Goal: Task Accomplishment & Management: Manage account settings

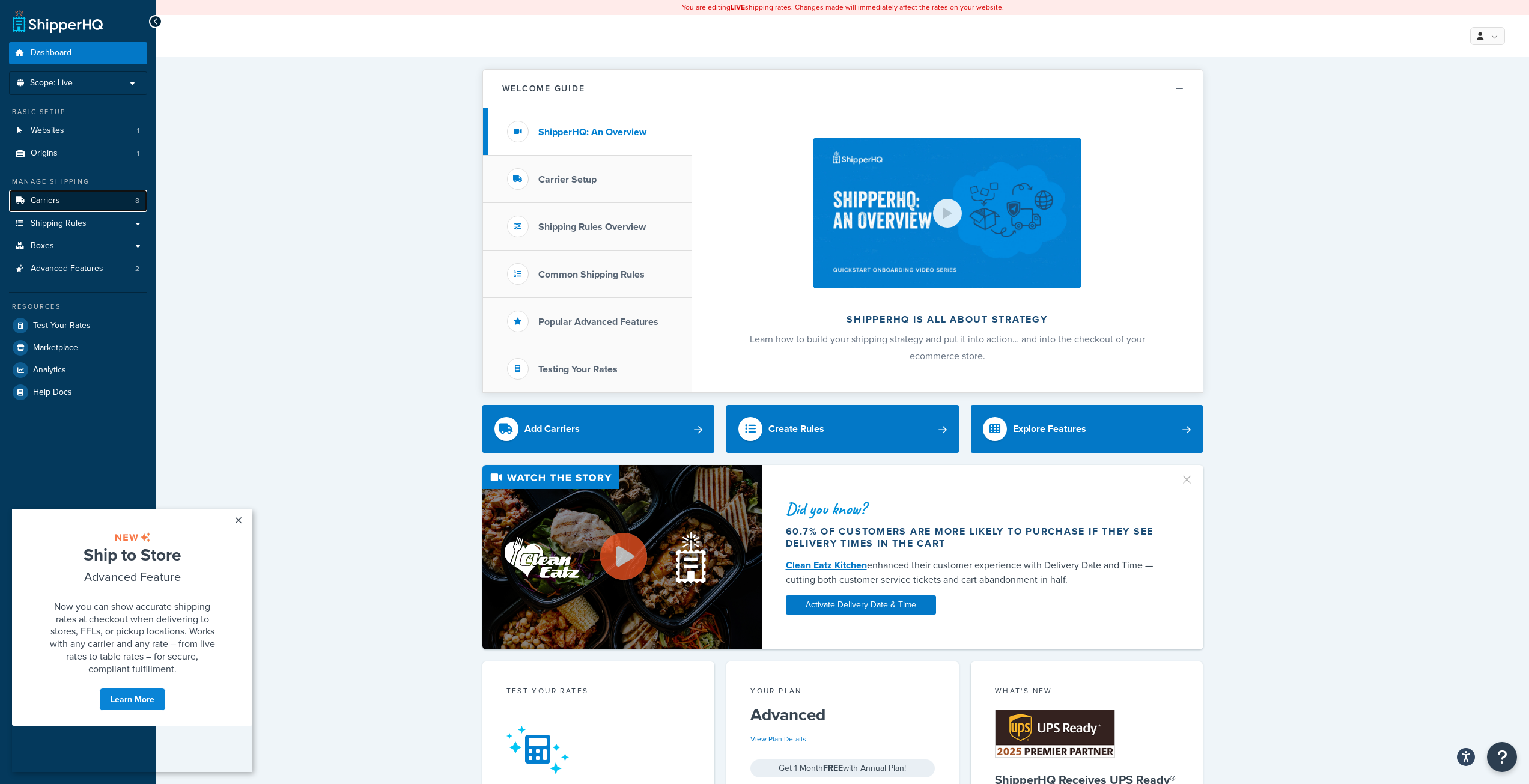
click at [70, 210] on link "Carriers 8" at bounding box center [78, 201] width 138 height 22
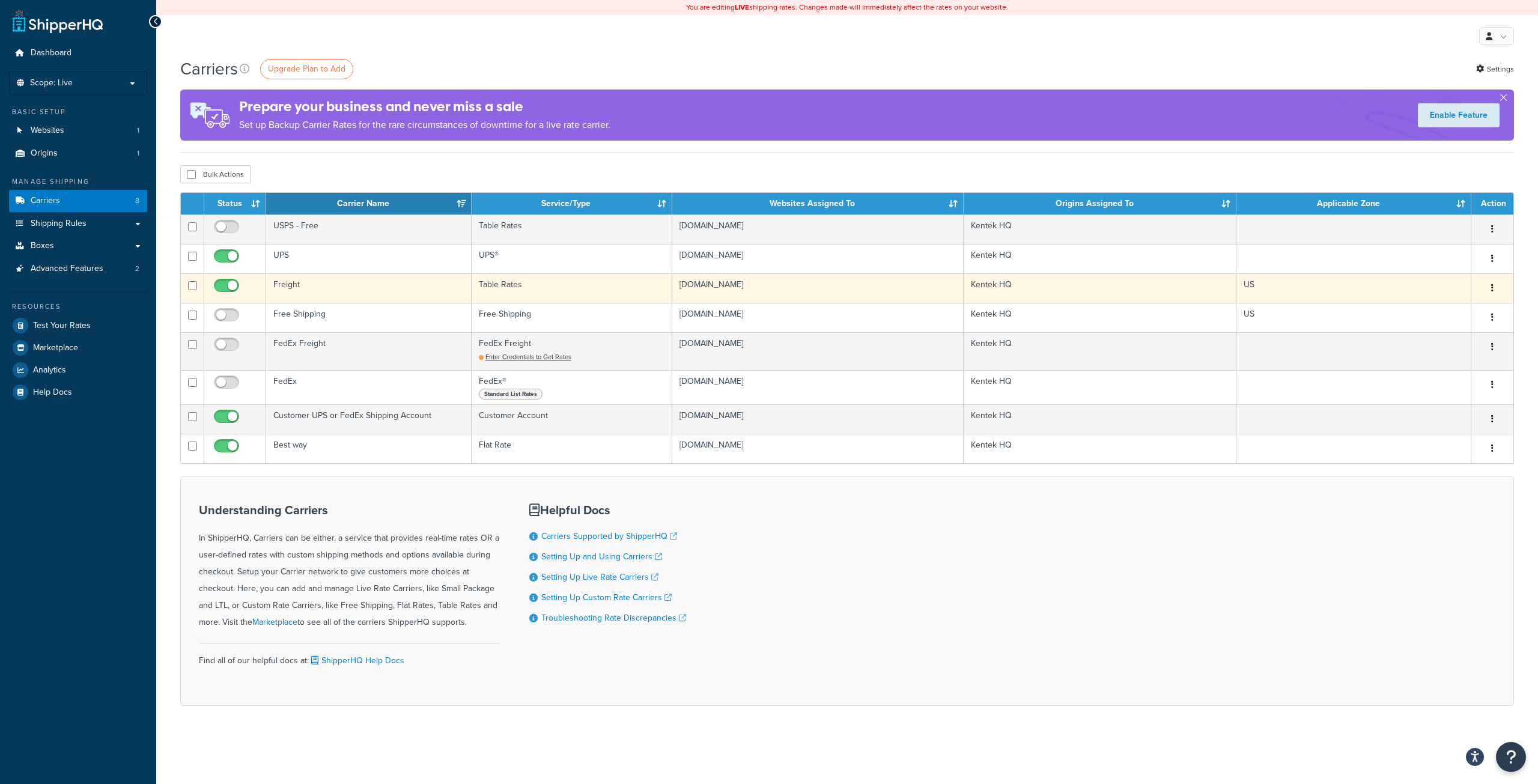
click at [370, 286] on td "Freight" at bounding box center [369, 288] width 205 height 29
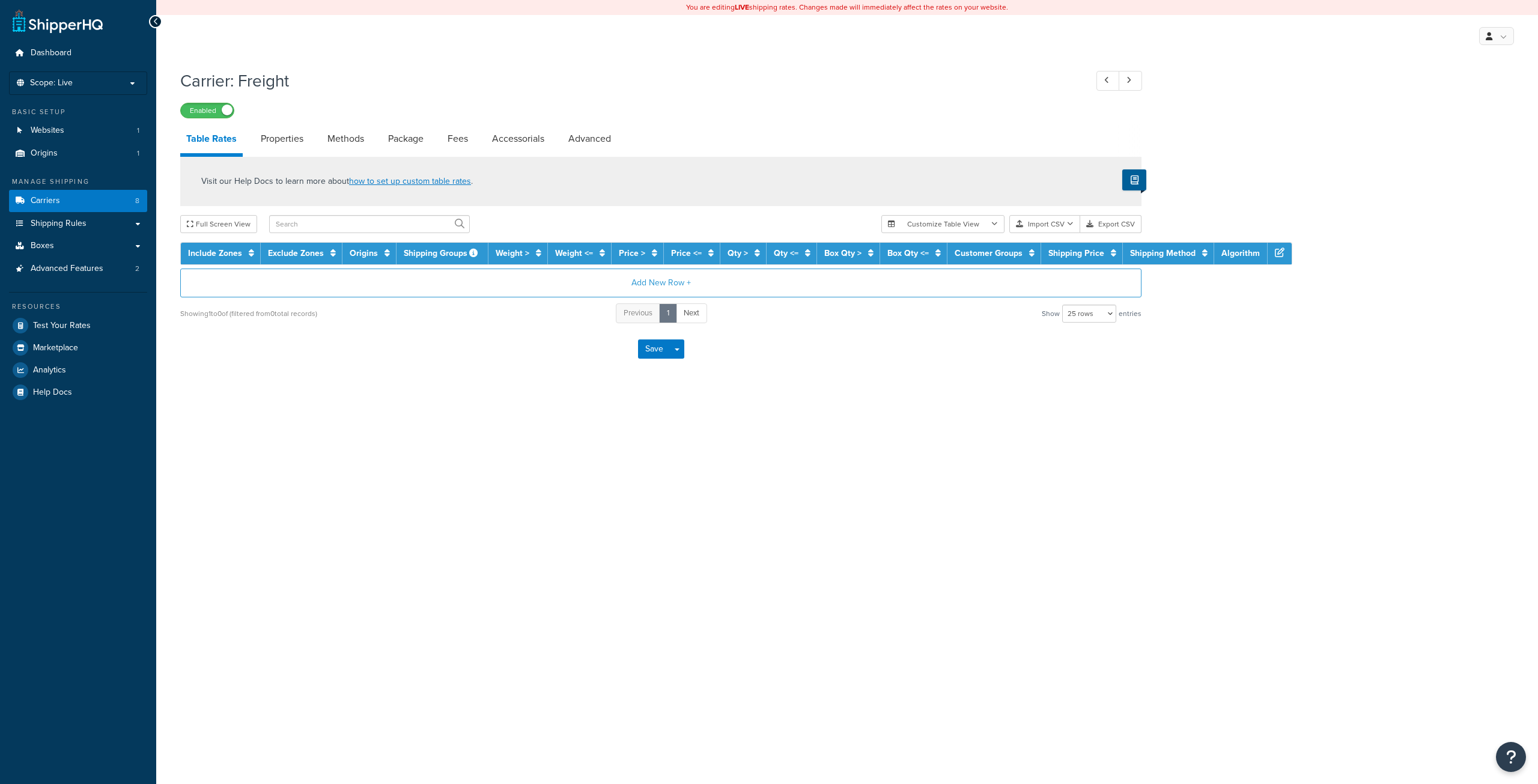
select select "25"
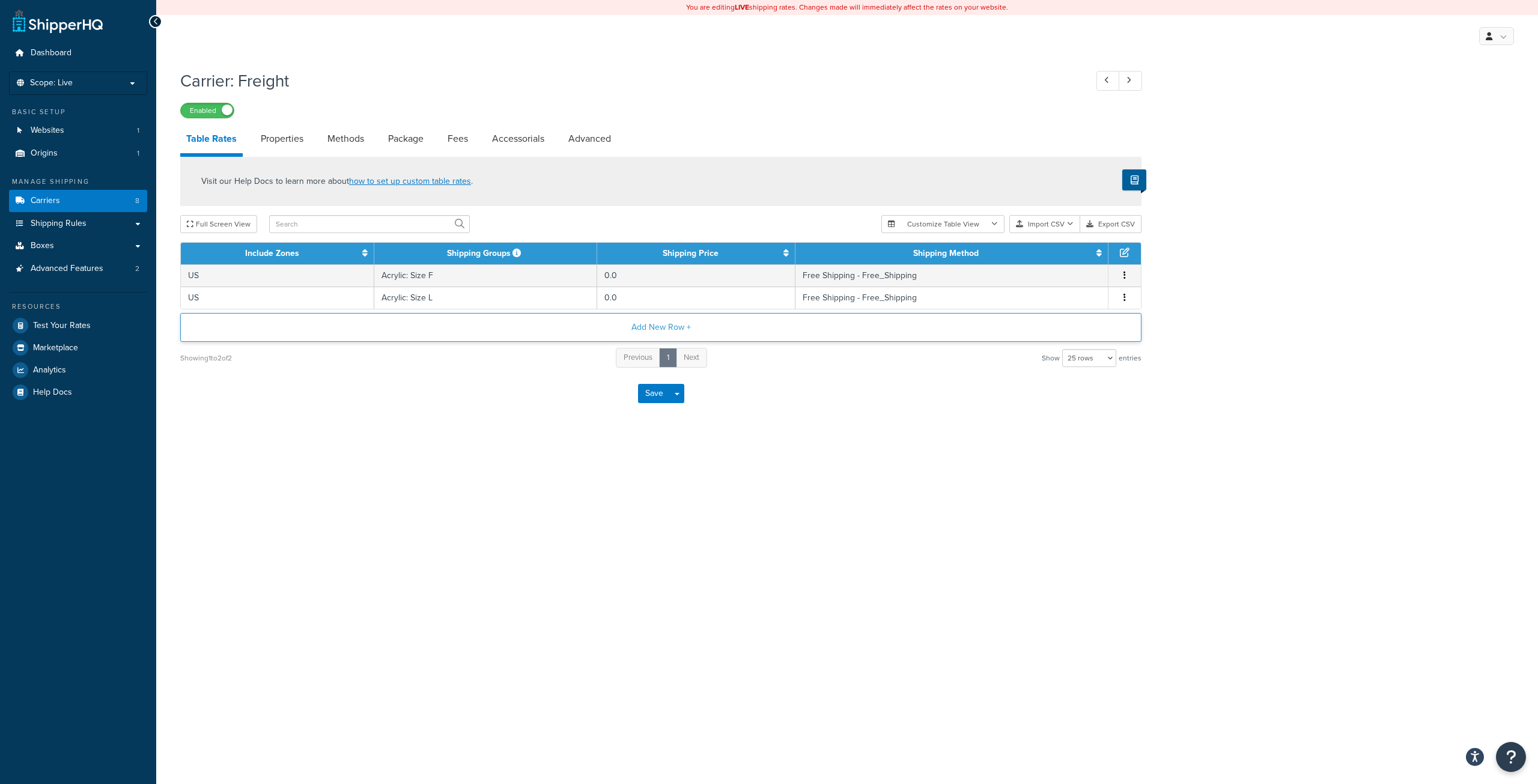
click at [662, 329] on button "Add New Row +" at bounding box center [661, 327] width 962 height 29
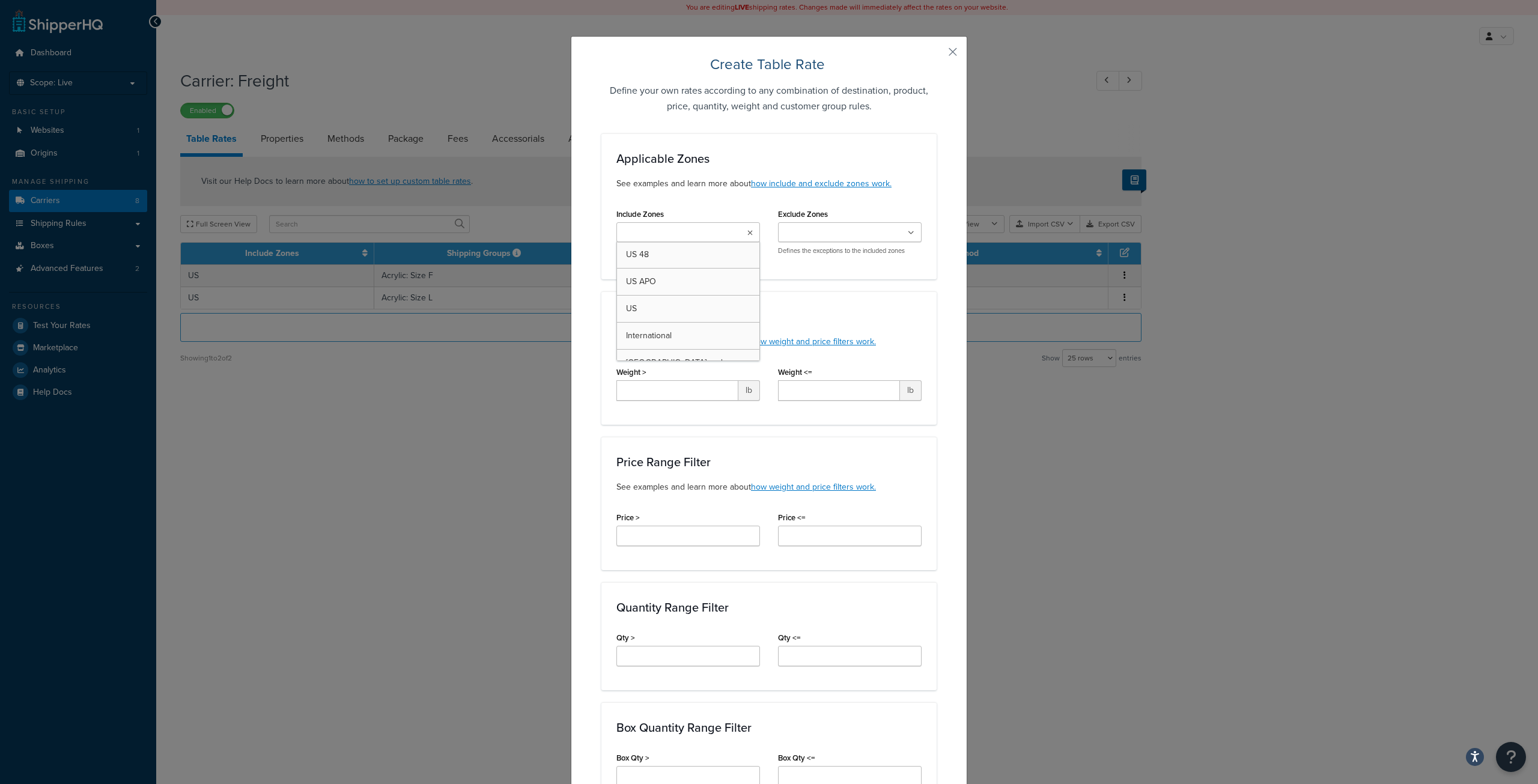
click at [655, 225] on ul at bounding box center [688, 232] width 143 height 20
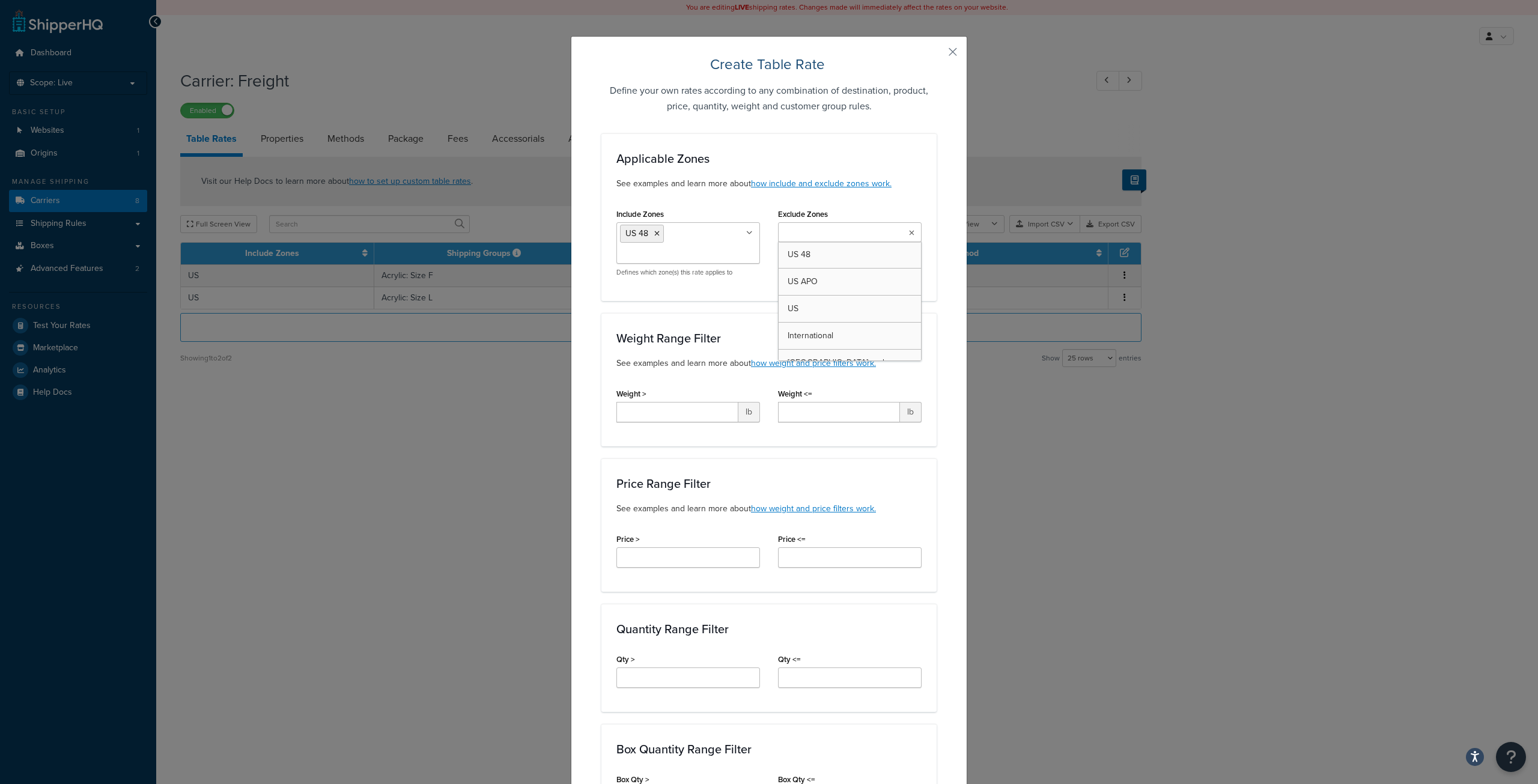
click at [787, 237] on input "Exclude Zones" at bounding box center [835, 233] width 106 height 13
click at [666, 411] on input "Weight >" at bounding box center [677, 412] width 122 height 20
type input "400"
click at [807, 414] on input "Weight <=" at bounding box center [839, 412] width 122 height 20
type input "500"
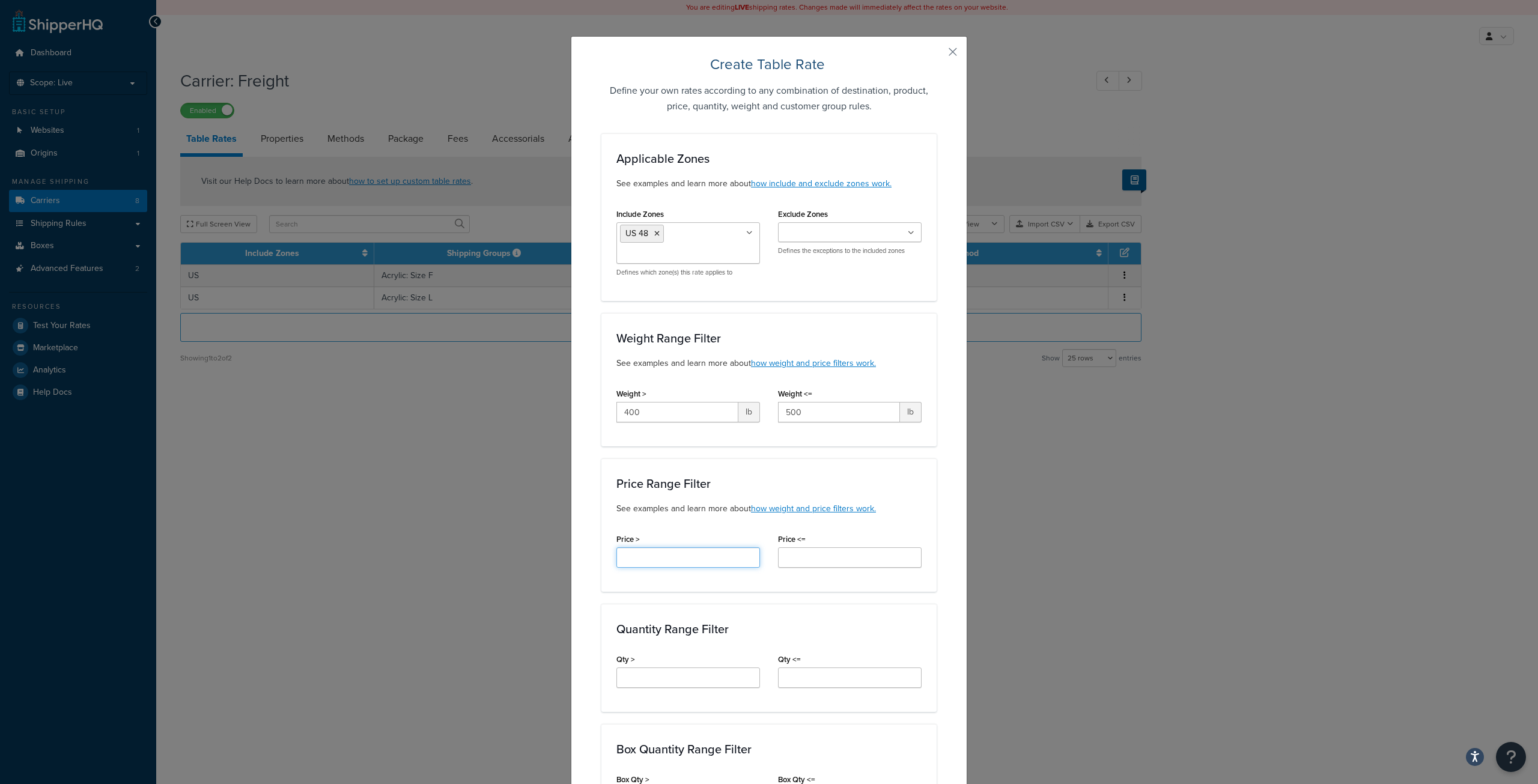
click at [722, 558] on input "Price >" at bounding box center [688, 557] width 143 height 20
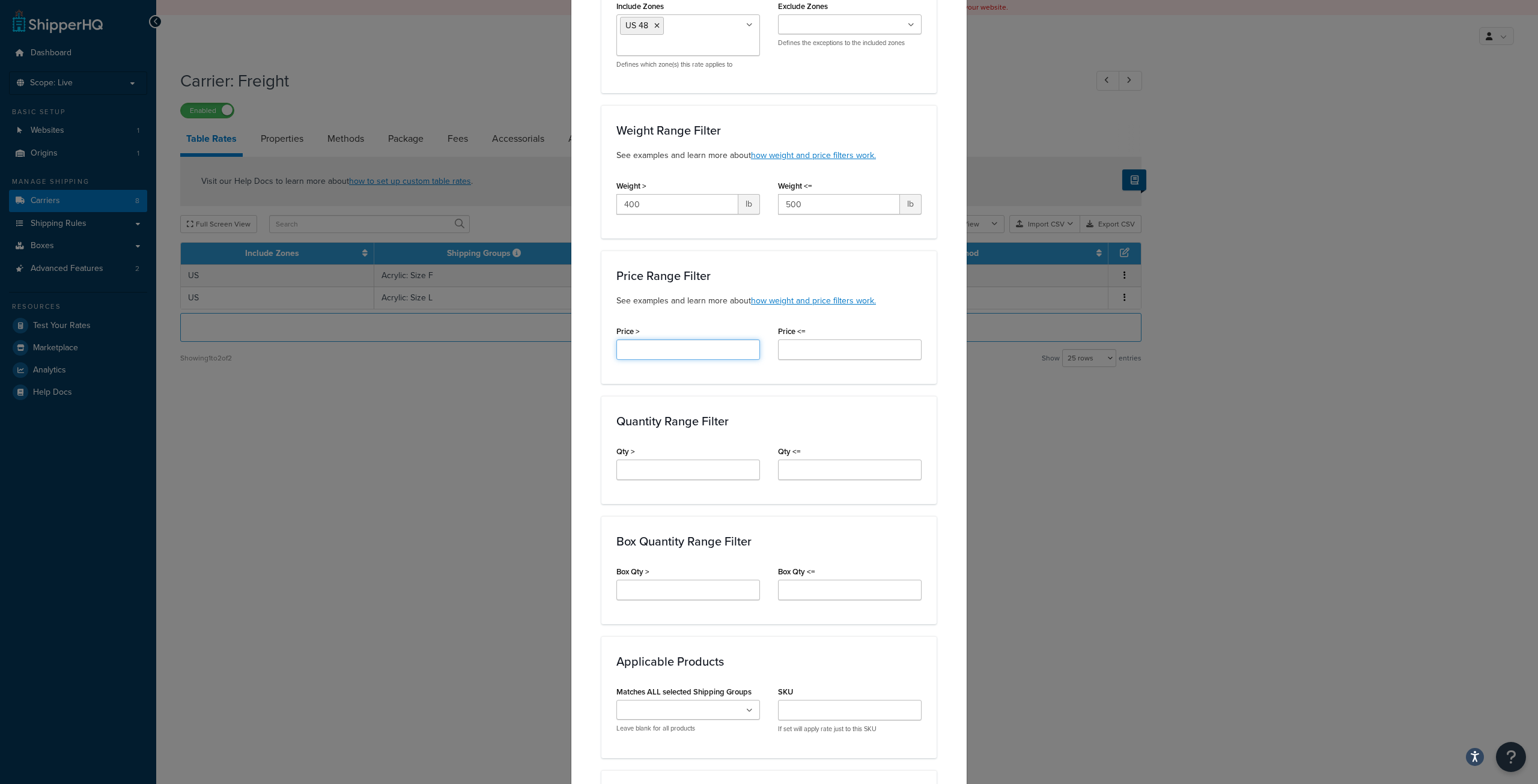
scroll to position [286, 0]
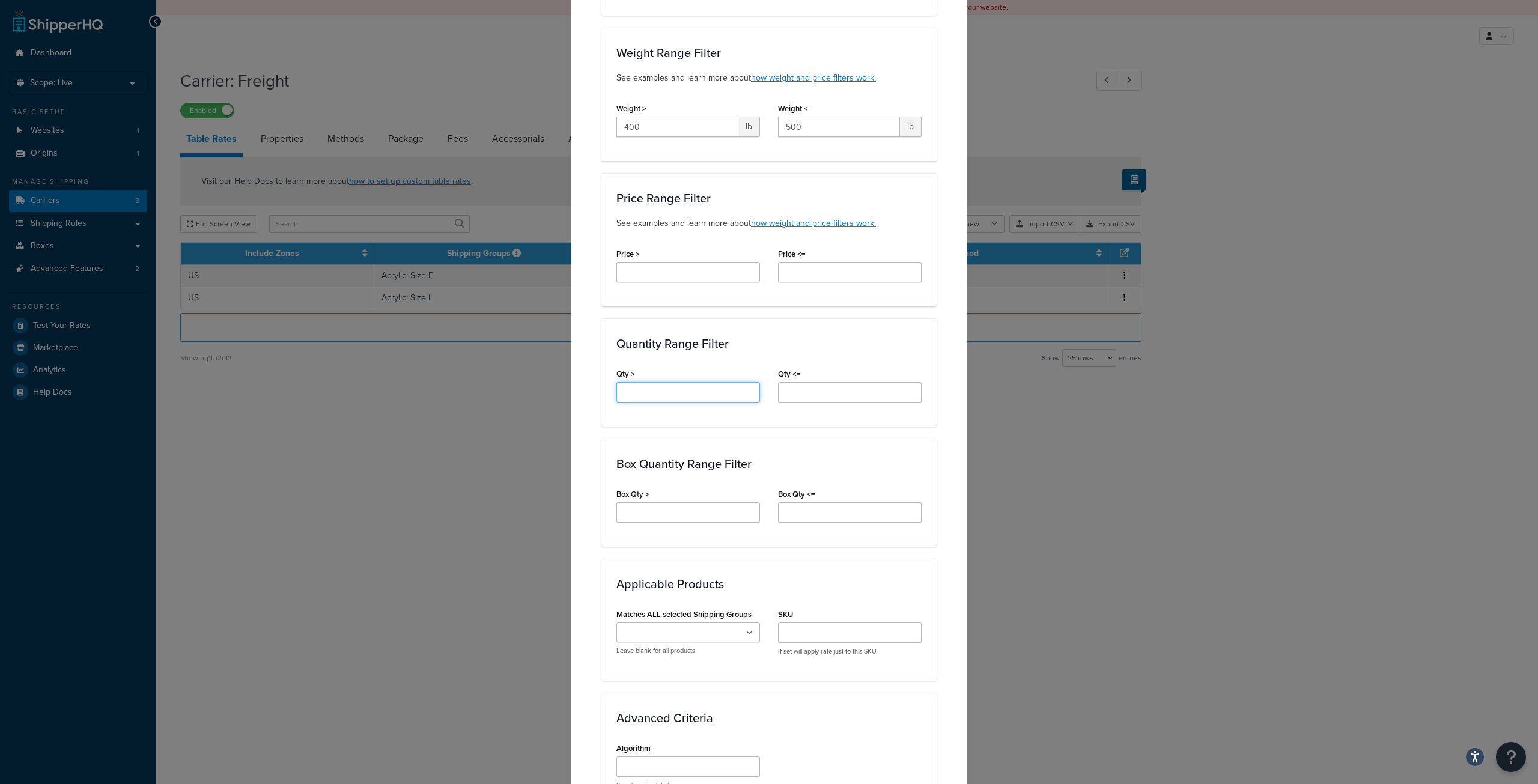
click at [687, 386] on input "Qty >" at bounding box center [688, 392] width 143 height 20
click at [830, 384] on input "Qty <=" at bounding box center [849, 392] width 143 height 20
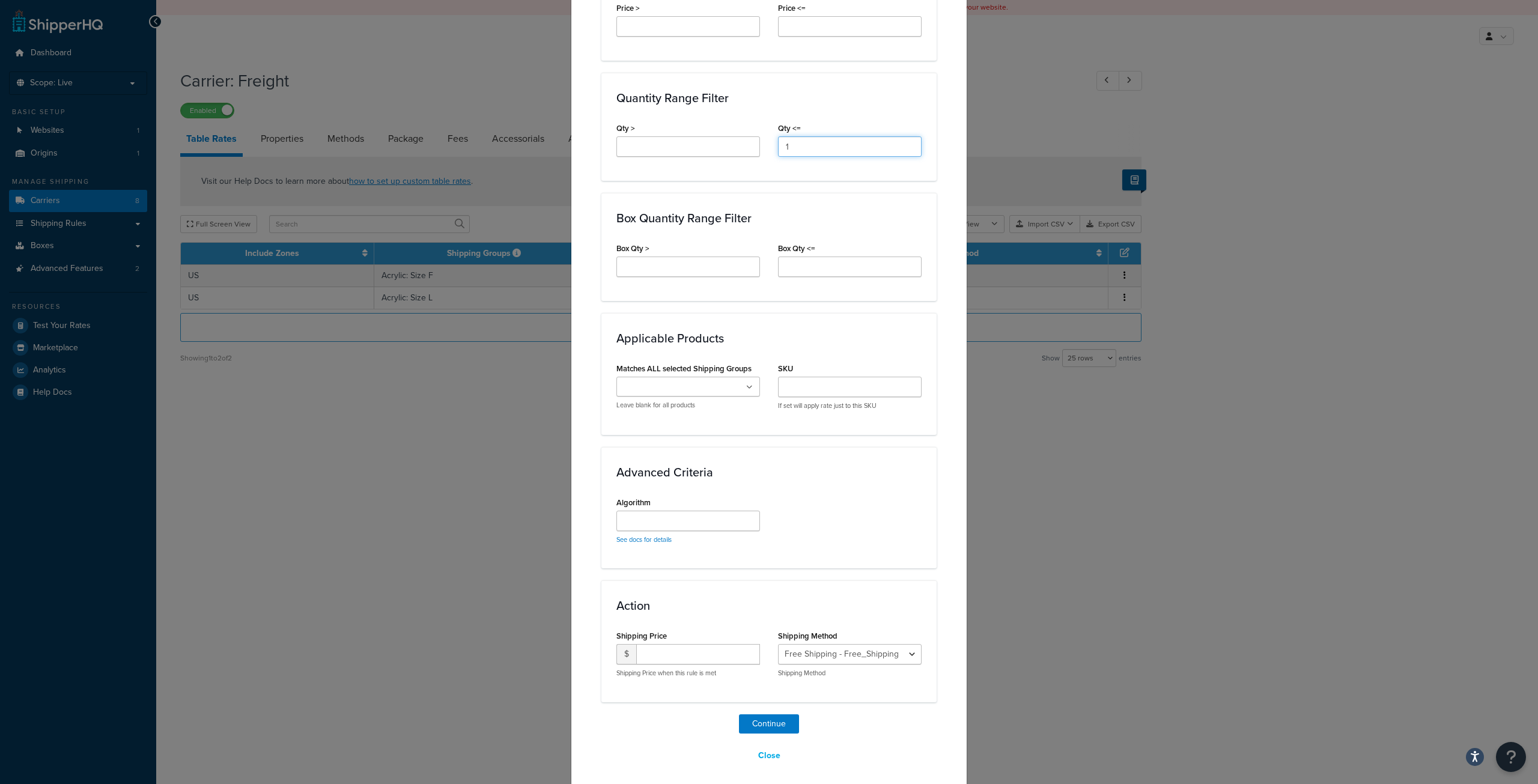
scroll to position [537, 0]
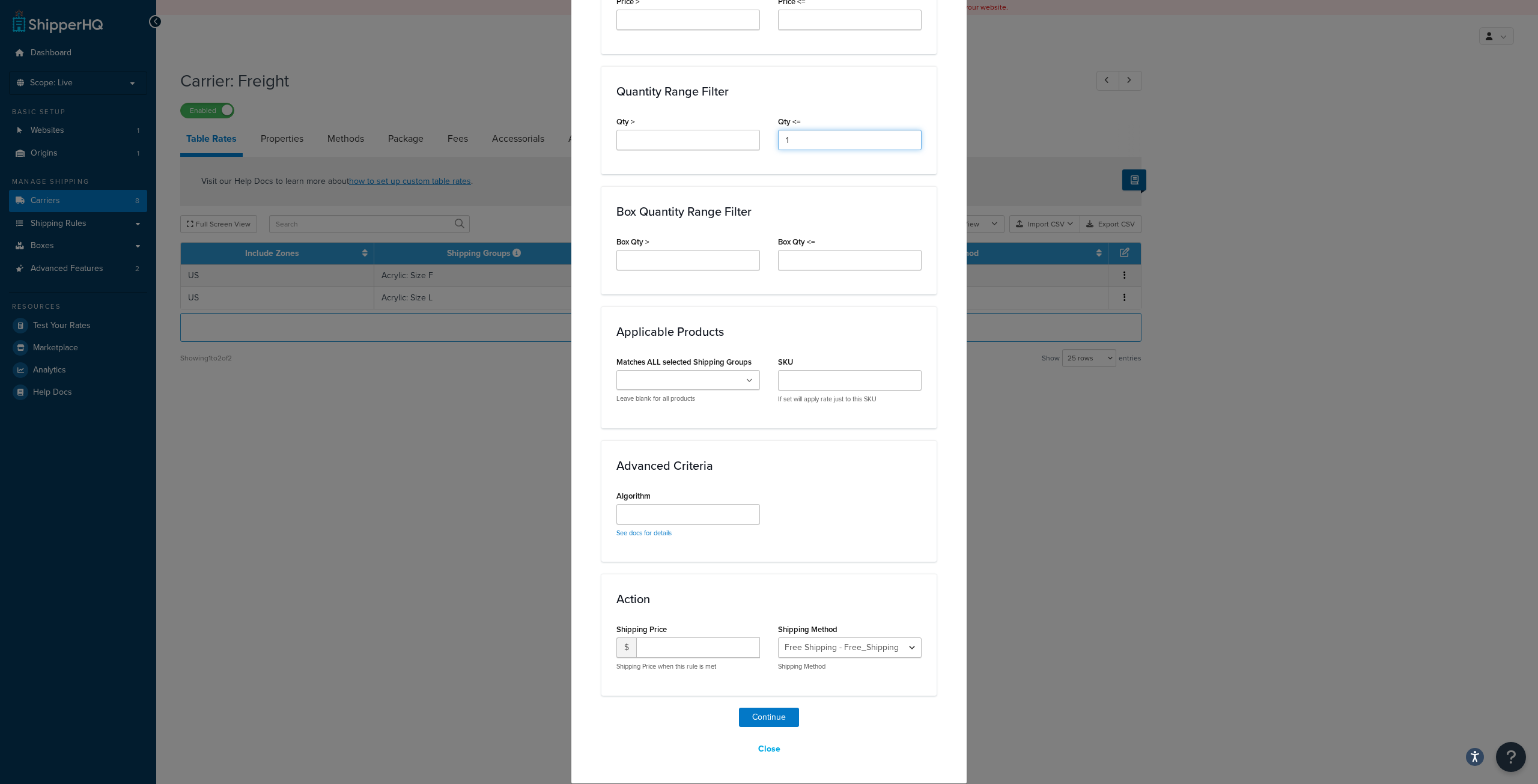
type input "1"
click at [740, 382] on ul at bounding box center [688, 379] width 143 height 20
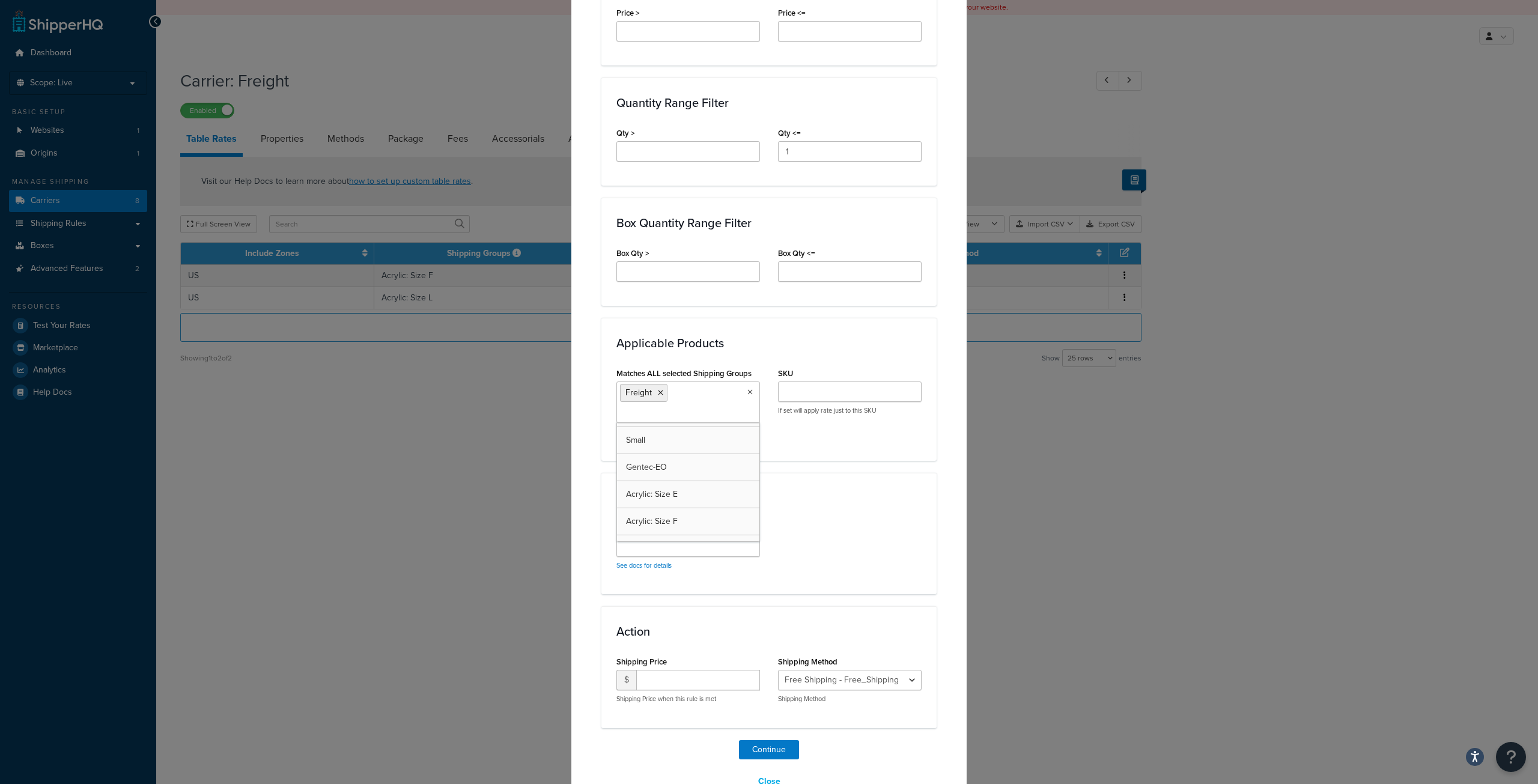
scroll to position [523, 0]
click at [810, 454] on div "Applicable Products Matches ALL selected Shipping Groups Freight Large Medium S…" at bounding box center [769, 392] width 335 height 142
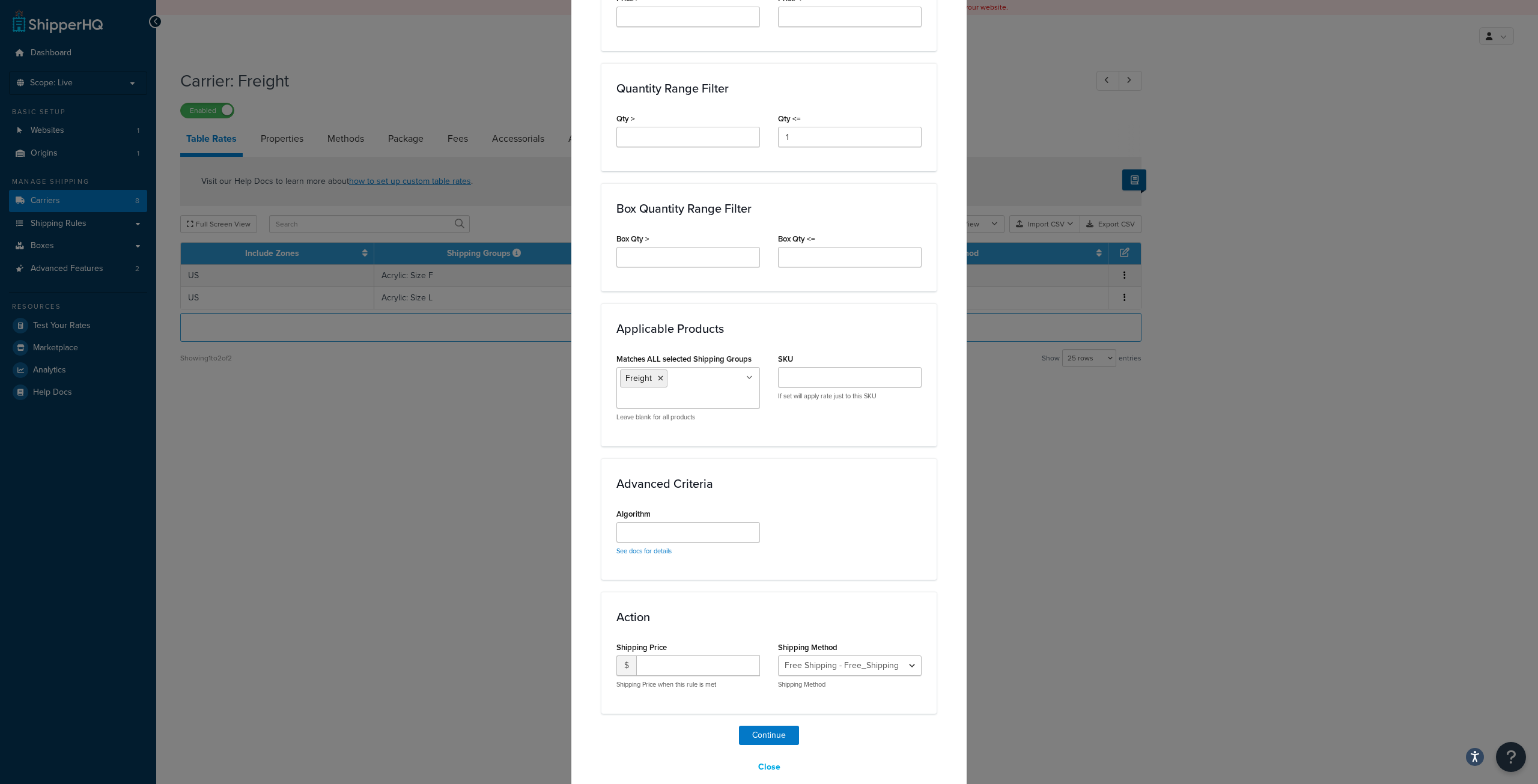
scroll to position [558, 0]
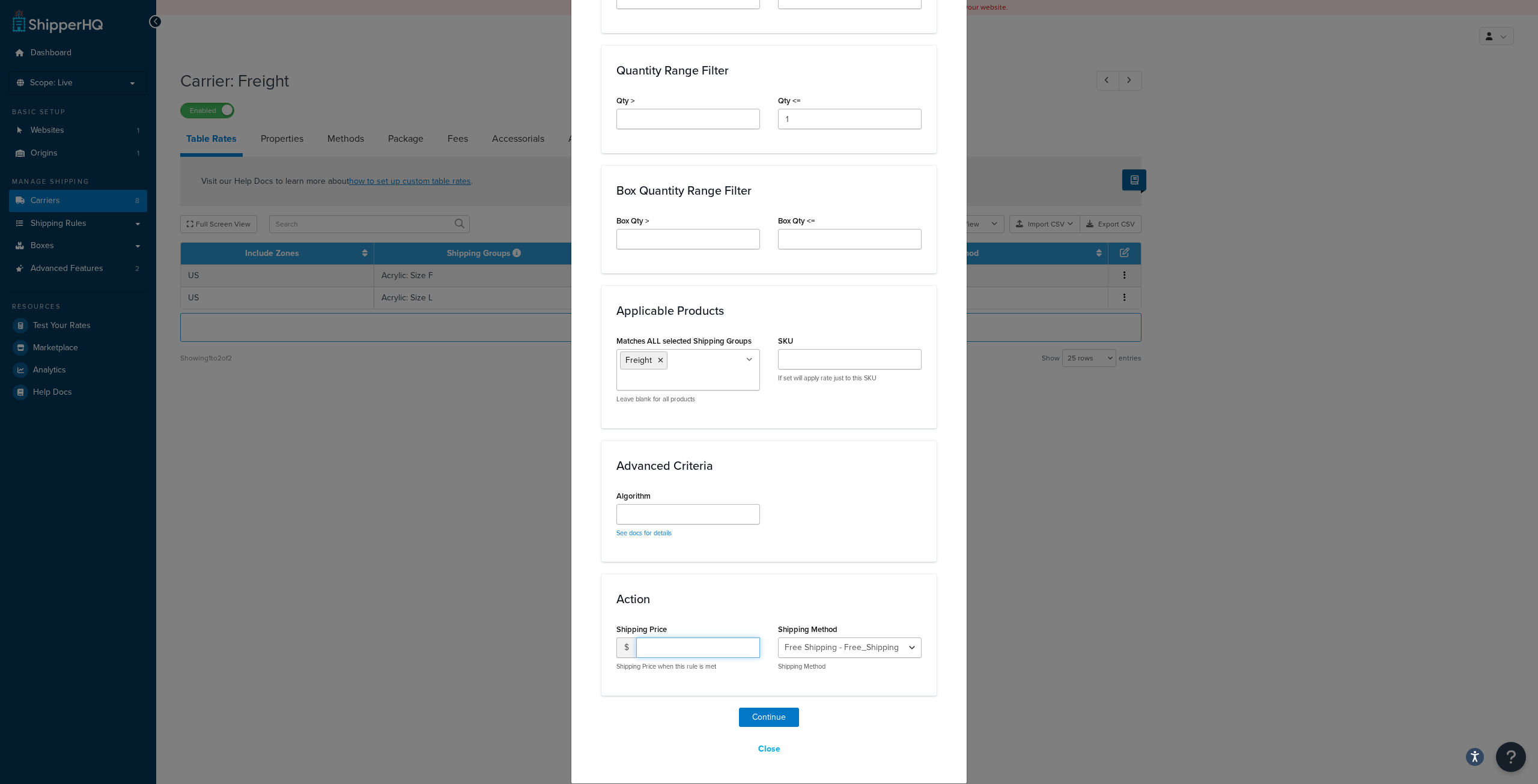
click at [698, 654] on input "number" at bounding box center [698, 648] width 124 height 20
click at [849, 641] on select "Free Shipping - Free_Shipping" at bounding box center [849, 648] width 143 height 20
click at [778, 637] on select "Free Shipping - Free_Shipping" at bounding box center [849, 648] width 143 height 20
click at [762, 752] on button "Close" at bounding box center [769, 749] width 38 height 20
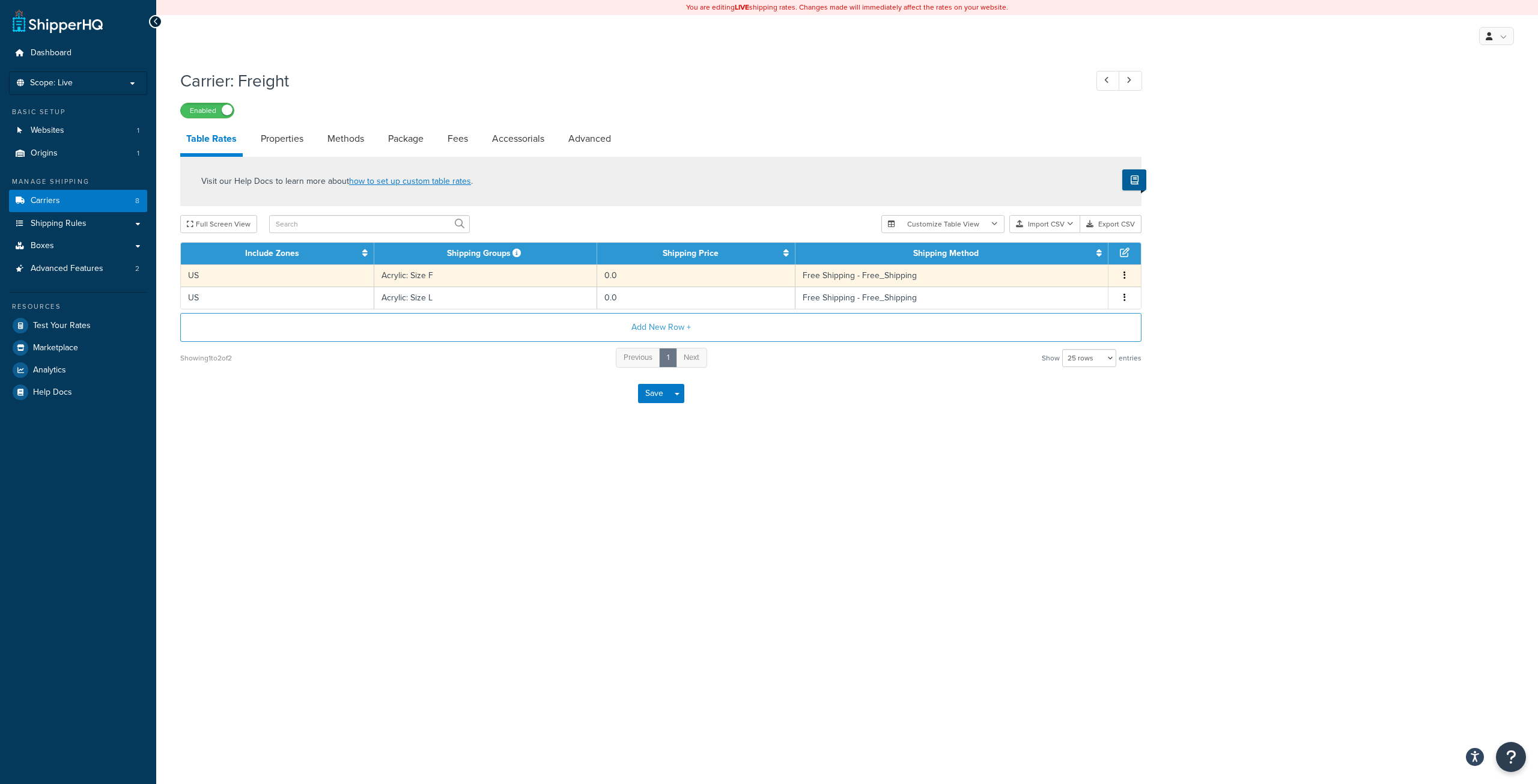
click at [655, 276] on td "0.0" at bounding box center [696, 275] width 198 height 22
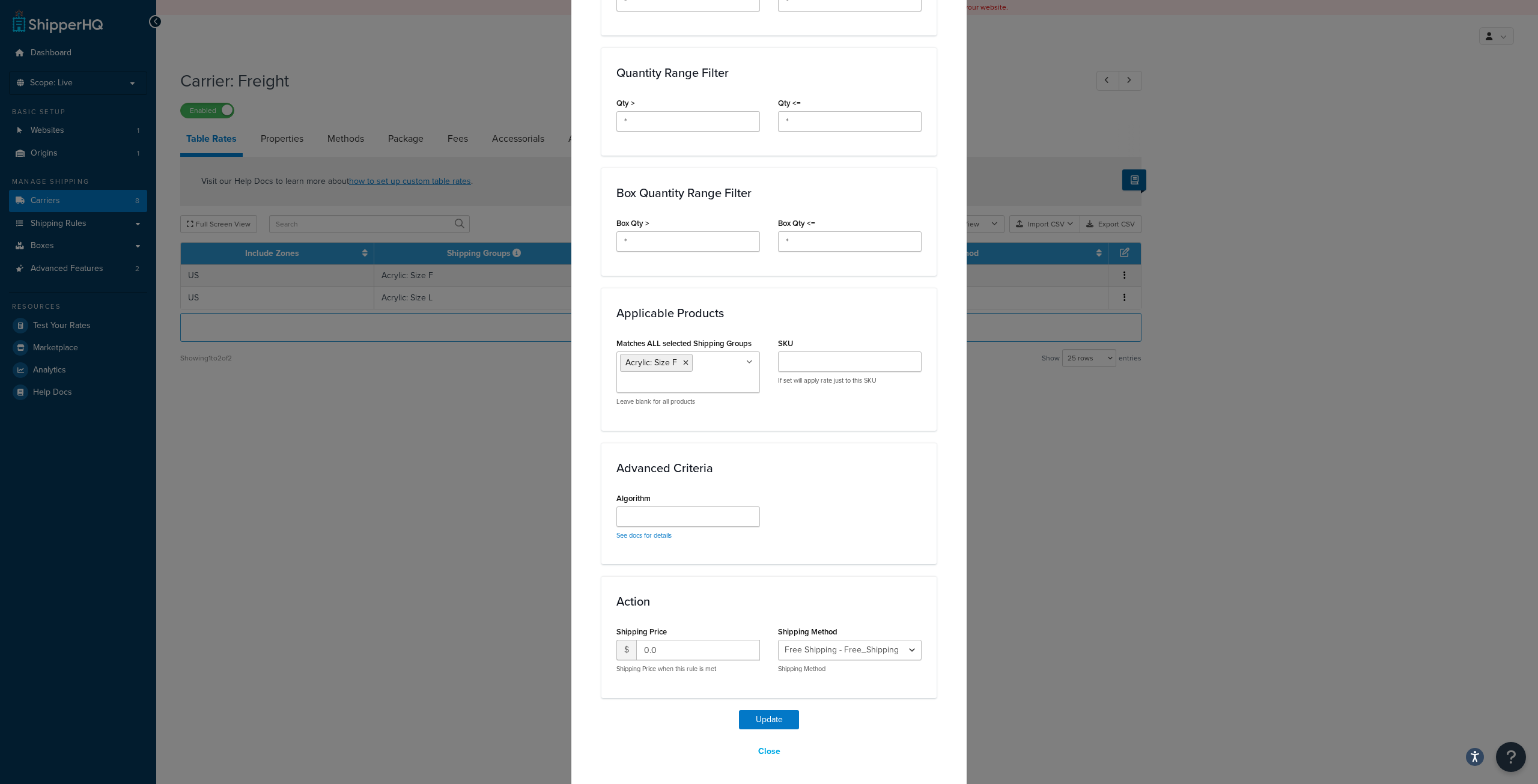
scroll to position [511, 0]
click at [483, 338] on div "Update Table Rate Applicable Zones See examples and learn more about how includ…" at bounding box center [769, 392] width 1538 height 784
click at [763, 750] on button "Close" at bounding box center [769, 749] width 38 height 20
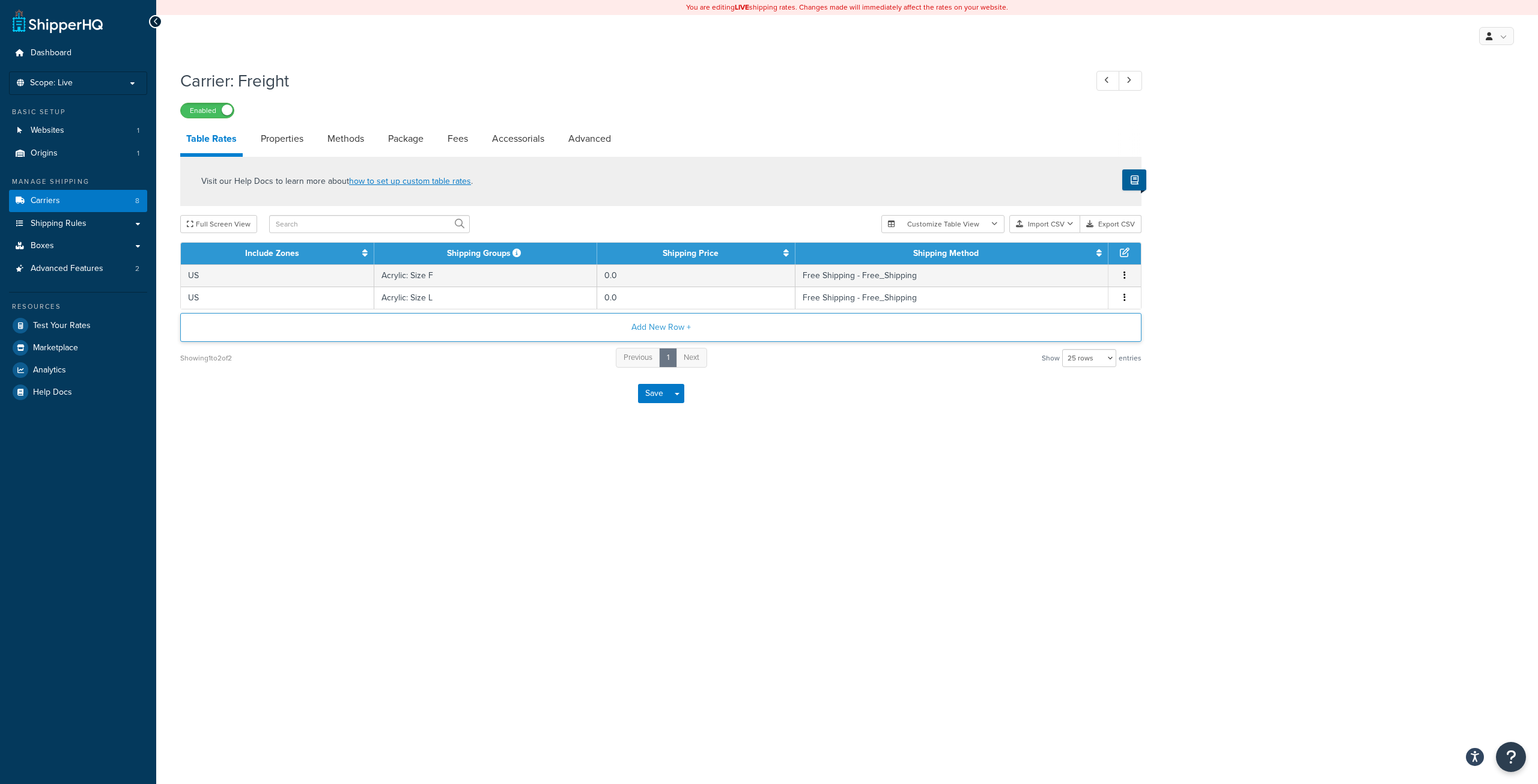
click at [661, 328] on button "Add New Row +" at bounding box center [661, 327] width 962 height 29
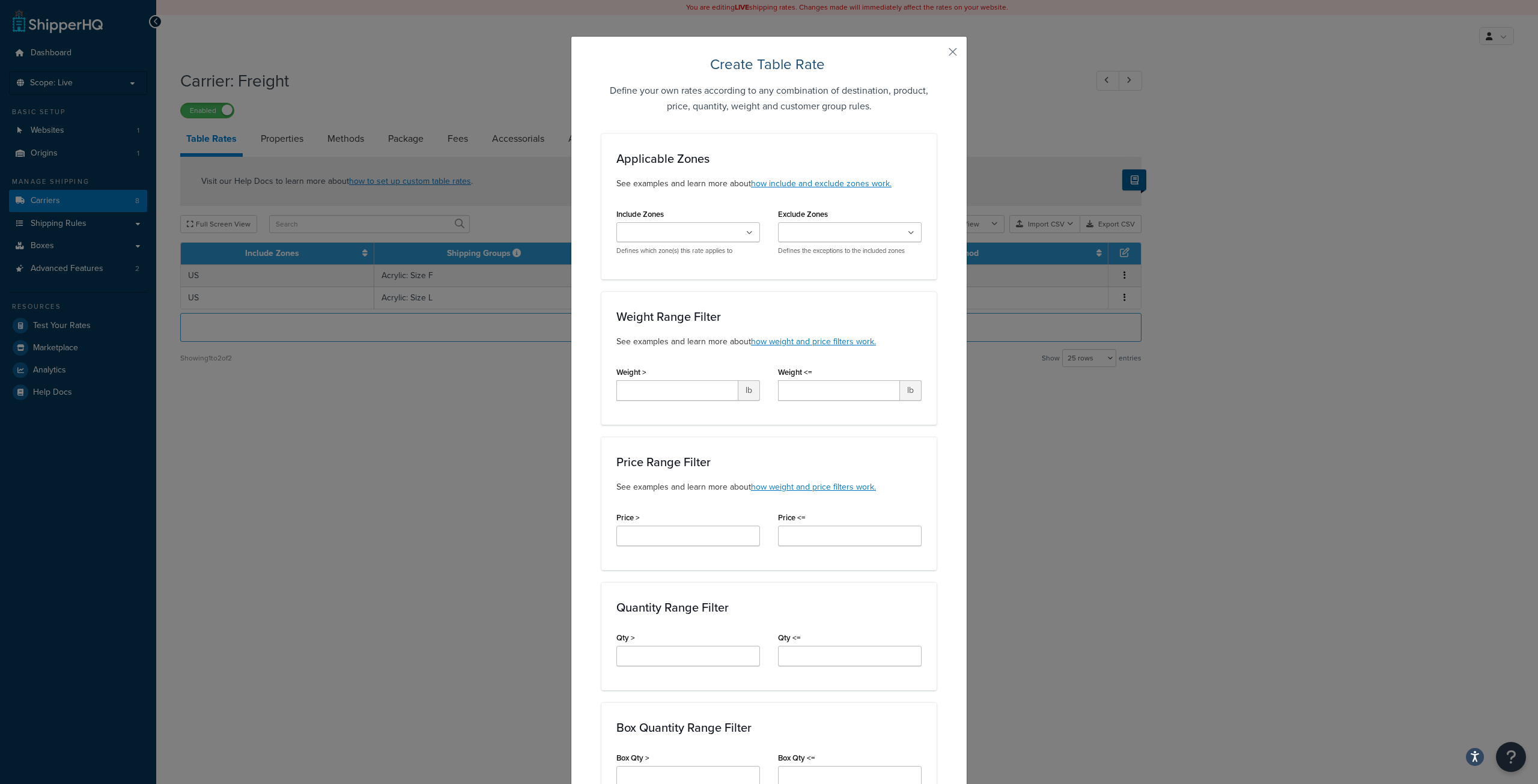
click at [682, 234] on input "Include Zones" at bounding box center [673, 233] width 106 height 13
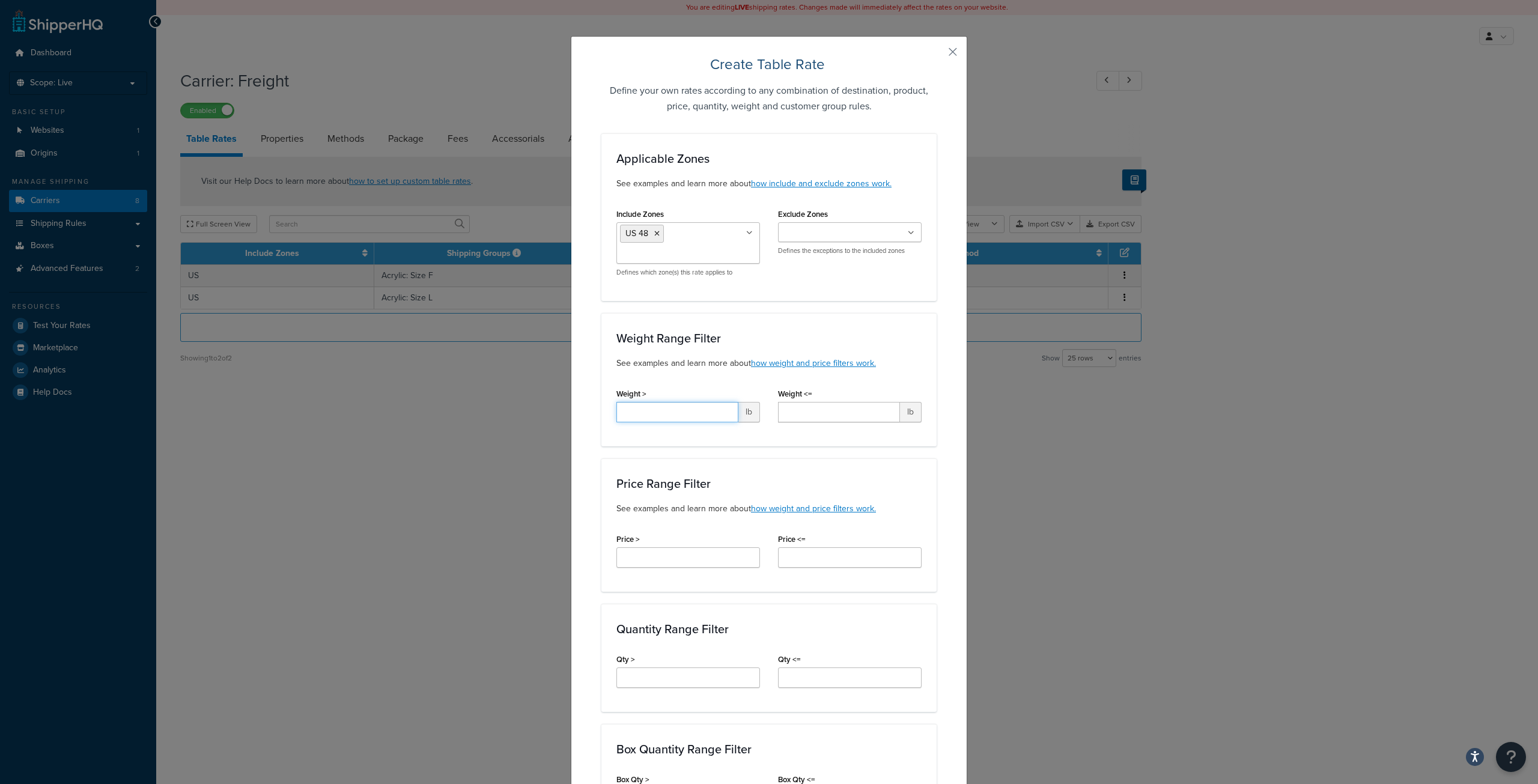
click at [703, 421] on input "Weight >" at bounding box center [677, 412] width 122 height 20
type input "450"
click at [793, 411] on input "Weight <=" at bounding box center [839, 412] width 122 height 20
type input "500"
click at [691, 561] on input "Price >" at bounding box center [688, 557] width 143 height 20
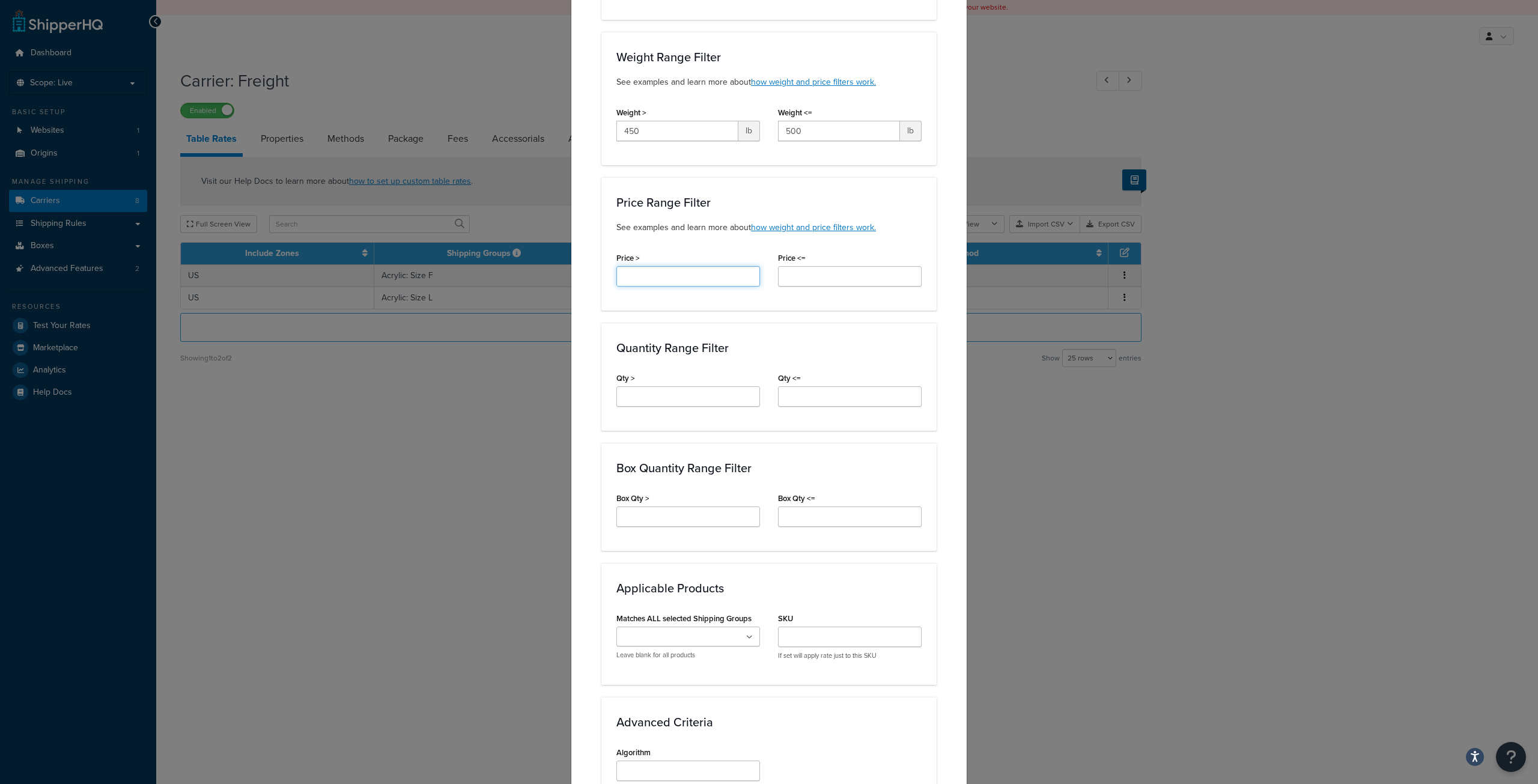
scroll to position [300, 0]
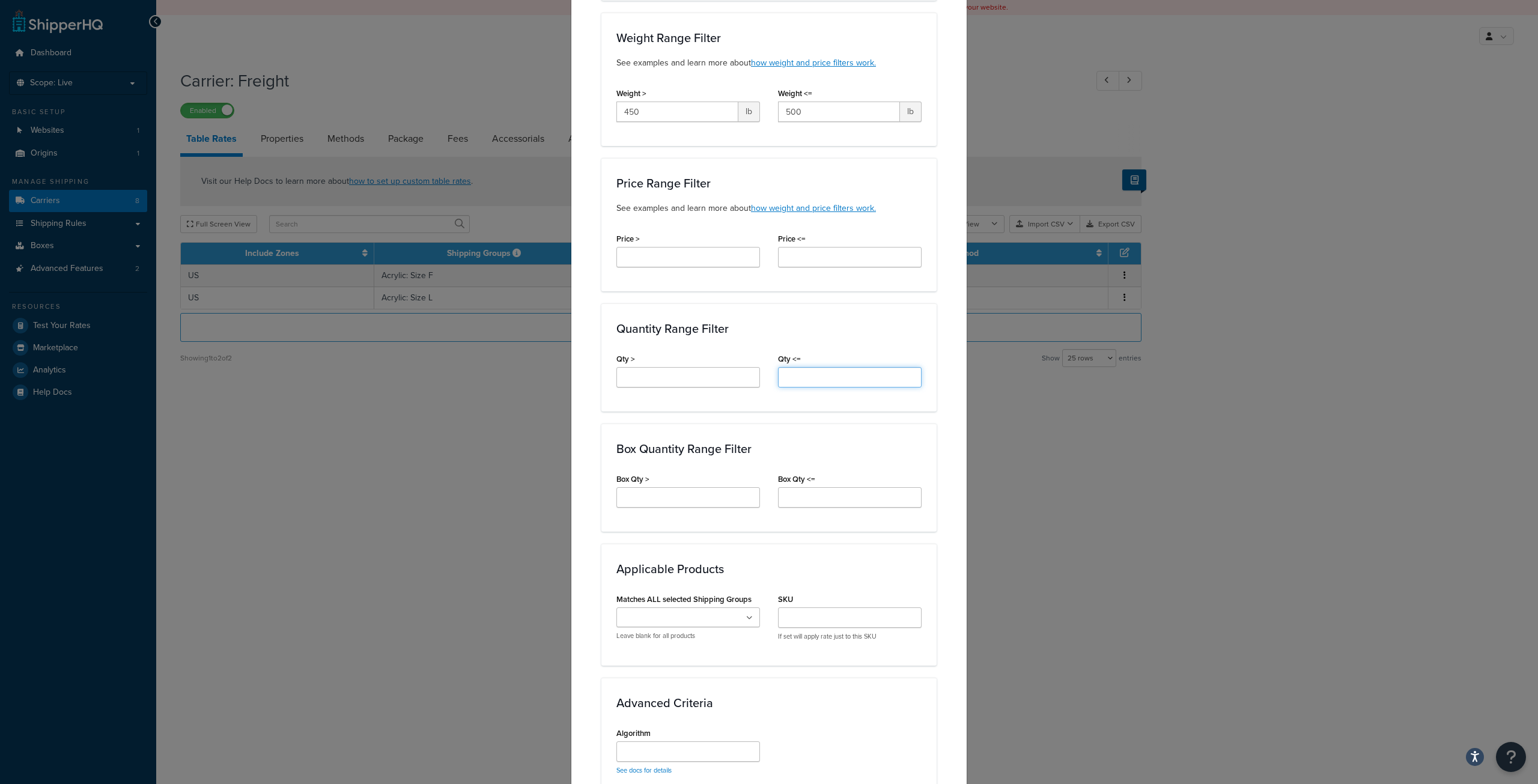
click at [782, 377] on input "Qty <=" at bounding box center [849, 377] width 143 height 20
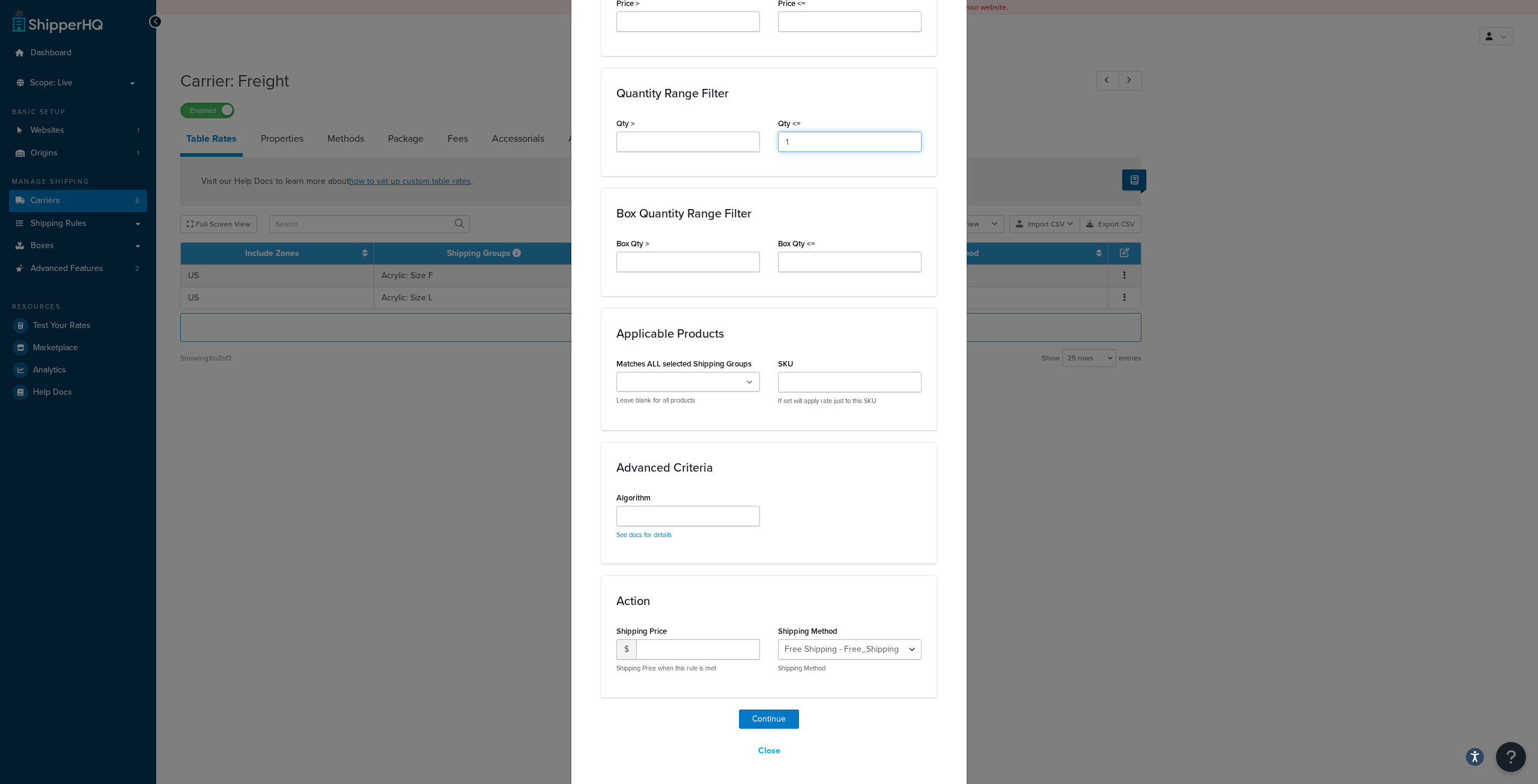
scroll to position [537, 0]
type input "1"
click at [824, 652] on select "Free Shipping - Free_Shipping" at bounding box center [849, 648] width 143 height 20
click at [668, 651] on input "number" at bounding box center [698, 648] width 124 height 20
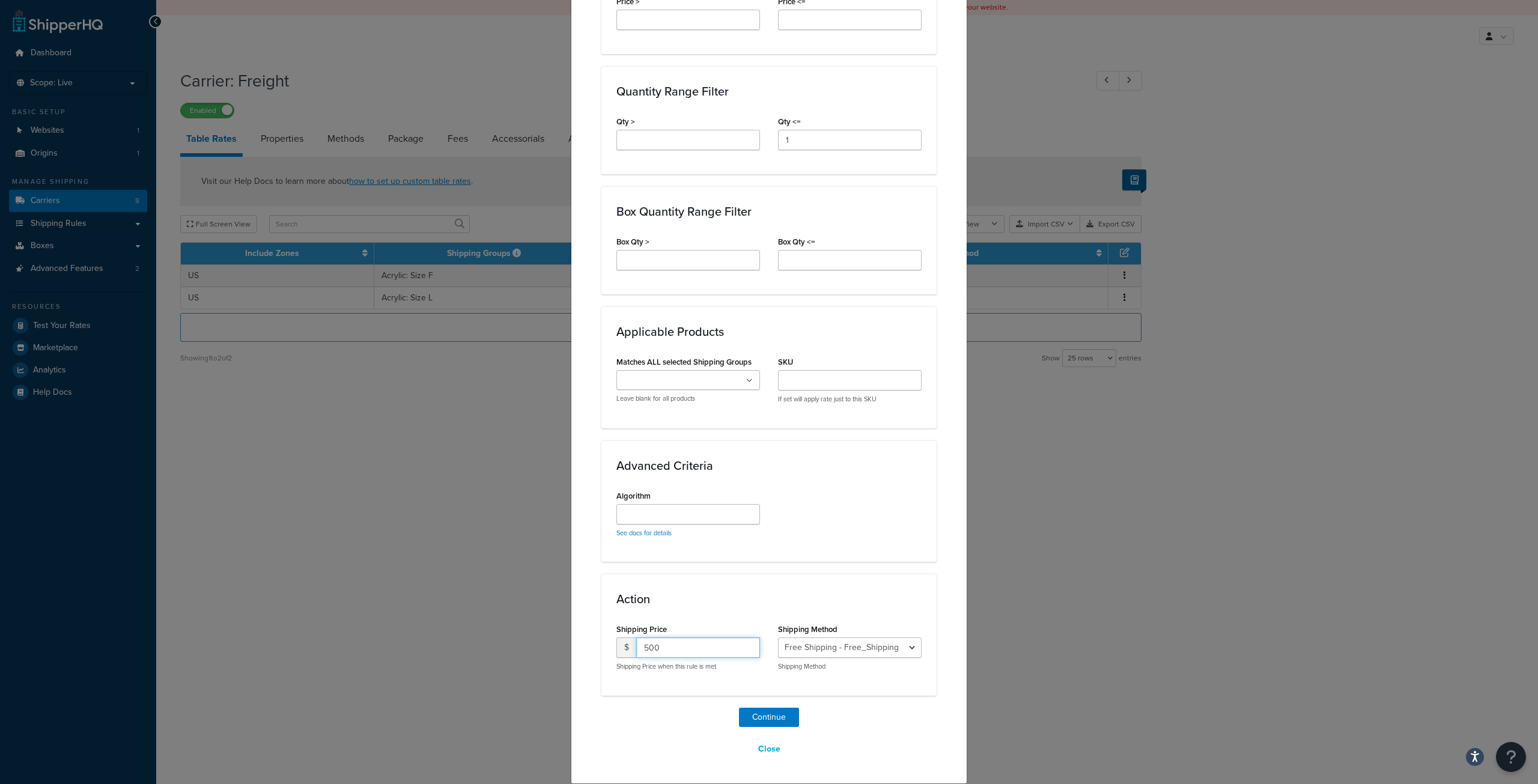
type input "500"
click at [793, 650] on select "Free Shipping - Free_Shipping" at bounding box center [849, 648] width 143 height 20
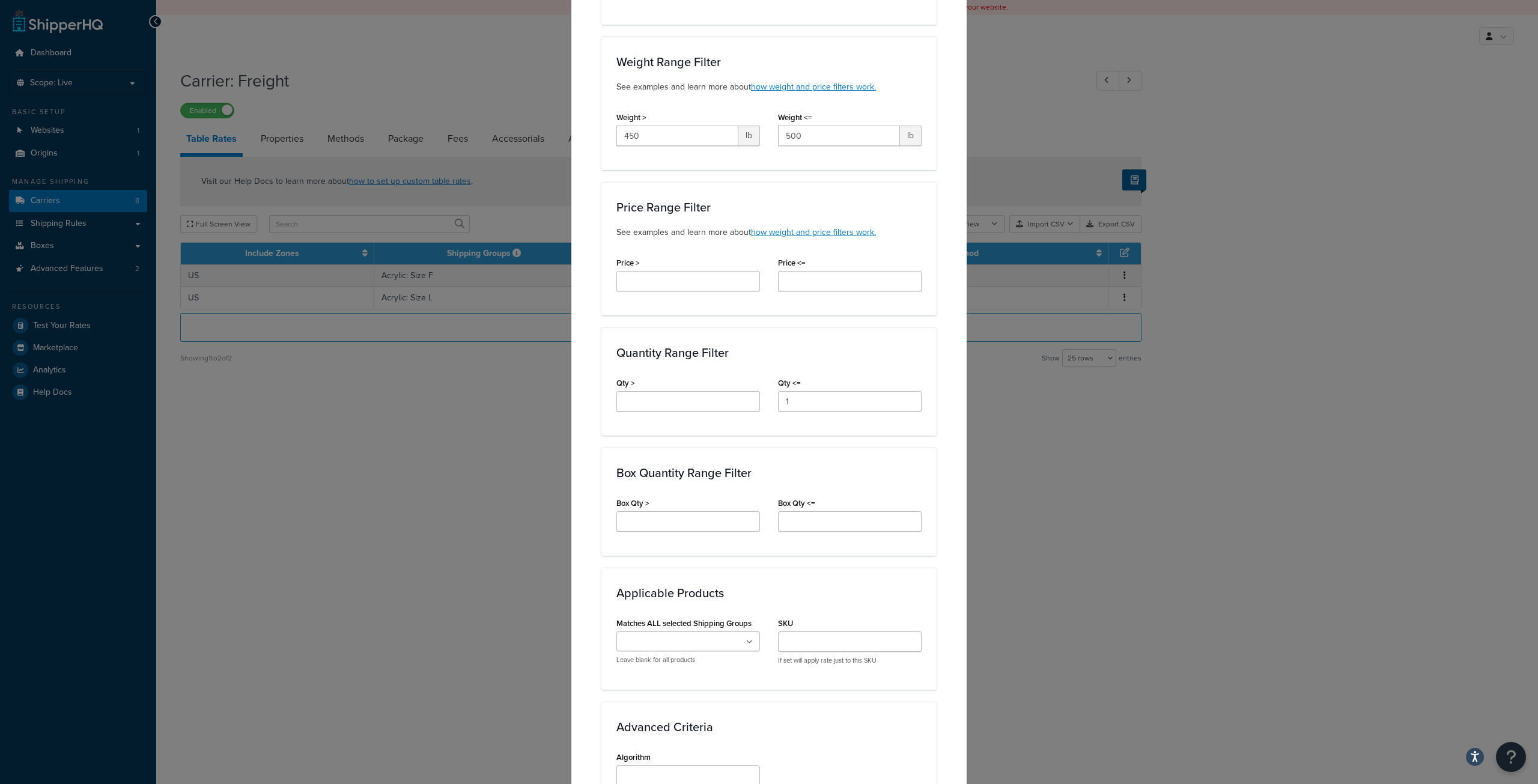
scroll to position [252, 0]
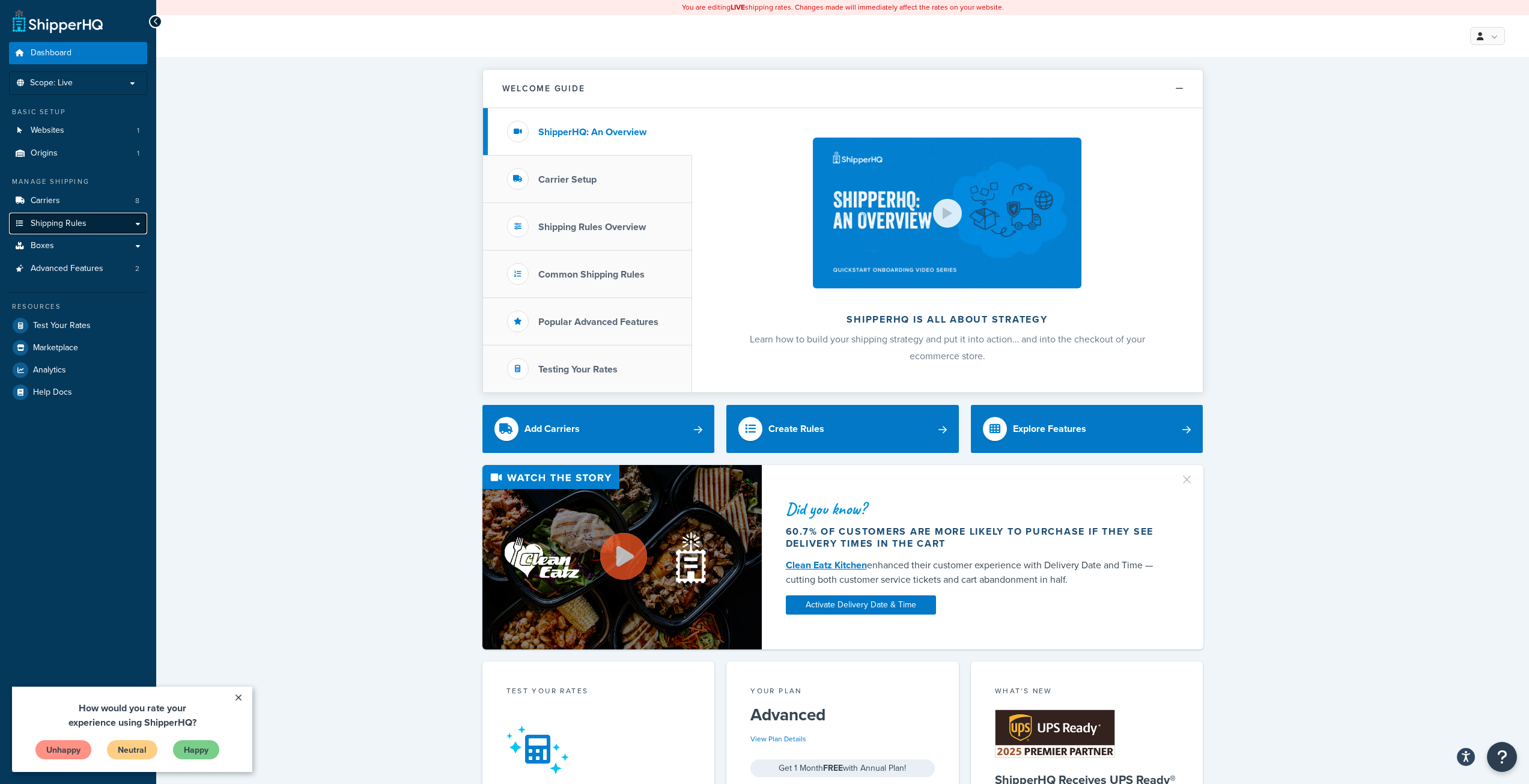
click at [45, 228] on span "Shipping Rules" at bounding box center [59, 224] width 56 height 10
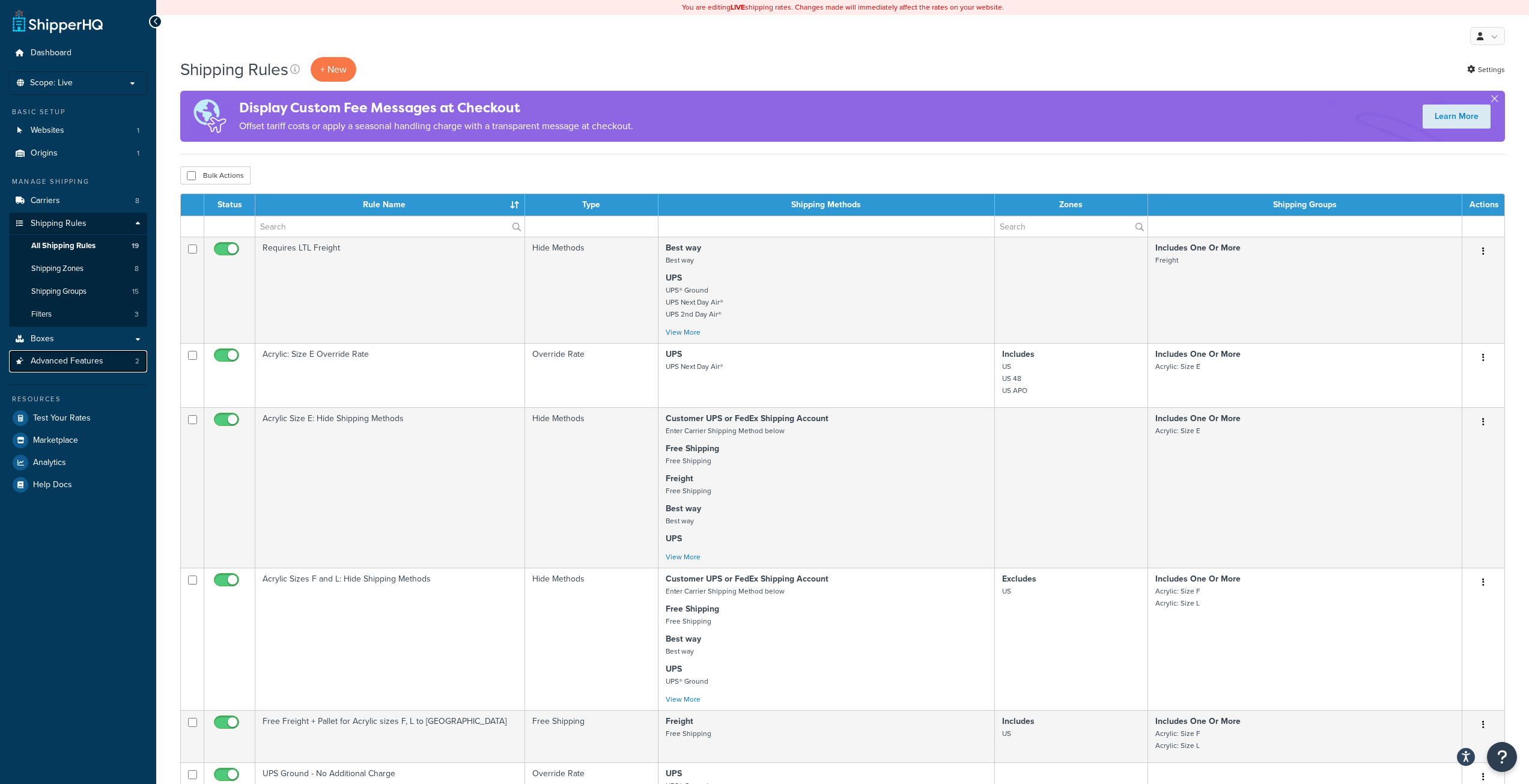
click at [52, 359] on span "Advanced Features" at bounding box center [67, 361] width 73 height 10
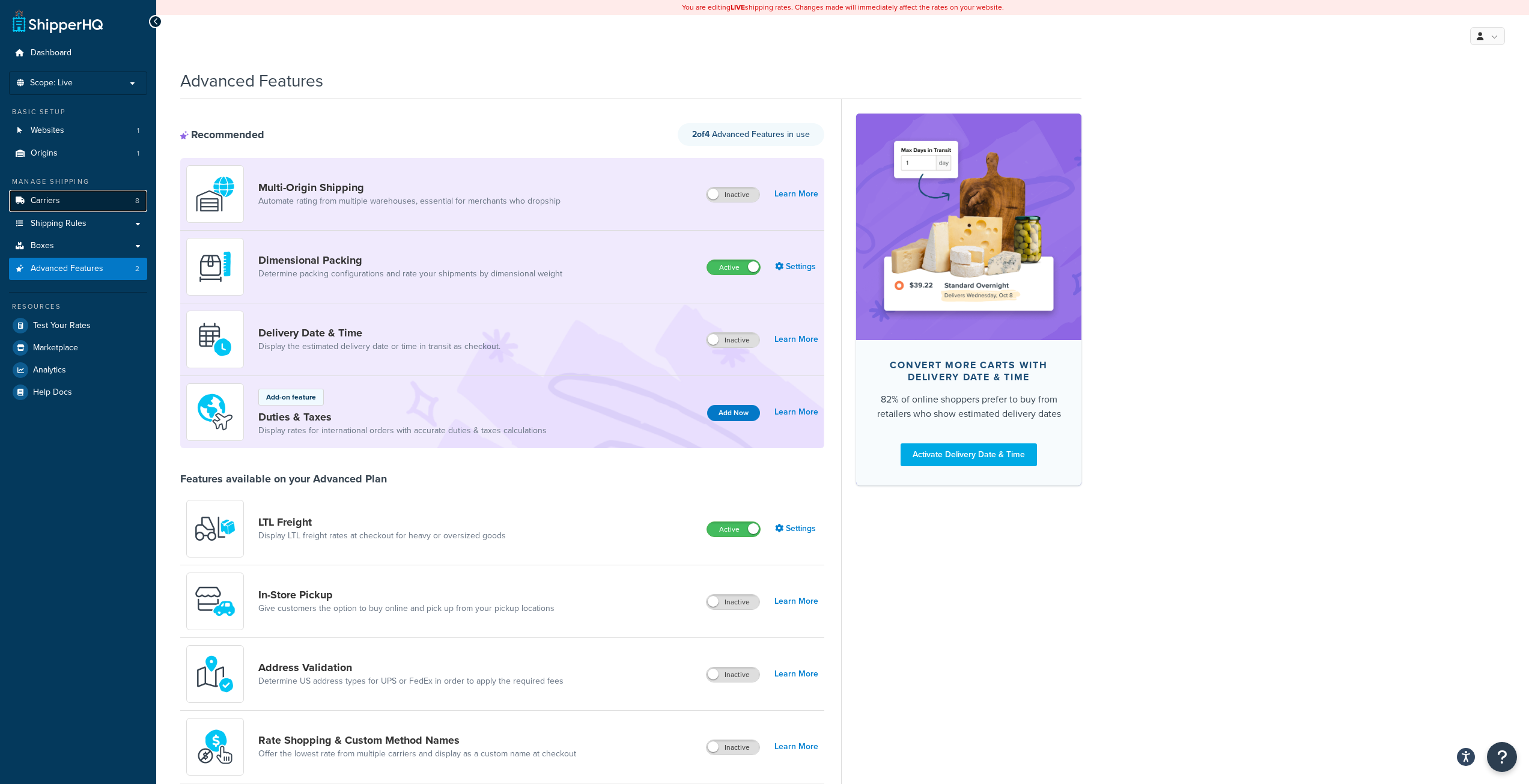
click at [54, 204] on span "Carriers" at bounding box center [45, 201] width 29 height 10
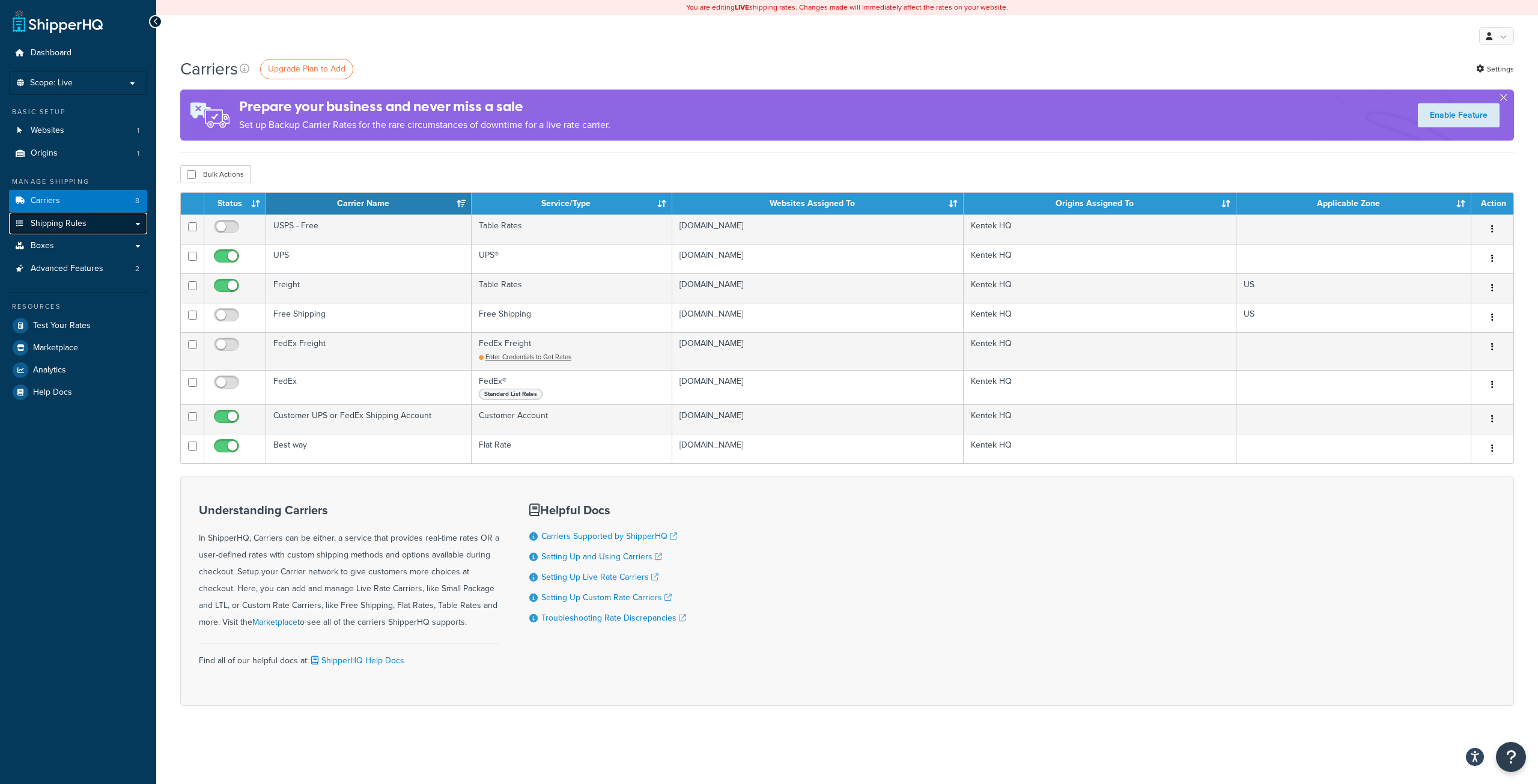
click at [45, 227] on span "Shipping Rules" at bounding box center [59, 224] width 56 height 10
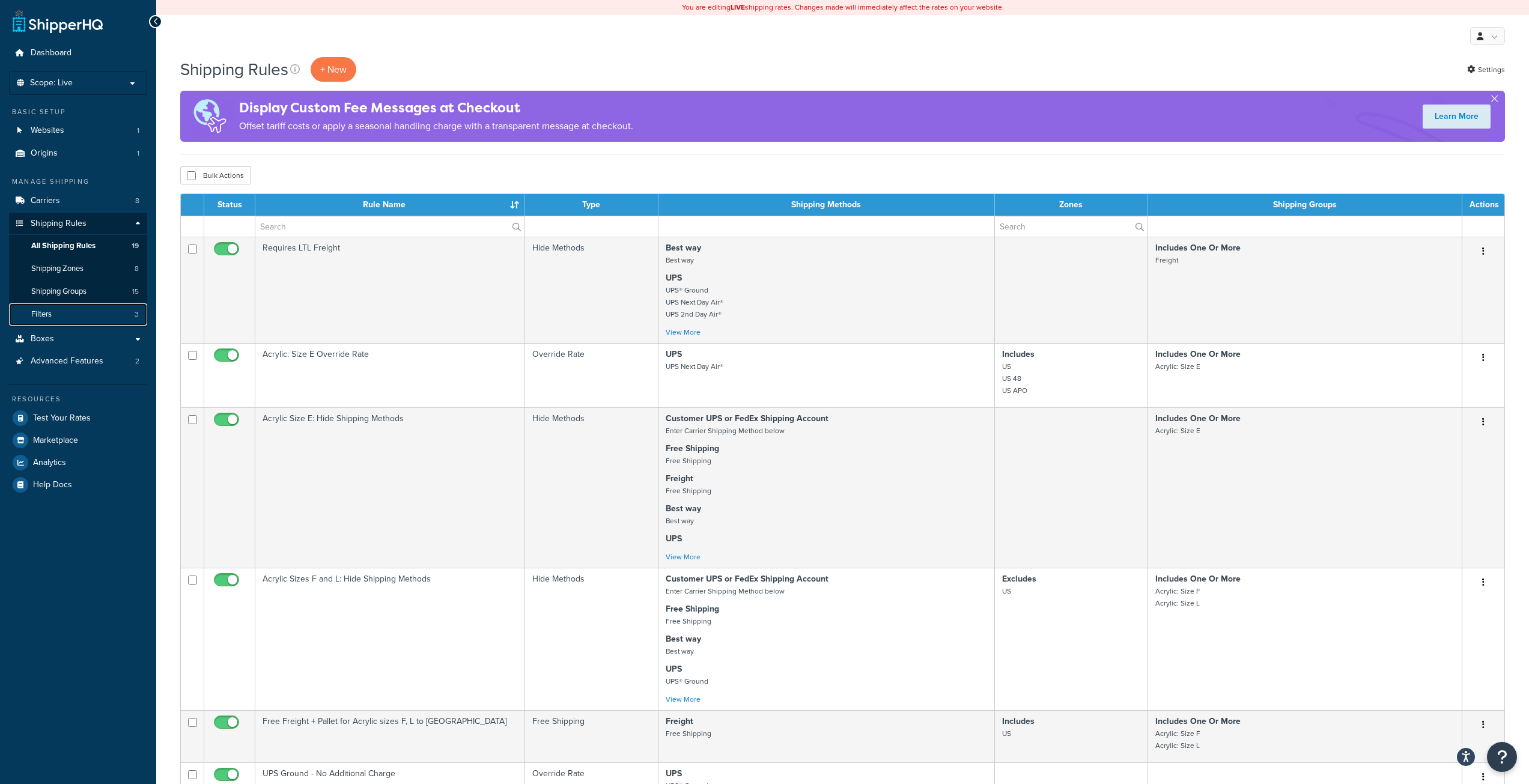
click at [49, 310] on span "Filters" at bounding box center [41, 314] width 20 height 10
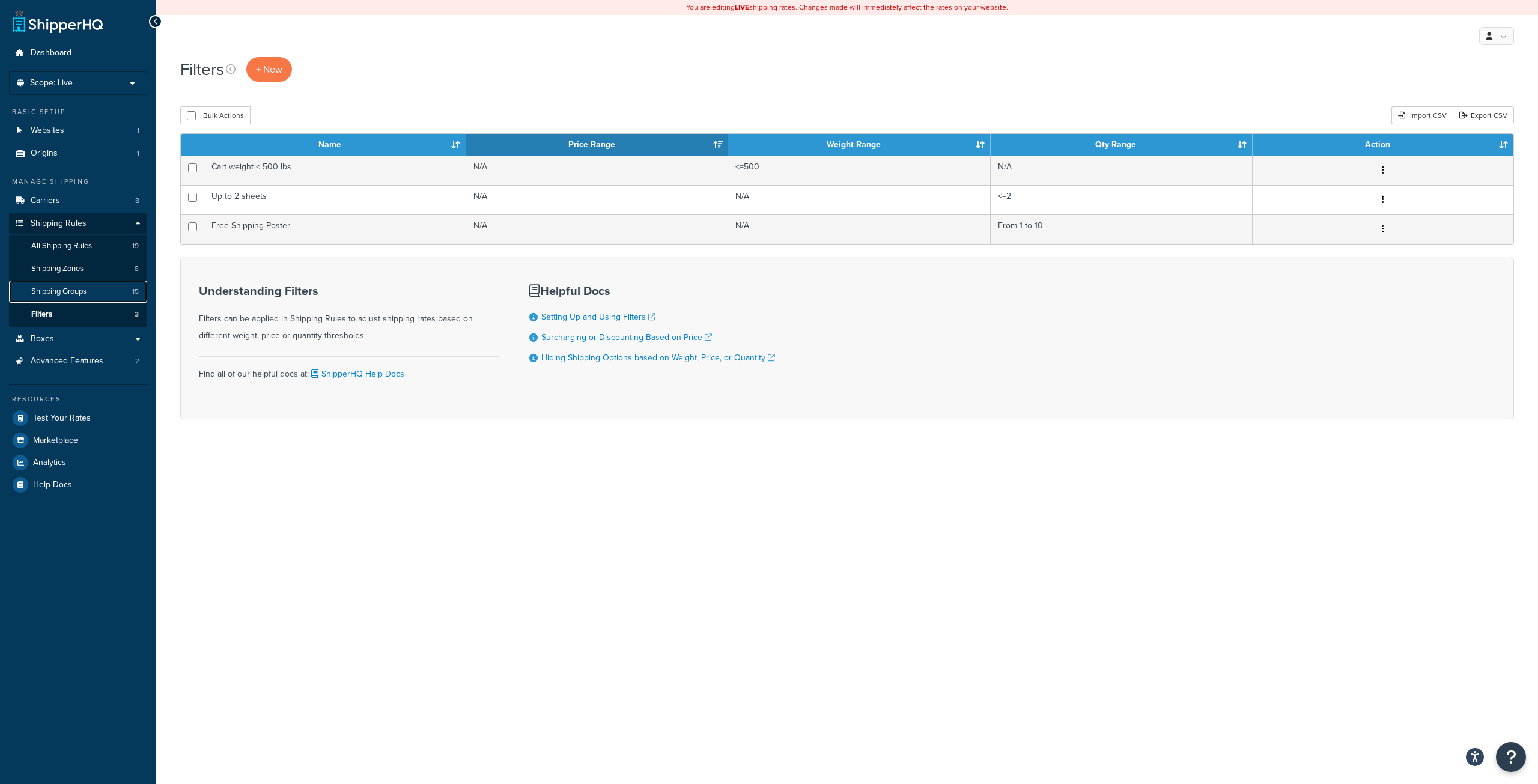
click at [54, 291] on span "Shipping Groups" at bounding box center [59, 291] width 55 height 10
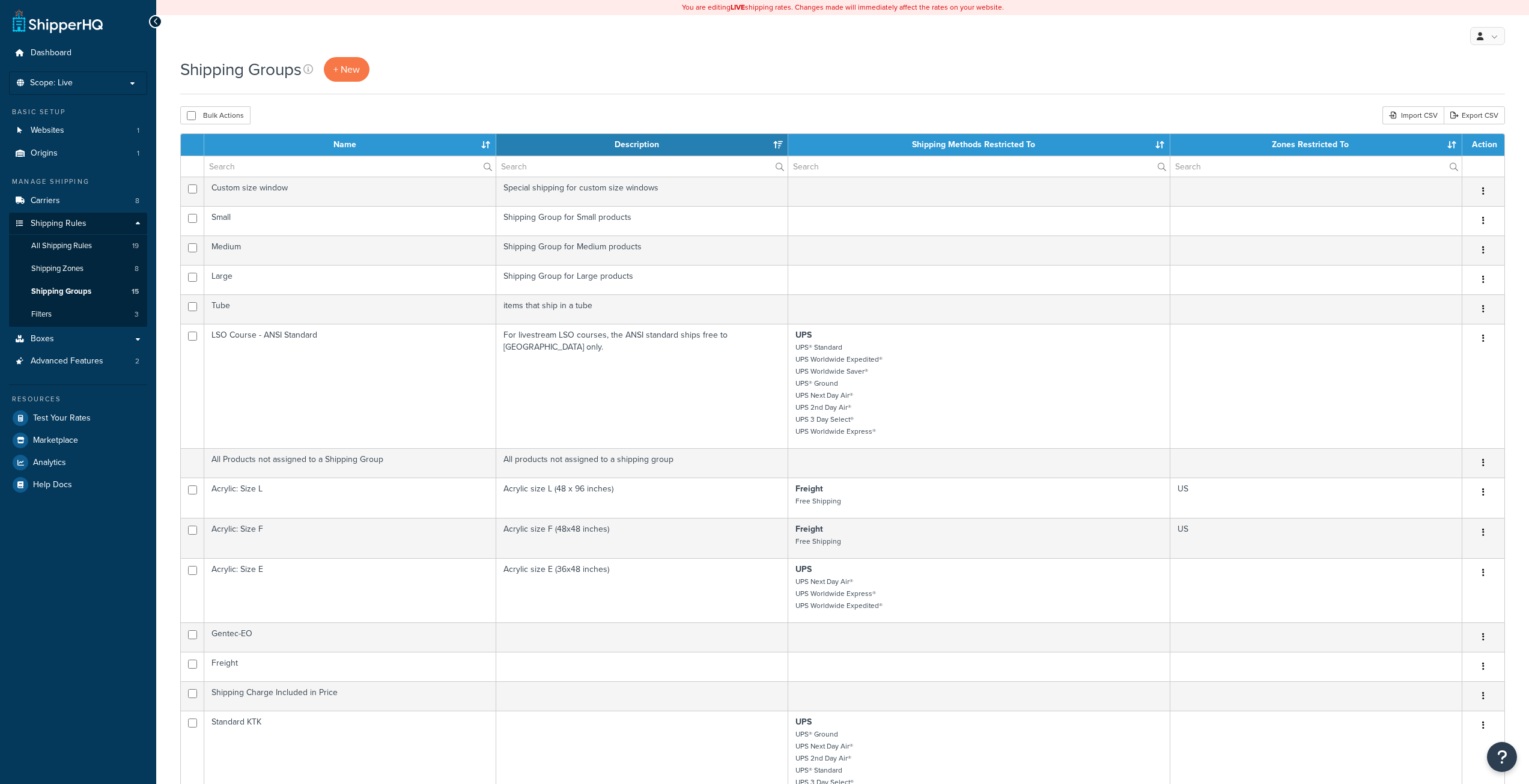
select select "15"
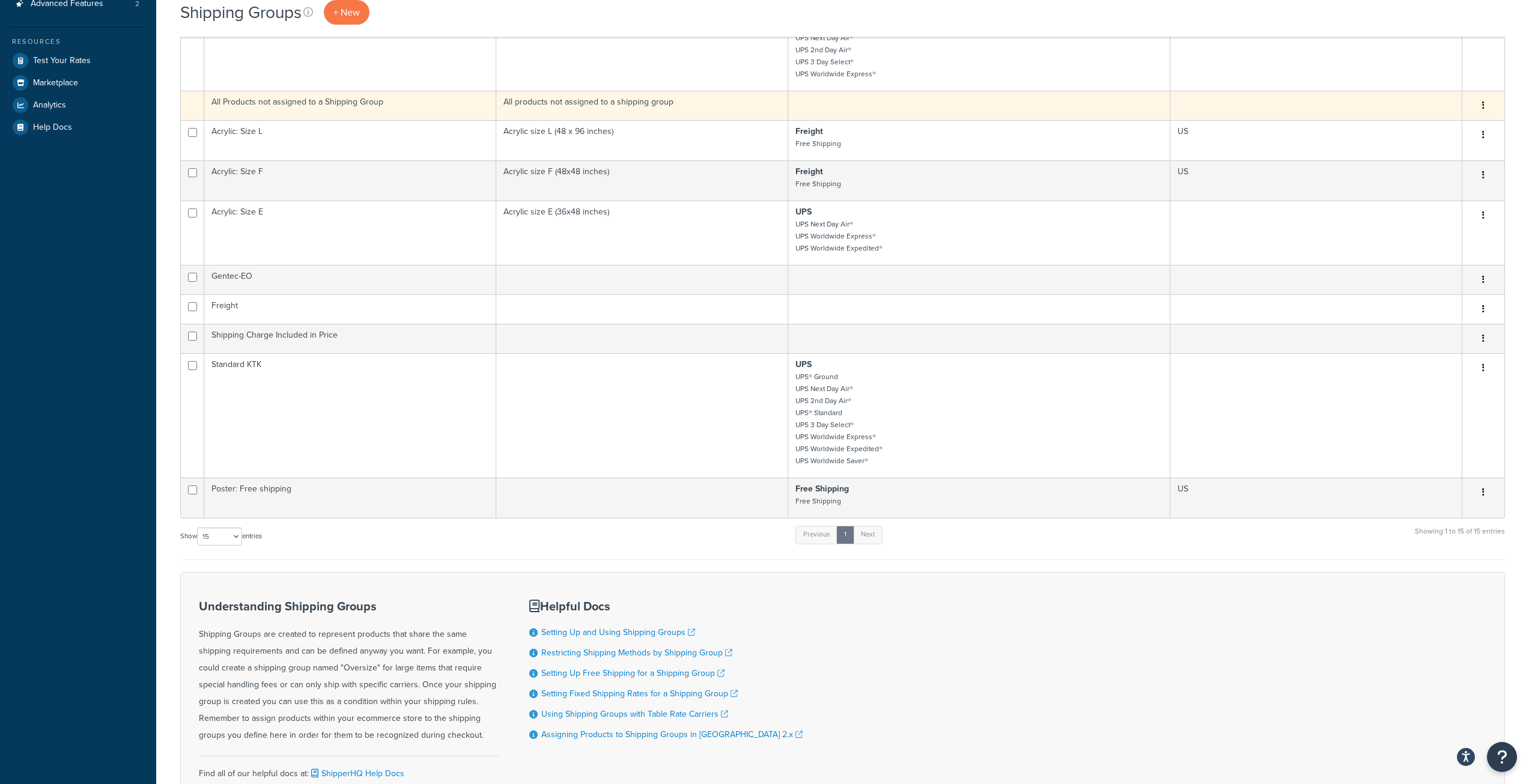
scroll to position [375, 0]
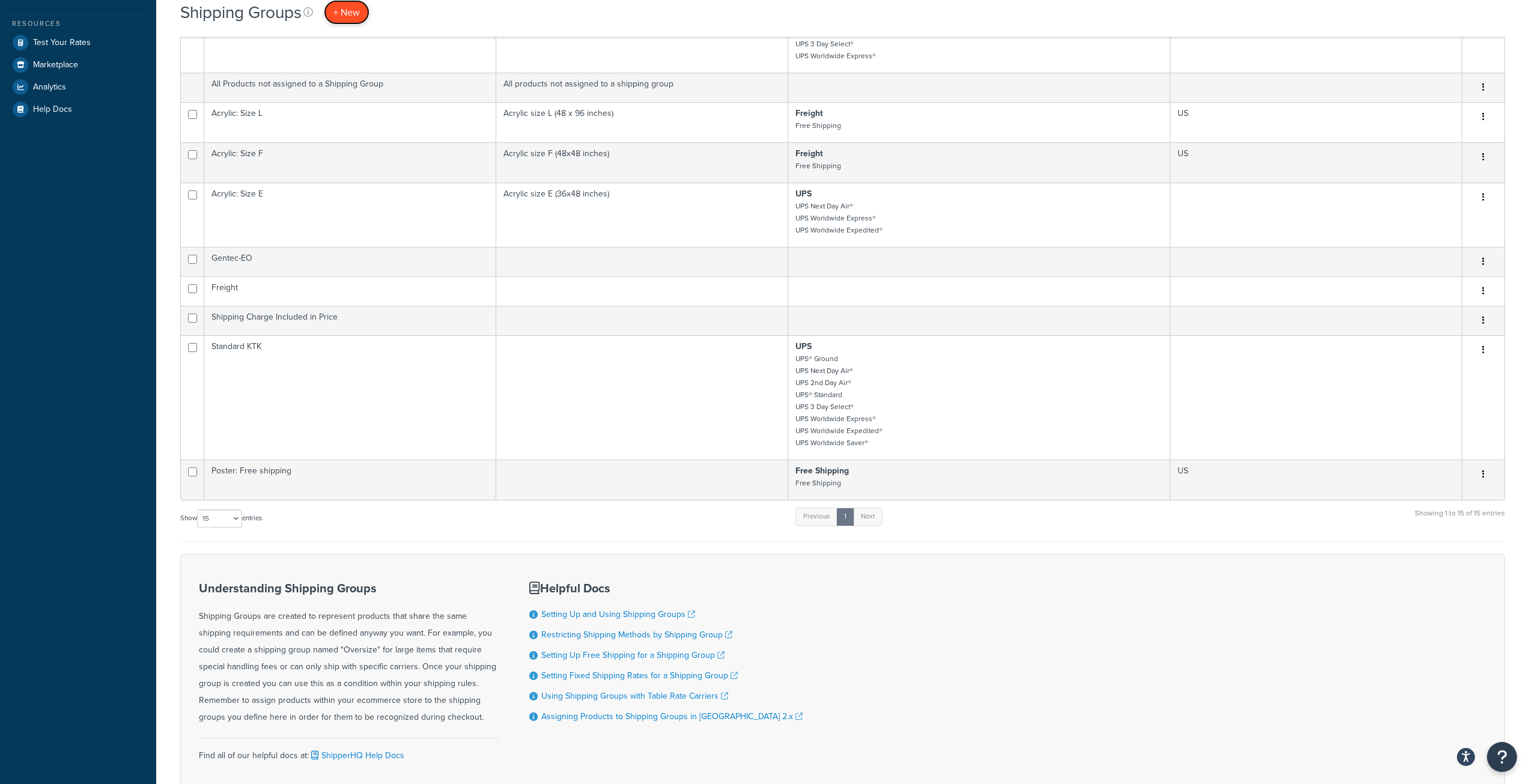
click at [353, 11] on span "+ New" at bounding box center [346, 12] width 26 height 14
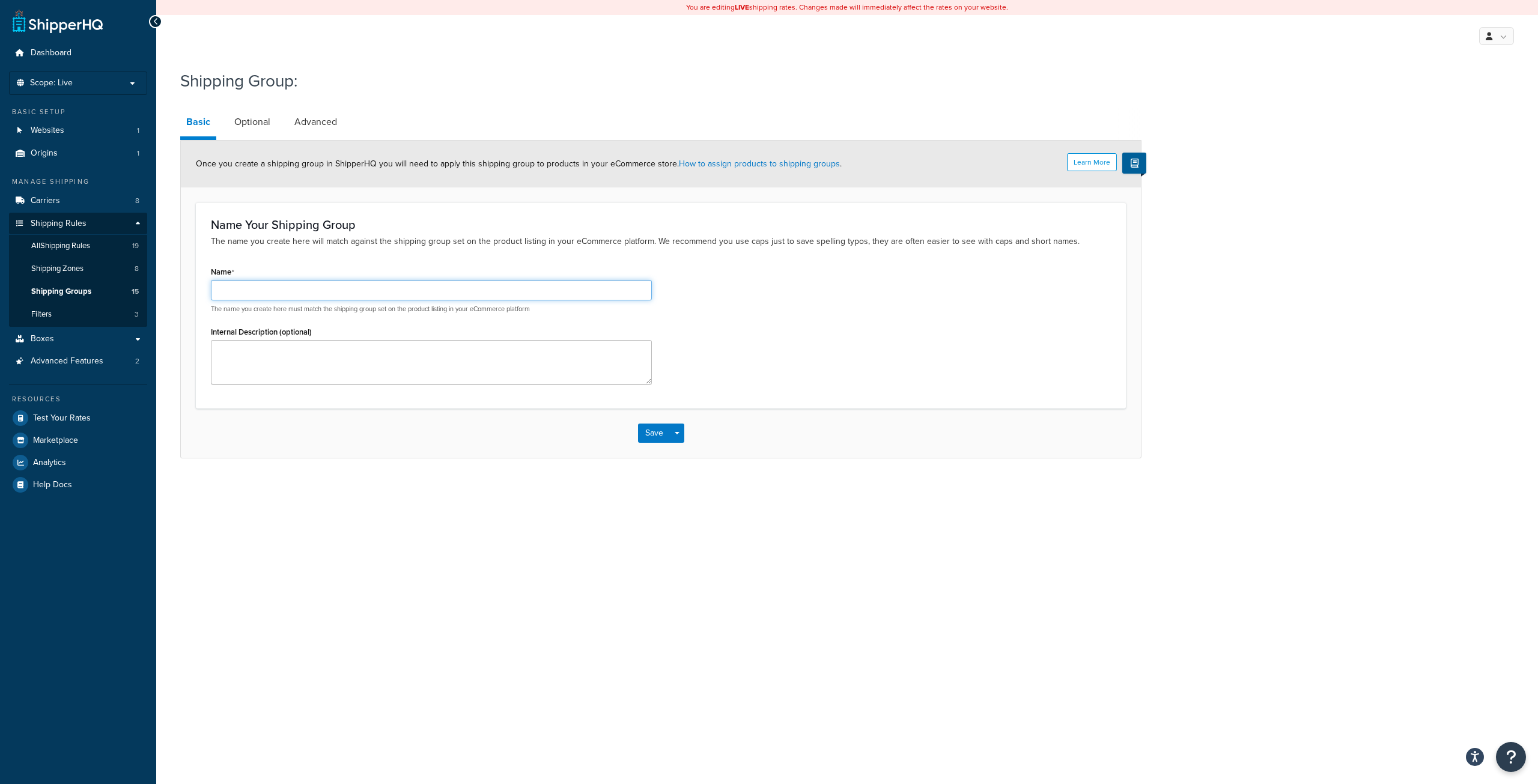
click at [271, 288] on input "Name" at bounding box center [432, 290] width 441 height 20
type input "LWEN <500 lb"
click at [266, 124] on link "Optional" at bounding box center [252, 122] width 48 height 29
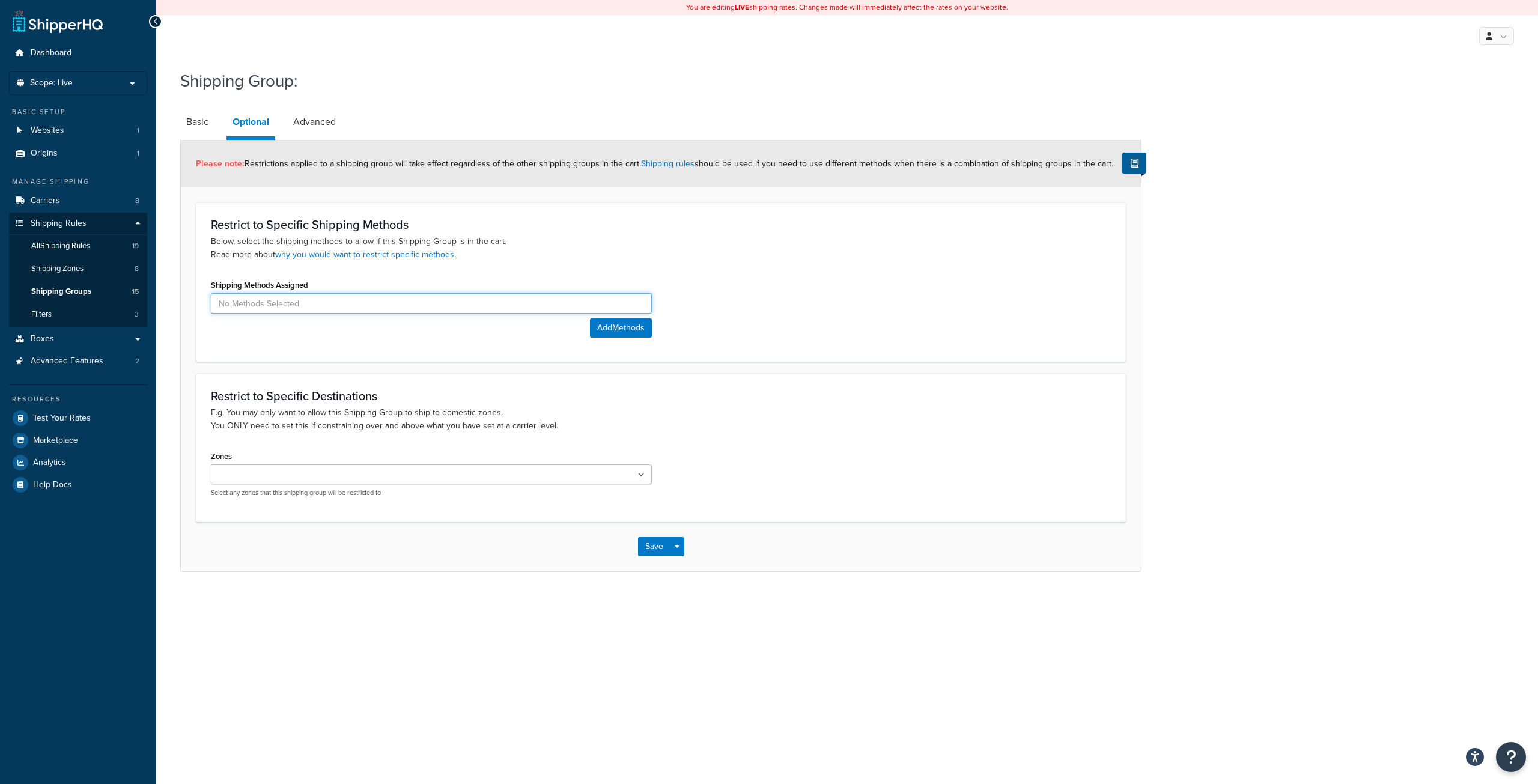
click at [338, 301] on input at bounding box center [432, 303] width 441 height 20
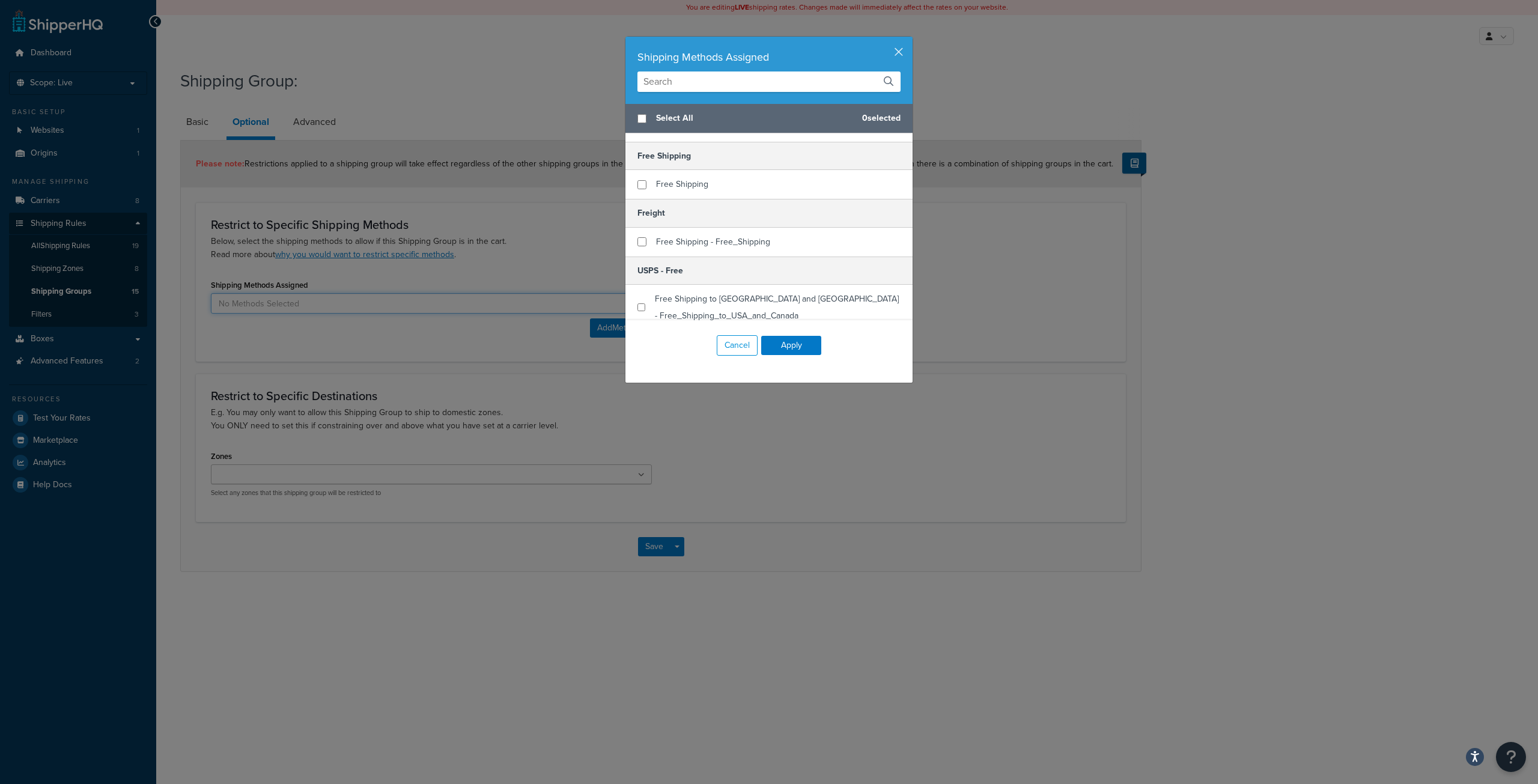
scroll to position [105, 0]
click at [738, 351] on button "Cancel" at bounding box center [737, 345] width 41 height 20
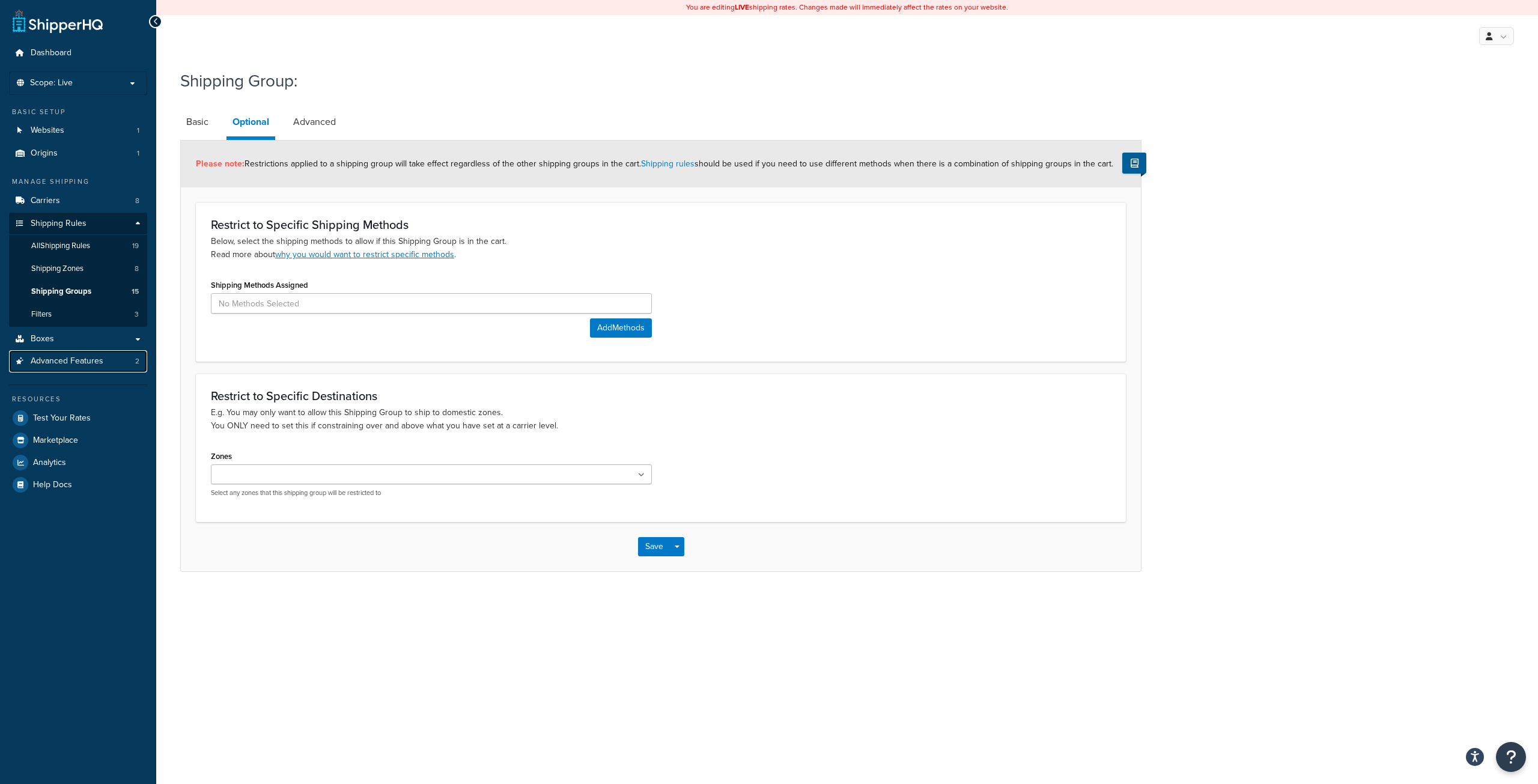
drag, startPoint x: 41, startPoint y: 363, endPoint x: 878, endPoint y: 83, distance: 882.6
click at [41, 363] on span "Advanced Features" at bounding box center [67, 361] width 73 height 10
click at [38, 200] on span "Carriers" at bounding box center [45, 201] width 29 height 10
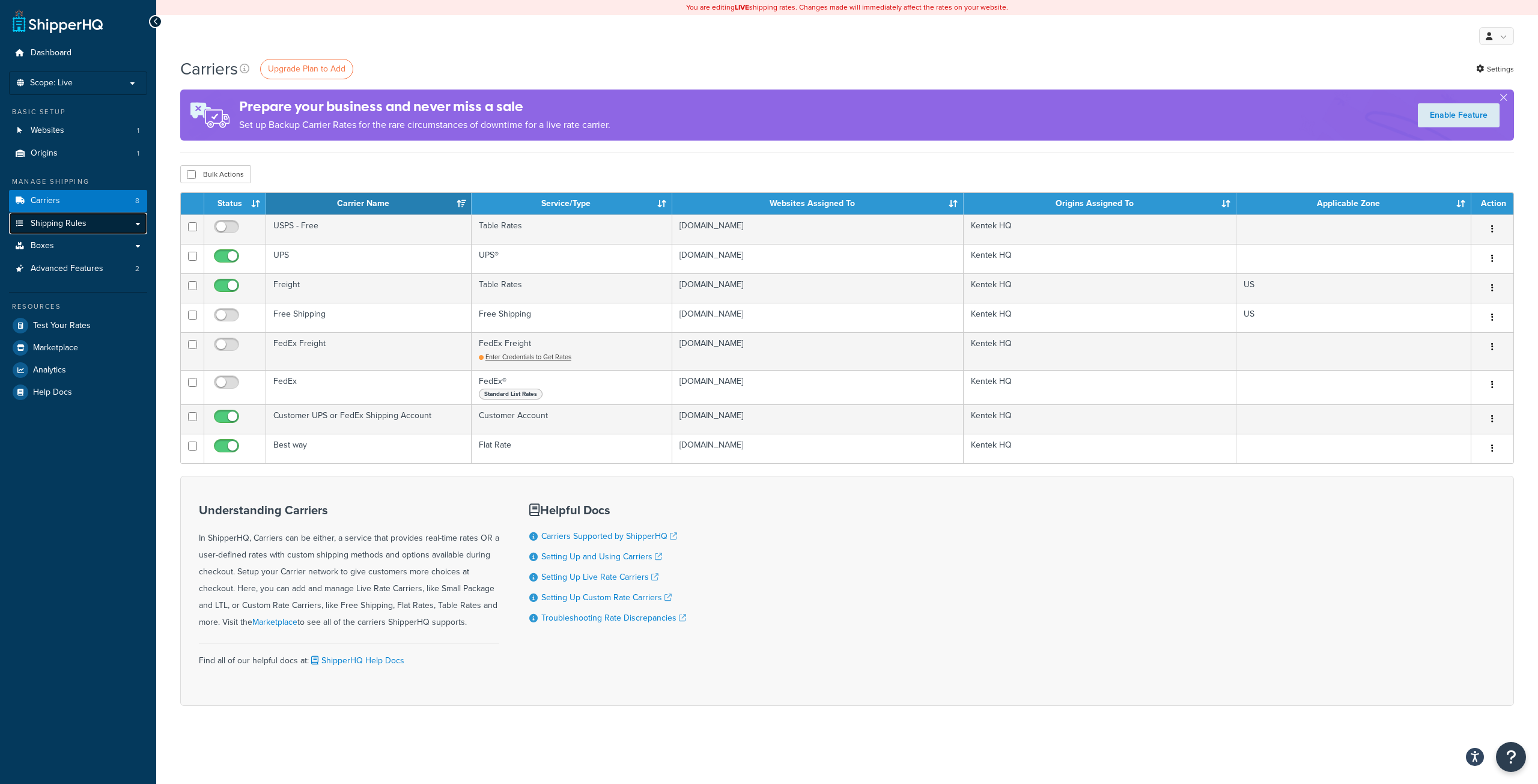
click at [54, 224] on span "Shipping Rules" at bounding box center [59, 224] width 56 height 10
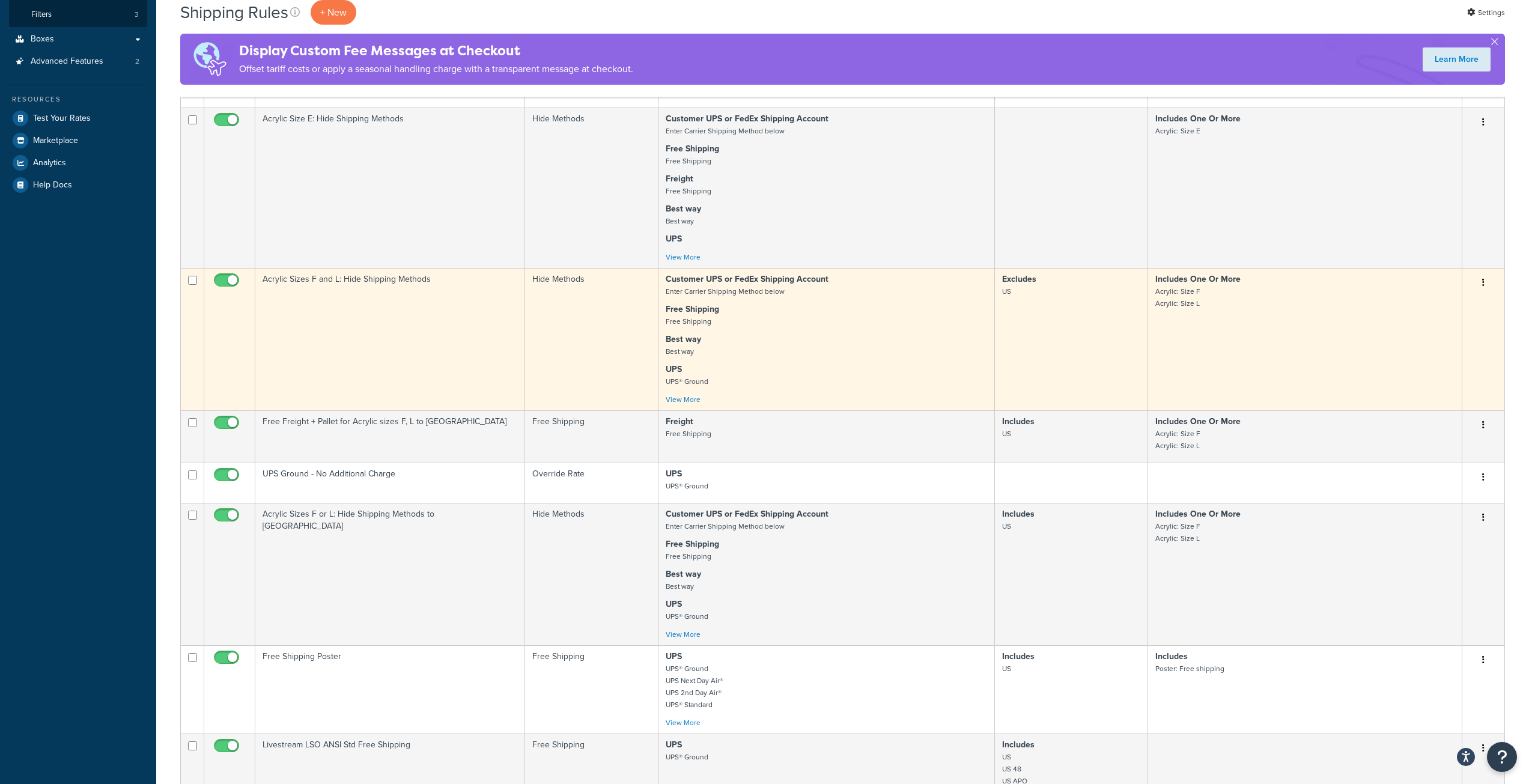
scroll to position [300, 0]
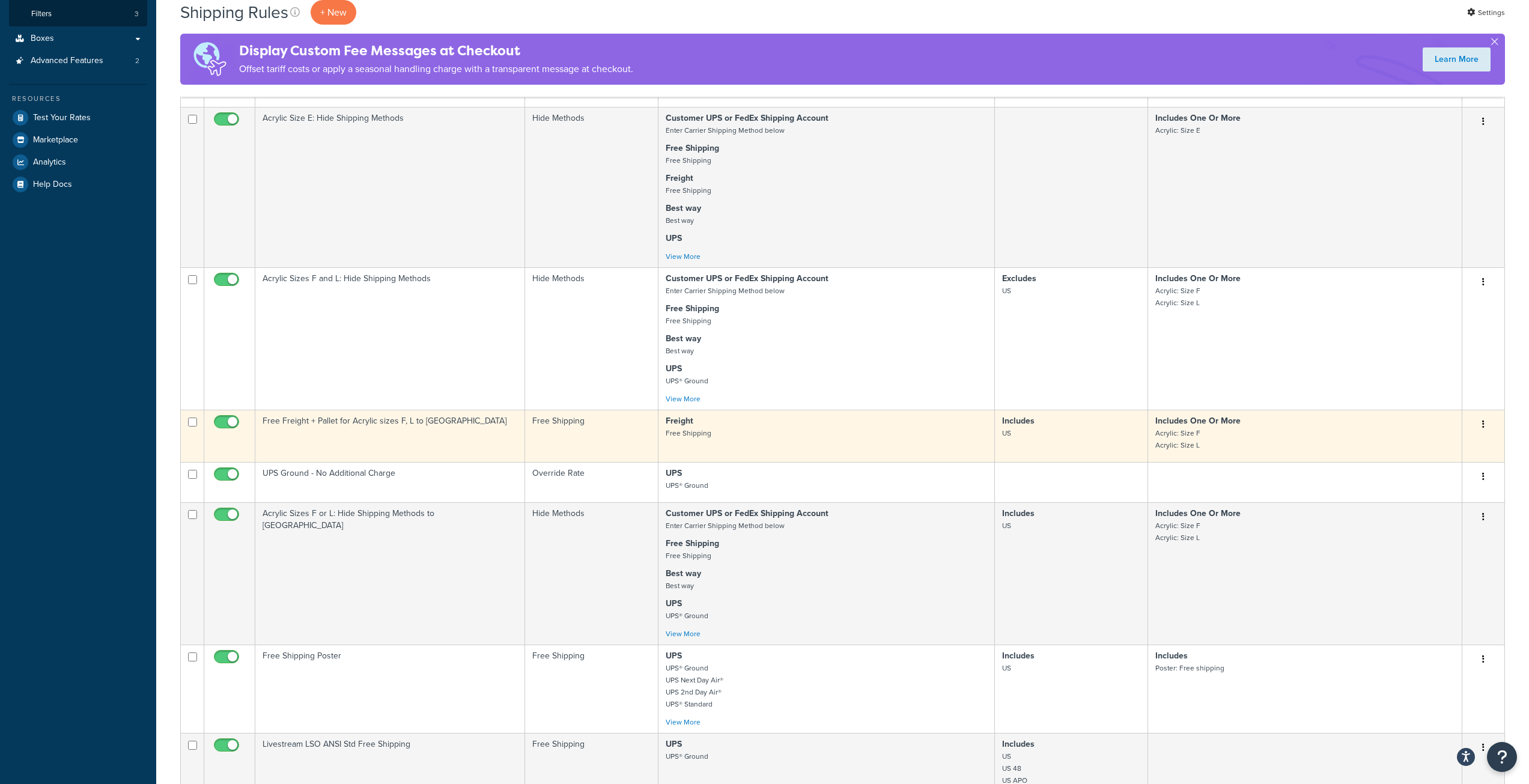
click at [690, 426] on strong "Freight" at bounding box center [679, 421] width 27 height 13
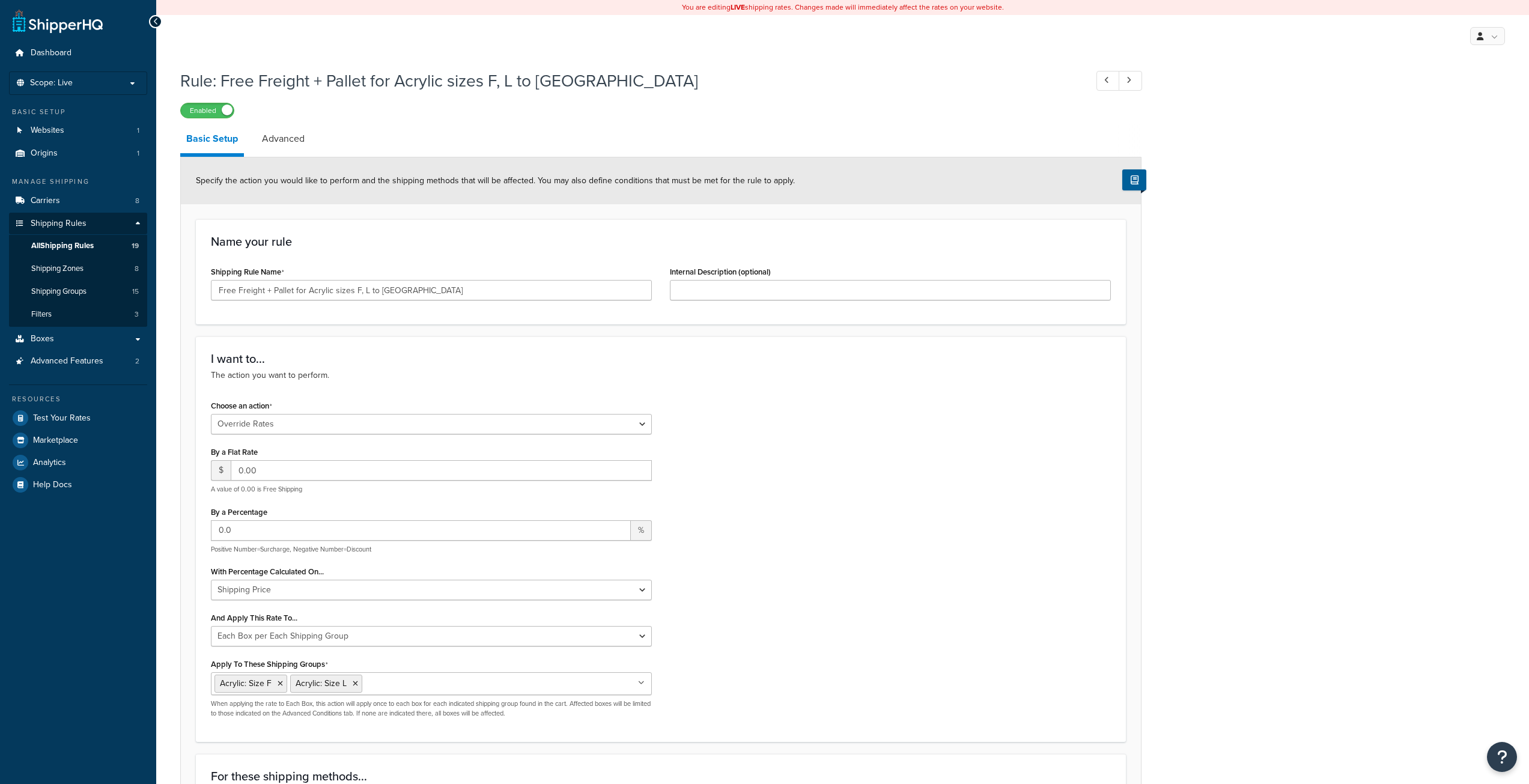
select select "OVERRIDE"
select select "BOX"
click at [47, 221] on span "Shipping Rules" at bounding box center [59, 224] width 56 height 10
click at [70, 250] on span "All Shipping Rules" at bounding box center [62, 246] width 62 height 10
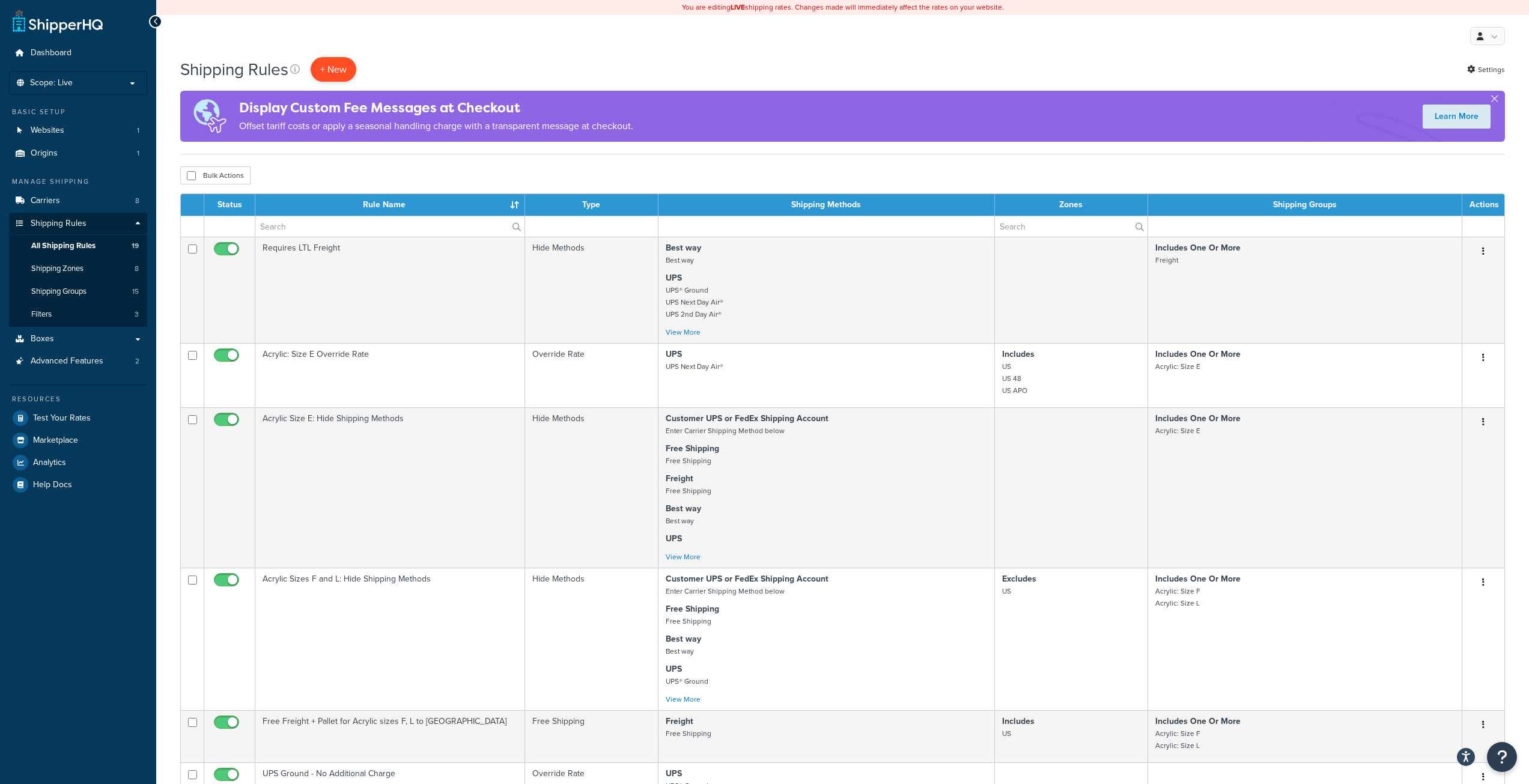
click at [337, 75] on p "+ New" at bounding box center [333, 69] width 46 height 25
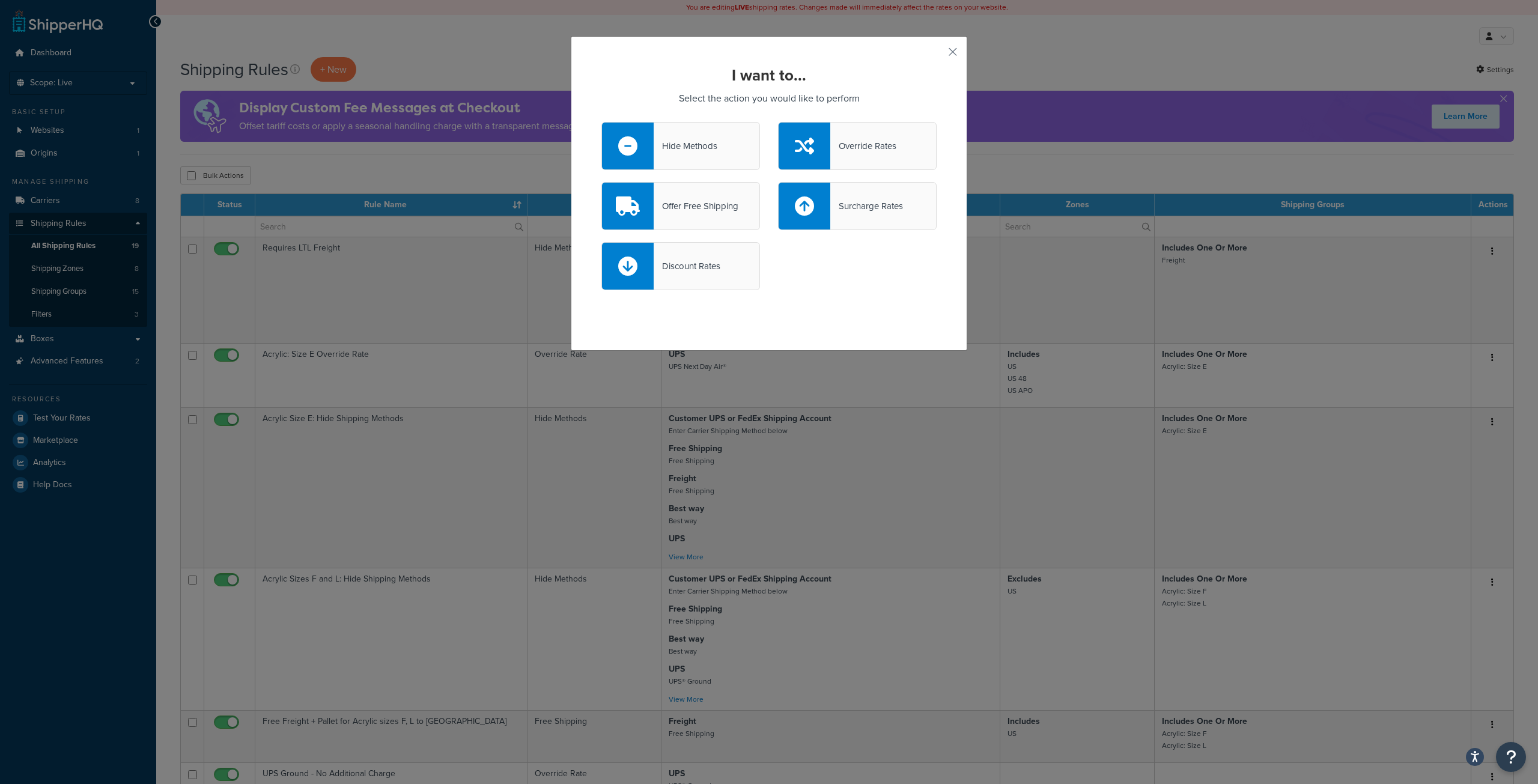
click at [854, 145] on div "Override Rates" at bounding box center [863, 146] width 66 height 17
click at [0, 0] on input "Override Rates" at bounding box center [0, 0] width 0 height 0
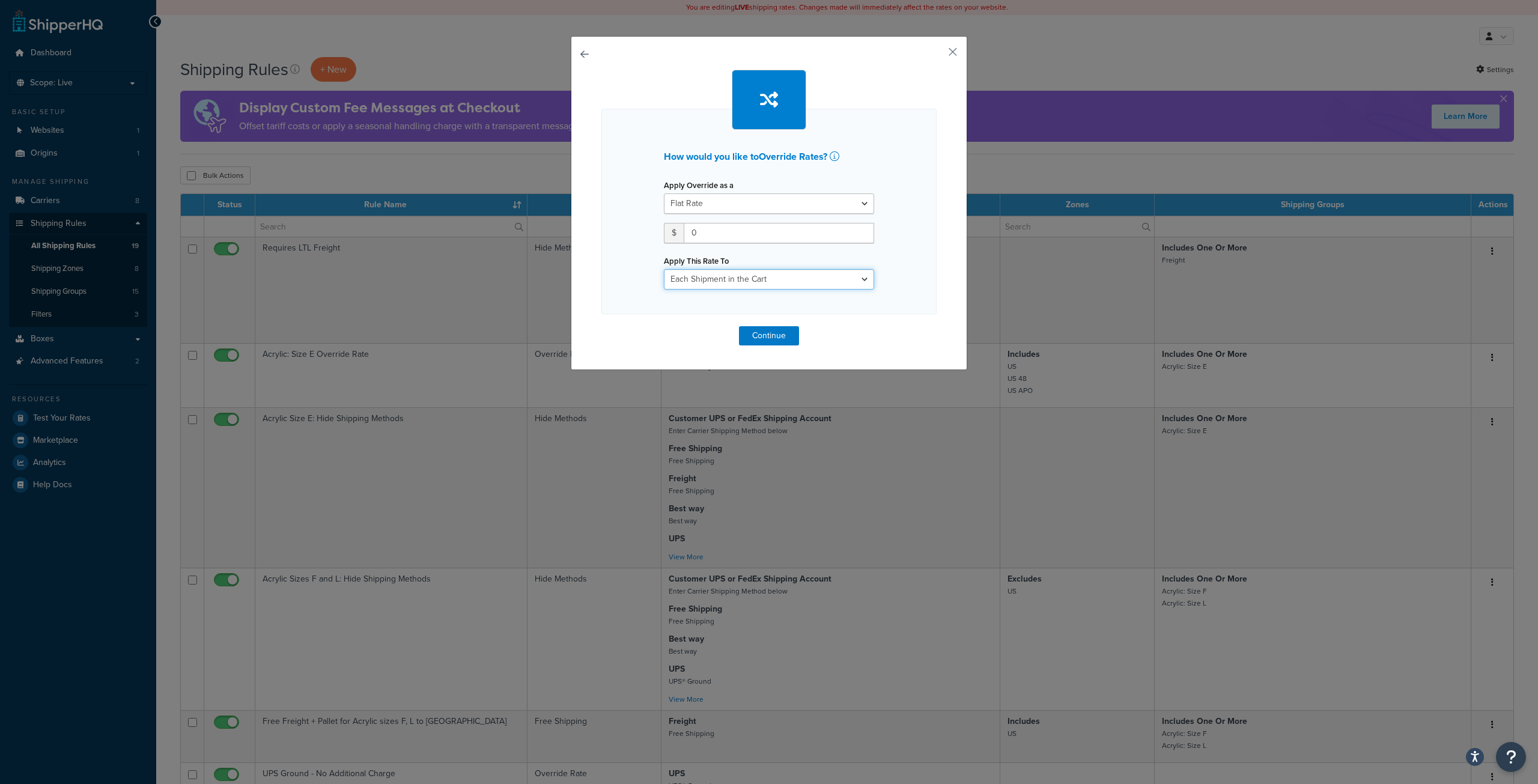
click at [748, 278] on select "Each Shipment in the Cart Each Shipping Group in the Cart Each Item within a Sh…" at bounding box center [769, 279] width 210 height 20
click at [664, 269] on select "Each Shipment in the Cart Each Shipping Group in the Cart Each Item within a Sh…" at bounding box center [769, 279] width 210 height 20
click at [714, 203] on select "Flat Rate Percentage Flat Rate & Percentage" at bounding box center [769, 203] width 210 height 20
click at [937, 55] on button "button" at bounding box center [935, 56] width 3 height 3
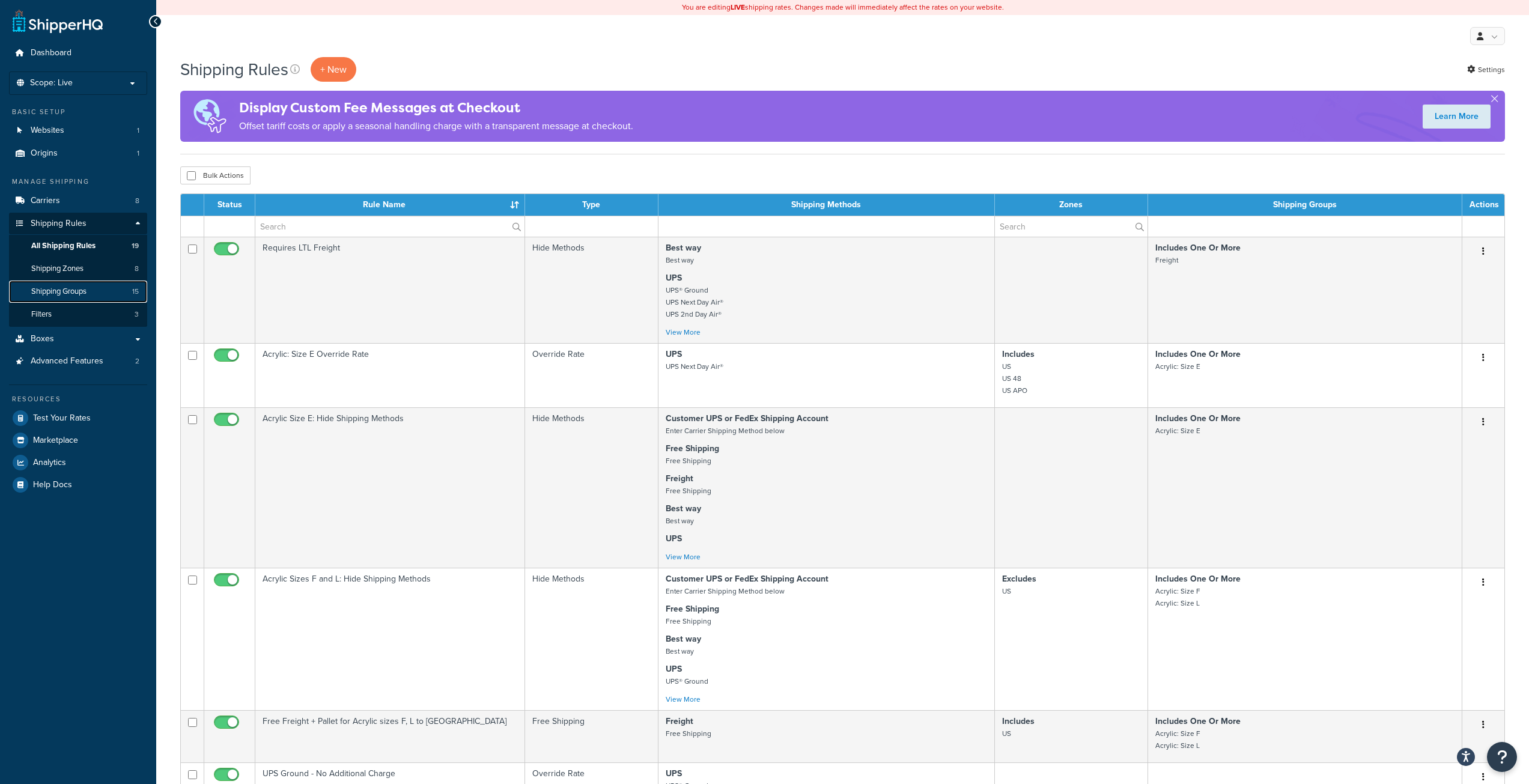
click at [60, 289] on span "Shipping Groups" at bounding box center [59, 291] width 55 height 10
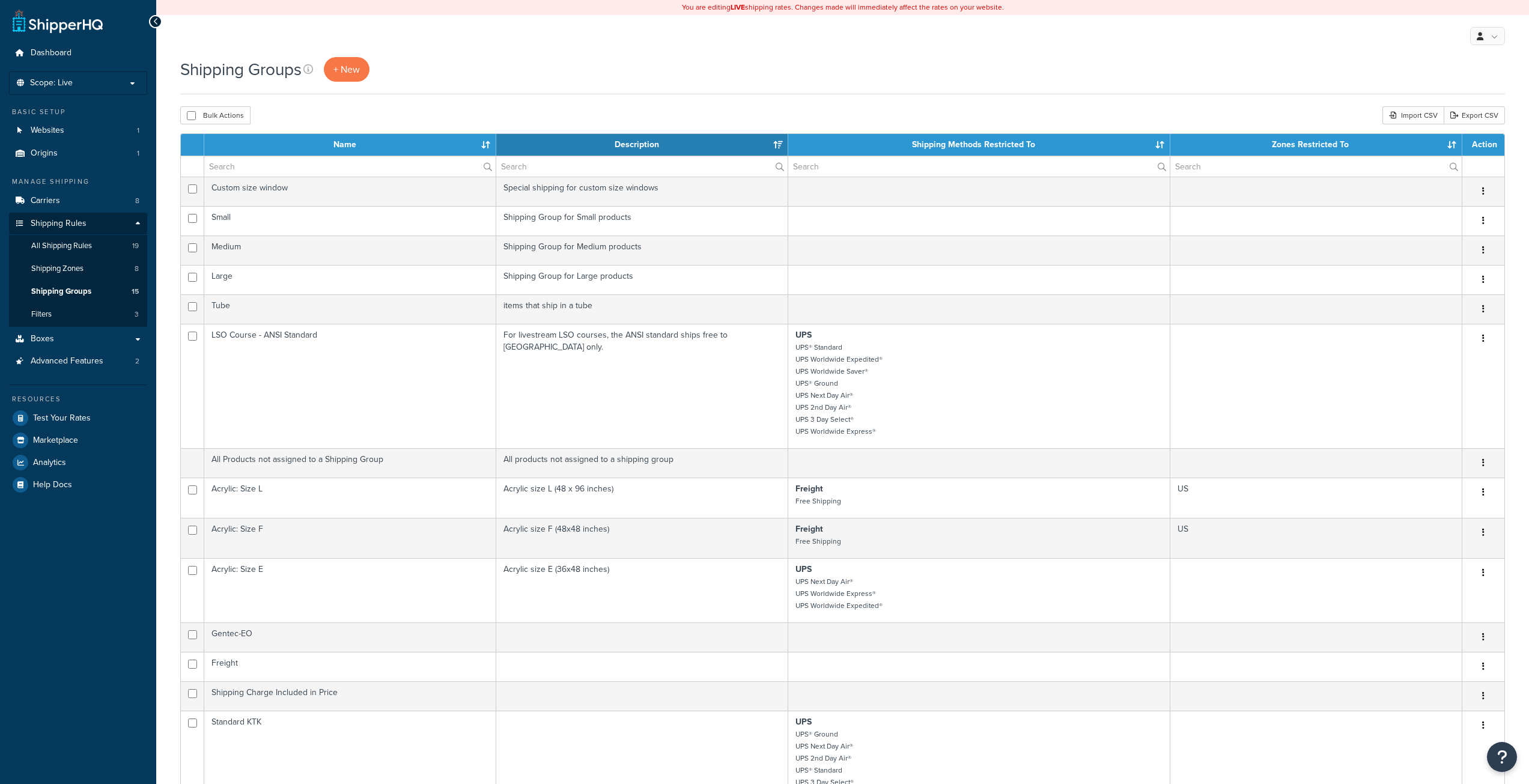
select select "15"
click at [356, 66] on span "+ New" at bounding box center [346, 69] width 26 height 14
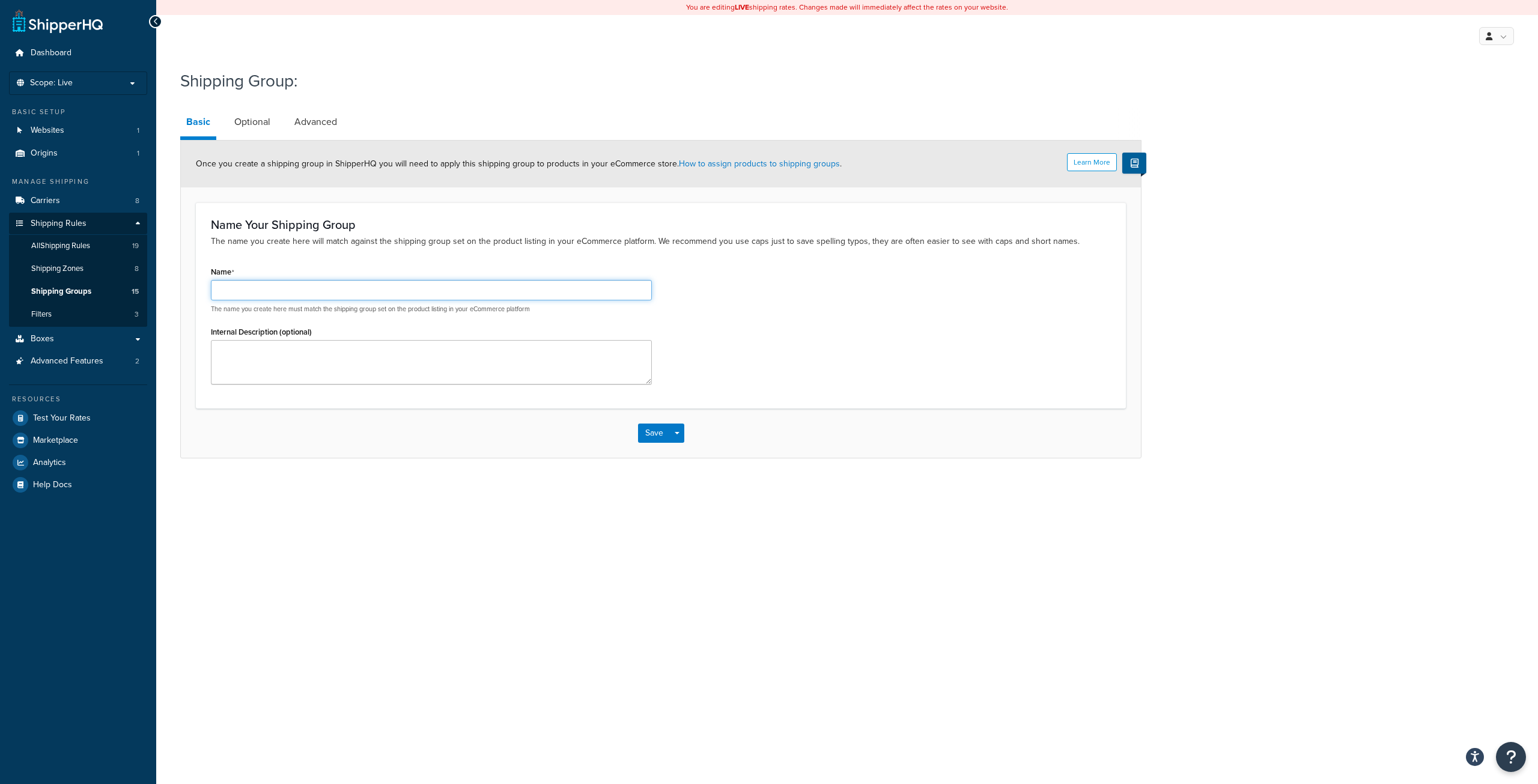
click at [372, 287] on input "Name" at bounding box center [432, 290] width 441 height 20
type input "LWEN <500 lb"
click at [652, 429] on button "Save" at bounding box center [654, 433] width 33 height 19
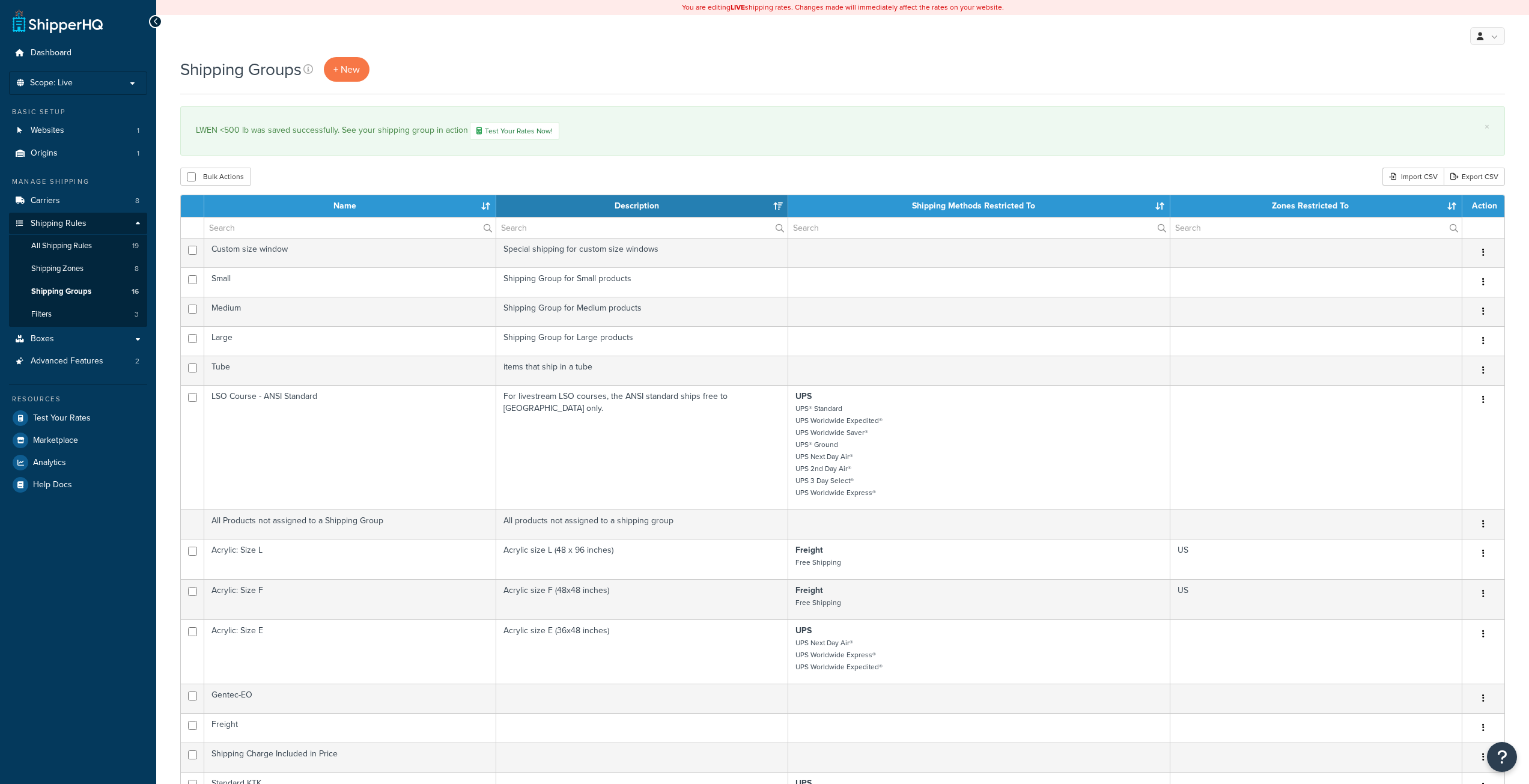
select select "15"
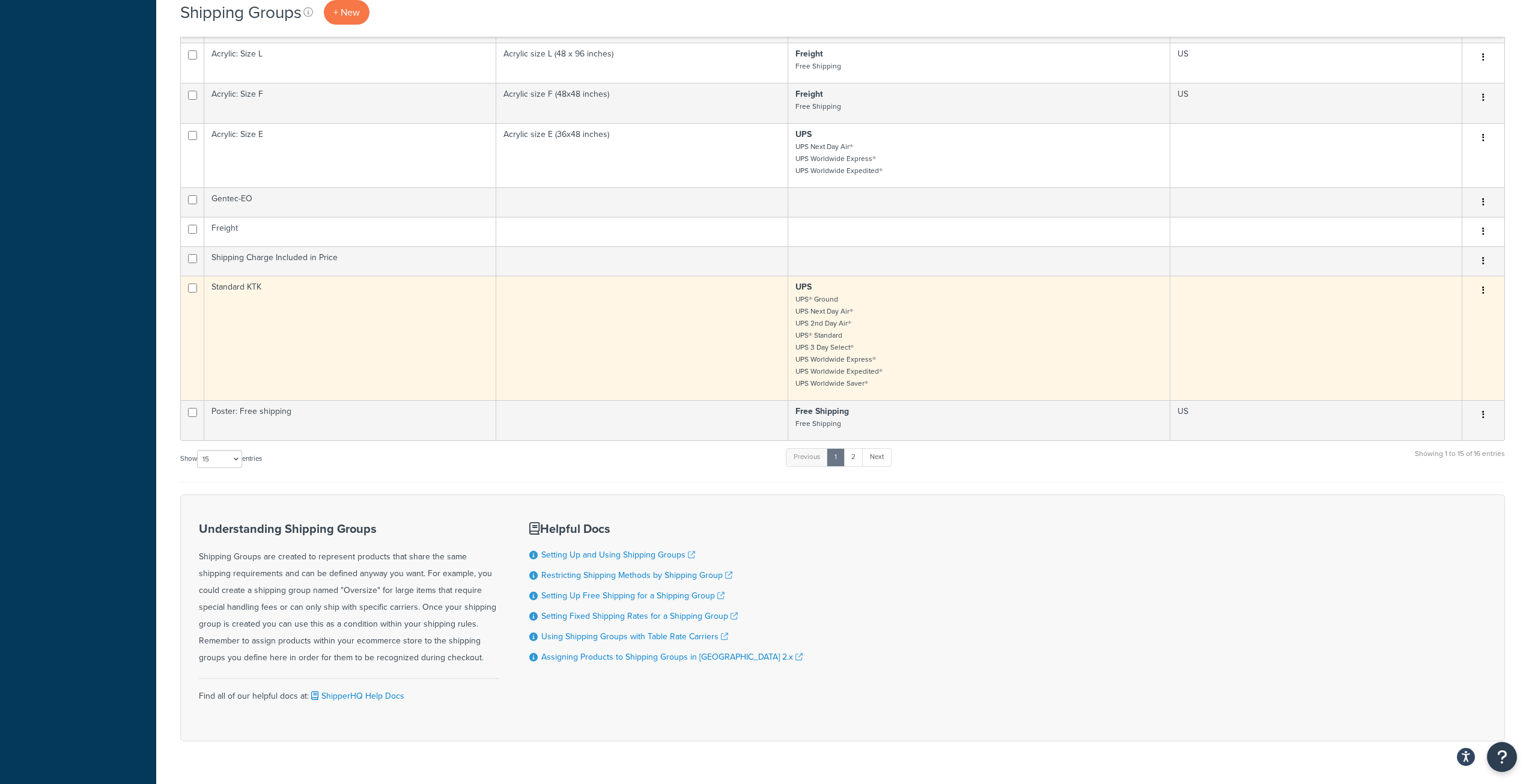
scroll to position [526, 0]
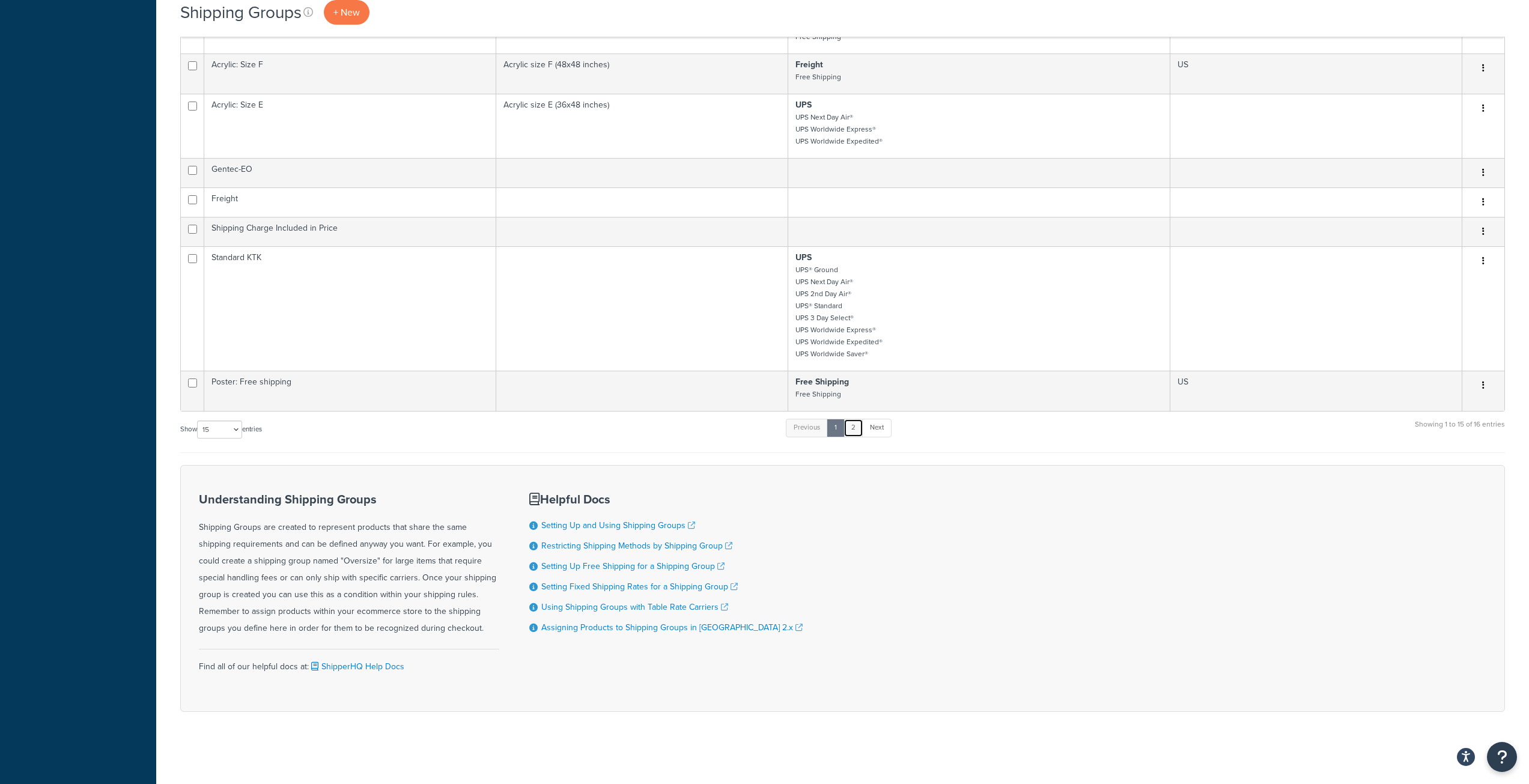
click at [860, 433] on link "2" at bounding box center [853, 428] width 20 height 18
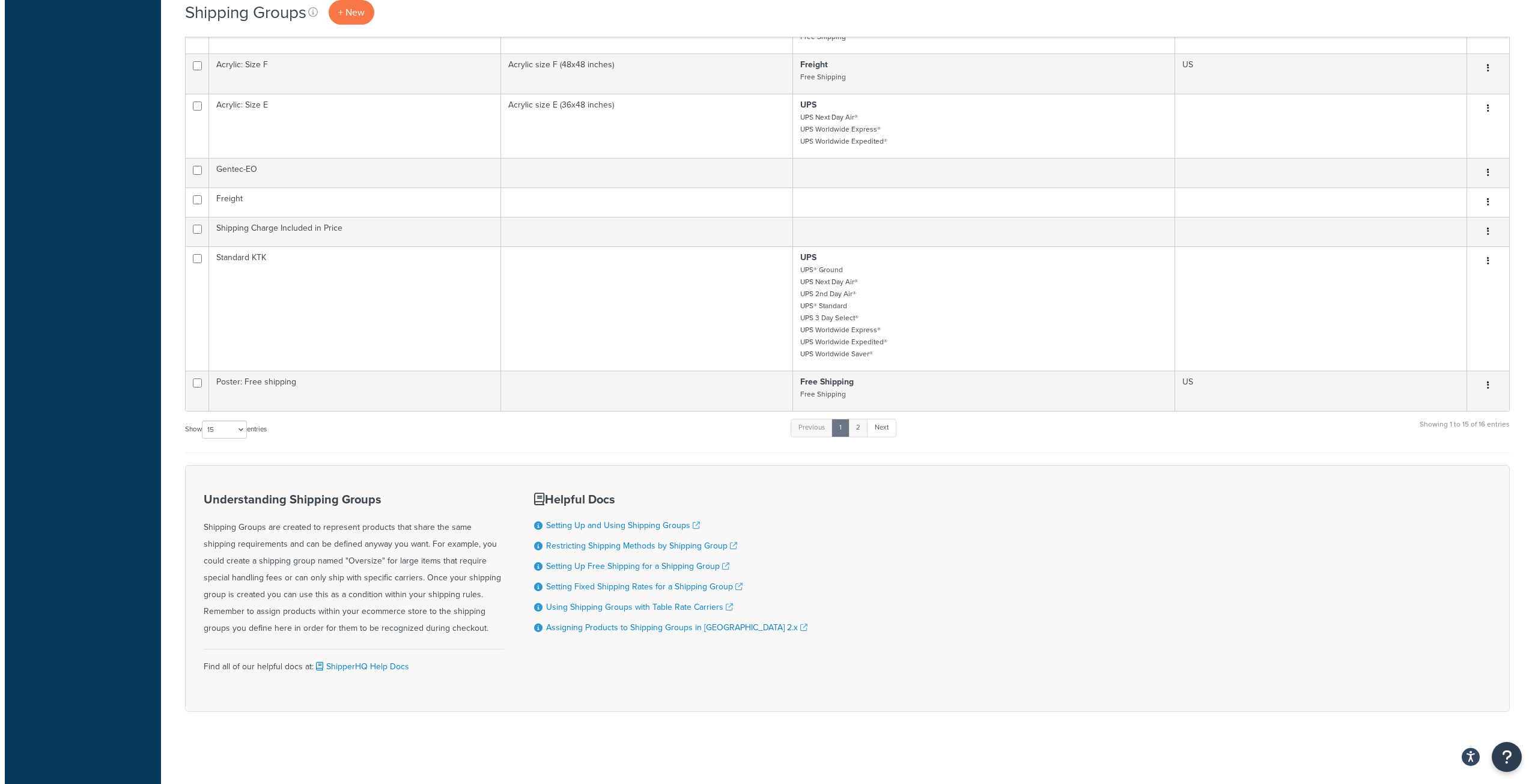
scroll to position [0, 0]
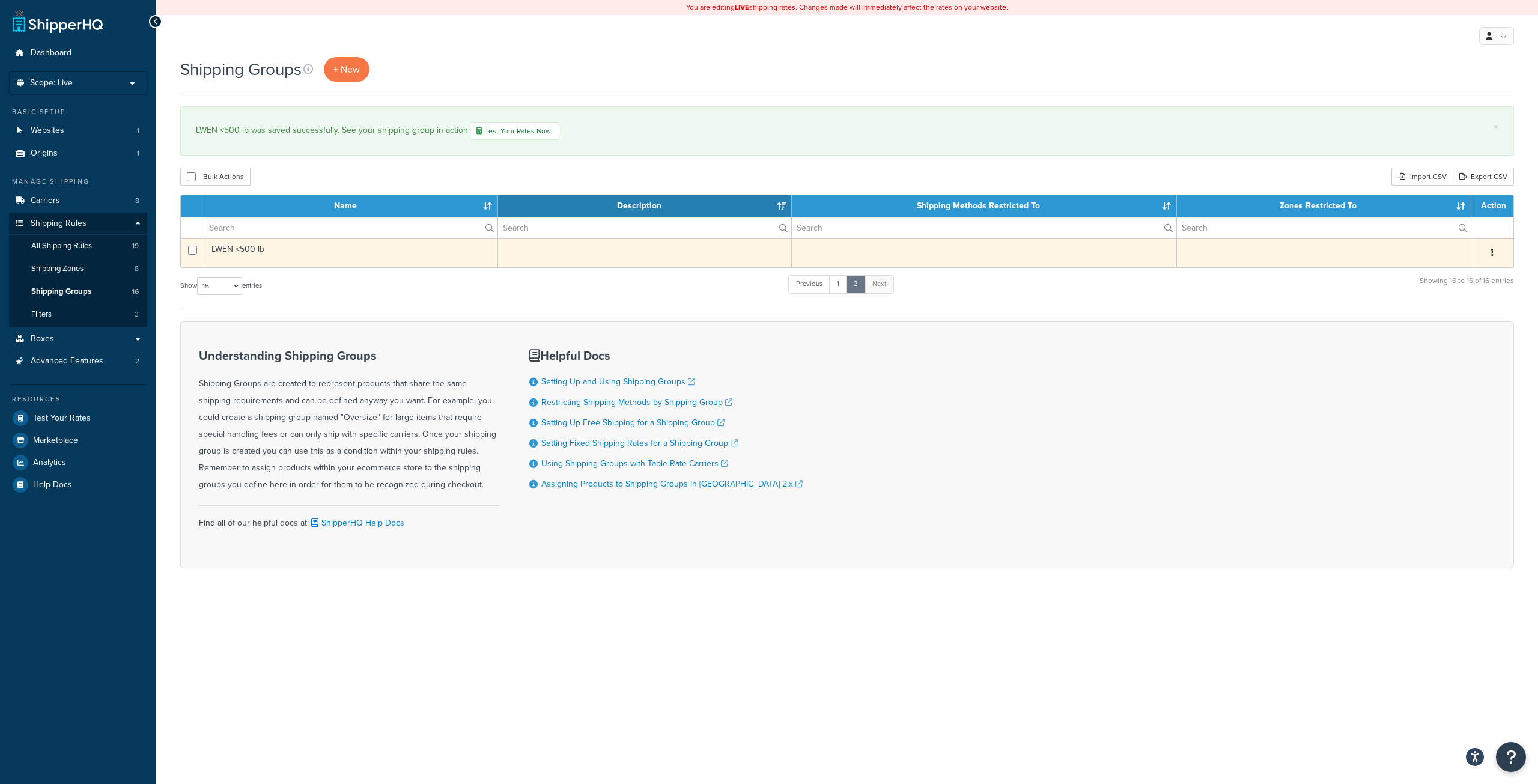
click at [257, 251] on td "LWEN <500 lb" at bounding box center [351, 252] width 294 height 29
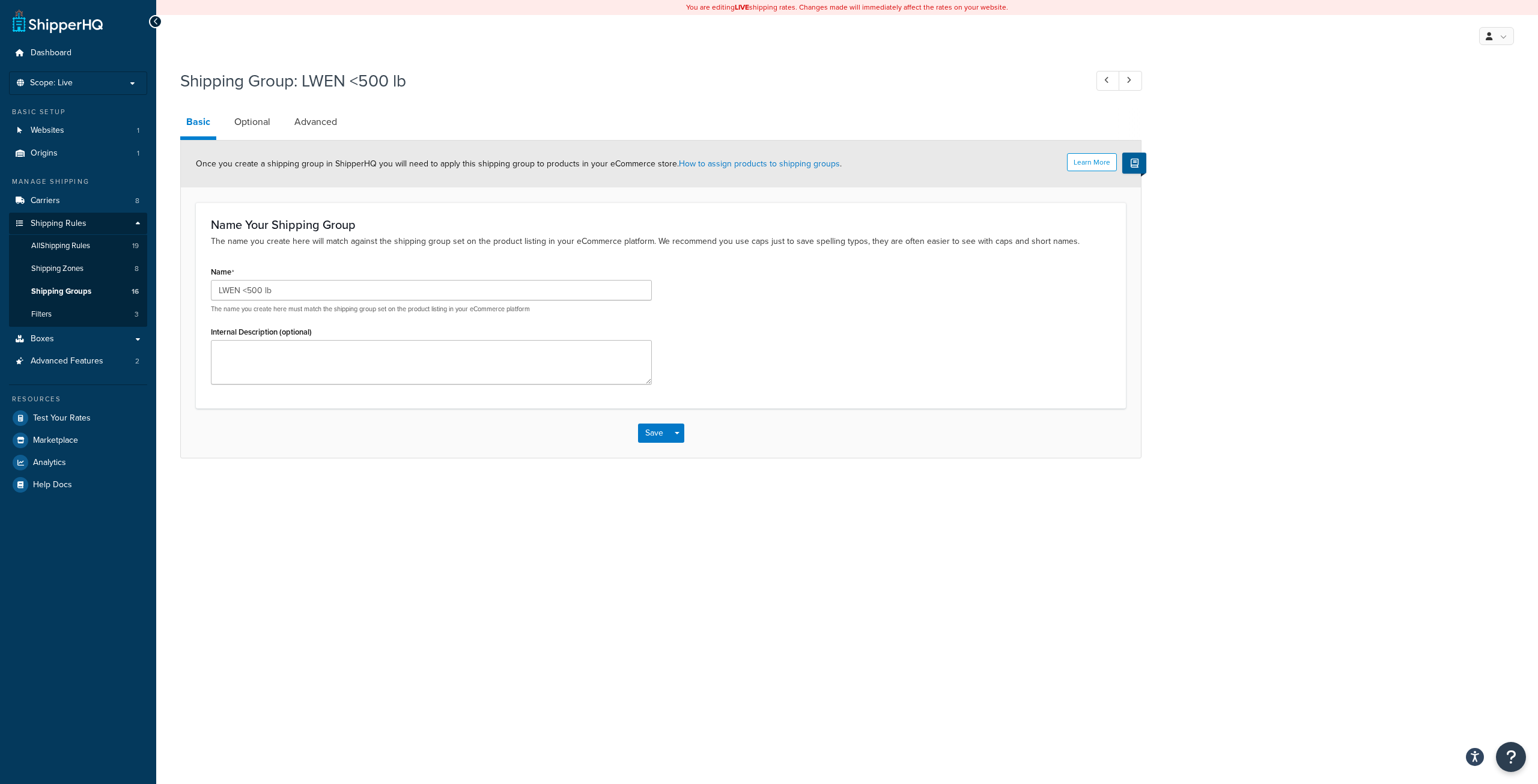
click at [265, 303] on div "LWEN <500 lb The name you create here must match the shipping group set on the …" at bounding box center [432, 296] width 441 height 34
click at [266, 352] on textarea "Internal Description (optional)" at bounding box center [432, 362] width 441 height 45
click at [246, 124] on link "Optional" at bounding box center [252, 122] width 48 height 29
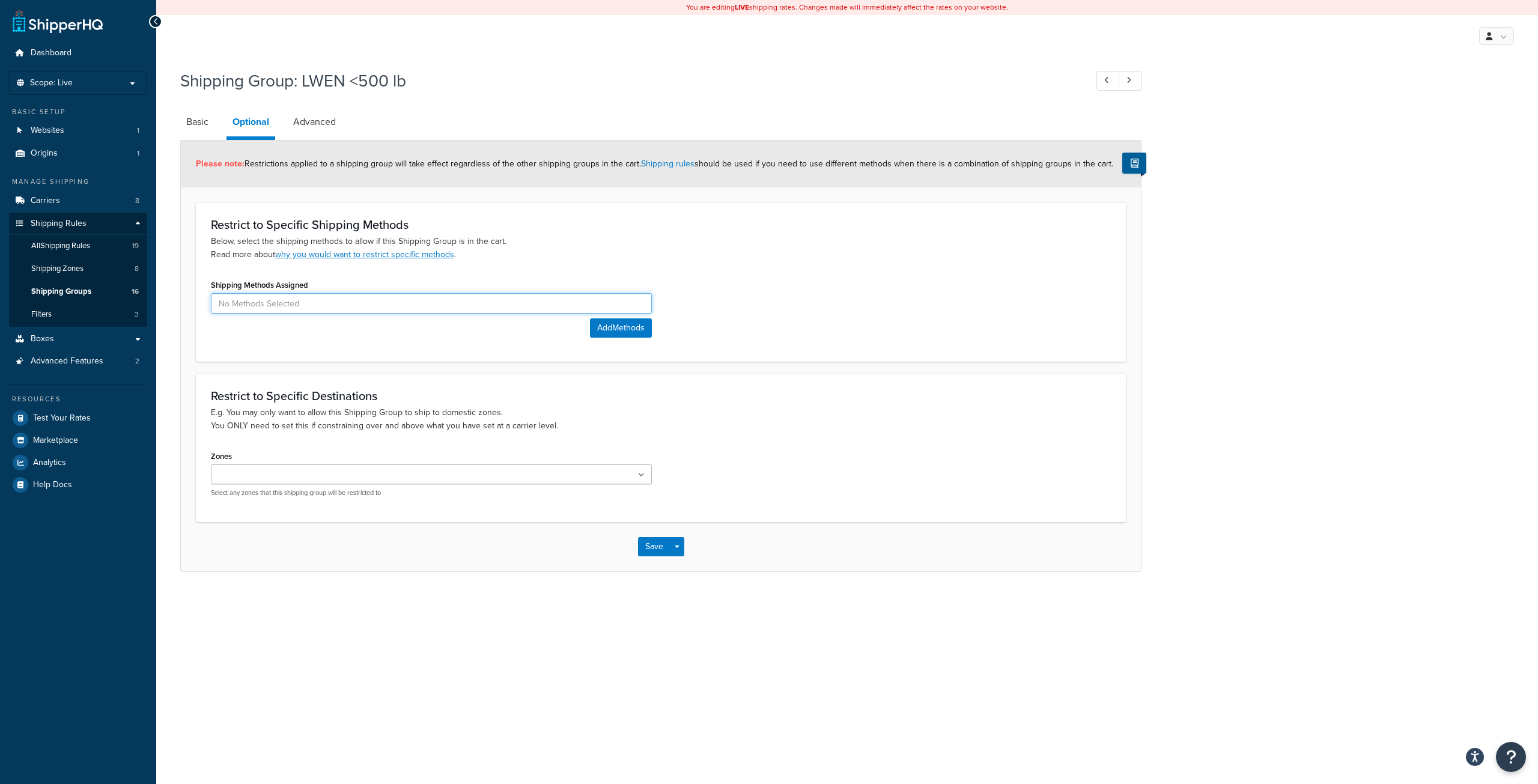
click at [333, 304] on input at bounding box center [432, 303] width 441 height 20
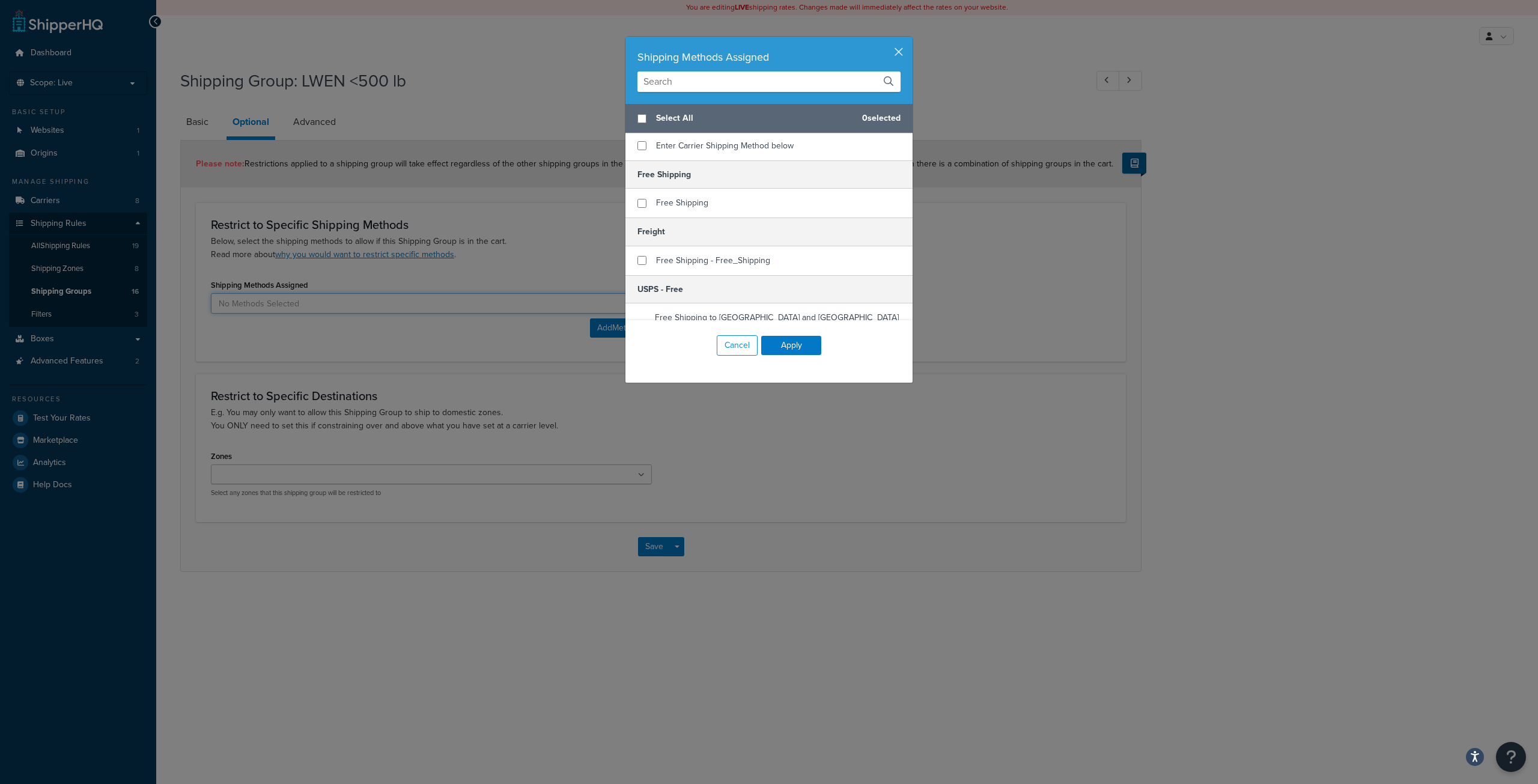
scroll to position [96, 0]
click at [55, 206] on div "Shipping Methods Assigned Select All 0 selected Best way Best way Customer UPS …" at bounding box center [769, 392] width 1538 height 784
click at [733, 337] on button "Cancel" at bounding box center [737, 345] width 41 height 20
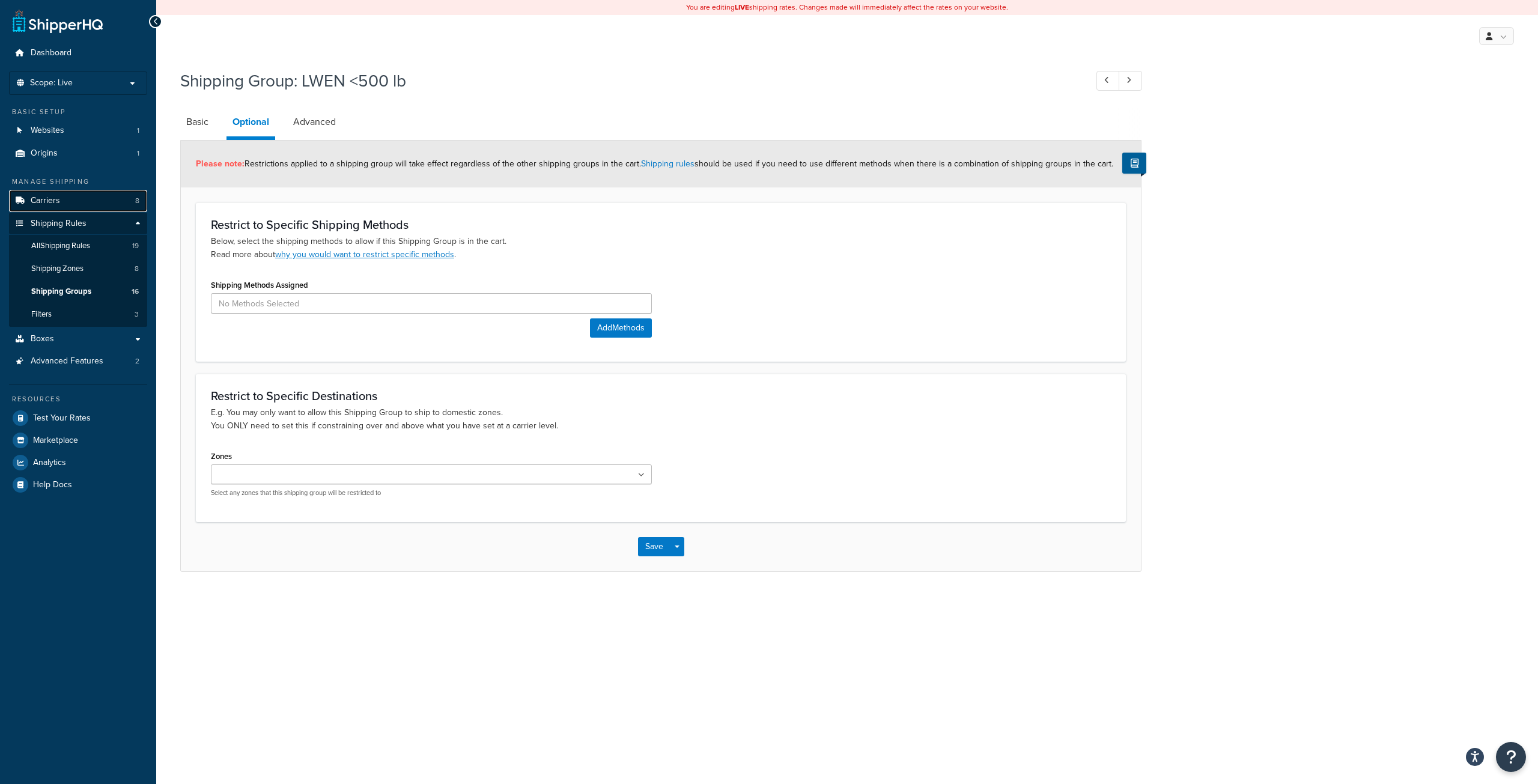
click at [60, 200] on link "Carriers 8" at bounding box center [78, 201] width 138 height 22
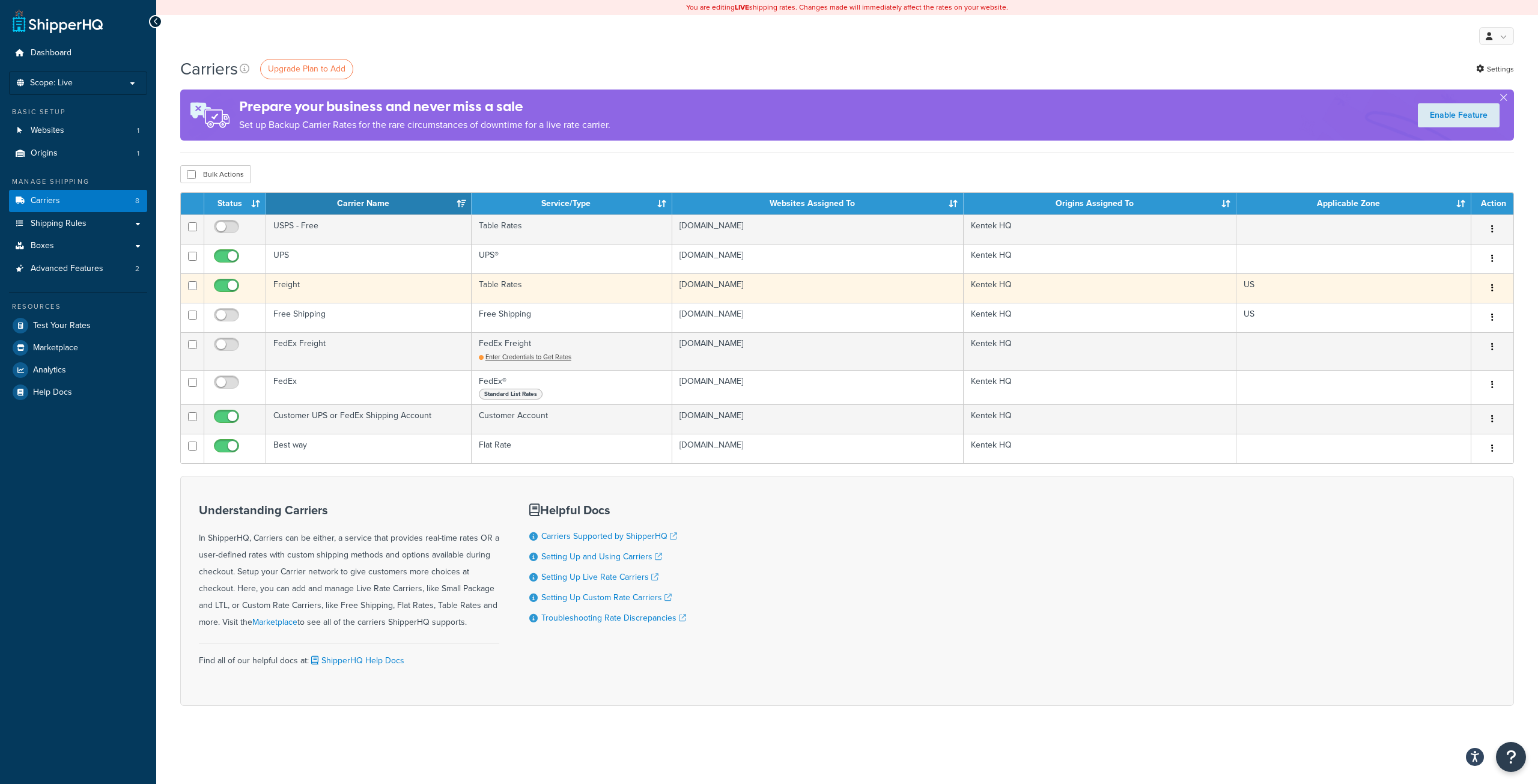
click at [391, 285] on td "Freight" at bounding box center [369, 288] width 205 height 29
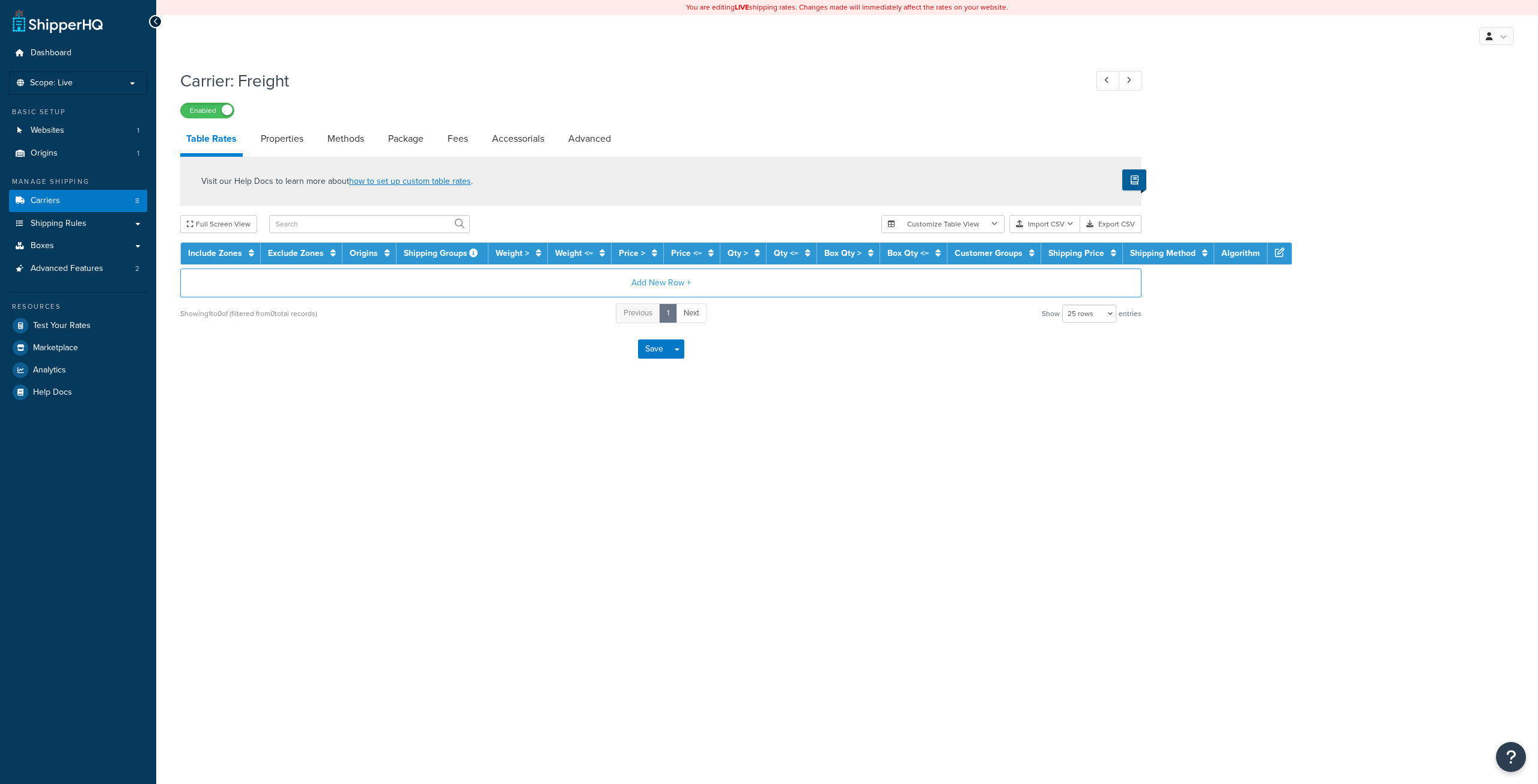
select select "25"
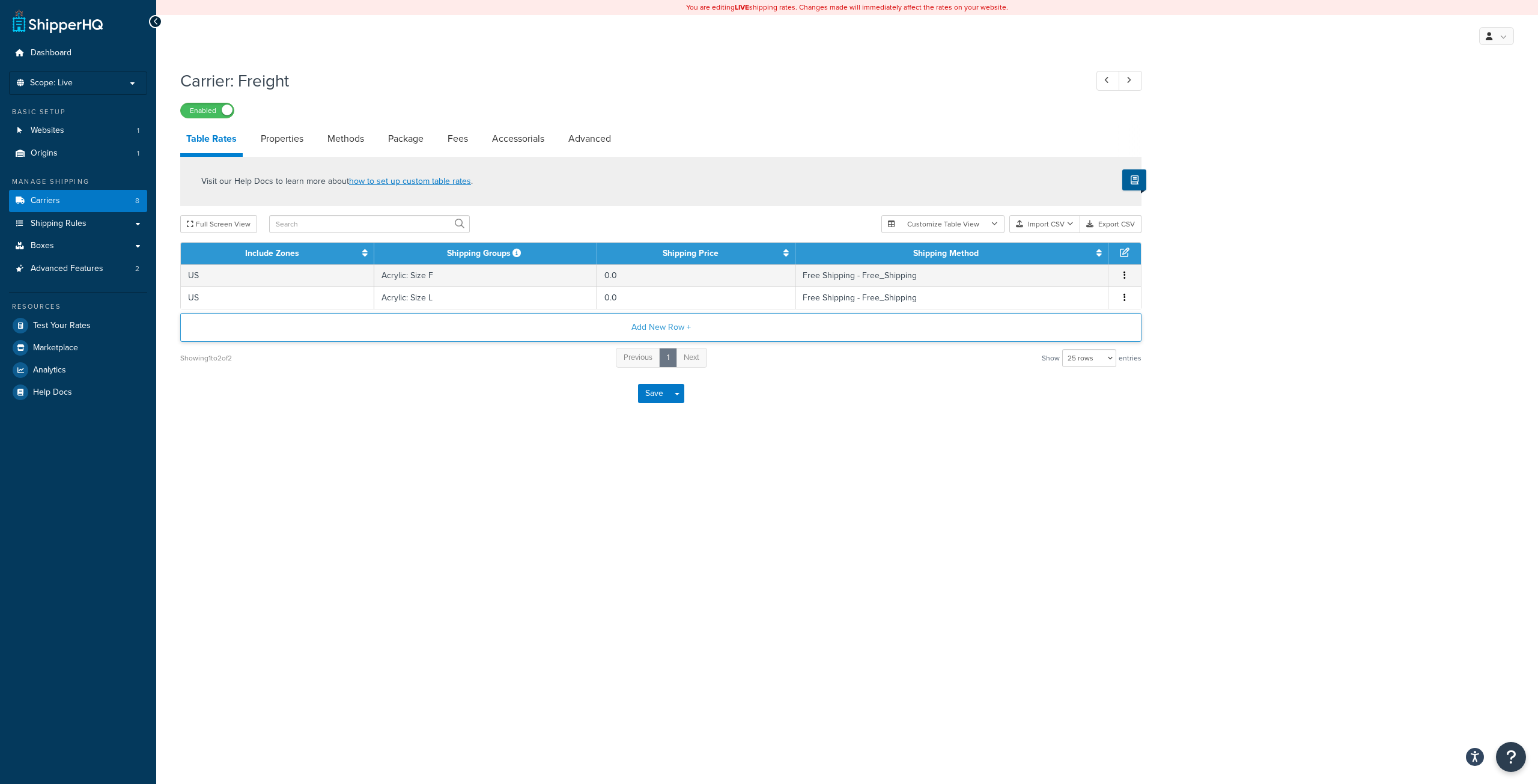
click at [665, 330] on button "Add New Row +" at bounding box center [661, 327] width 962 height 29
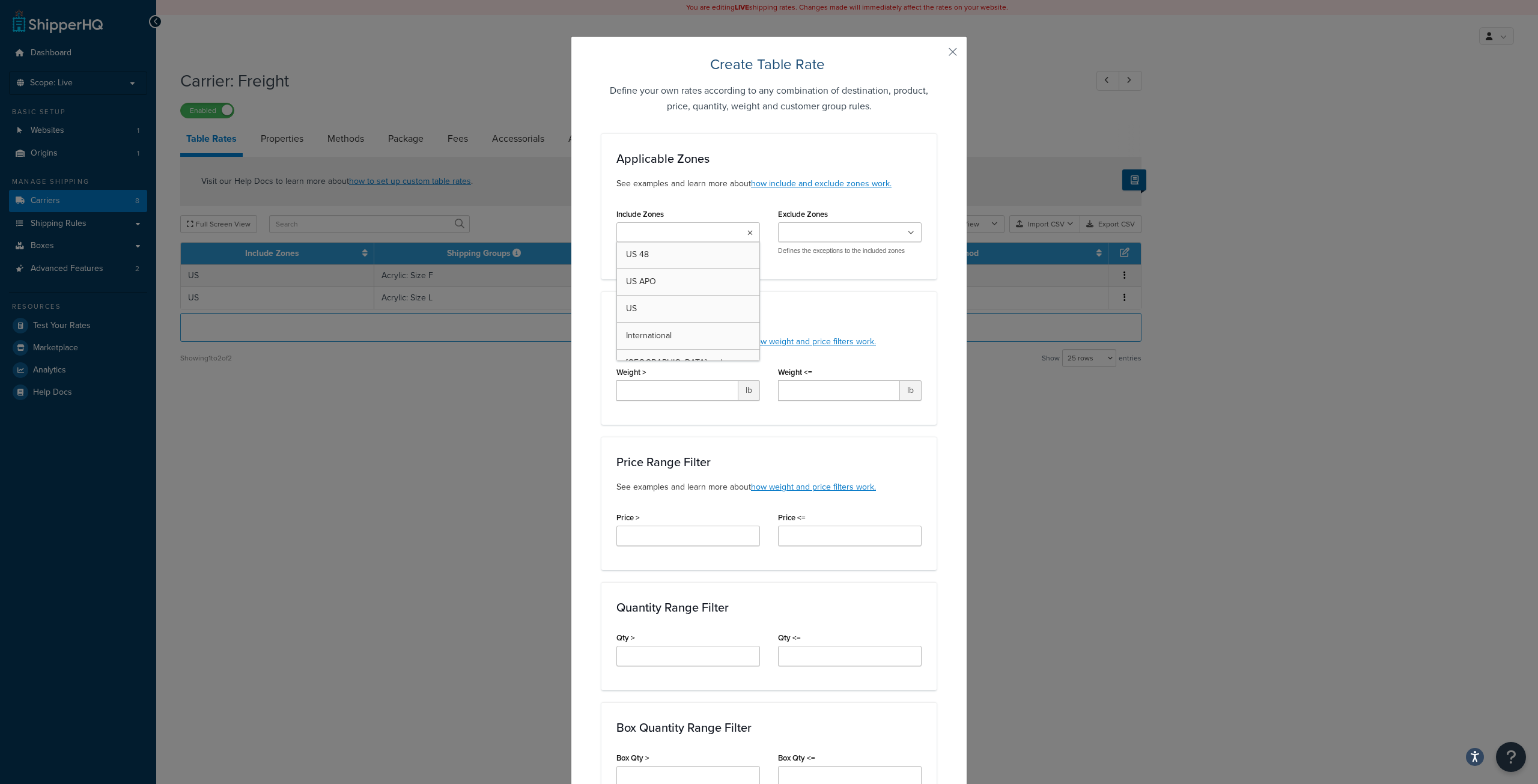
click at [671, 234] on input "Include Zones" at bounding box center [673, 233] width 106 height 13
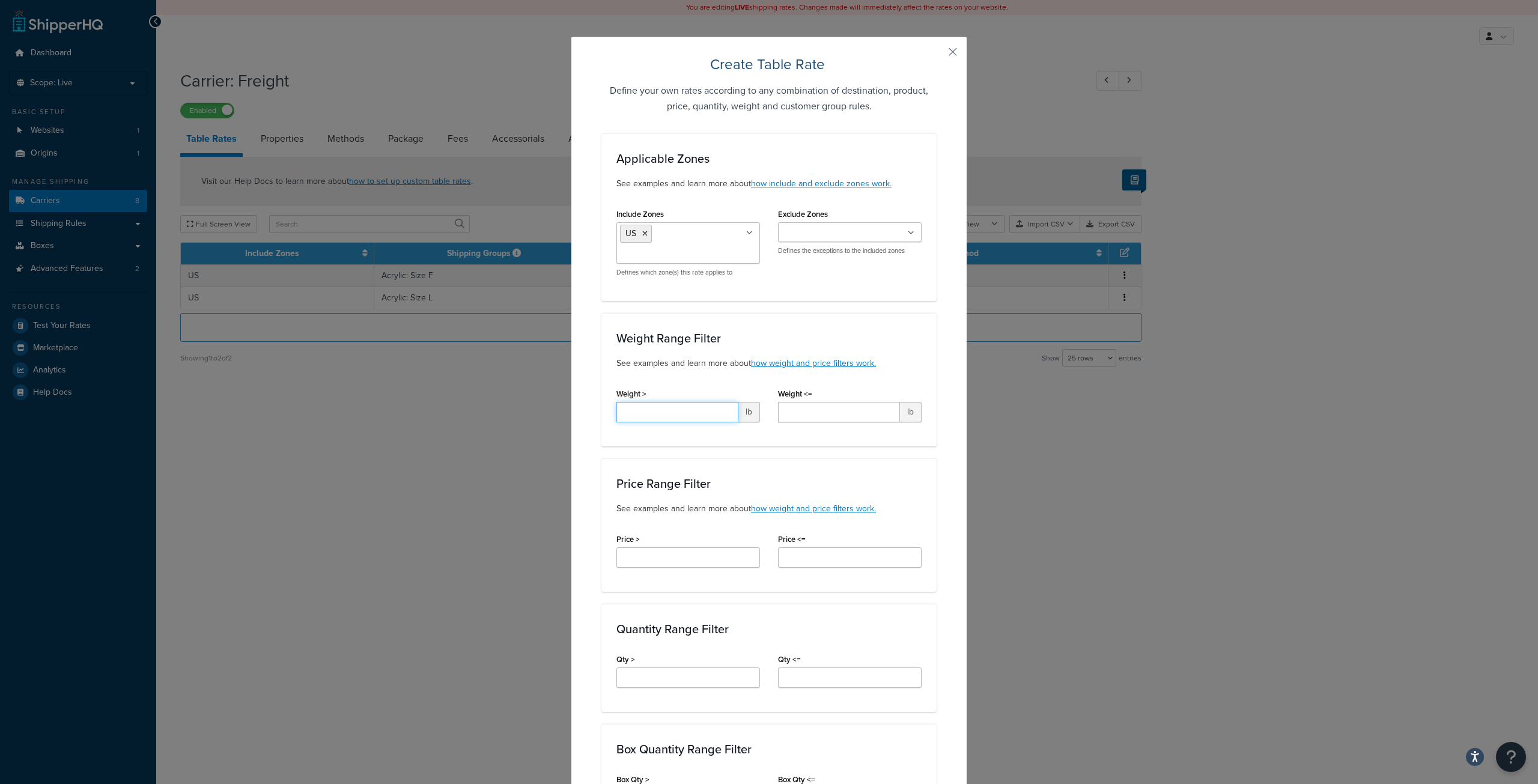
click at [692, 414] on input "Weight >" at bounding box center [677, 412] width 122 height 20
click at [802, 407] on input "Weight <=" at bounding box center [839, 412] width 122 height 20
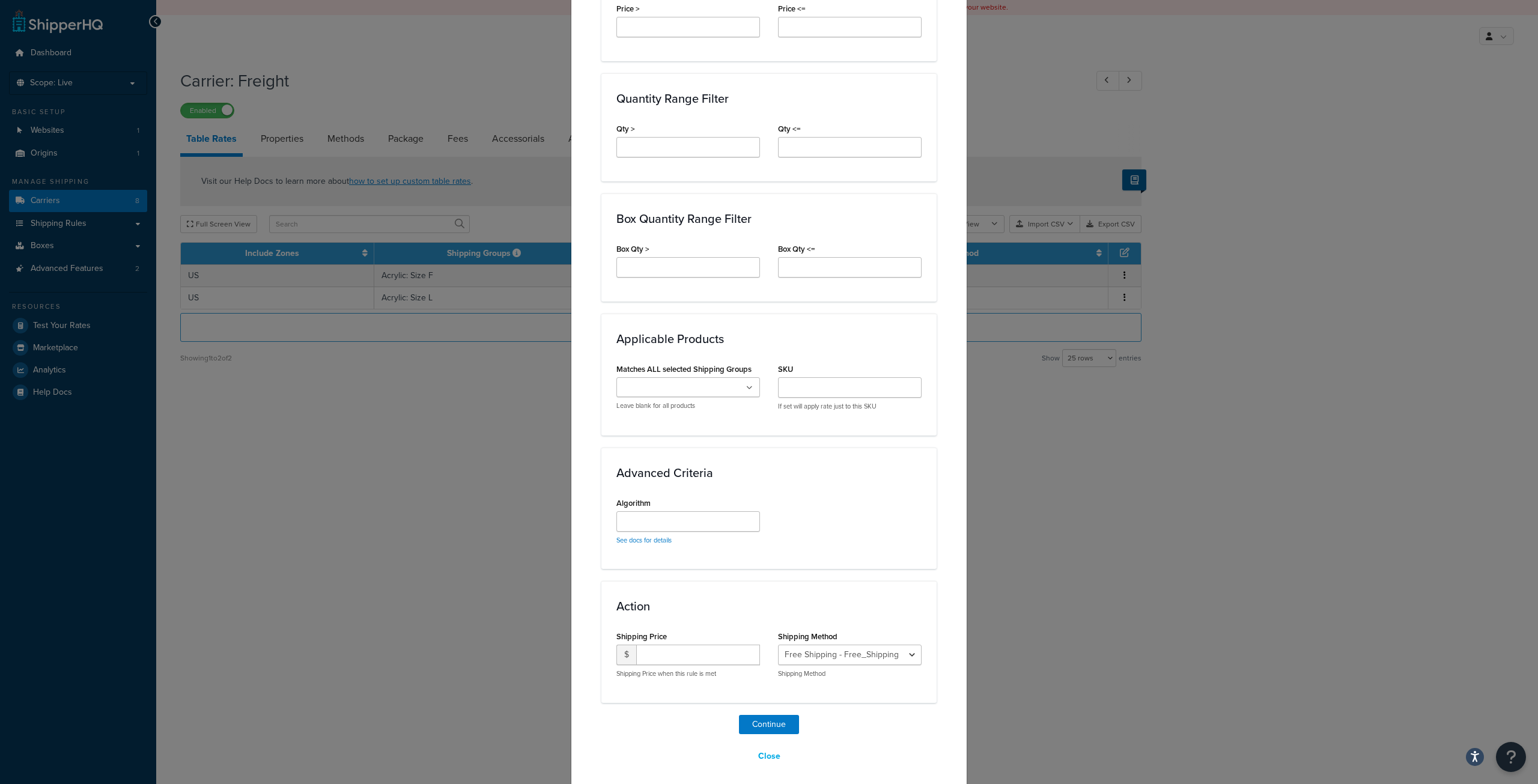
scroll to position [537, 0]
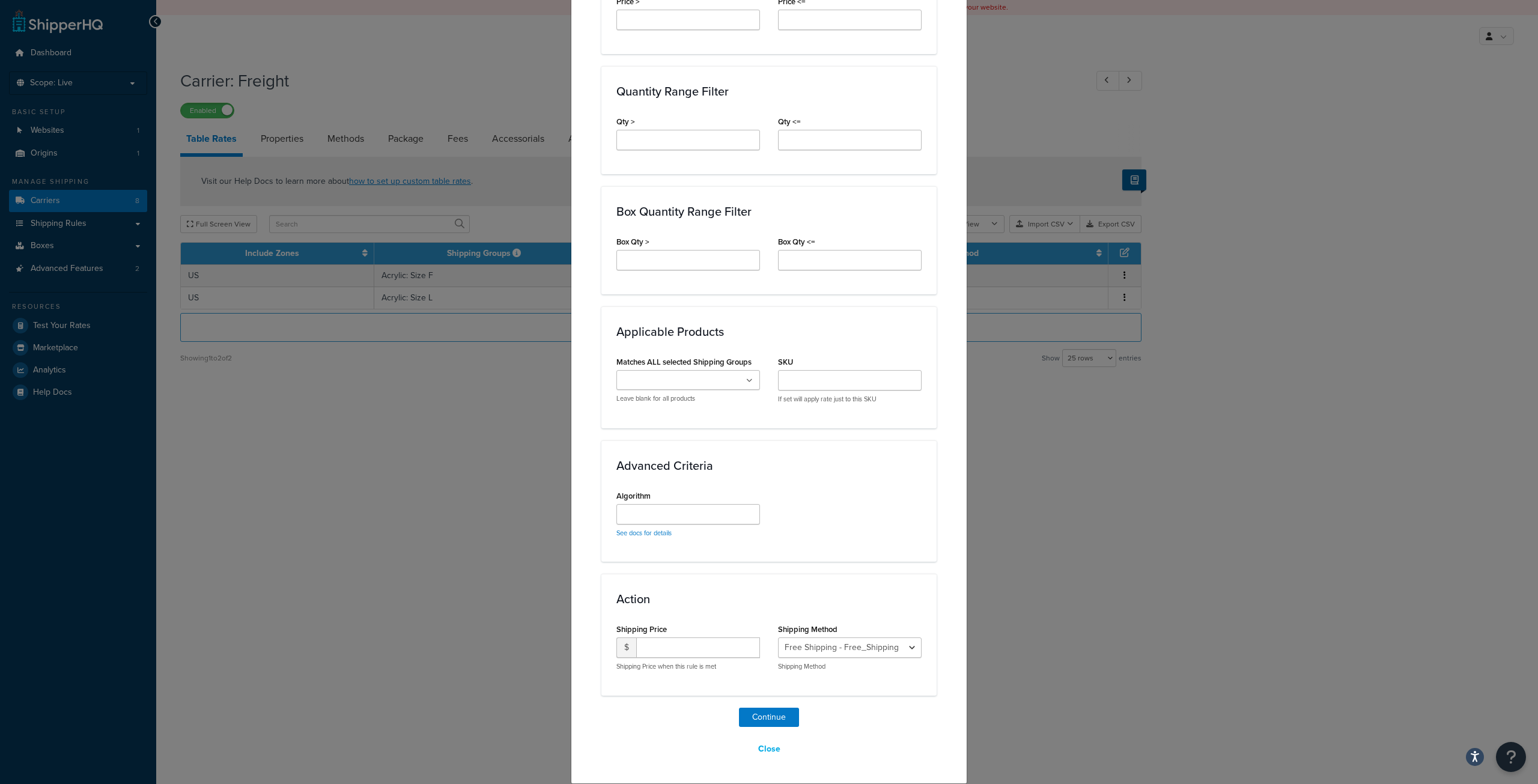
type input "500"
click at [897, 650] on select "Free Shipping - Free_Shipping" at bounding box center [849, 648] width 143 height 20
click at [348, 141] on div "Create Table Rate Define your own rates according to any combination of destina…" at bounding box center [769, 392] width 1538 height 784
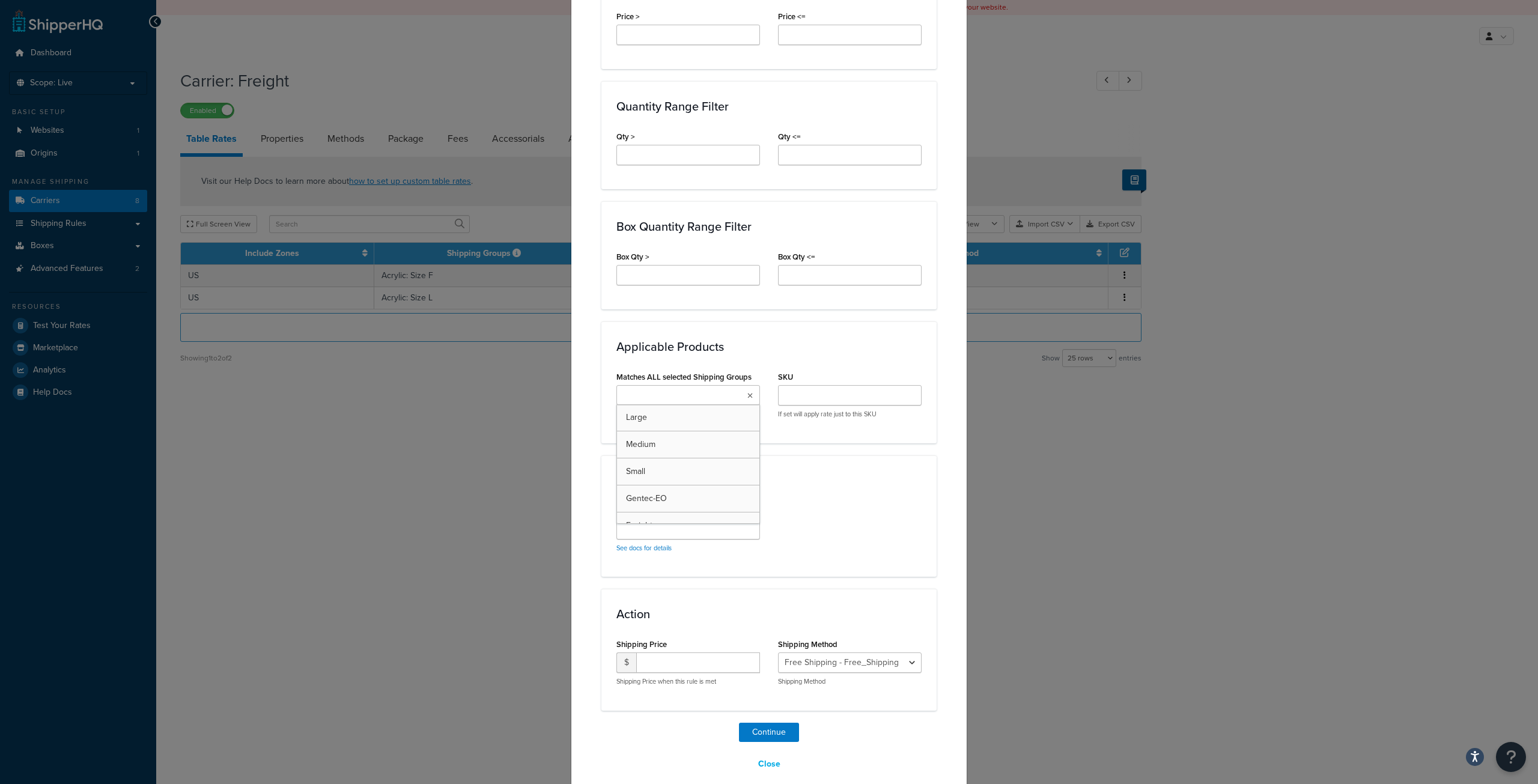
click at [726, 396] on ul at bounding box center [688, 395] width 143 height 20
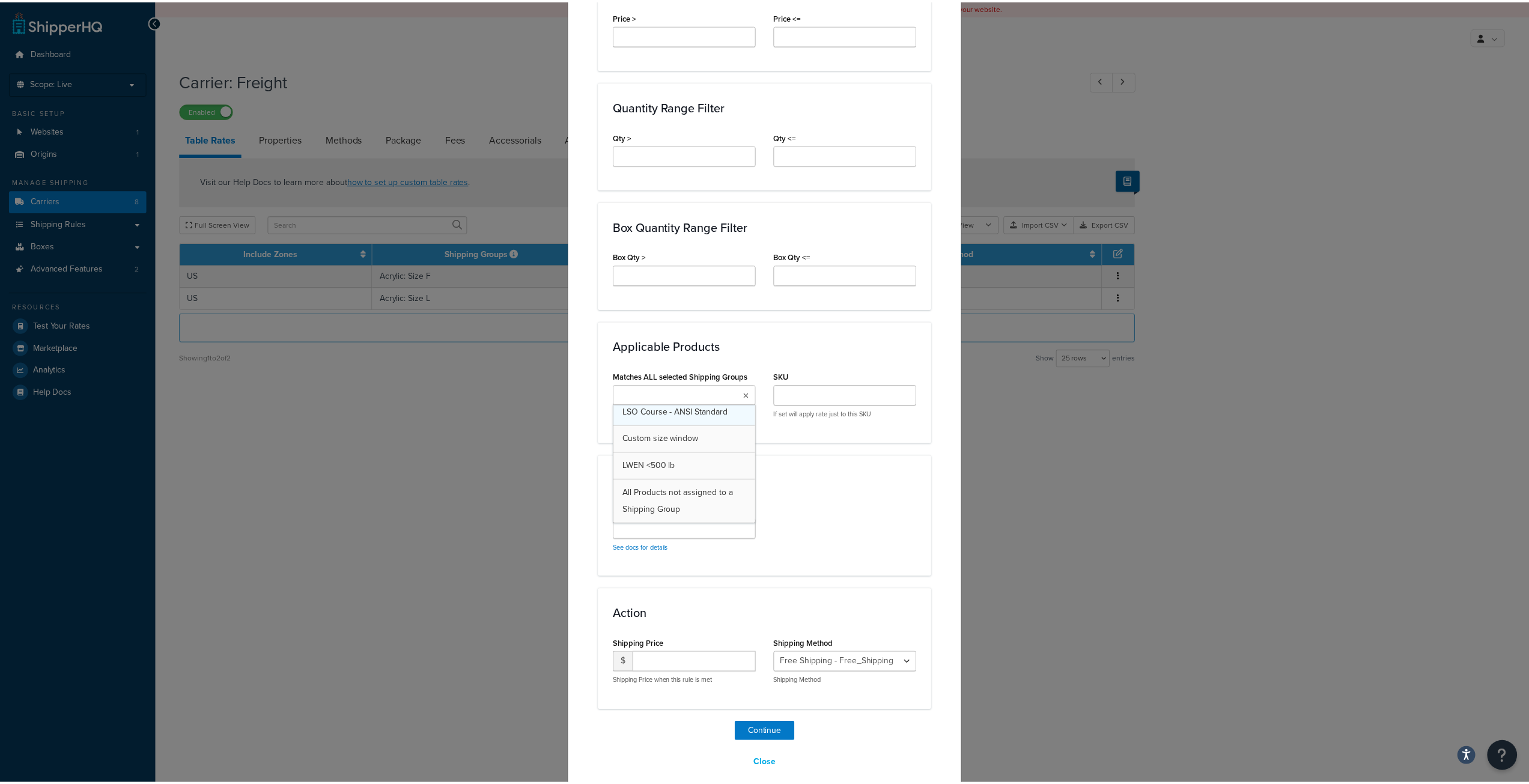
scroll to position [319, 0]
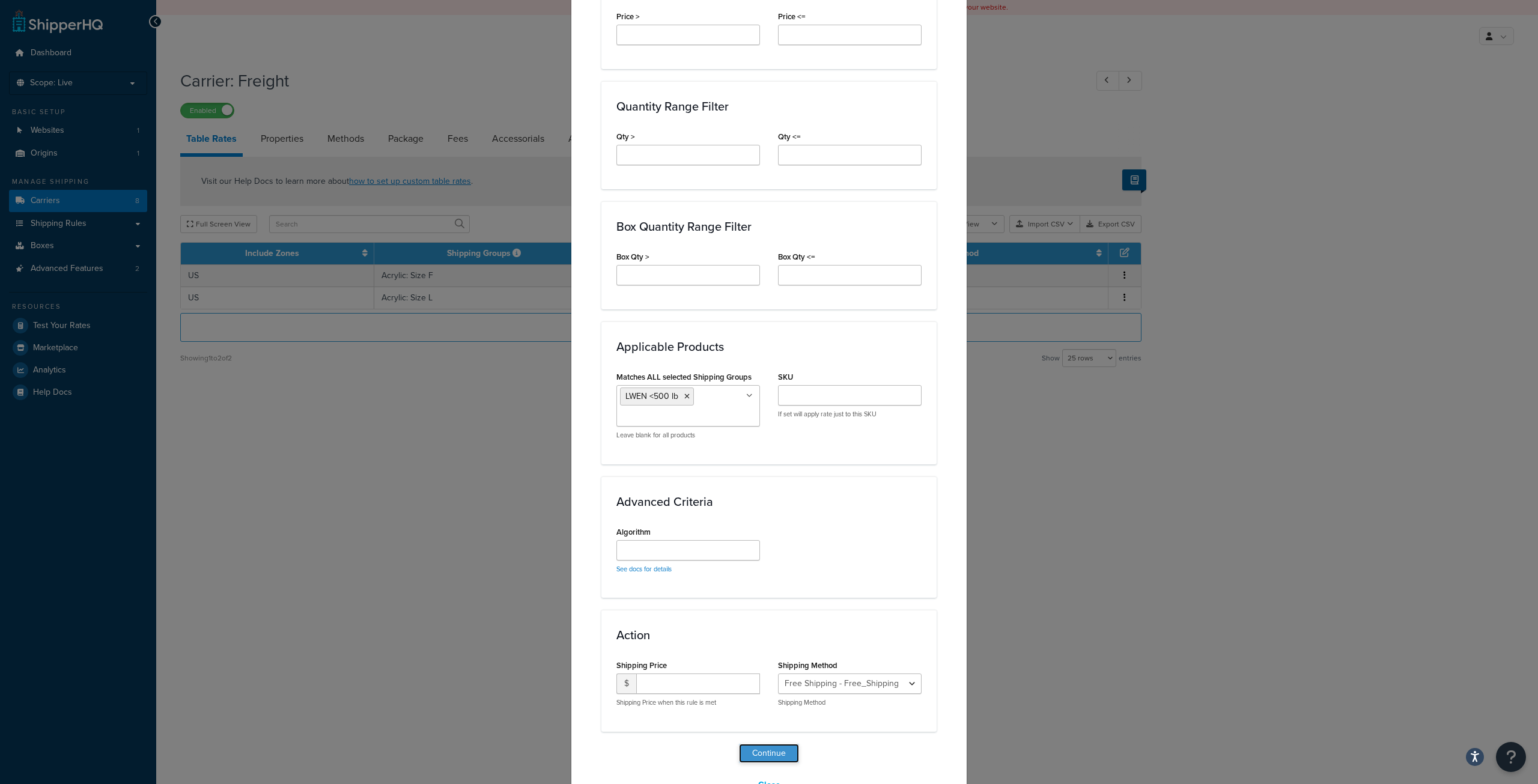
click at [765, 756] on button "Continue" at bounding box center [769, 753] width 60 height 19
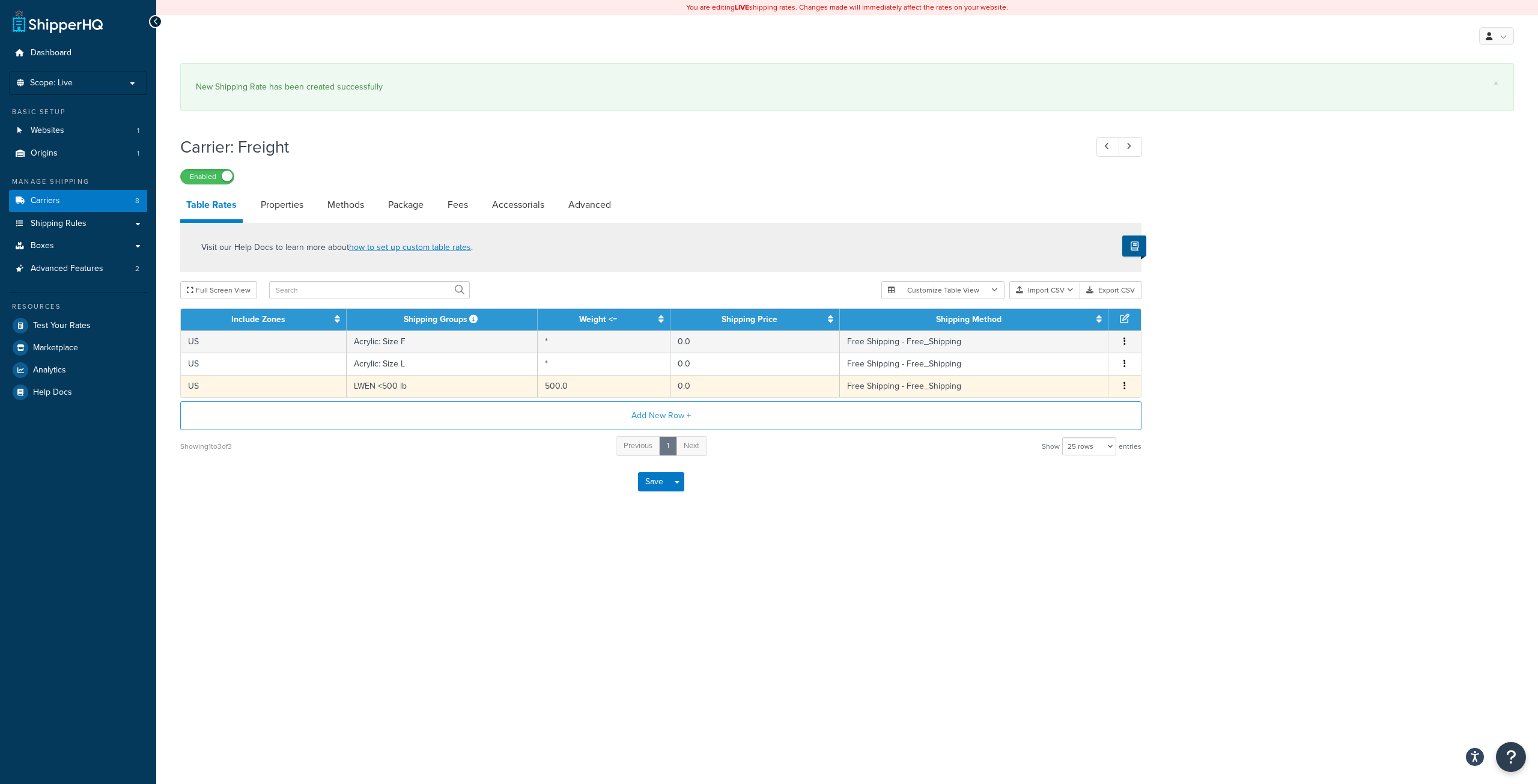
click at [930, 390] on td "Free Shipping - Free_Shipping" at bounding box center [974, 386] width 268 height 22
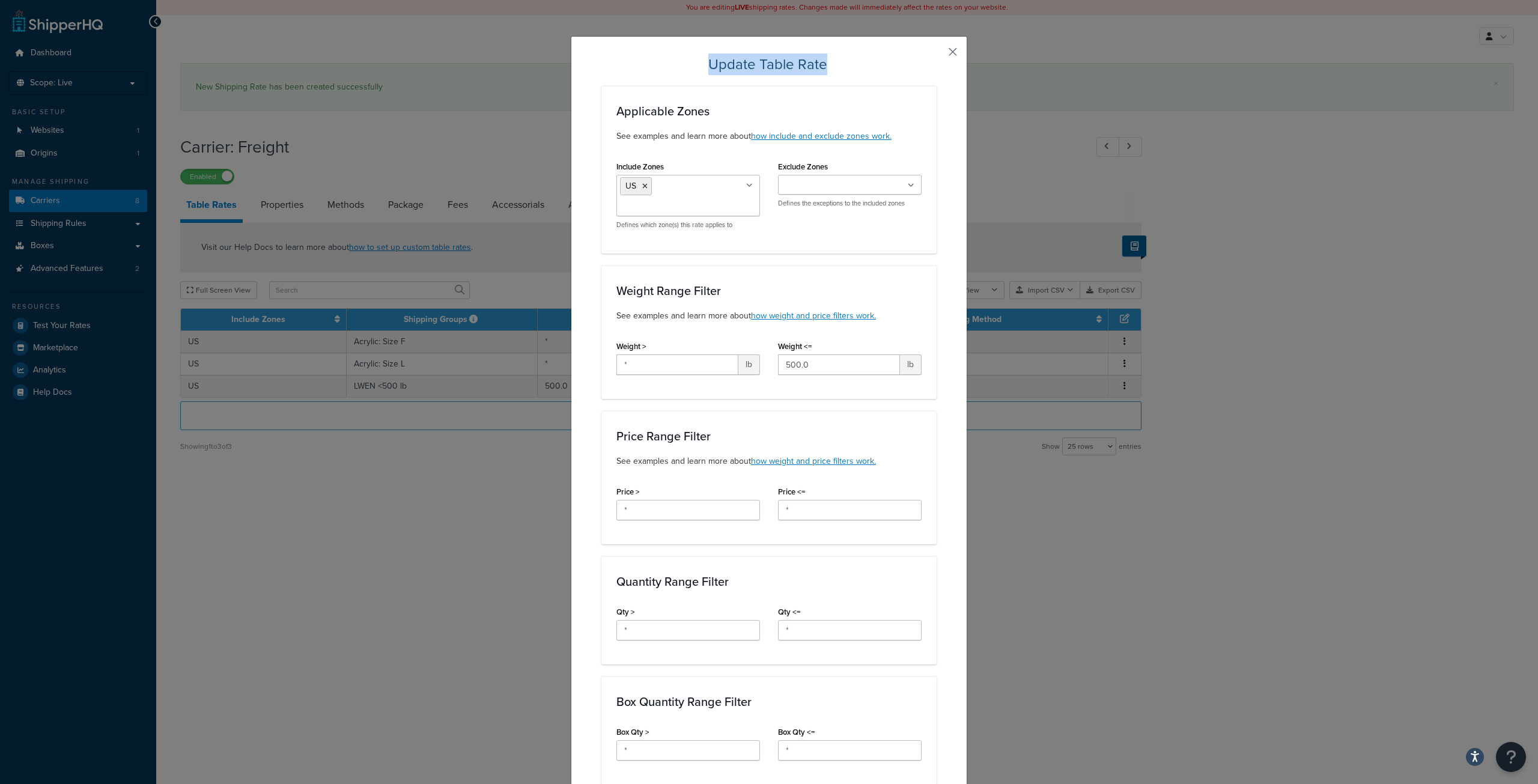
click at [944, 53] on div "Update Table Rate Applicable Zones See examples and learn more about how includ…" at bounding box center [769, 665] width 397 height 1259
click at [937, 55] on button "button" at bounding box center [935, 56] width 3 height 3
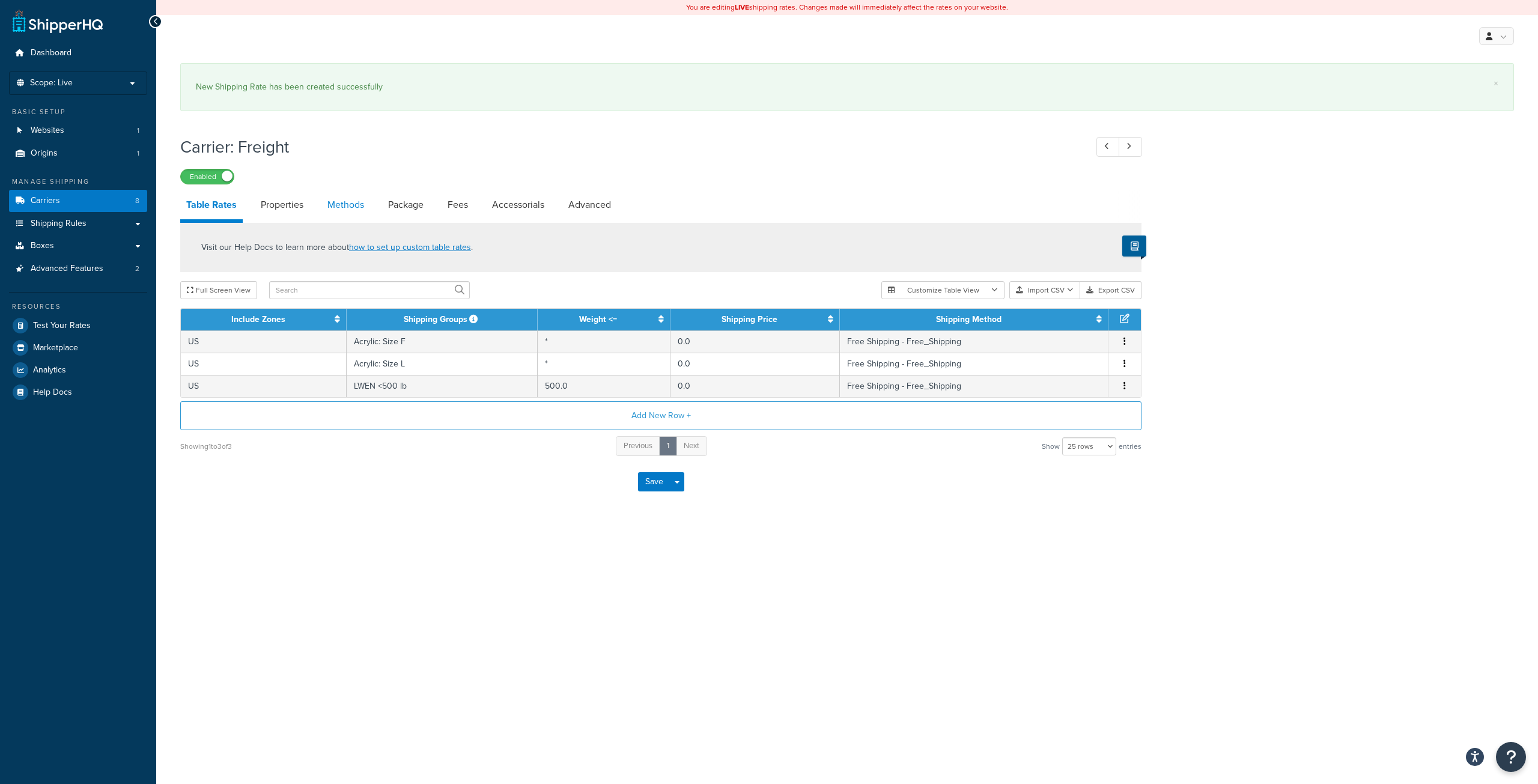
click at [355, 207] on link "Methods" at bounding box center [346, 205] width 48 height 29
select select "25"
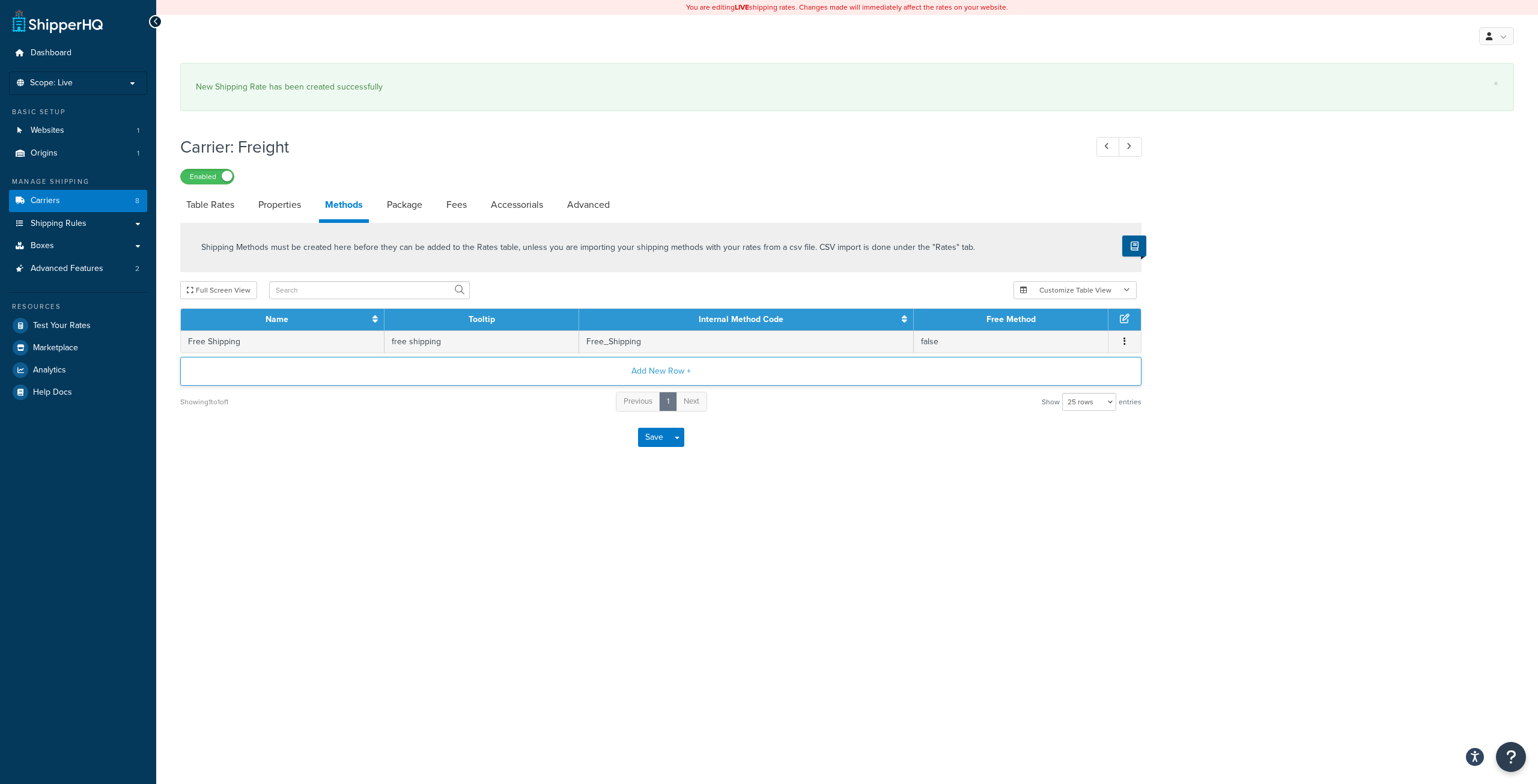
click at [641, 370] on button "Add New Row +" at bounding box center [661, 371] width 962 height 29
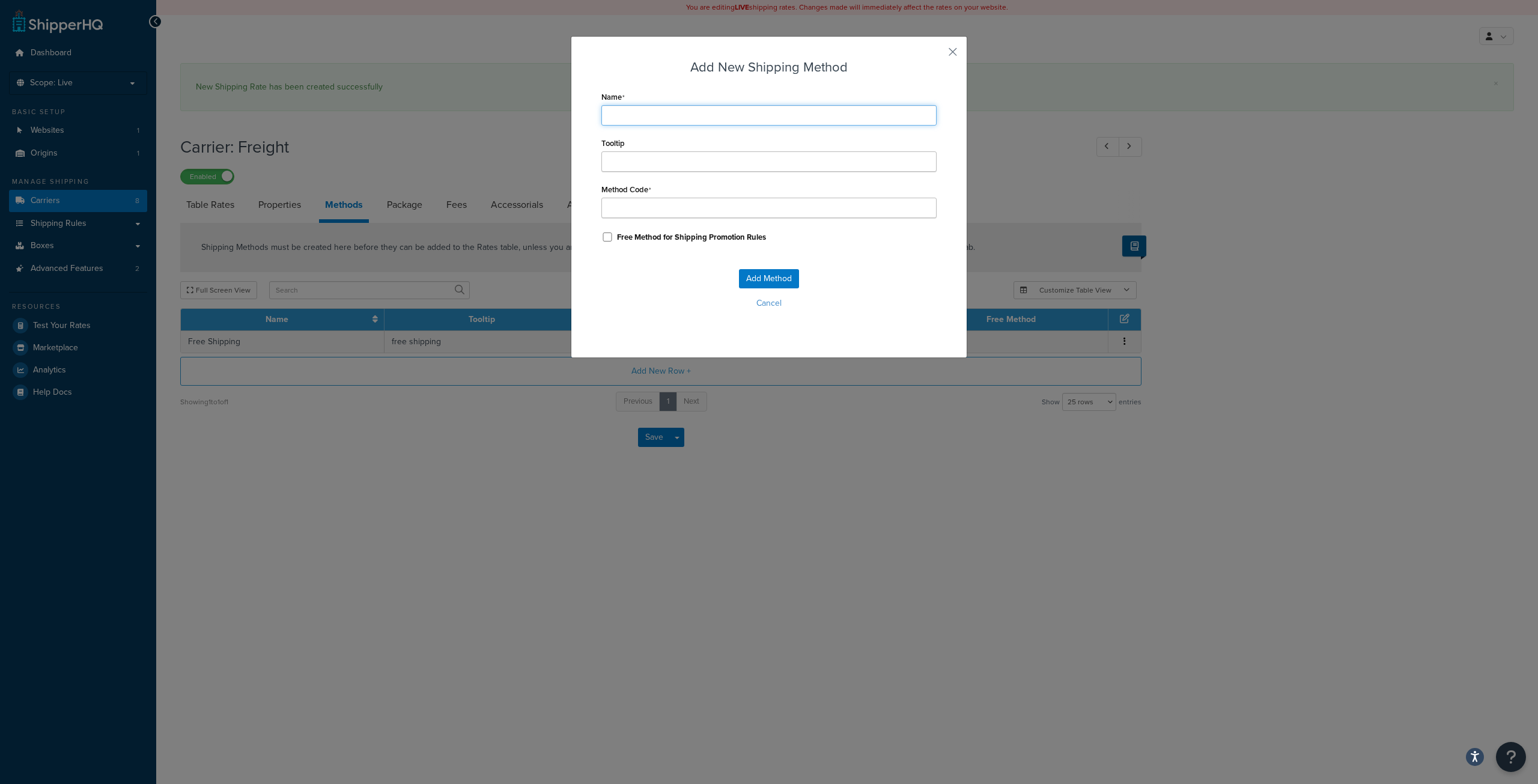
click at [626, 114] on input "Name" at bounding box center [769, 115] width 335 height 20
type input "LWEN <500 lb"
type input "LWEN_<500_lb"
click at [641, 159] on input "Tooltip" at bounding box center [769, 161] width 335 height 20
click at [694, 202] on input "LWEN_<500_lb" at bounding box center [769, 208] width 335 height 20
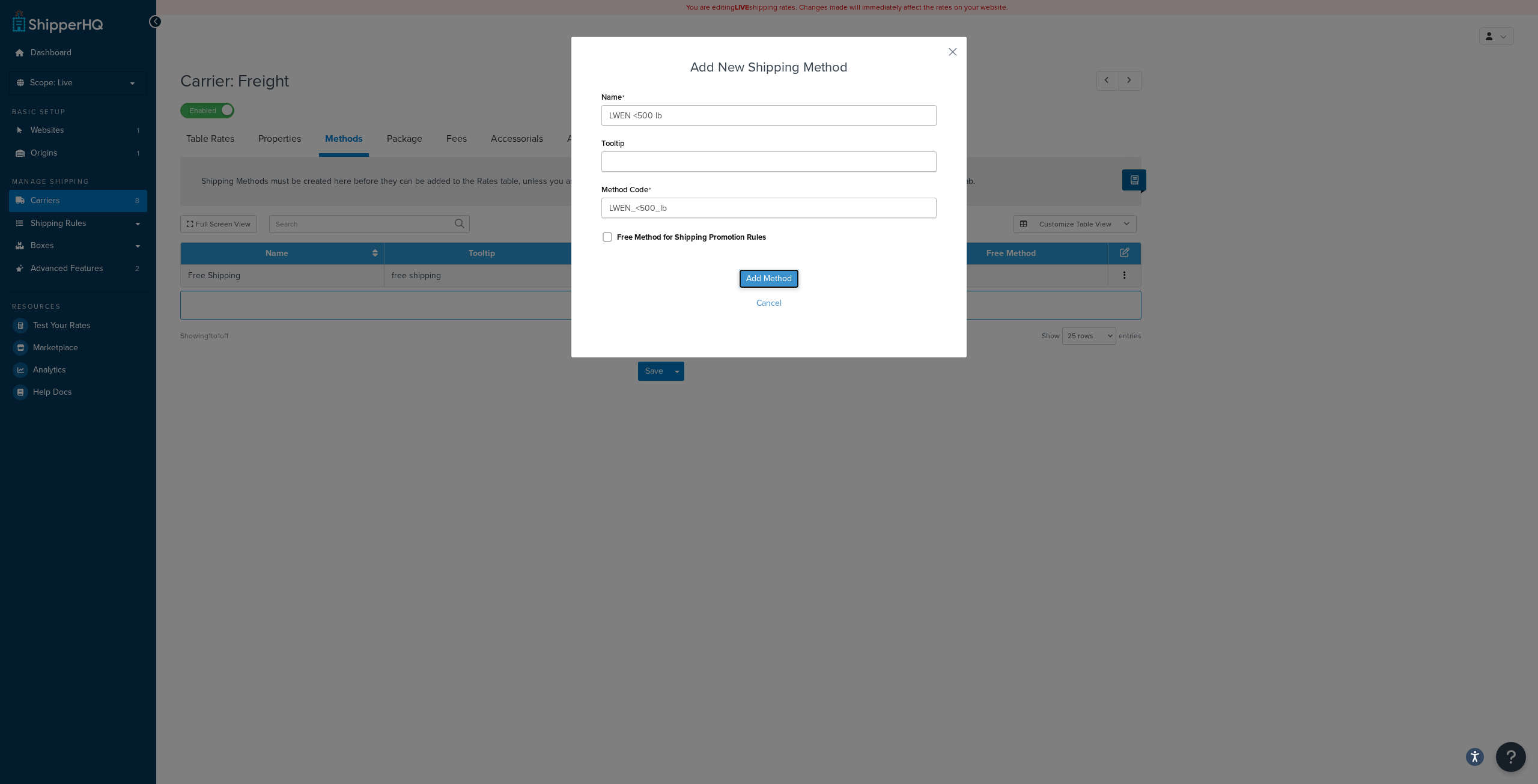
click at [773, 282] on button "Add Method" at bounding box center [769, 279] width 60 height 19
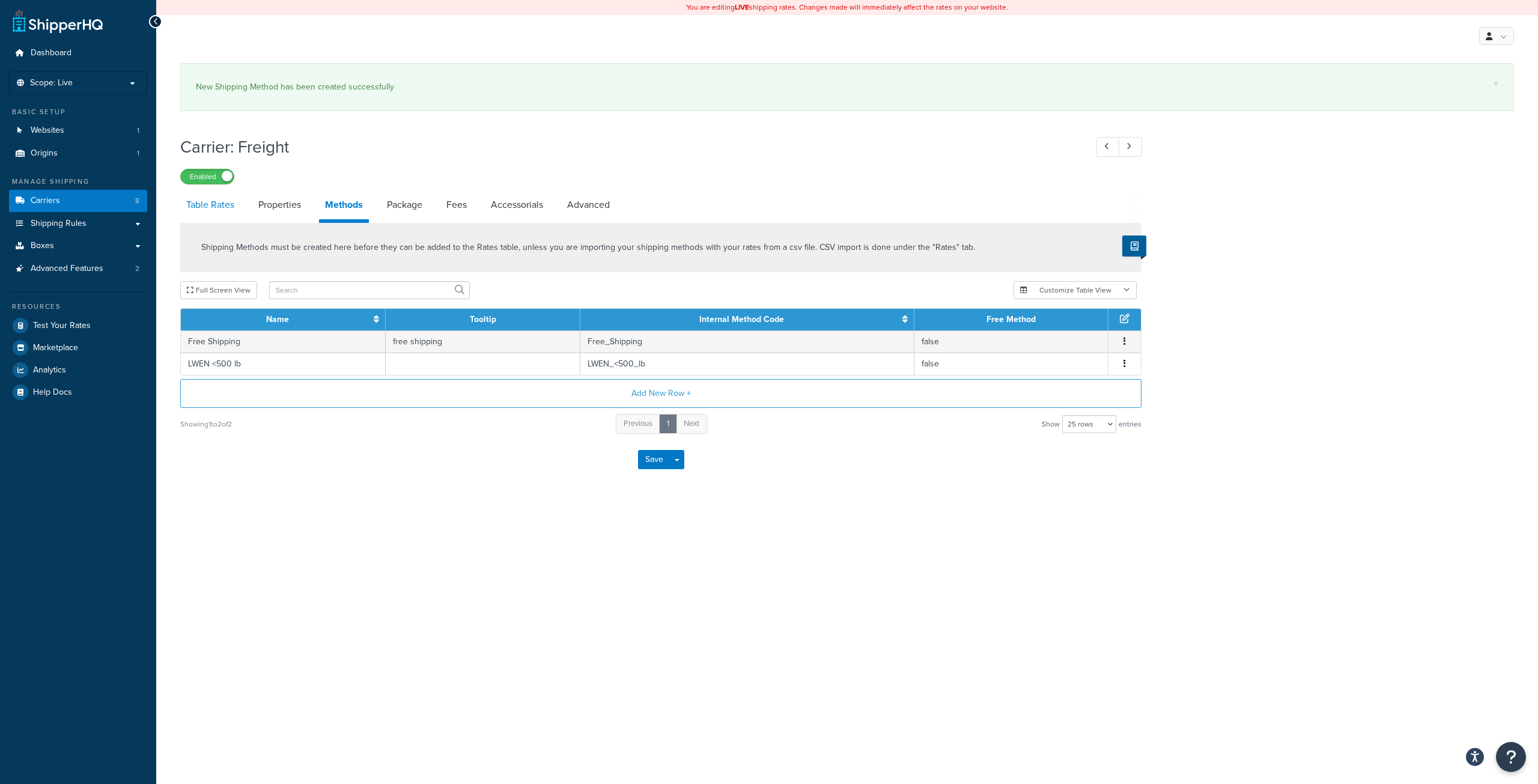
click at [215, 206] on link "Table Rates" at bounding box center [210, 205] width 60 height 29
select select "25"
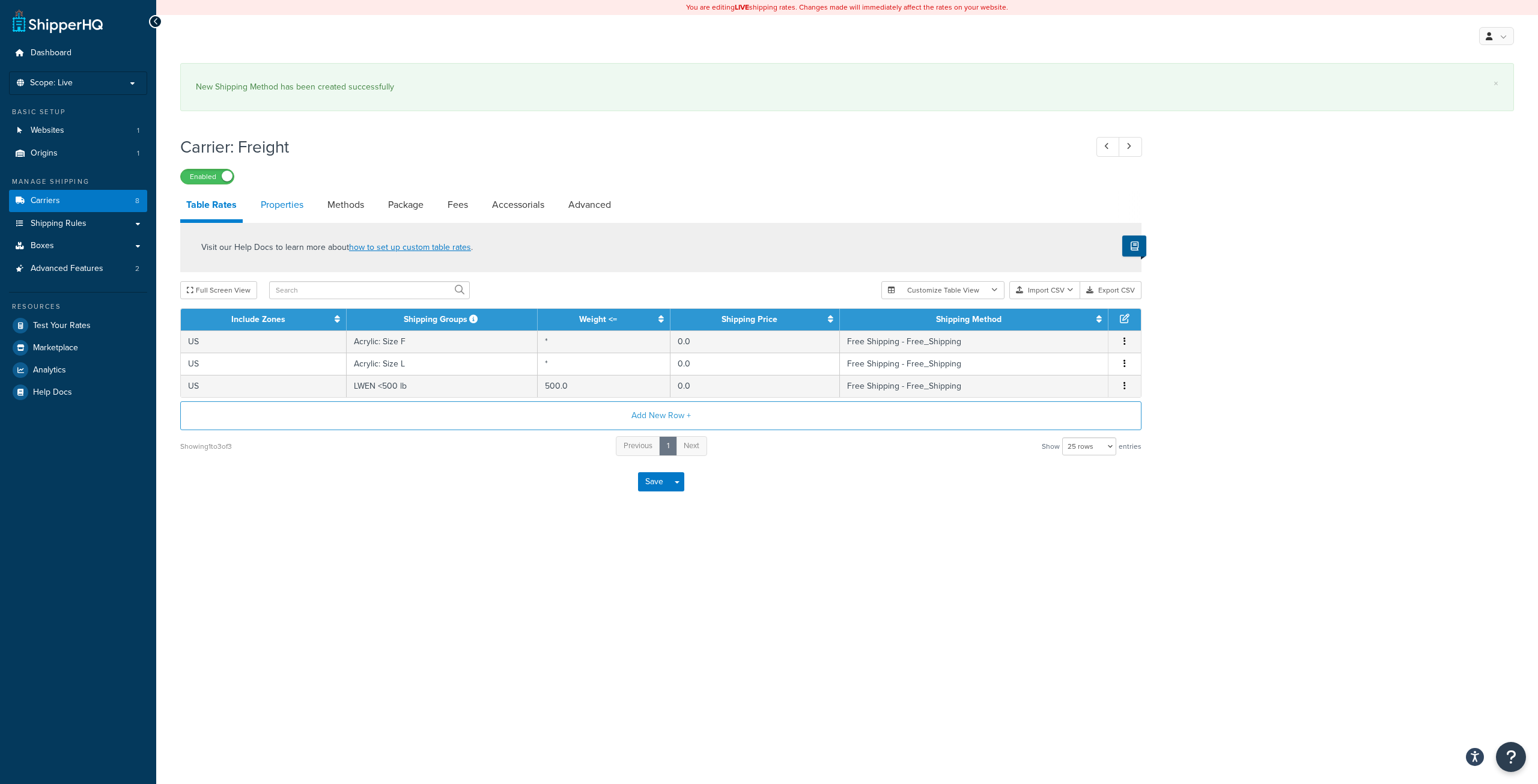
click at [291, 212] on link "Properties" at bounding box center [282, 205] width 55 height 29
select select "PERITEM"
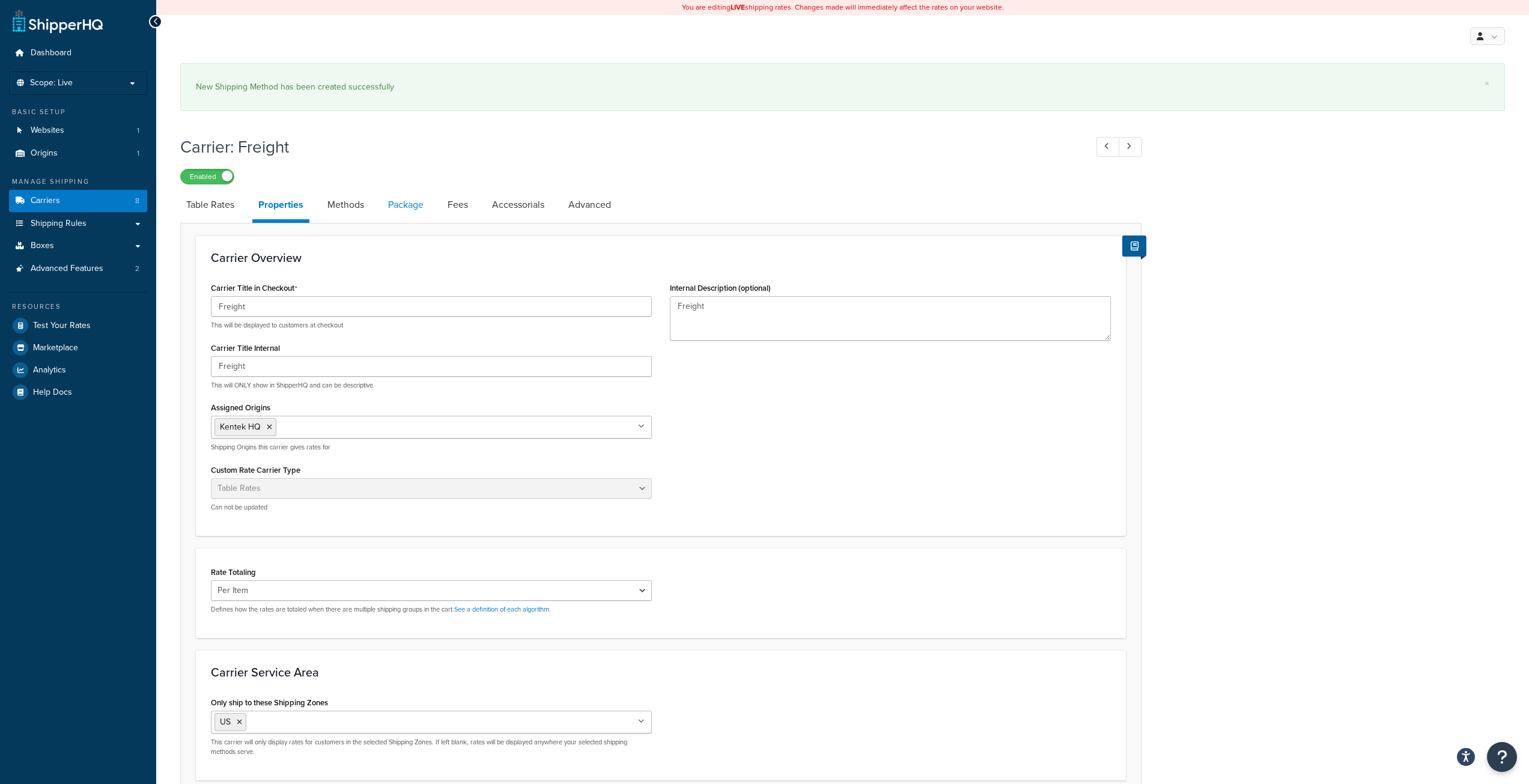
click at [423, 212] on link "Package" at bounding box center [406, 205] width 47 height 29
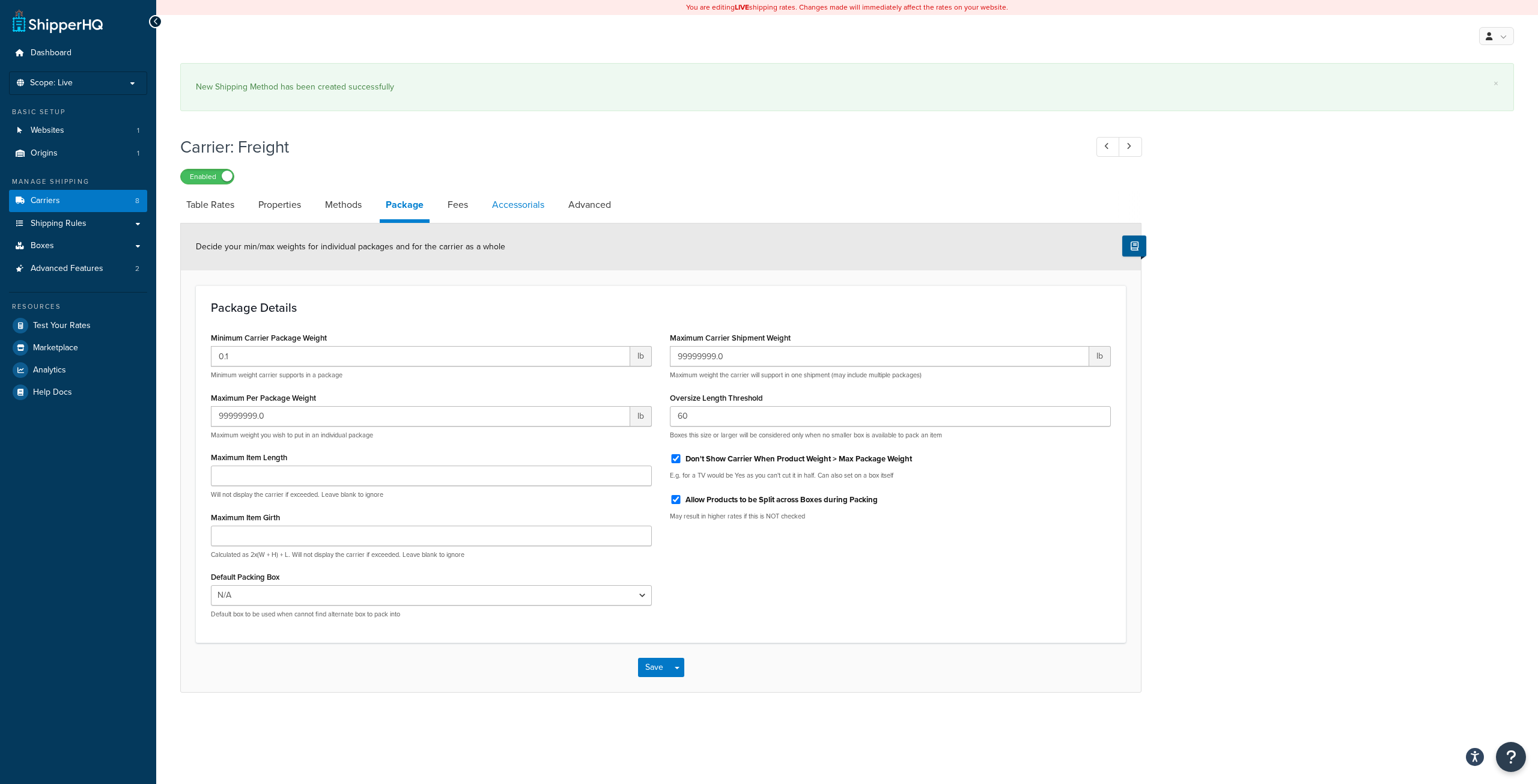
click at [500, 209] on link "Accessorials" at bounding box center [518, 205] width 64 height 29
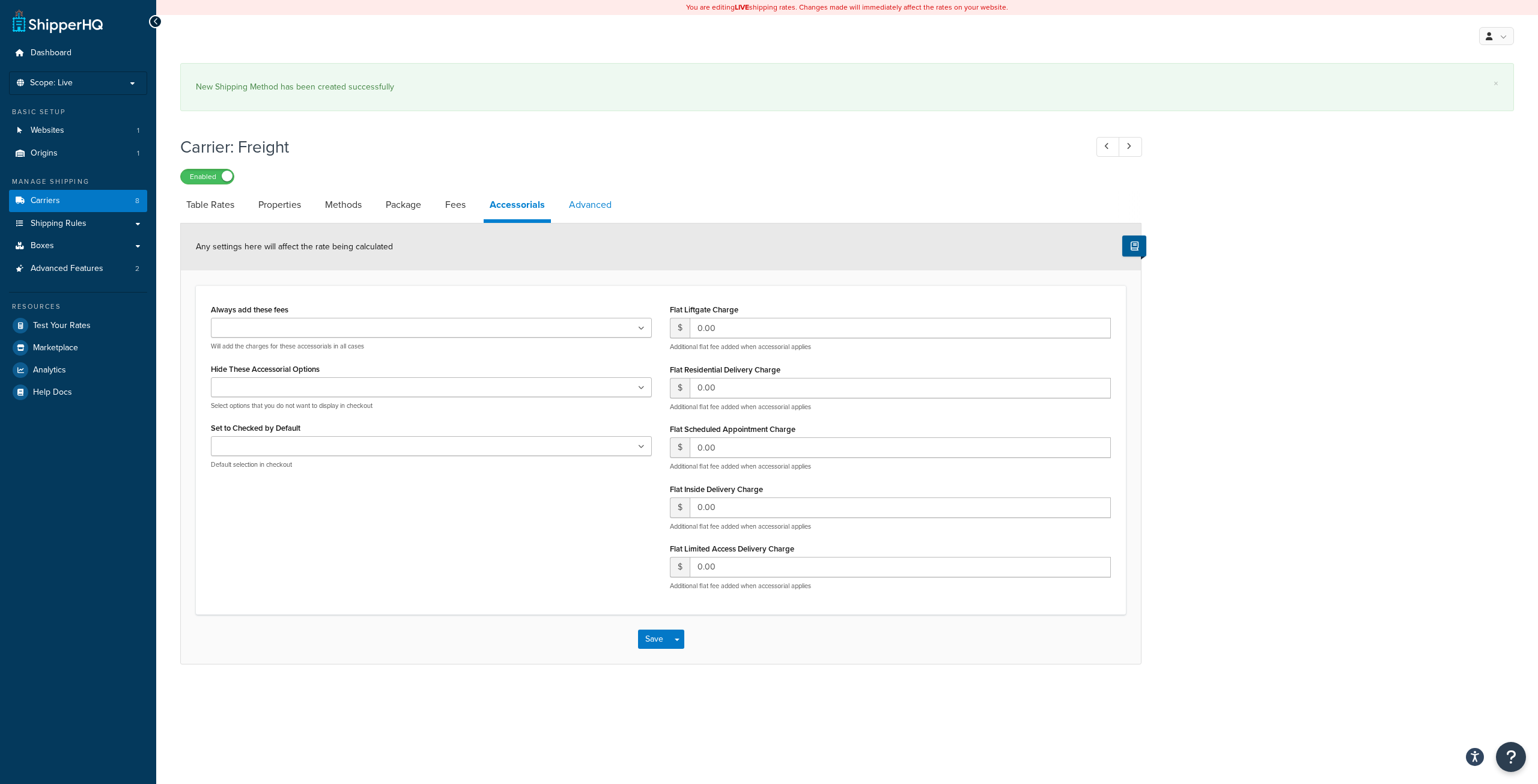
click at [602, 204] on link "Advanced" at bounding box center [590, 205] width 55 height 29
select select "false"
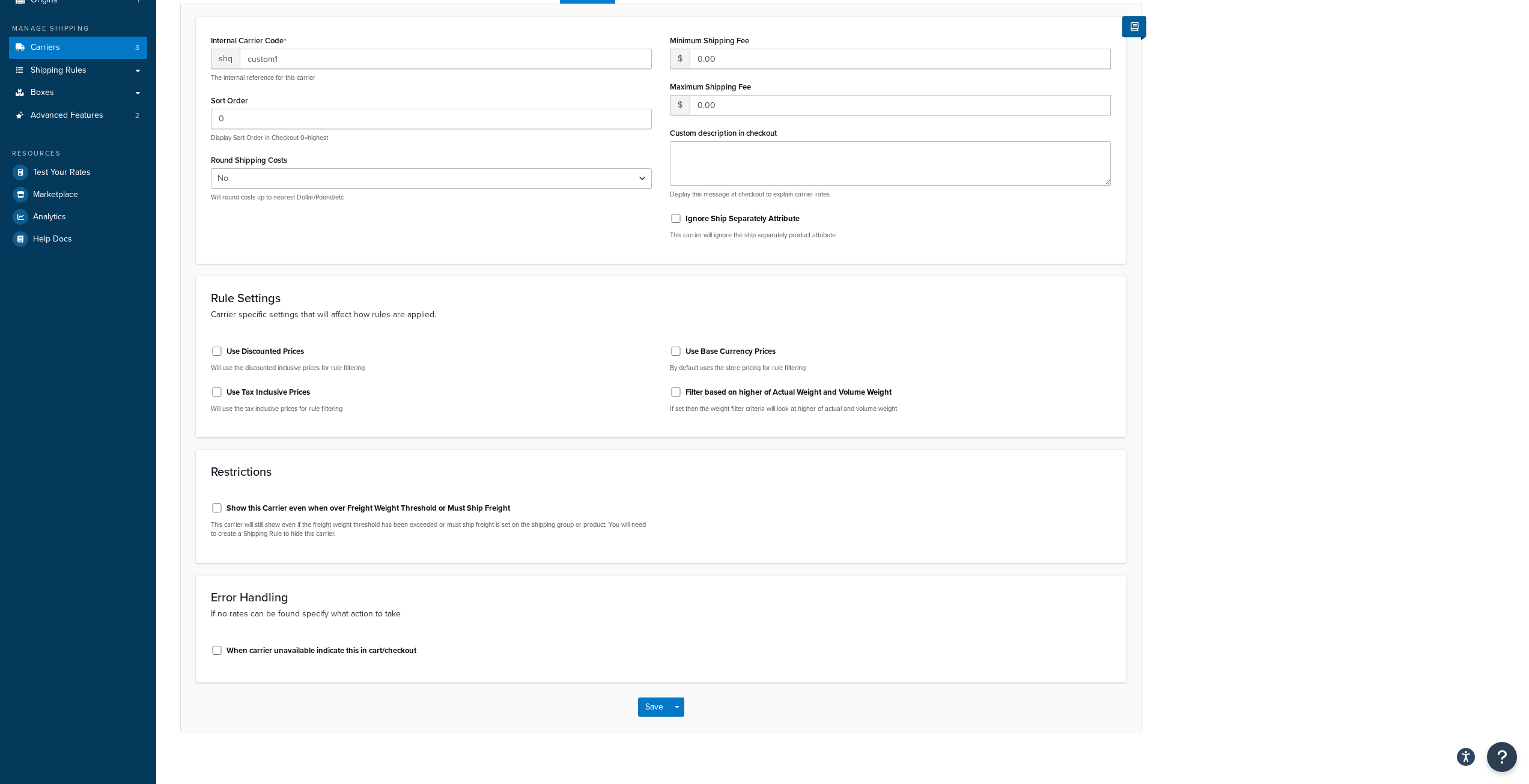
scroll to position [161, 0]
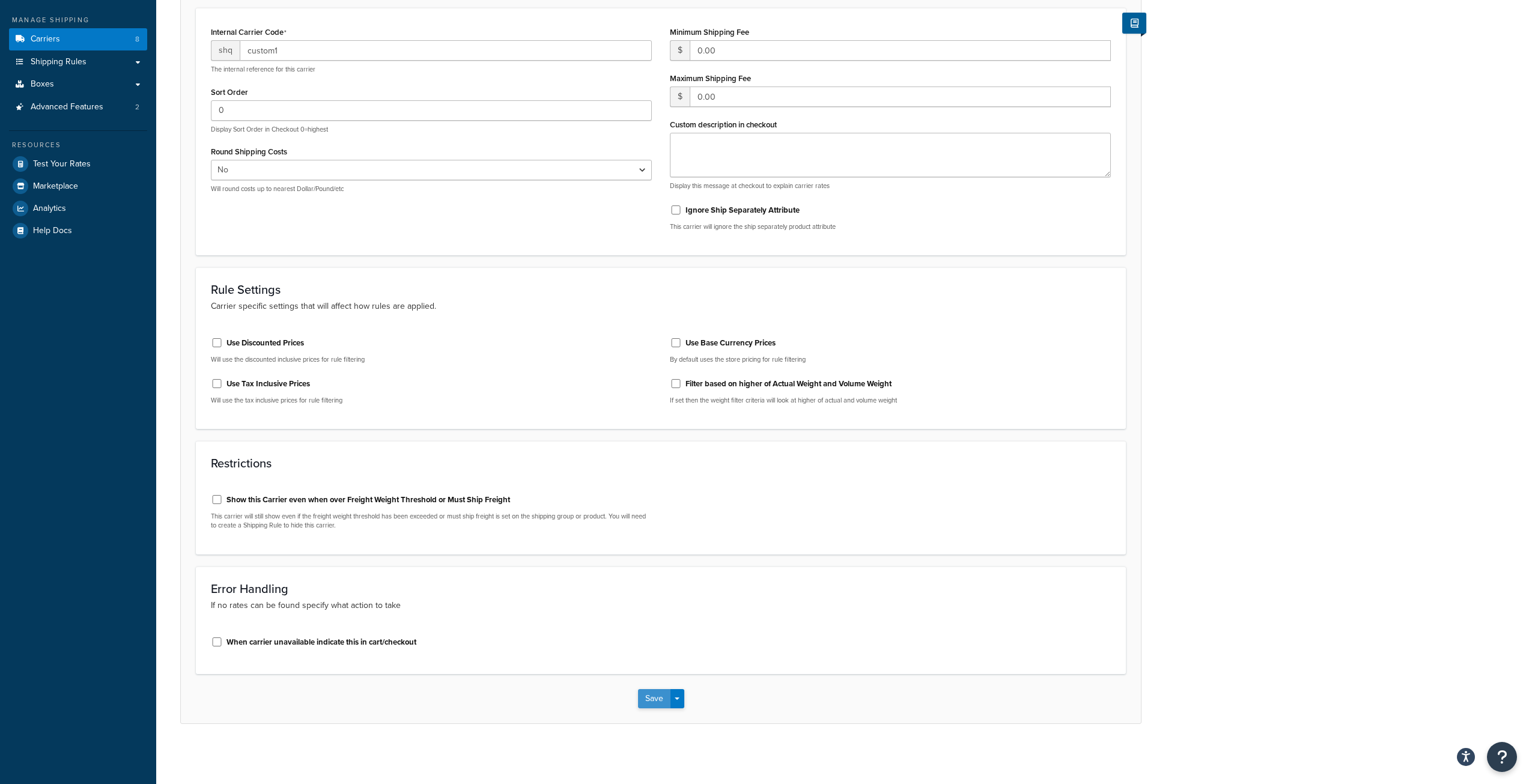
click at [657, 697] on button "Save" at bounding box center [654, 699] width 33 height 19
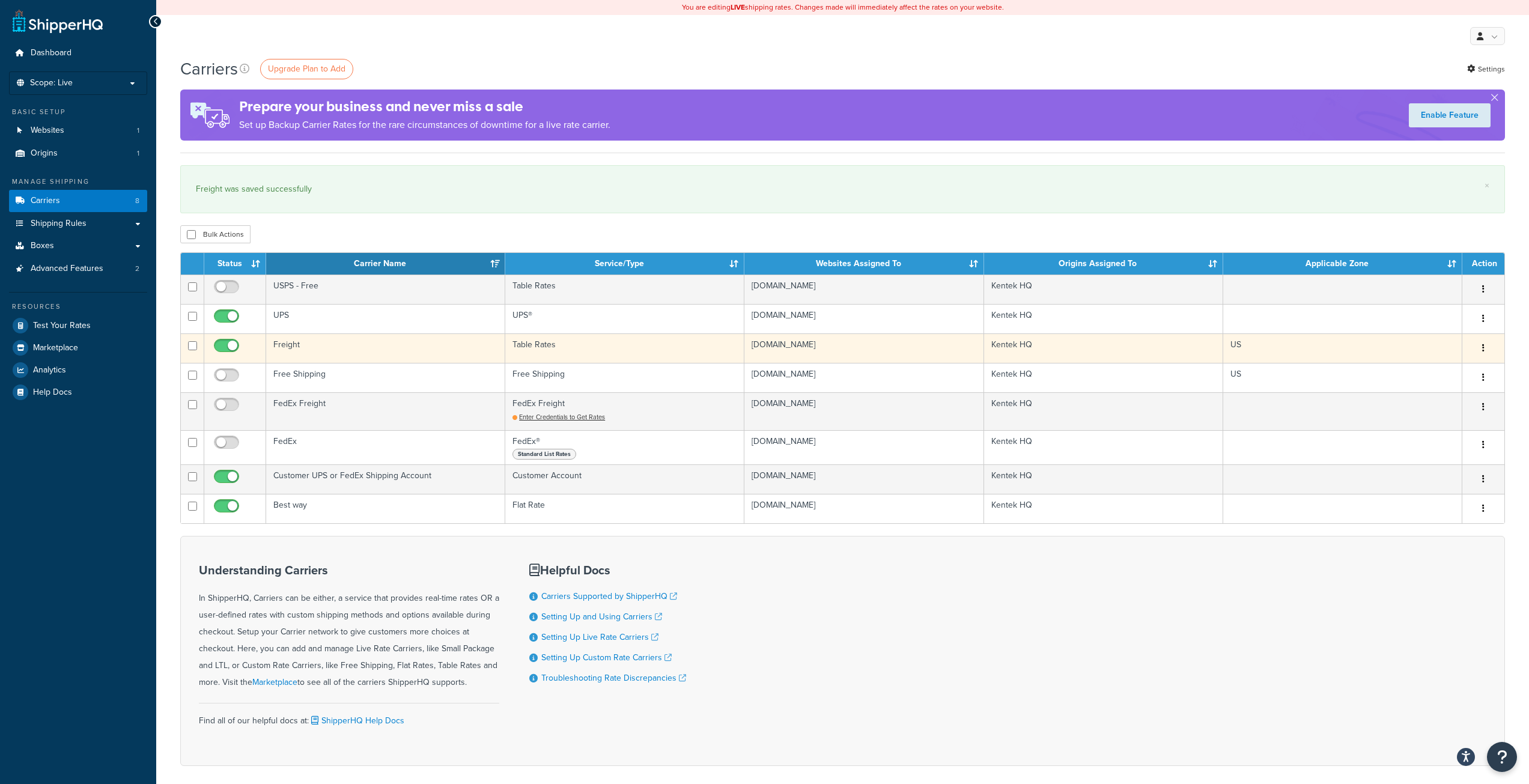
click at [448, 342] on td "Freight" at bounding box center [385, 348] width 239 height 29
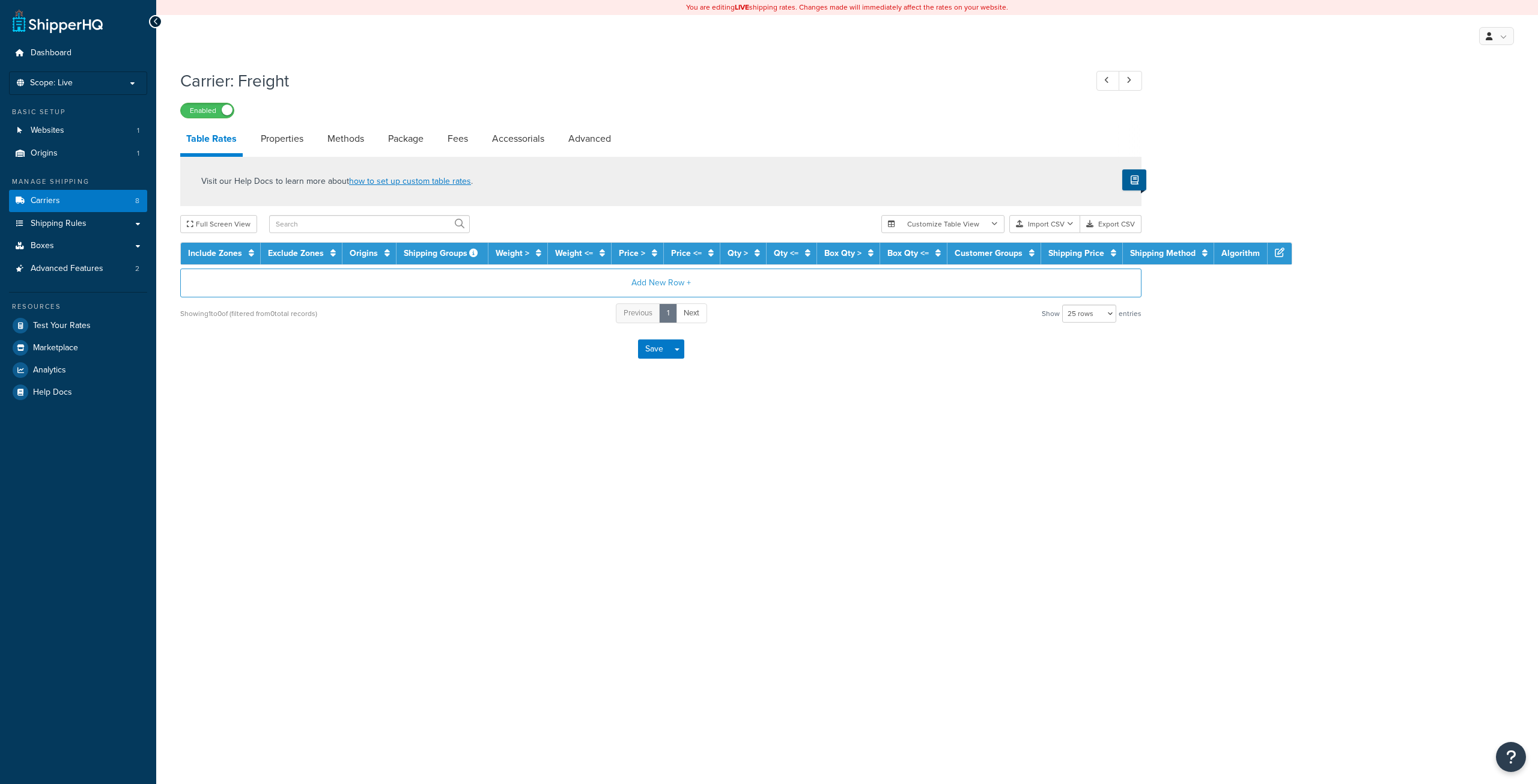
select select "25"
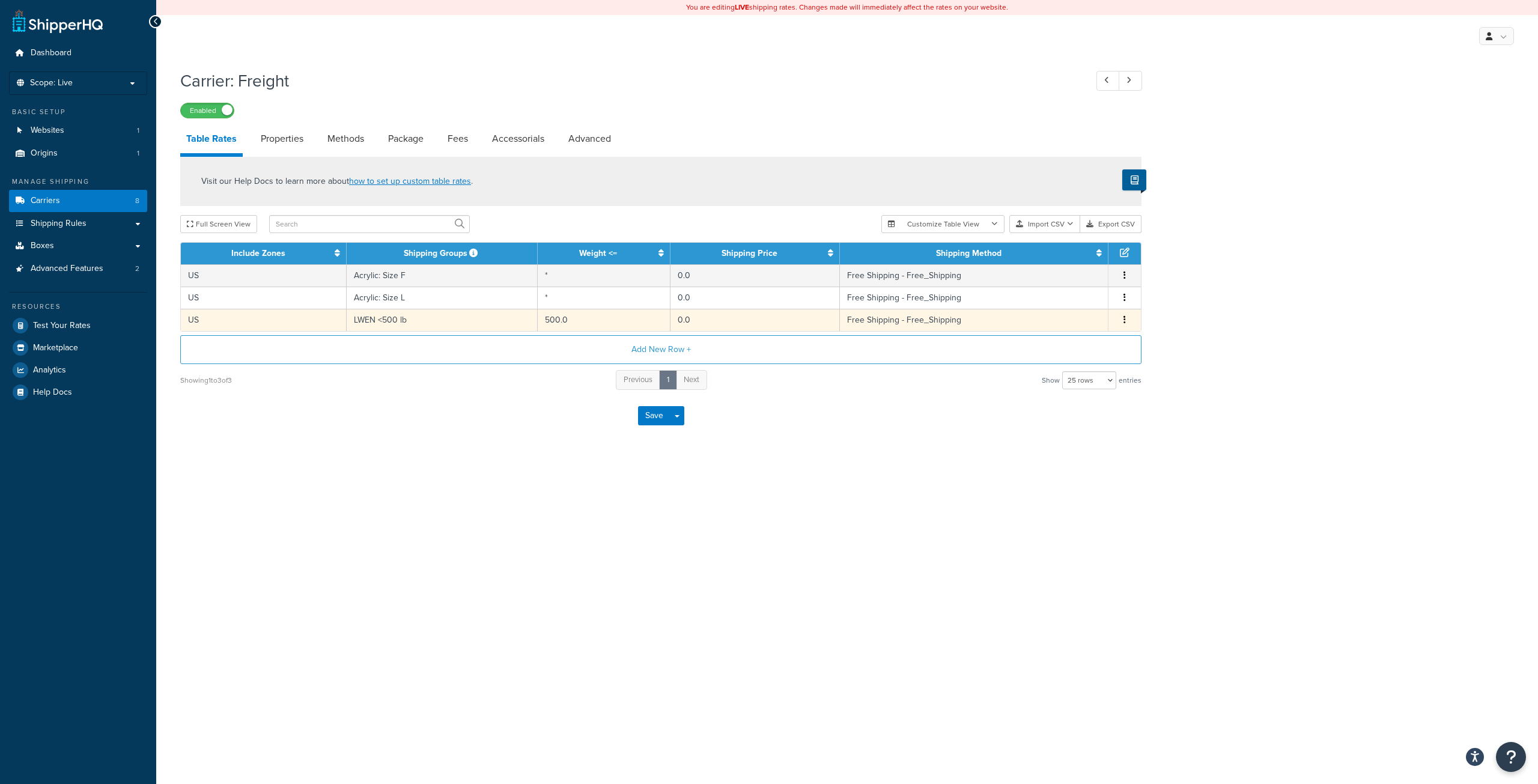
click at [459, 323] on td "LWEN <500 lb" at bounding box center [443, 319] width 191 height 22
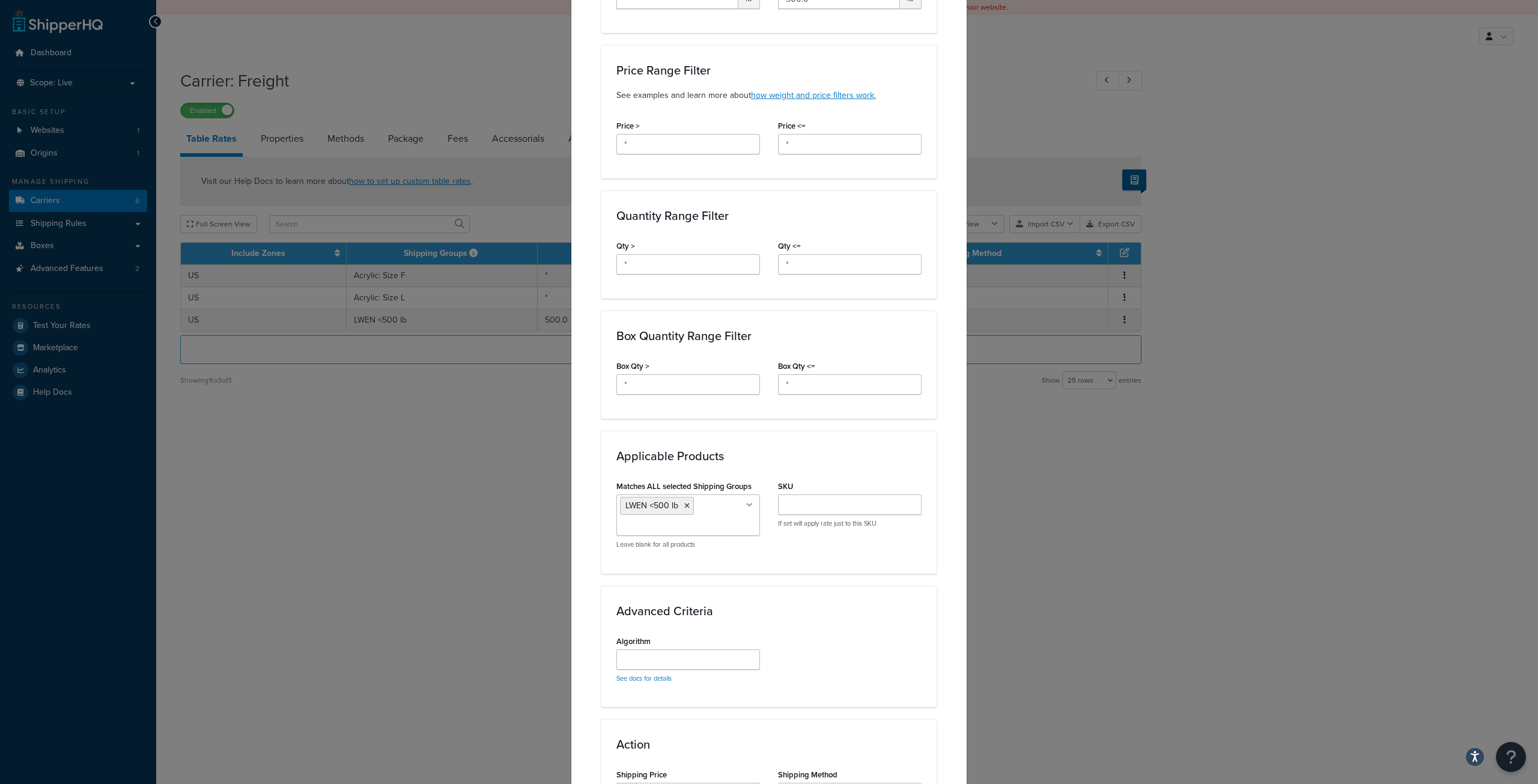
scroll to position [511, 0]
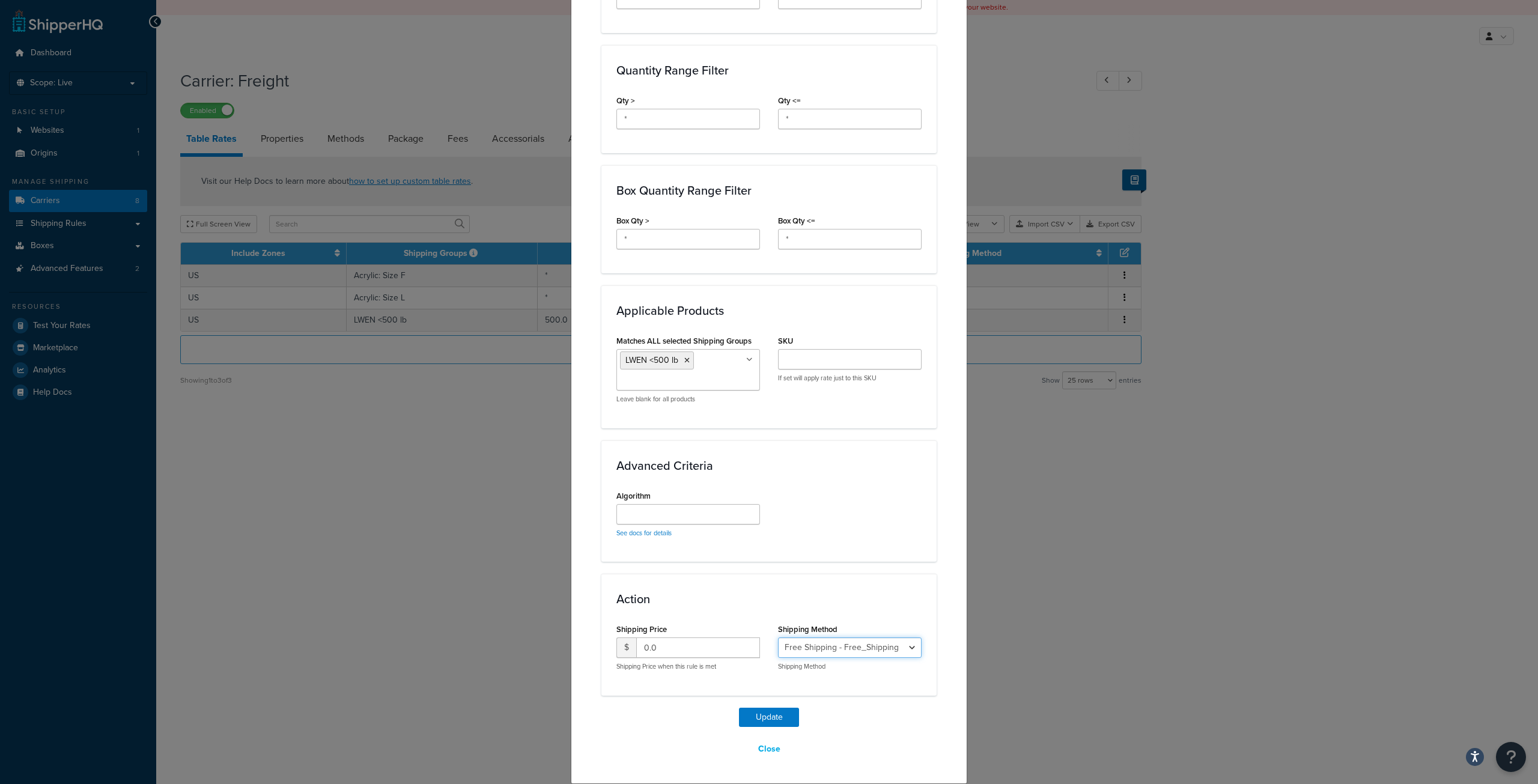
click at [791, 649] on select "Free Shipping - Free_Shipping LWEN <500 lb - LWEN_<500_lb" at bounding box center [849, 648] width 143 height 20
select select "181675"
click at [778, 637] on select "Free Shipping - Free_Shipping LWEN <500 lb - LWEN_<500_lb" at bounding box center [849, 648] width 143 height 20
click at [663, 647] on input "0.0" at bounding box center [698, 648] width 124 height 20
drag, startPoint x: 667, startPoint y: 647, endPoint x: 600, endPoint y: 643, distance: 67.1
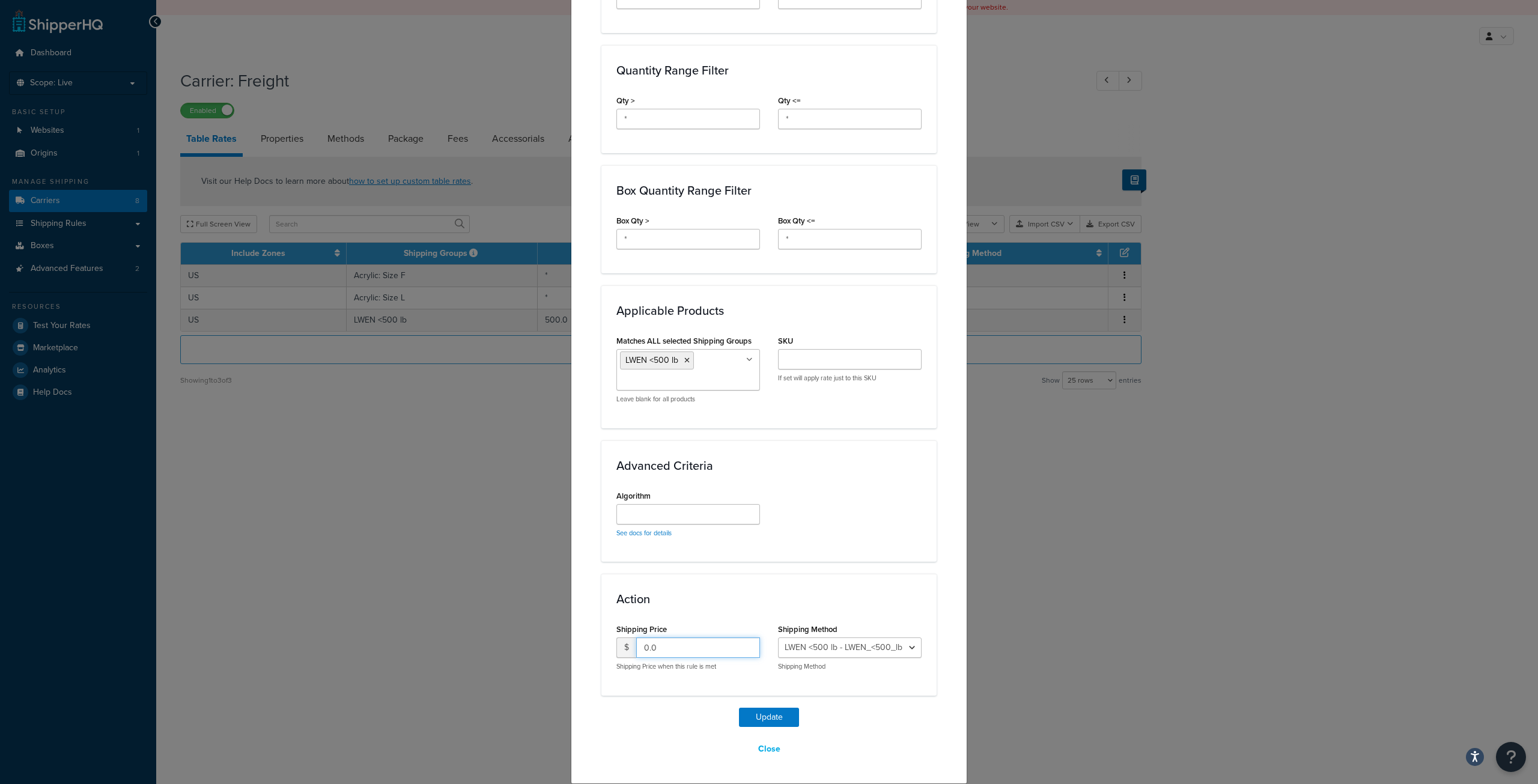
click at [601, 643] on div "Action Shipping Price $ 0.0 Shipping Price when this rule is met Shipping Metho…" at bounding box center [769, 634] width 335 height 121
click at [793, 361] on input "SKU" at bounding box center [849, 359] width 143 height 20
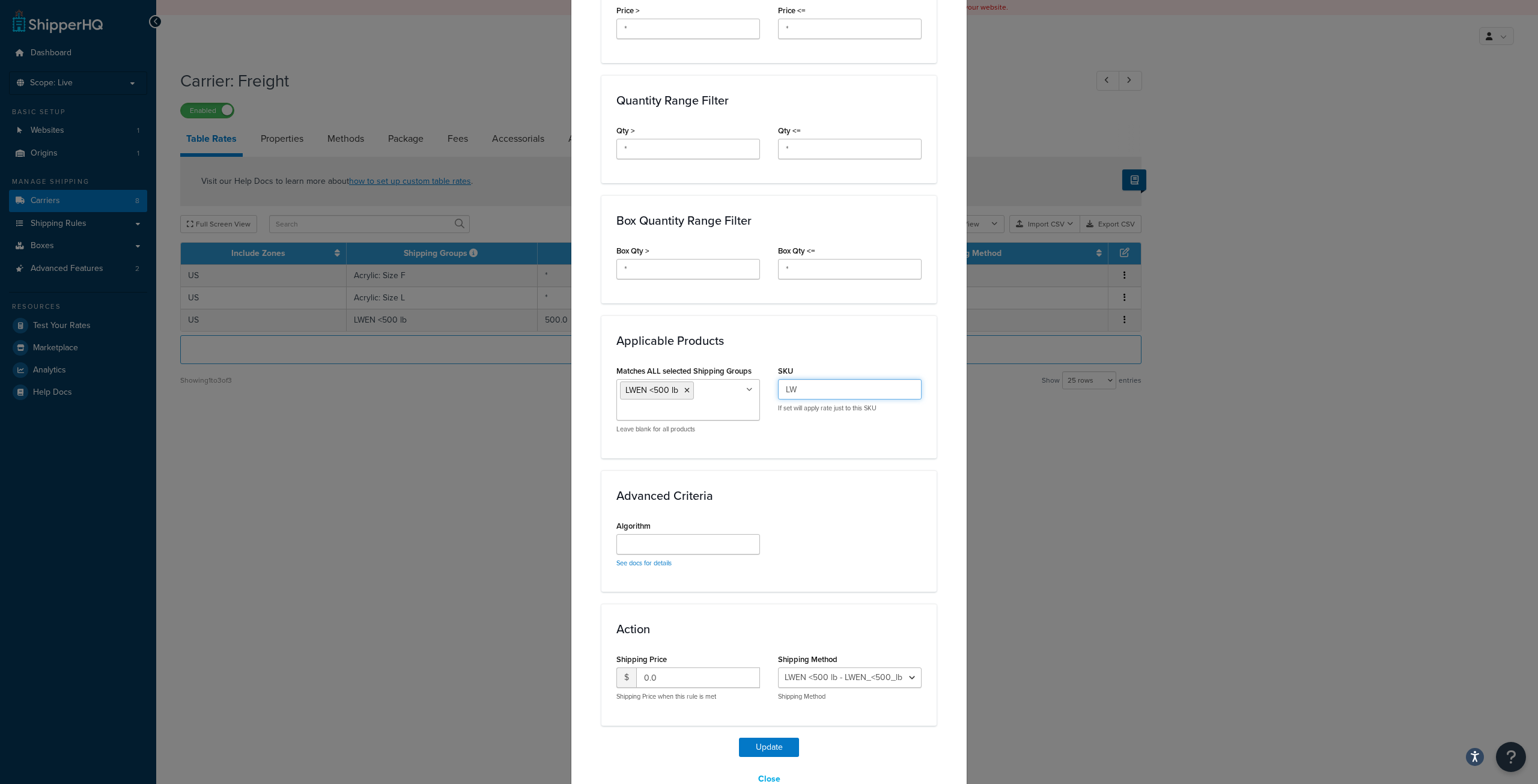
type input "L"
drag, startPoint x: 659, startPoint y: 679, endPoint x: 628, endPoint y: 679, distance: 31.0
click at [628, 679] on div "$ 0.0" at bounding box center [688, 678] width 143 height 20
type input "1000"
click at [772, 748] on button "Update" at bounding box center [769, 747] width 60 height 19
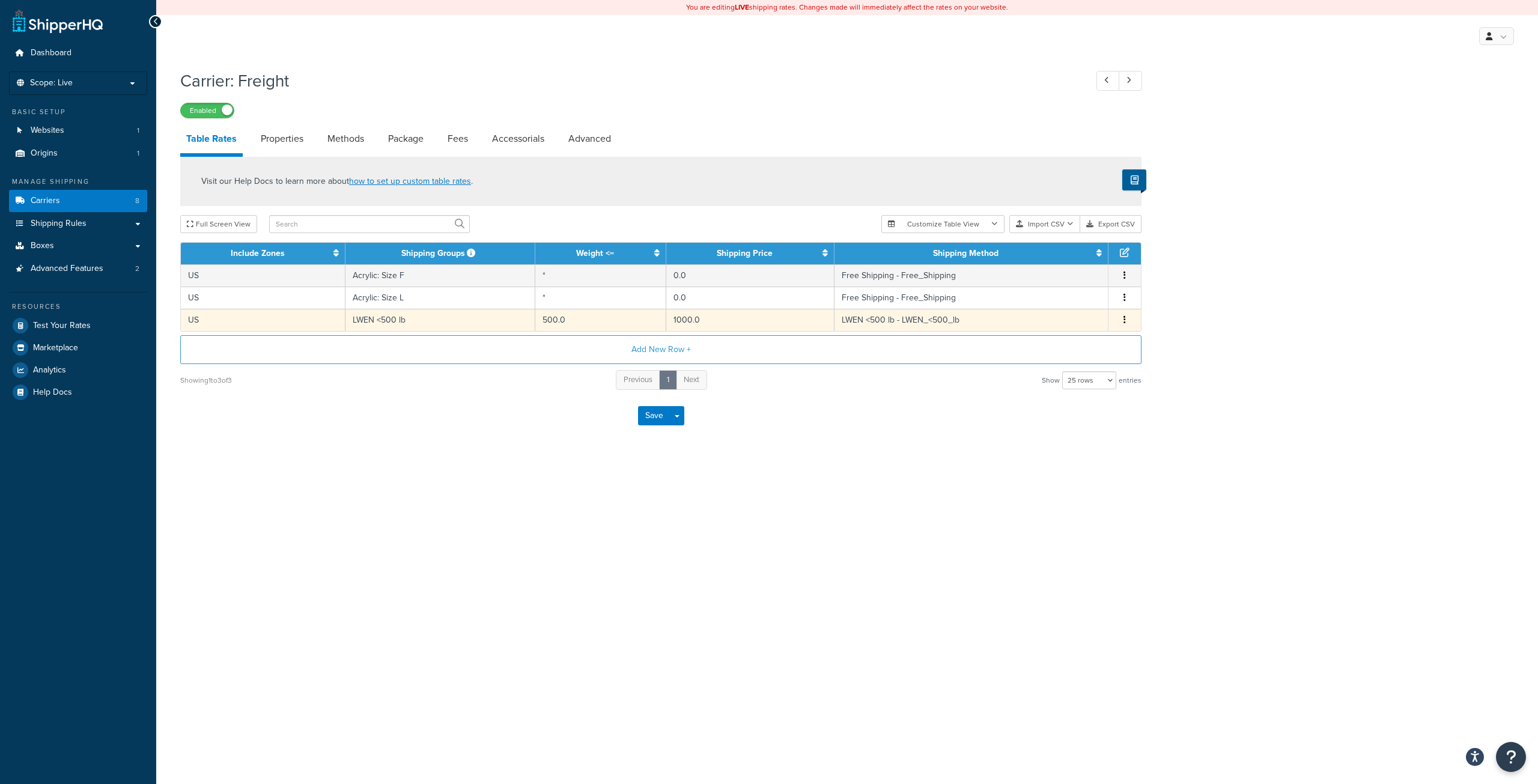
click at [458, 325] on td "LWEN <500 lb" at bounding box center [440, 319] width 189 height 22
select select "181675"
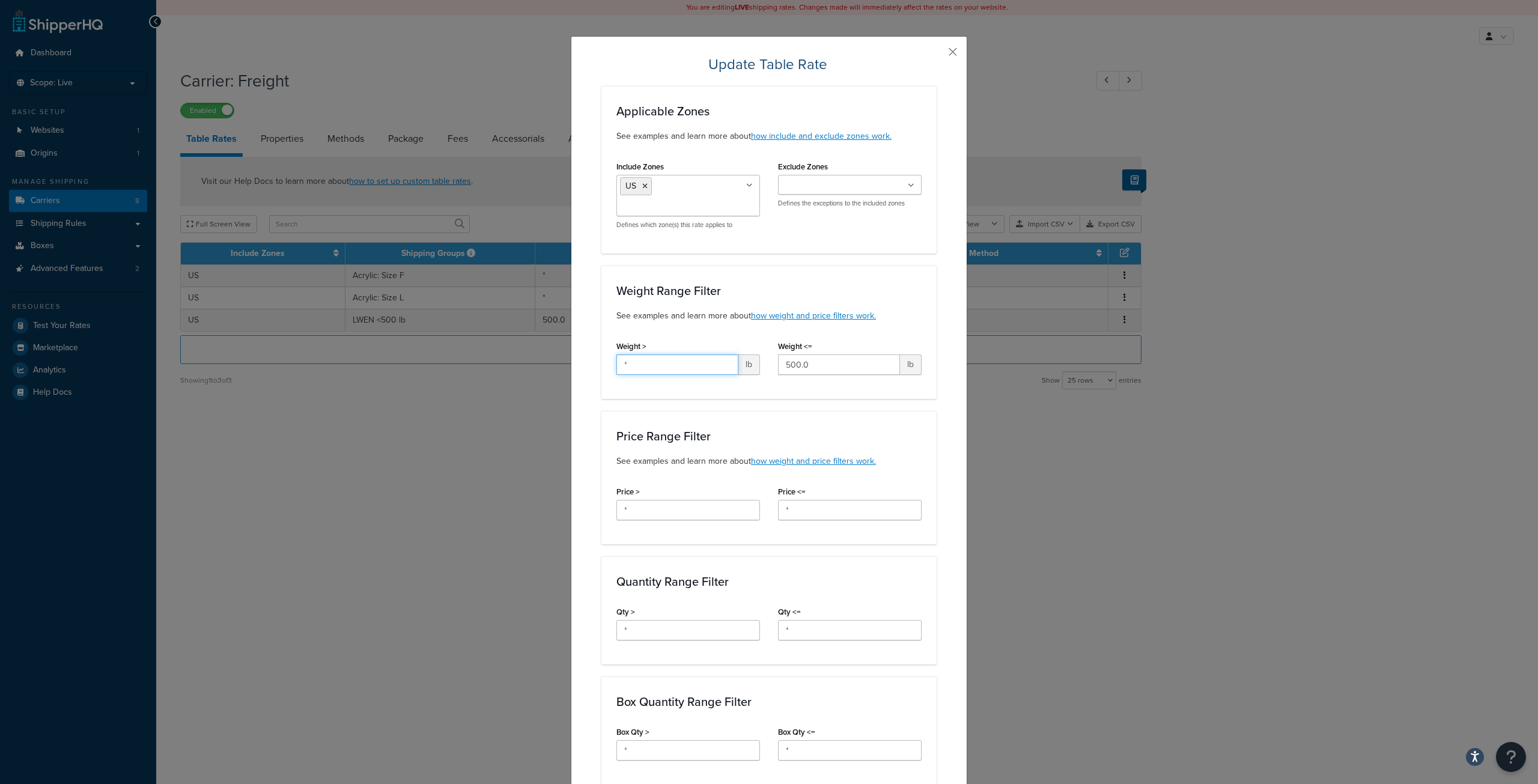
click at [713, 365] on input "*" at bounding box center [677, 365] width 122 height 20
drag, startPoint x: 659, startPoint y: 363, endPoint x: 597, endPoint y: 363, distance: 62.0
click at [601, 363] on div "Weight Range Filter See examples and learn more about how weight and price filt…" at bounding box center [769, 332] width 335 height 133
type input "400"
click at [823, 400] on div "Applicable Zones See examples and learn more about how include and exclude zone…" at bounding box center [769, 646] width 335 height 1121
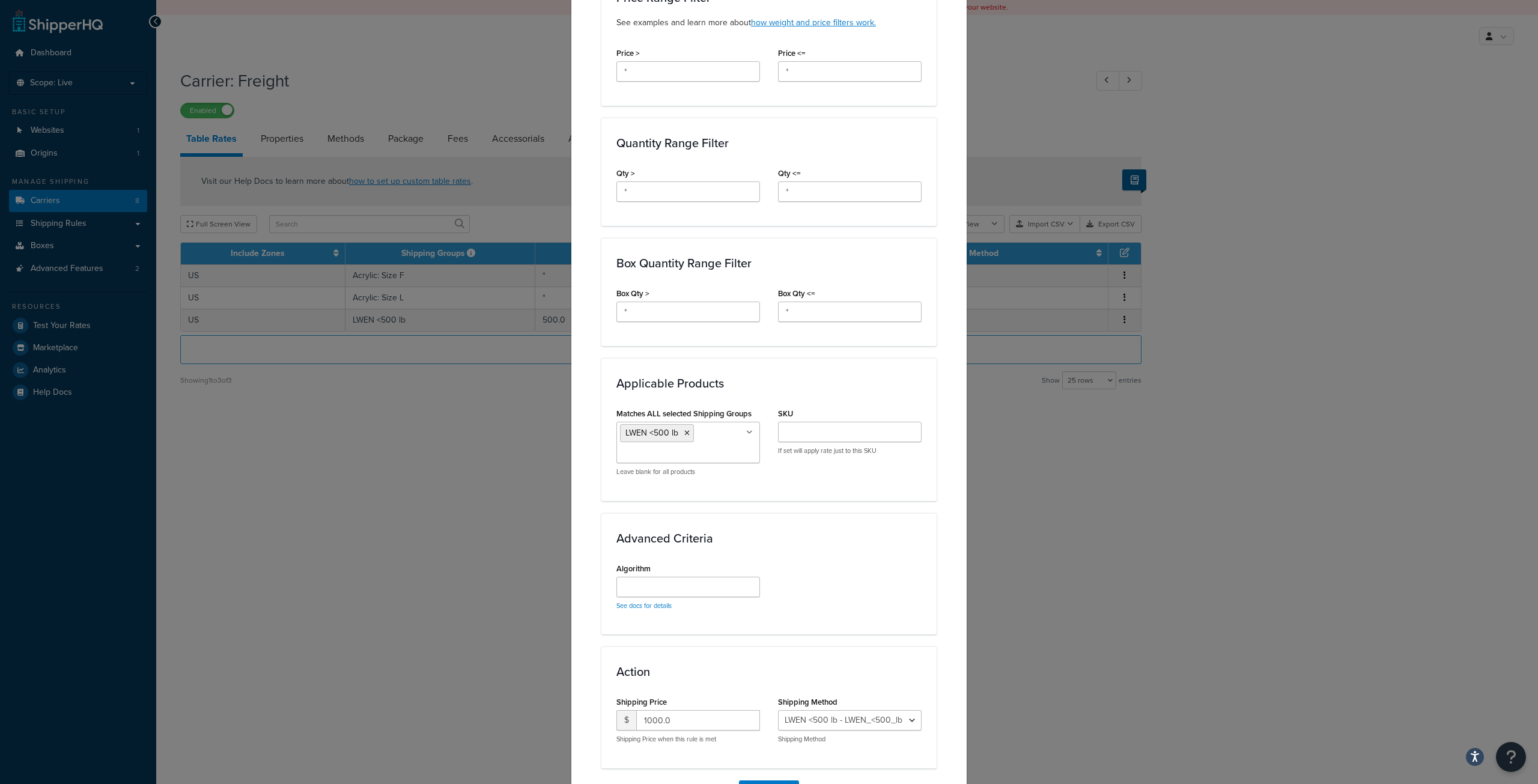
scroll to position [435, 0]
click at [798, 423] on div "SKU If set will apply rate just to this SKU" at bounding box center [849, 433] width 143 height 50
click at [801, 435] on input "SKU" at bounding box center [849, 435] width 143 height 20
type input "L"
click at [817, 432] on input "LWEN-X-R" at bounding box center [849, 435] width 143 height 20
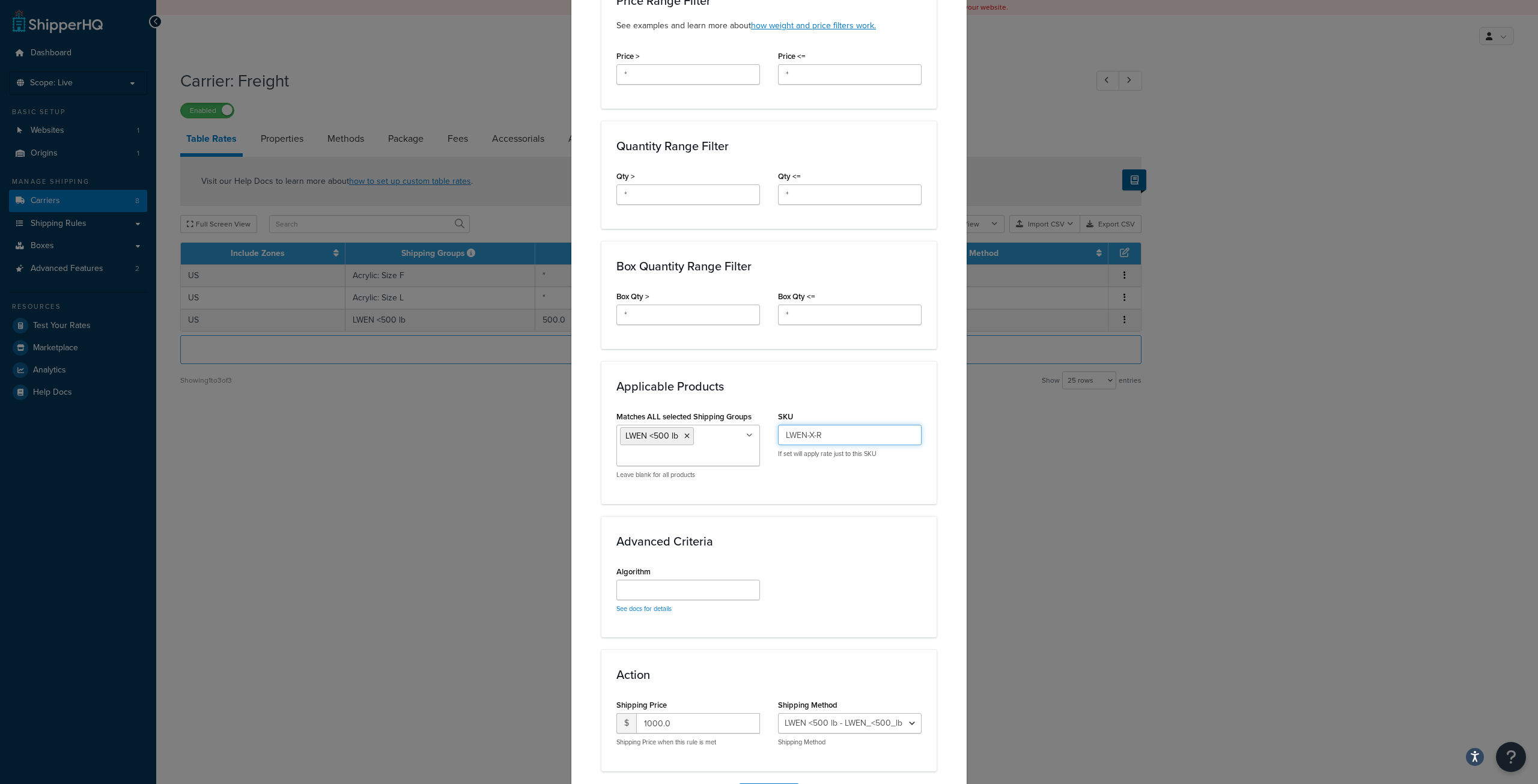
click at [806, 437] on input "LWEN-X-R" at bounding box center [849, 435] width 143 height 20
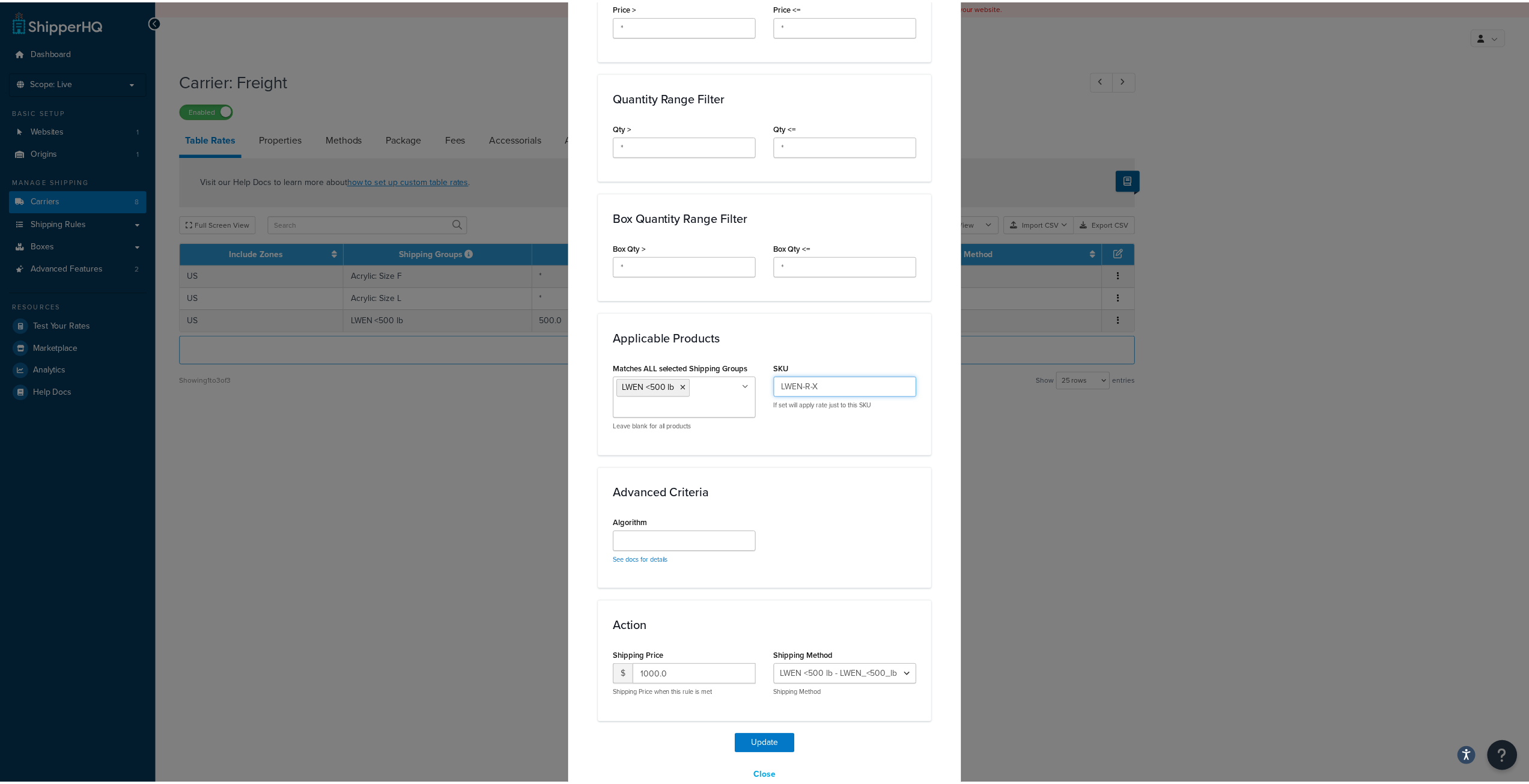
scroll to position [481, 0]
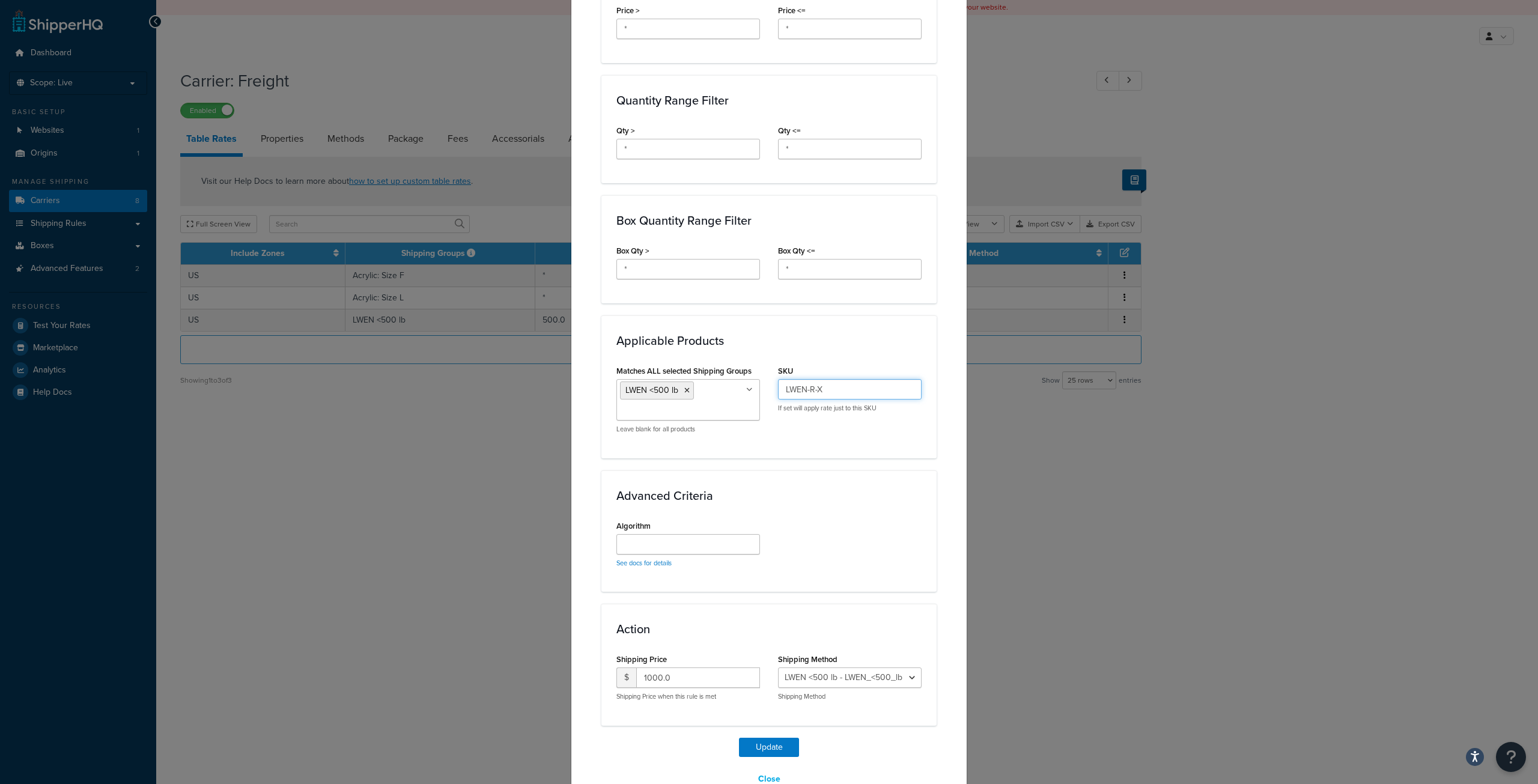
type input "LWEN-R-X"
click at [833, 674] on select "Free Shipping - Free_Shipping LWEN <500 lb - LWEN_<500_lb" at bounding box center [849, 678] width 143 height 20
click at [778, 667] on select "Free Shipping - Free_Shipping LWEN <500 lb - LWEN_<500_lb" at bounding box center [849, 678] width 143 height 20
click at [768, 748] on button "Update" at bounding box center [769, 747] width 60 height 19
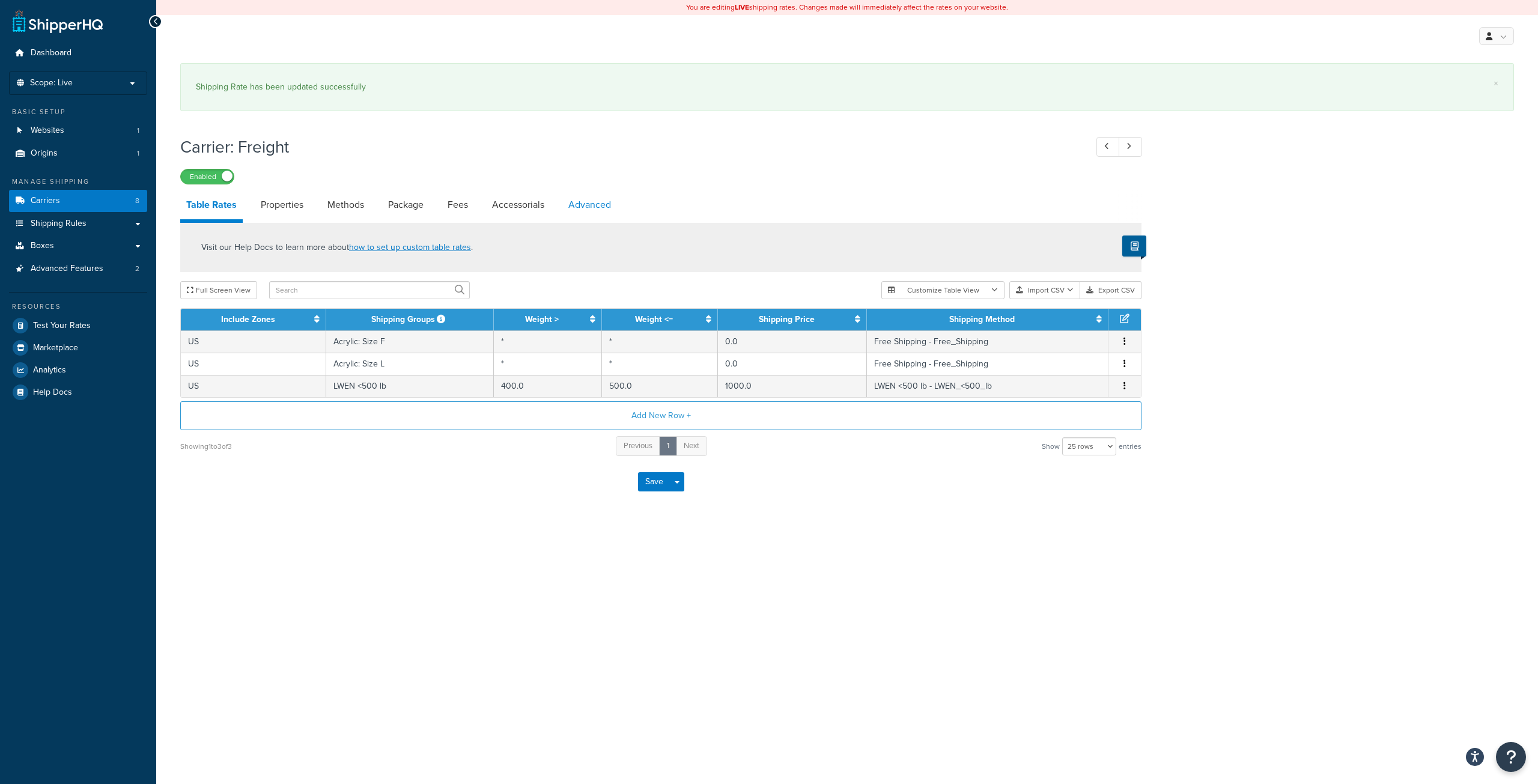
click at [600, 203] on link "Advanced" at bounding box center [590, 205] width 55 height 29
select select "false"
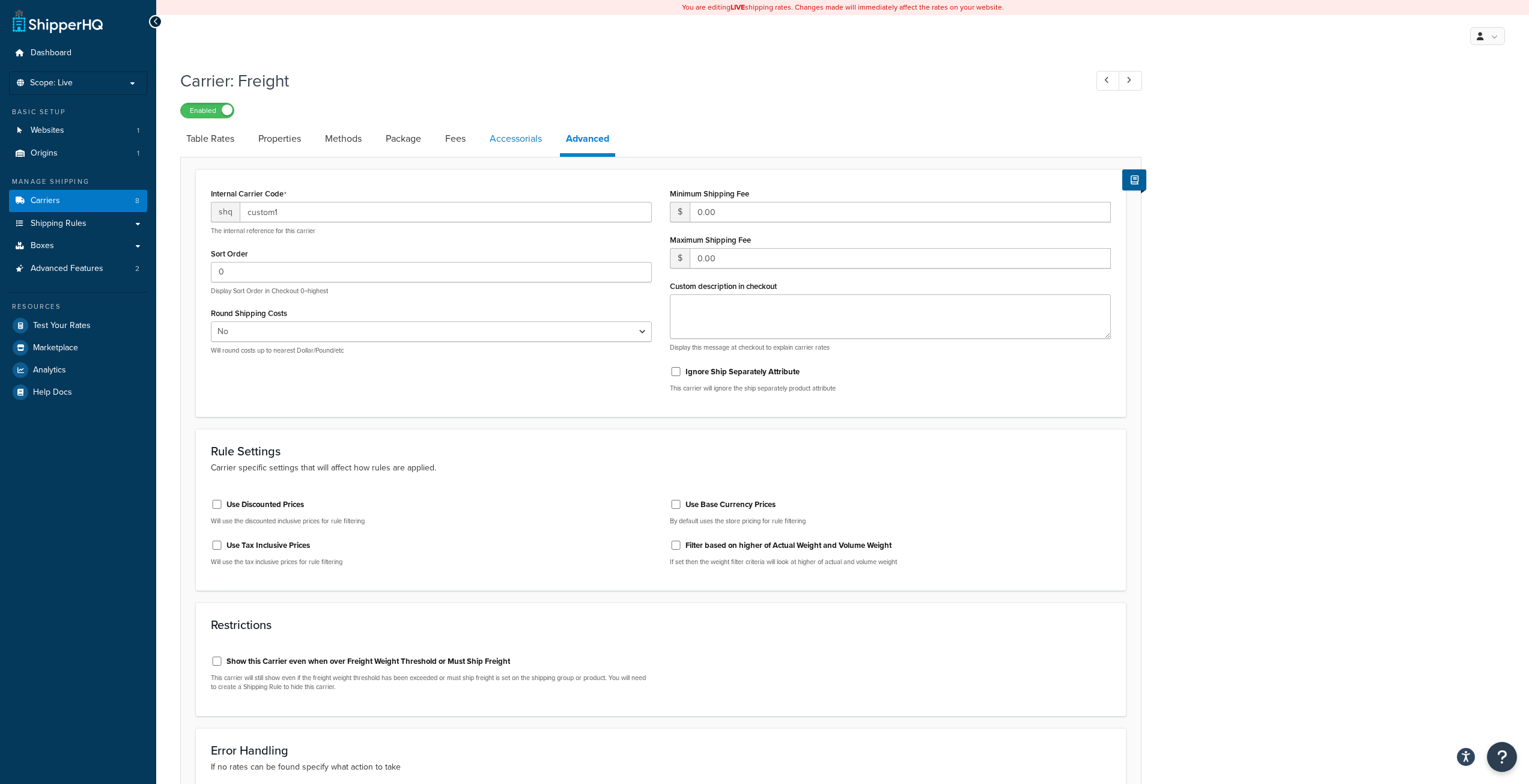
click at [522, 212] on div "Internal Carrier Code shq custom1 The internal reference for this carrier Sort …" at bounding box center [661, 521] width 962 height 728
click at [517, 136] on link "Accessorials" at bounding box center [516, 138] width 64 height 29
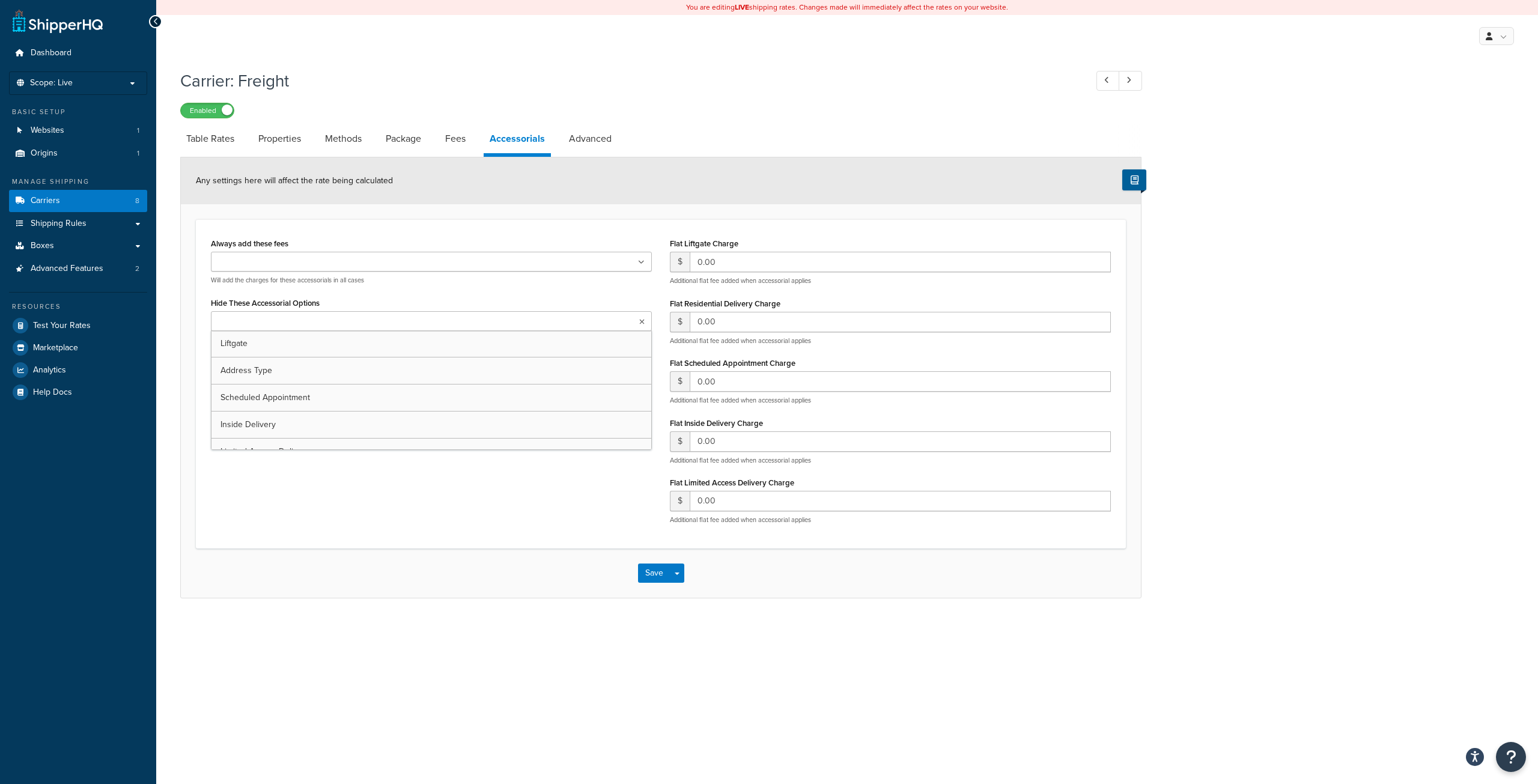
click at [359, 319] on ul at bounding box center [432, 321] width 441 height 20
click at [427, 296] on div "Hide These Accessorial Options Liftgate Address Type Scheduled Appointment Insi…" at bounding box center [432, 319] width 441 height 50
click at [360, 378] on ul at bounding box center [432, 379] width 441 height 20
click at [414, 145] on link "Package" at bounding box center [404, 138] width 47 height 29
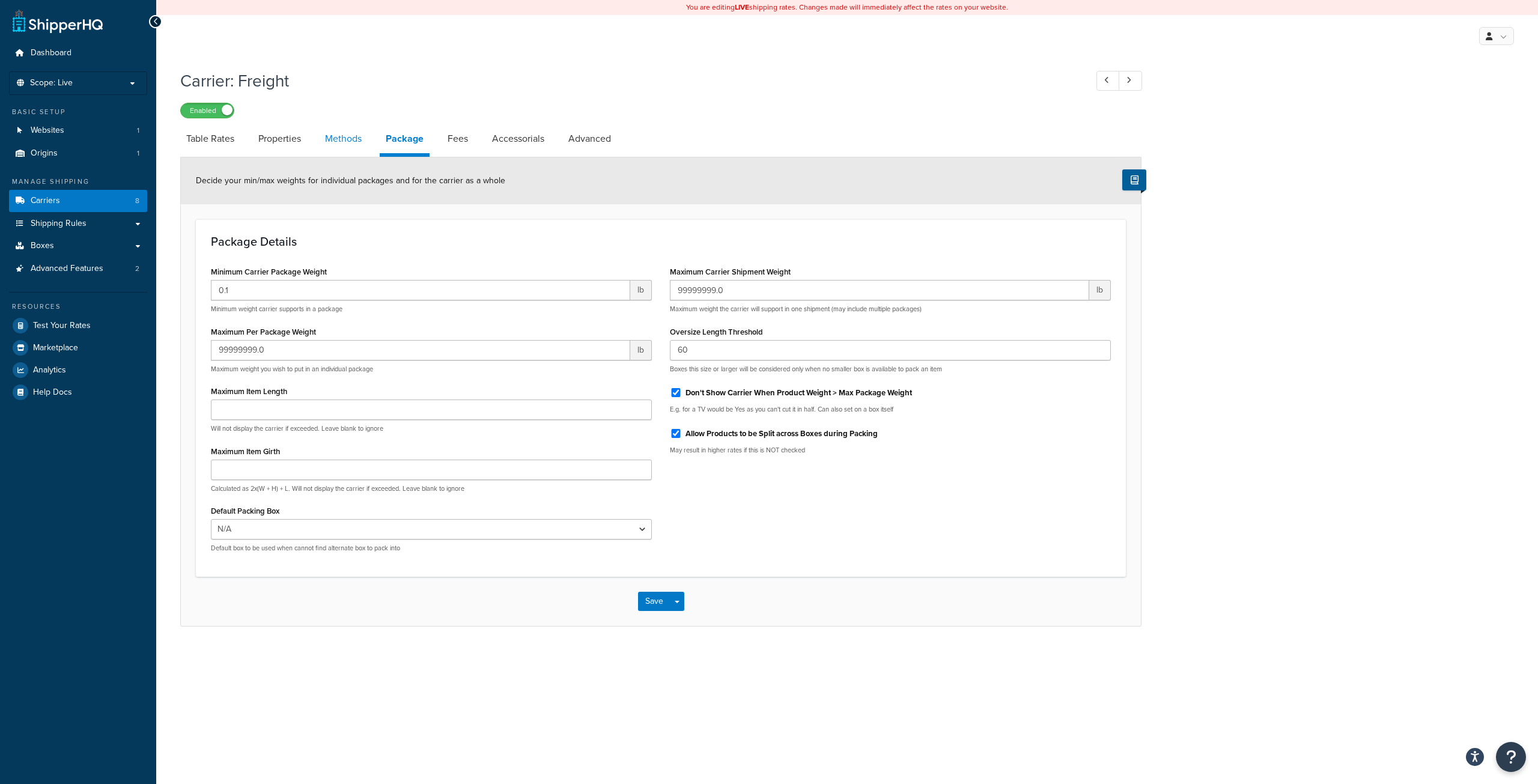
click at [352, 143] on link "Methods" at bounding box center [343, 138] width 48 height 29
select select "25"
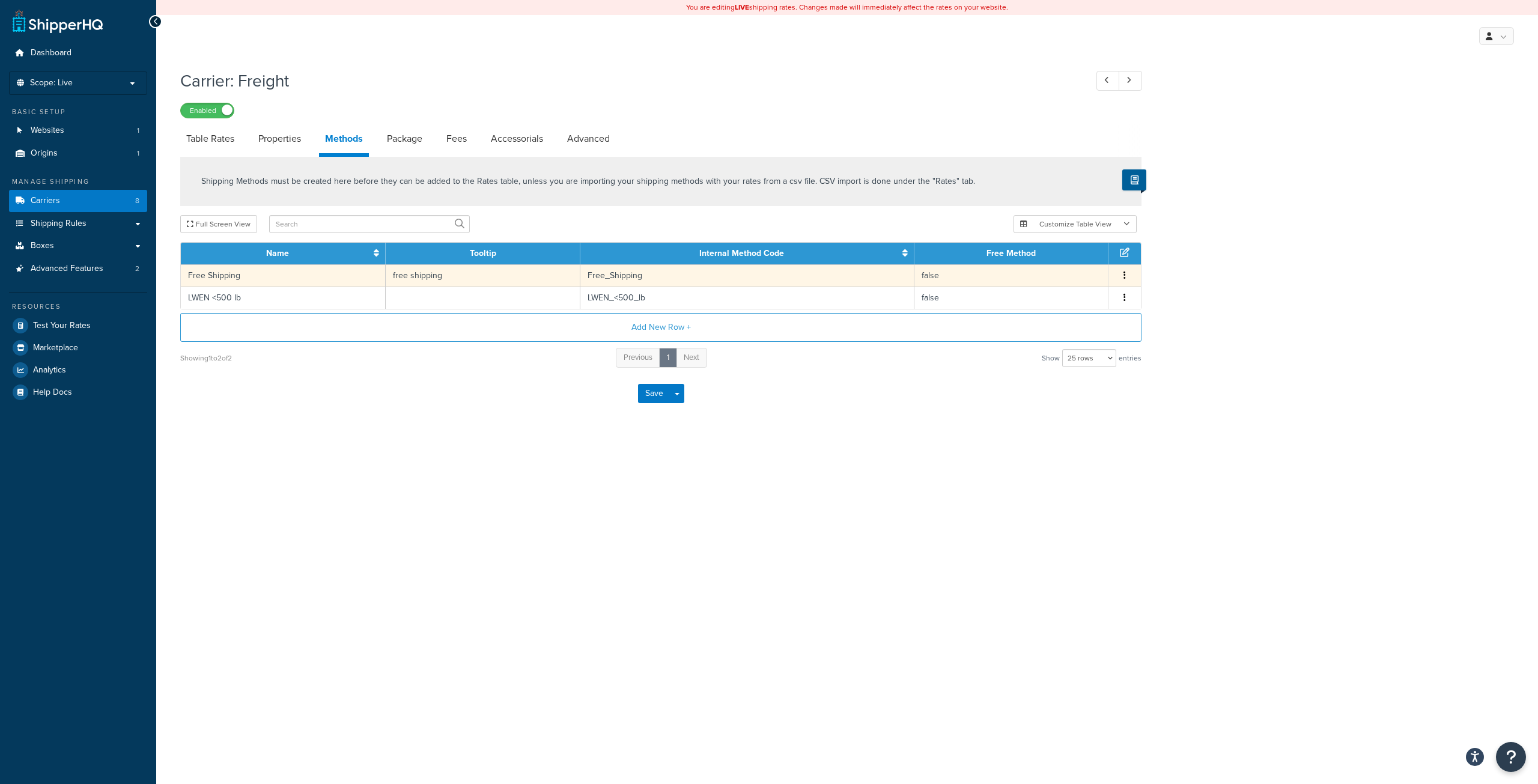
click at [530, 276] on td "free shipping" at bounding box center [483, 275] width 194 height 22
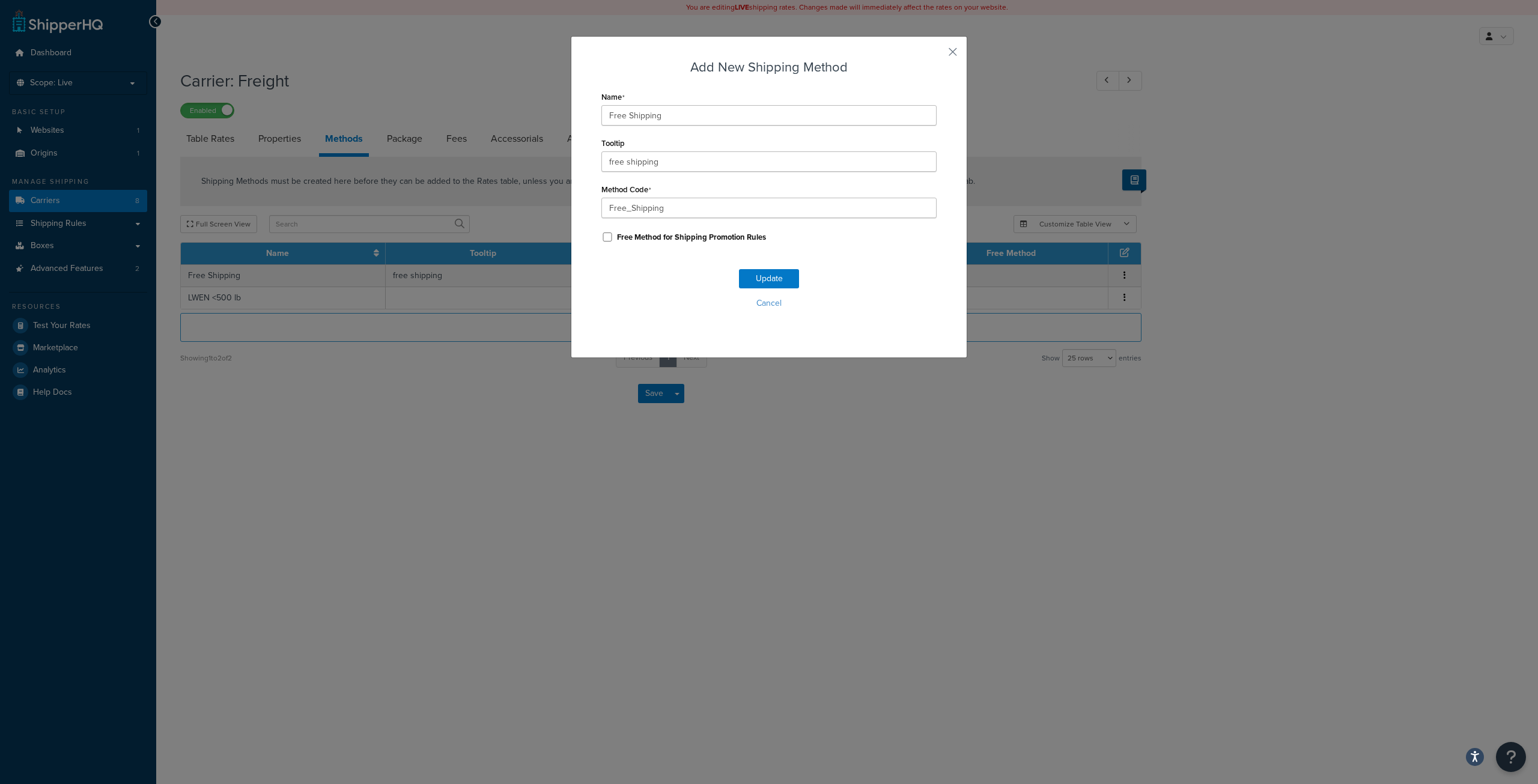
click at [274, 144] on div "Add New Shipping Method Name Free Shipping Tooltip free shipping Method Code Fr…" at bounding box center [769, 392] width 1538 height 784
click at [757, 307] on button "Cancel" at bounding box center [769, 303] width 335 height 18
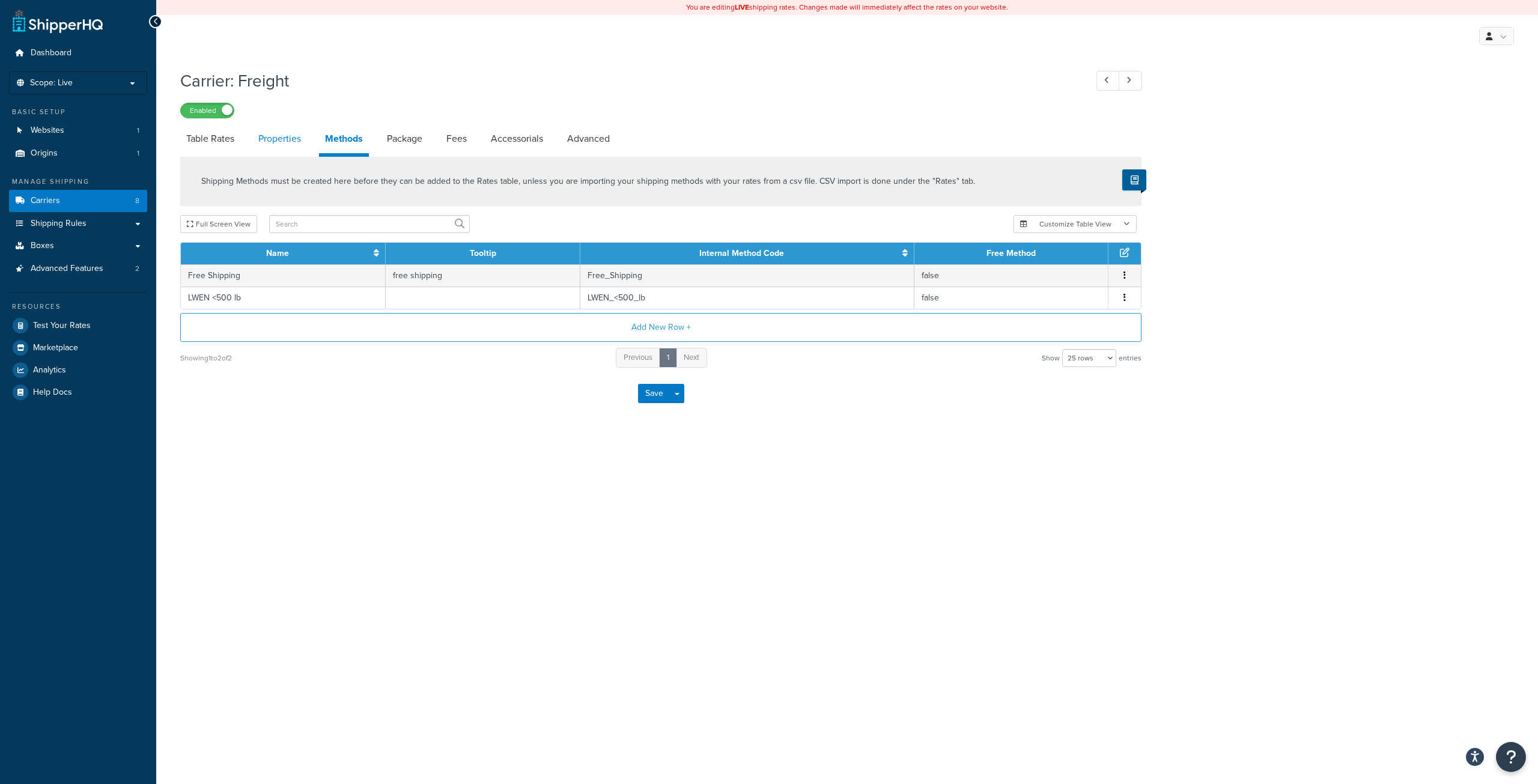
click at [289, 140] on link "Properties" at bounding box center [280, 138] width 55 height 29
select select "PERITEM"
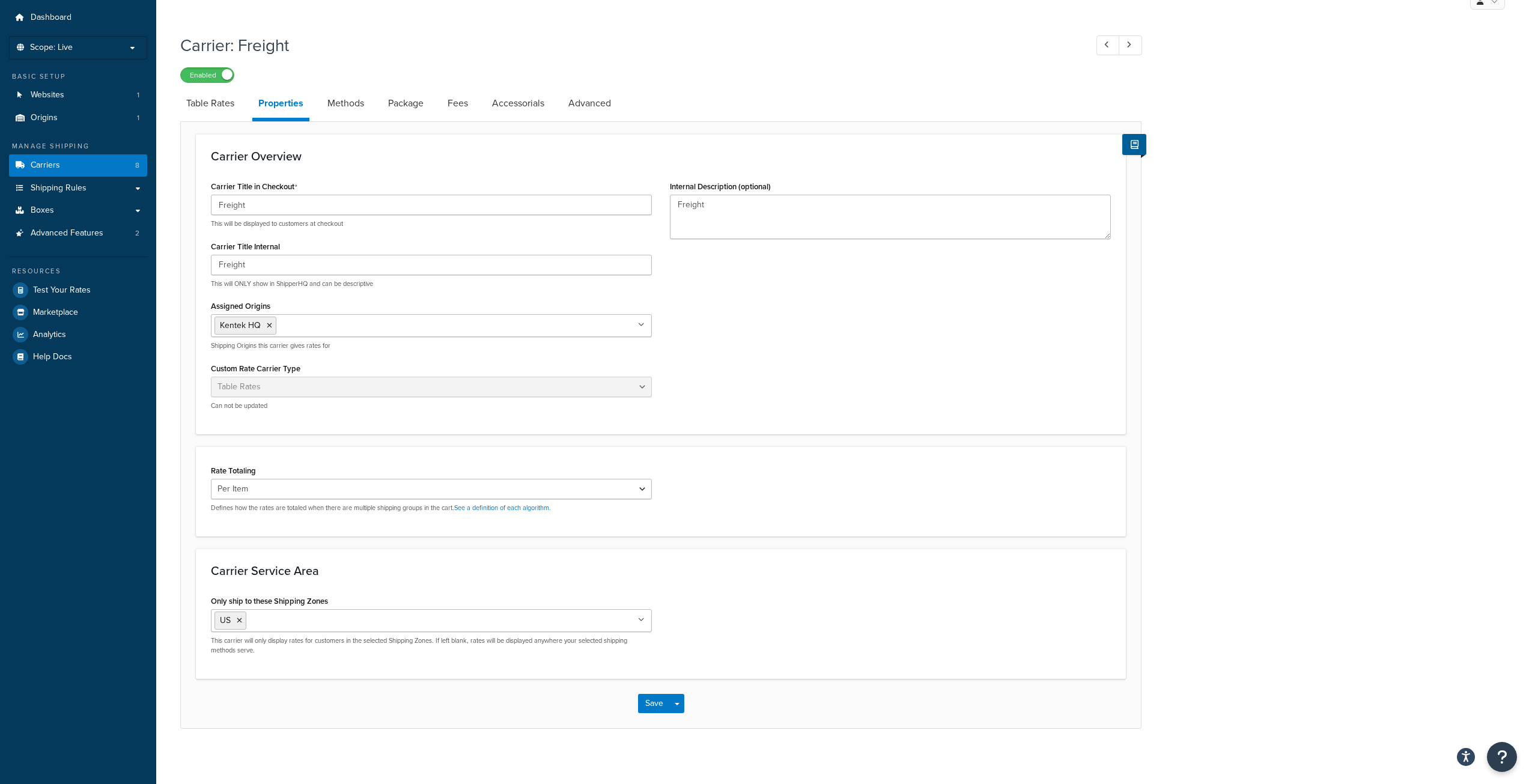
scroll to position [40, 0]
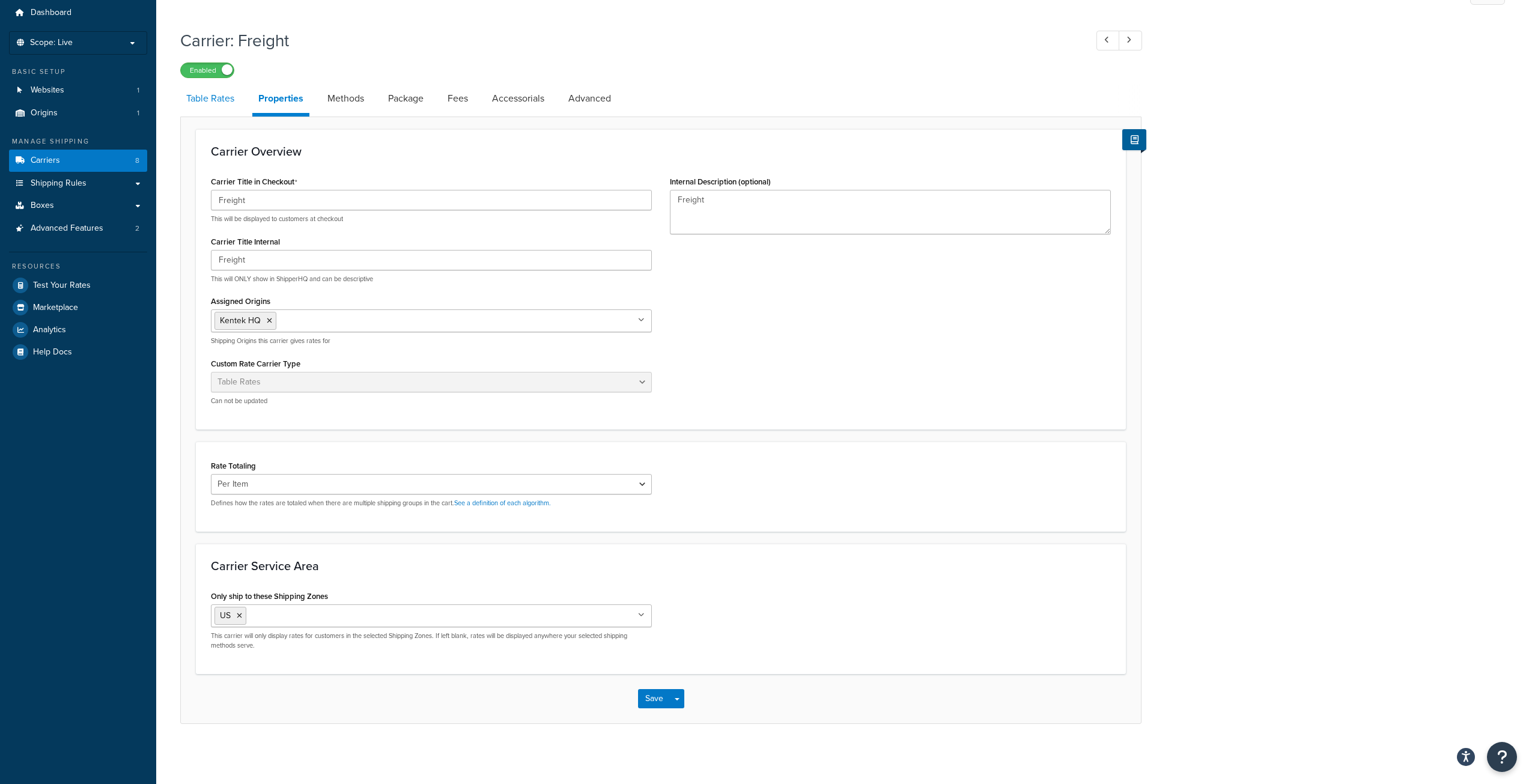
click at [222, 101] on link "Table Rates" at bounding box center [210, 98] width 60 height 29
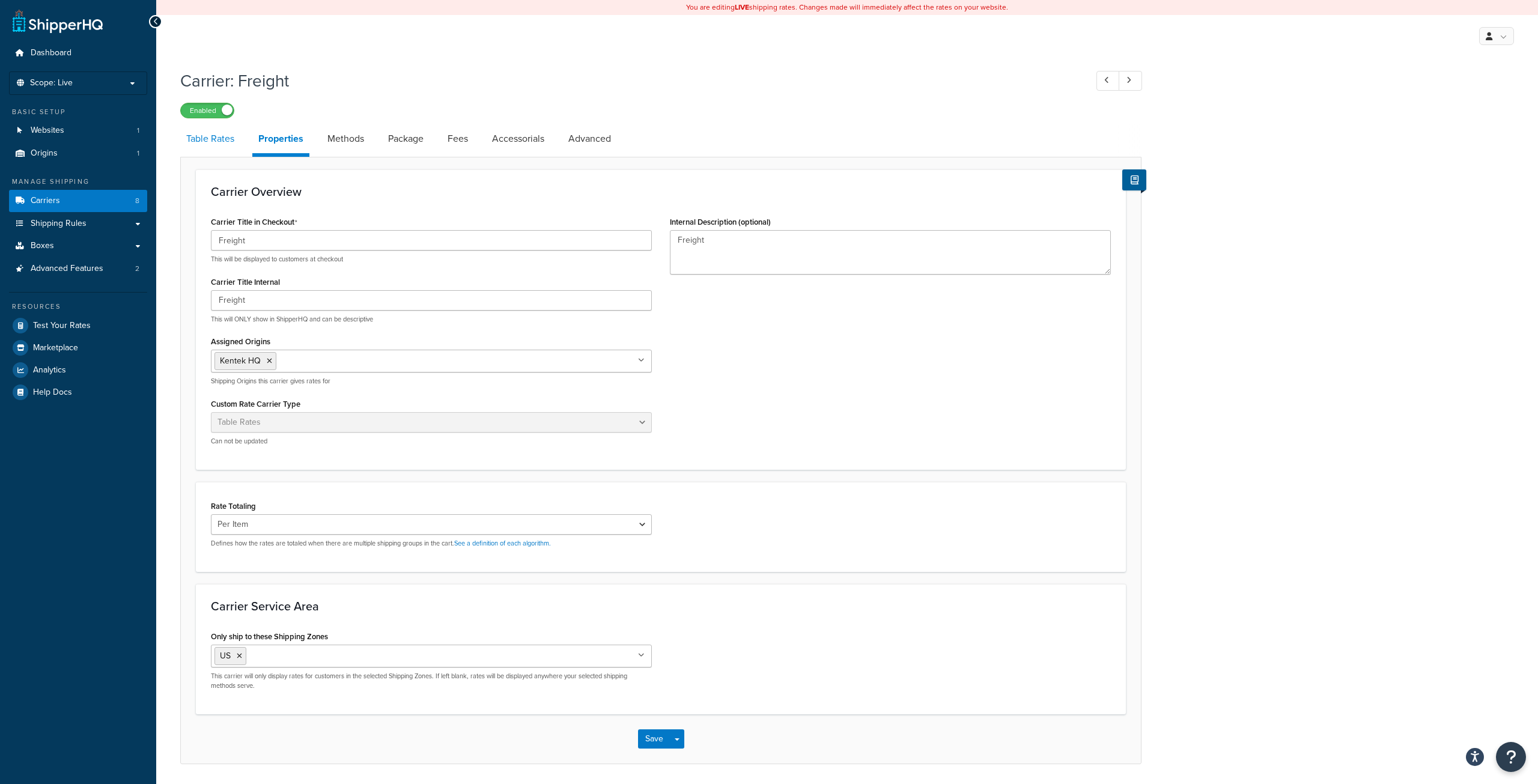
select select "25"
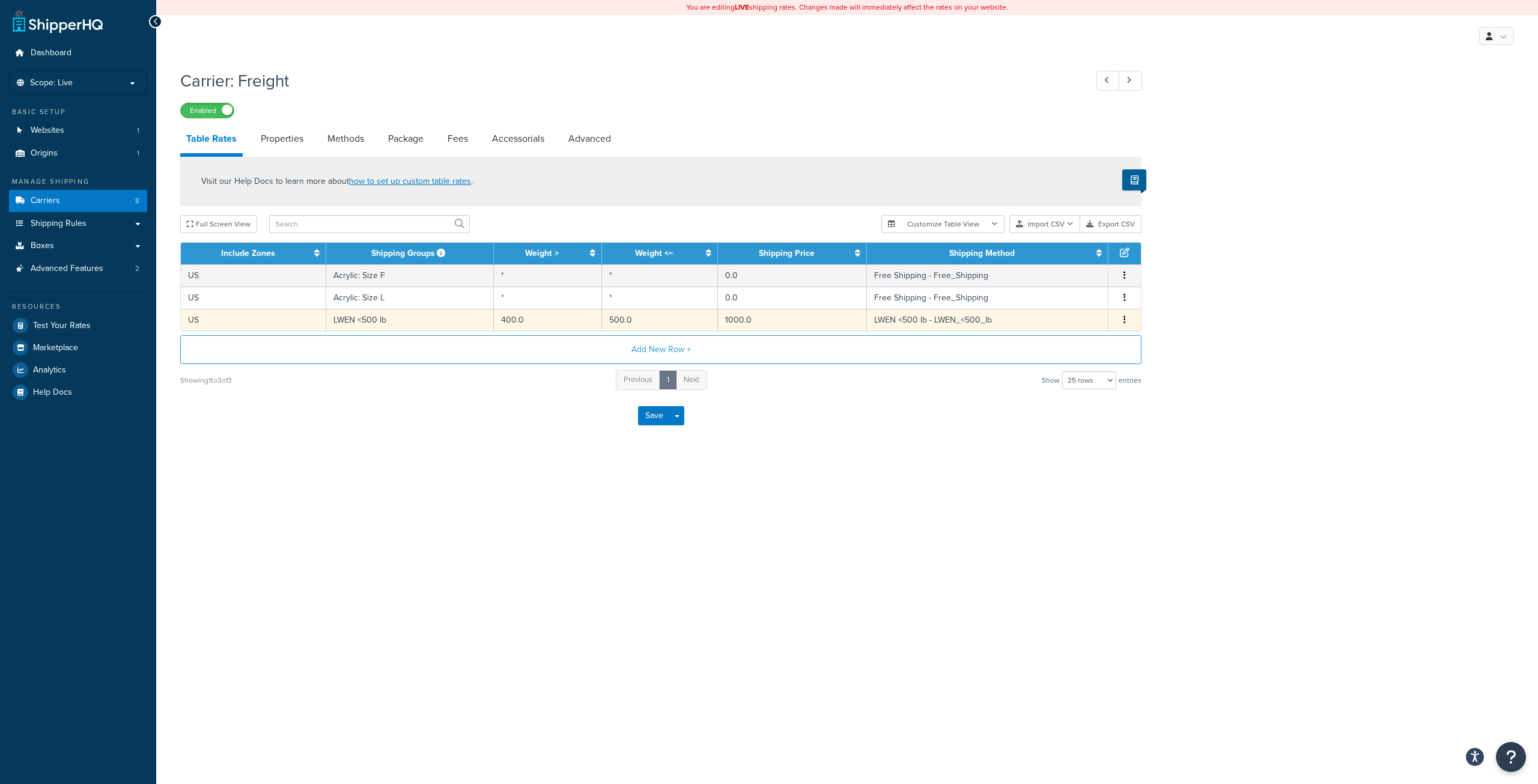
click at [553, 327] on td "400.0" at bounding box center [548, 319] width 108 height 22
select select "181675"
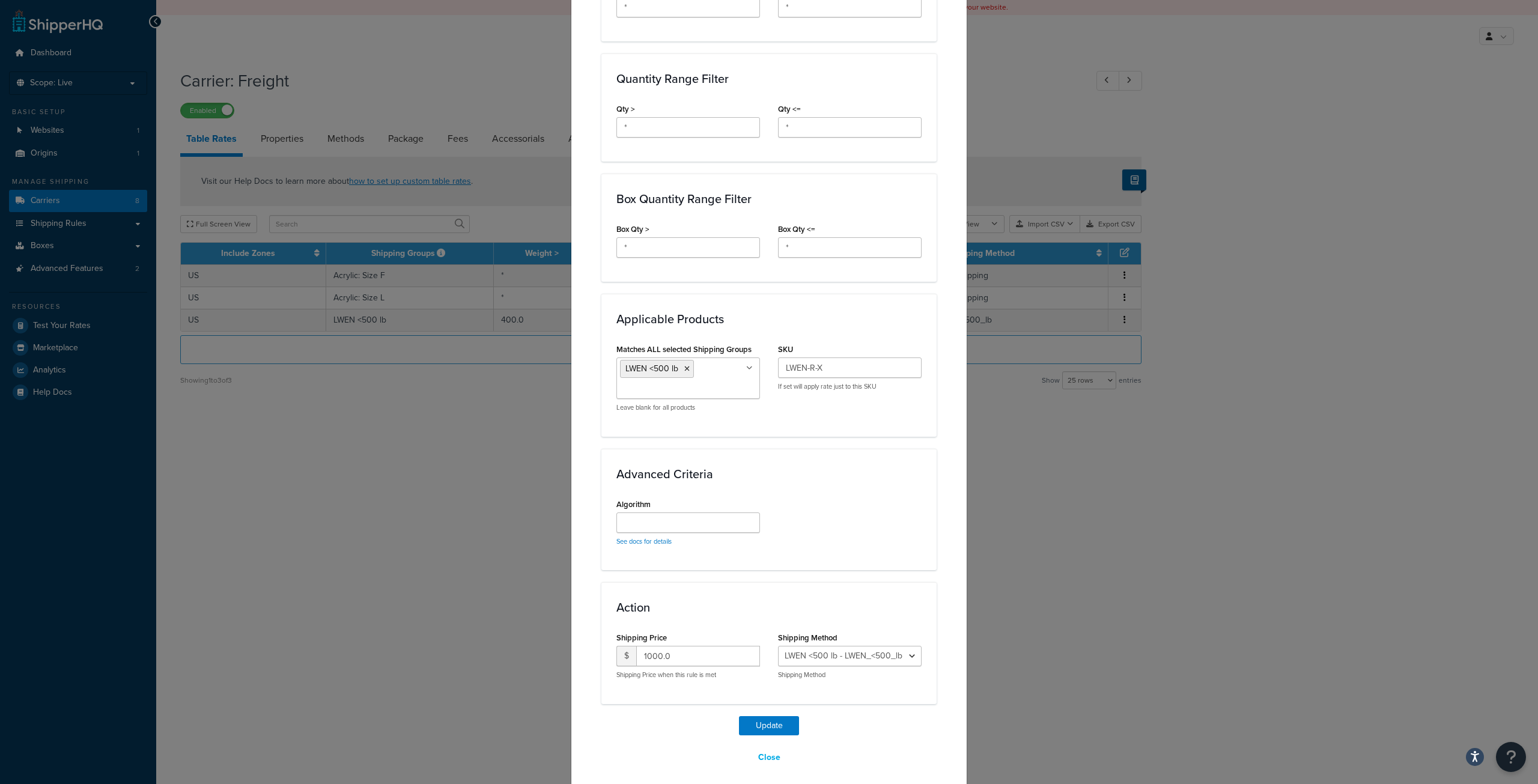
scroll to position [511, 0]
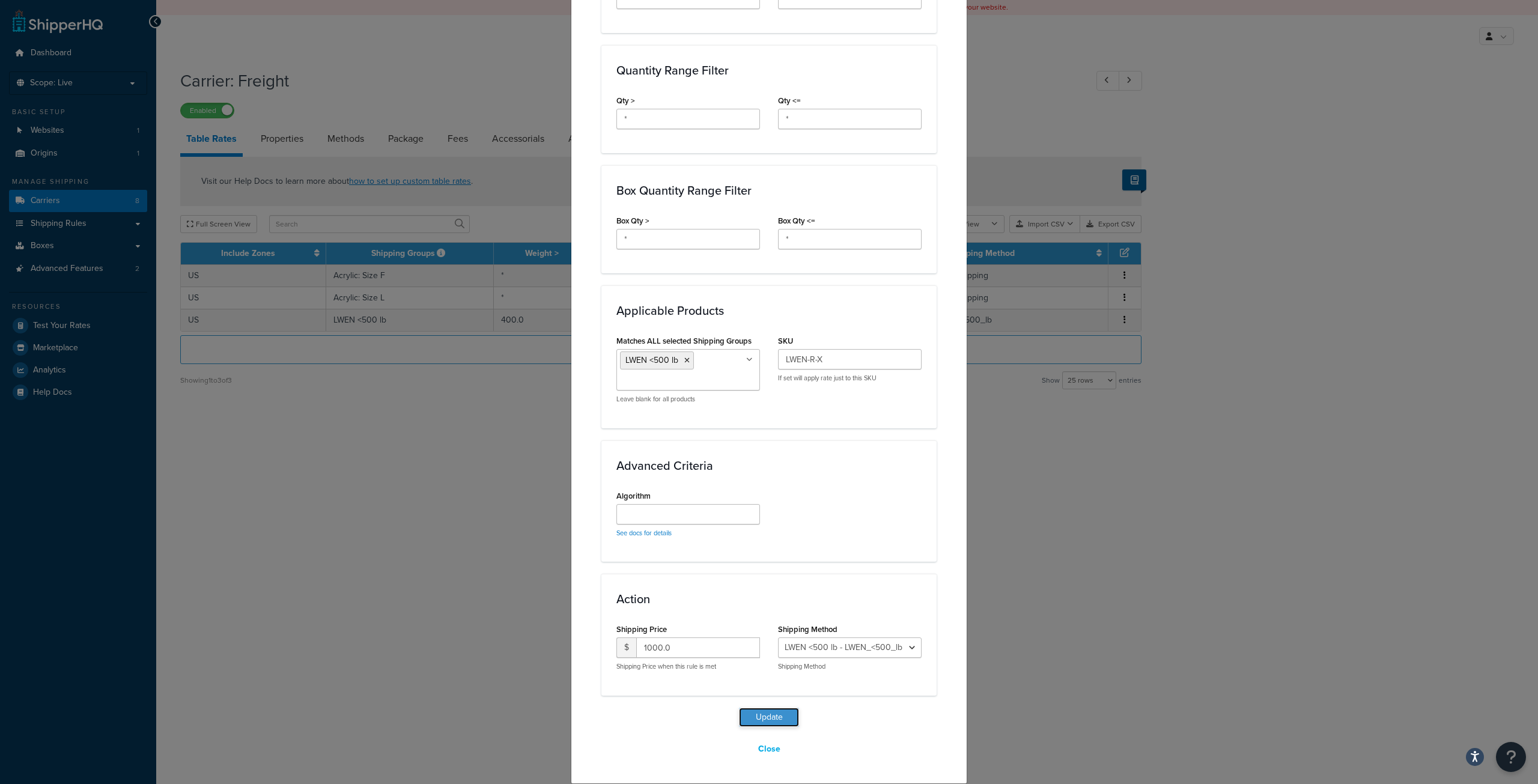
click at [770, 718] on button "Update" at bounding box center [769, 717] width 60 height 19
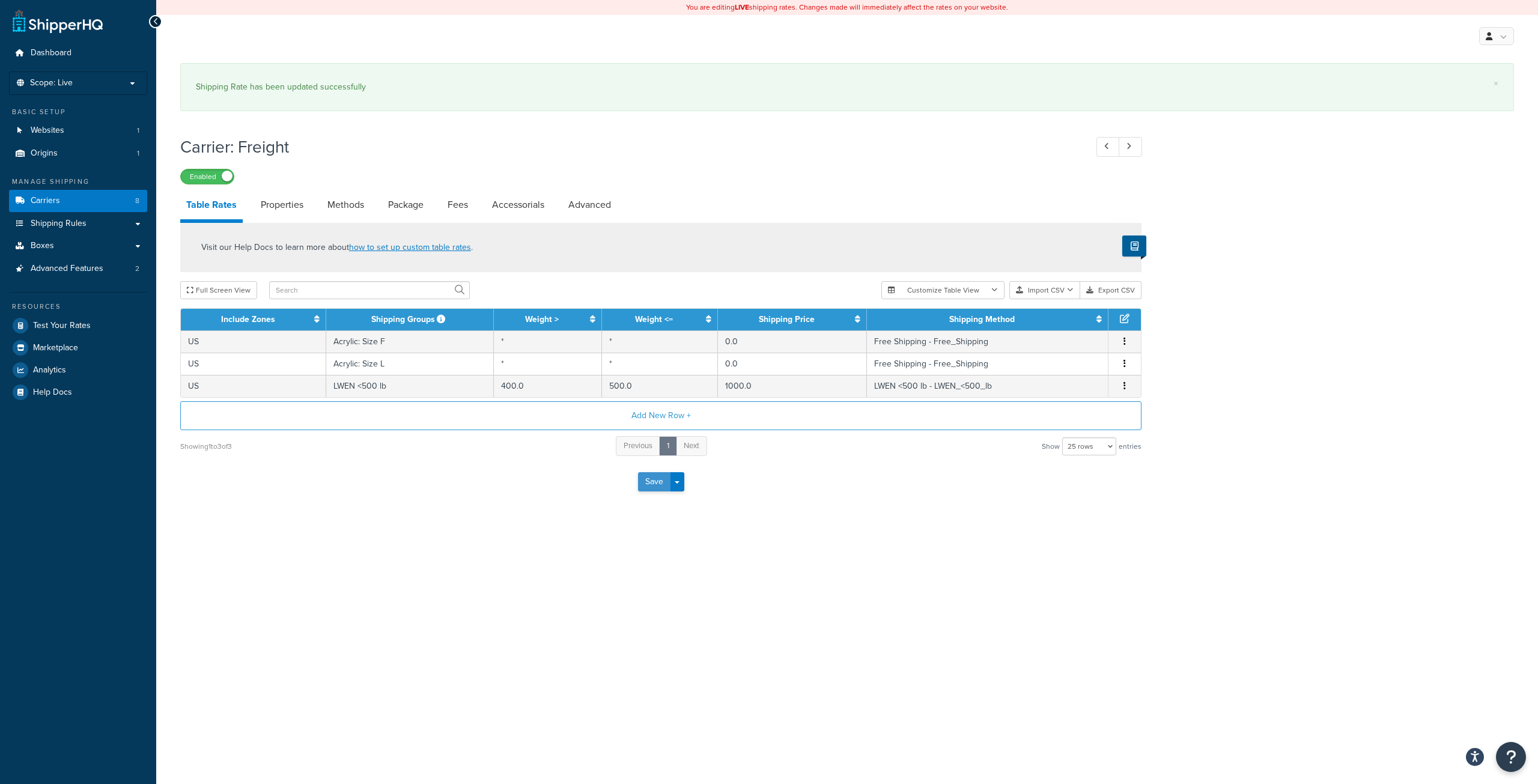
click at [663, 484] on button "Save" at bounding box center [654, 482] width 33 height 19
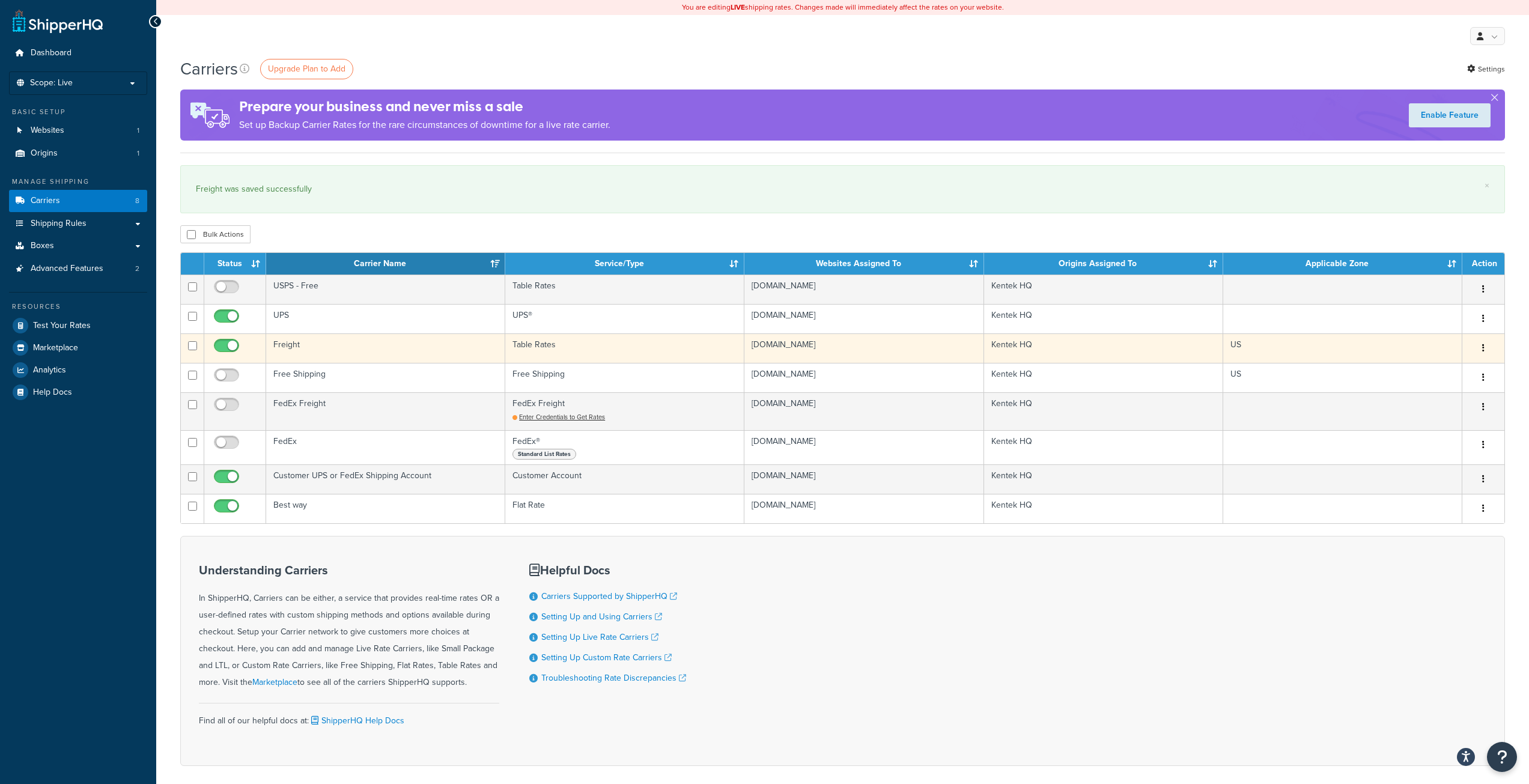
click at [937, 349] on td "[DOMAIN_NAME]" at bounding box center [864, 348] width 239 height 29
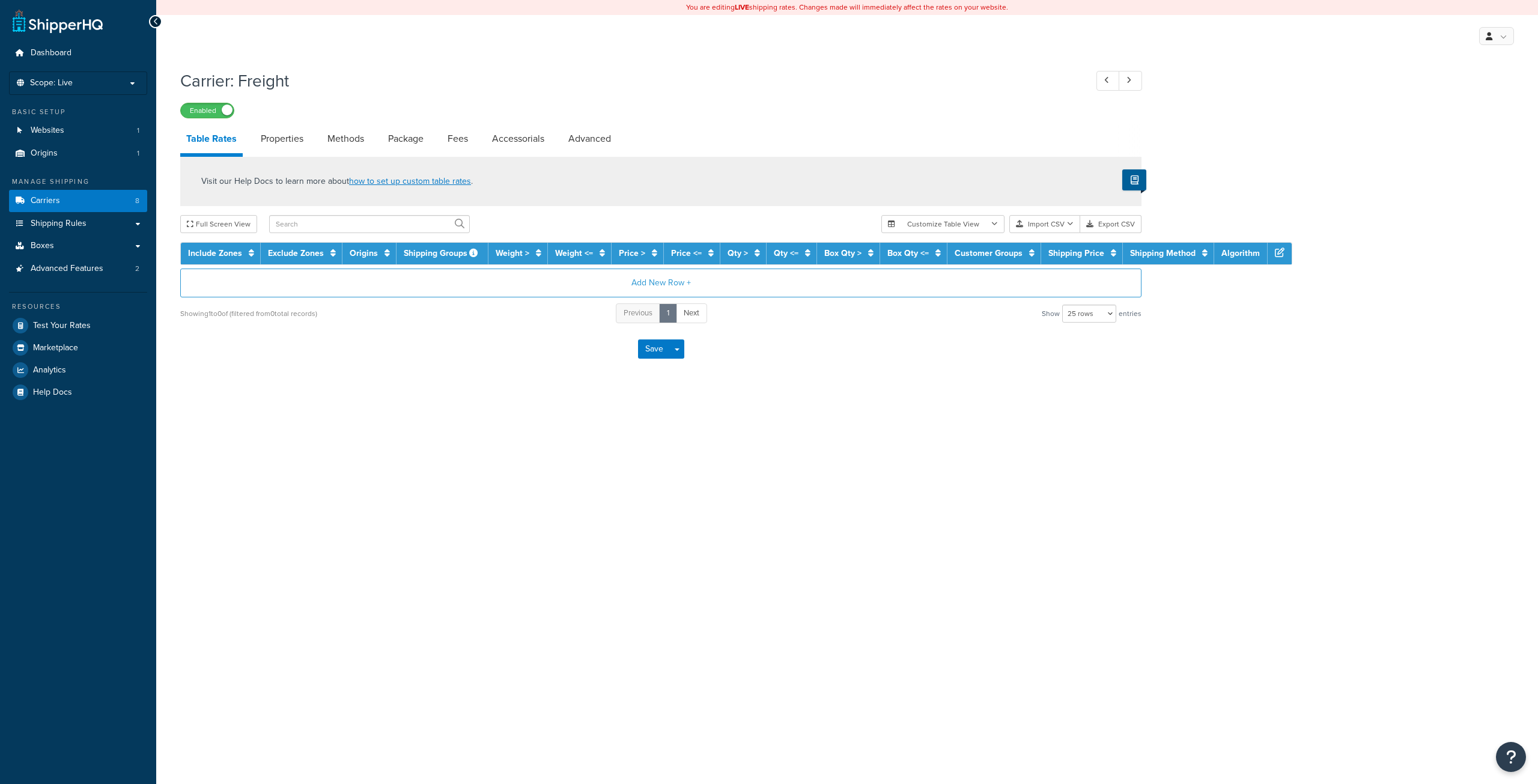
select select "25"
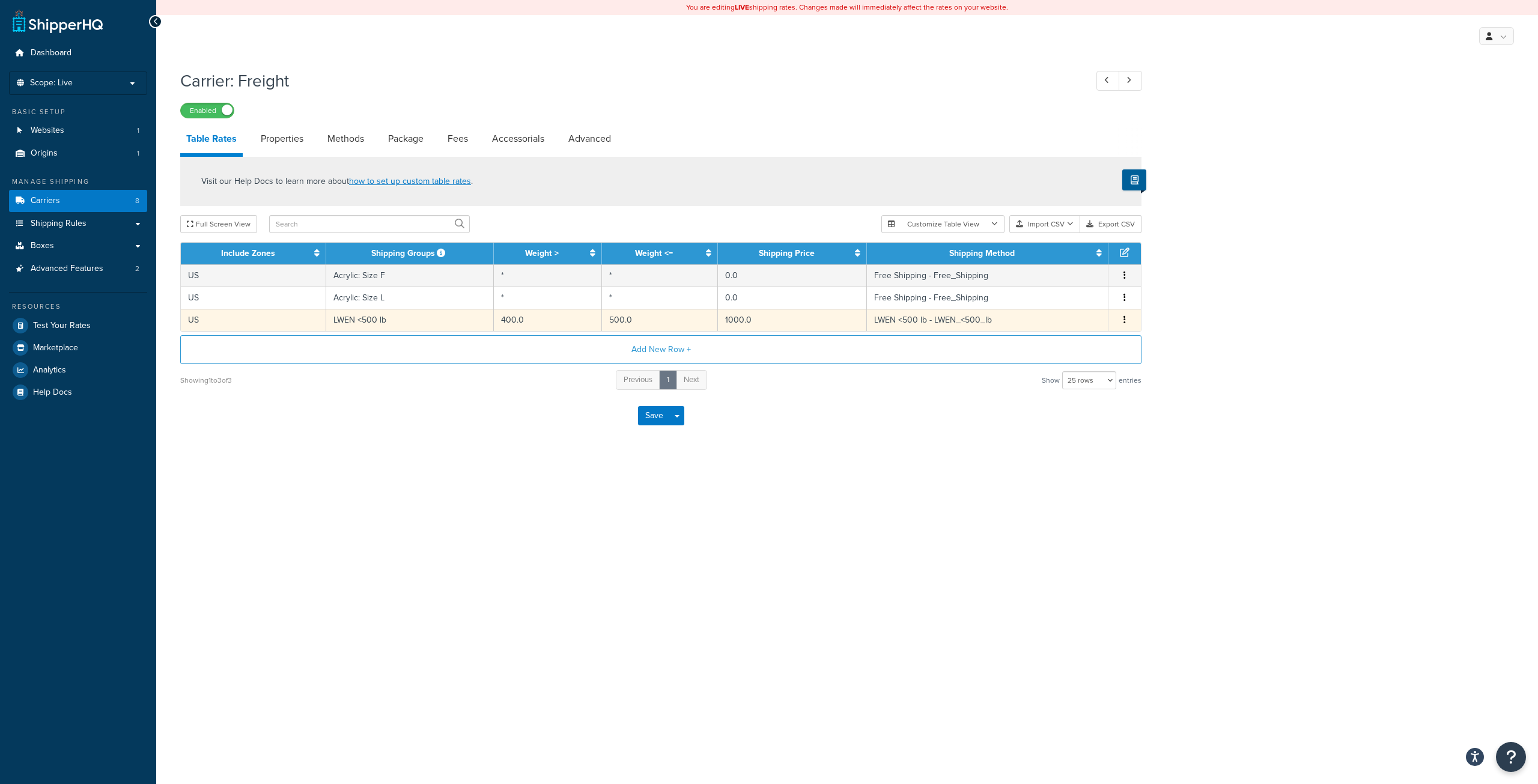
click at [655, 328] on td "500.0" at bounding box center [660, 319] width 116 height 22
select select "181675"
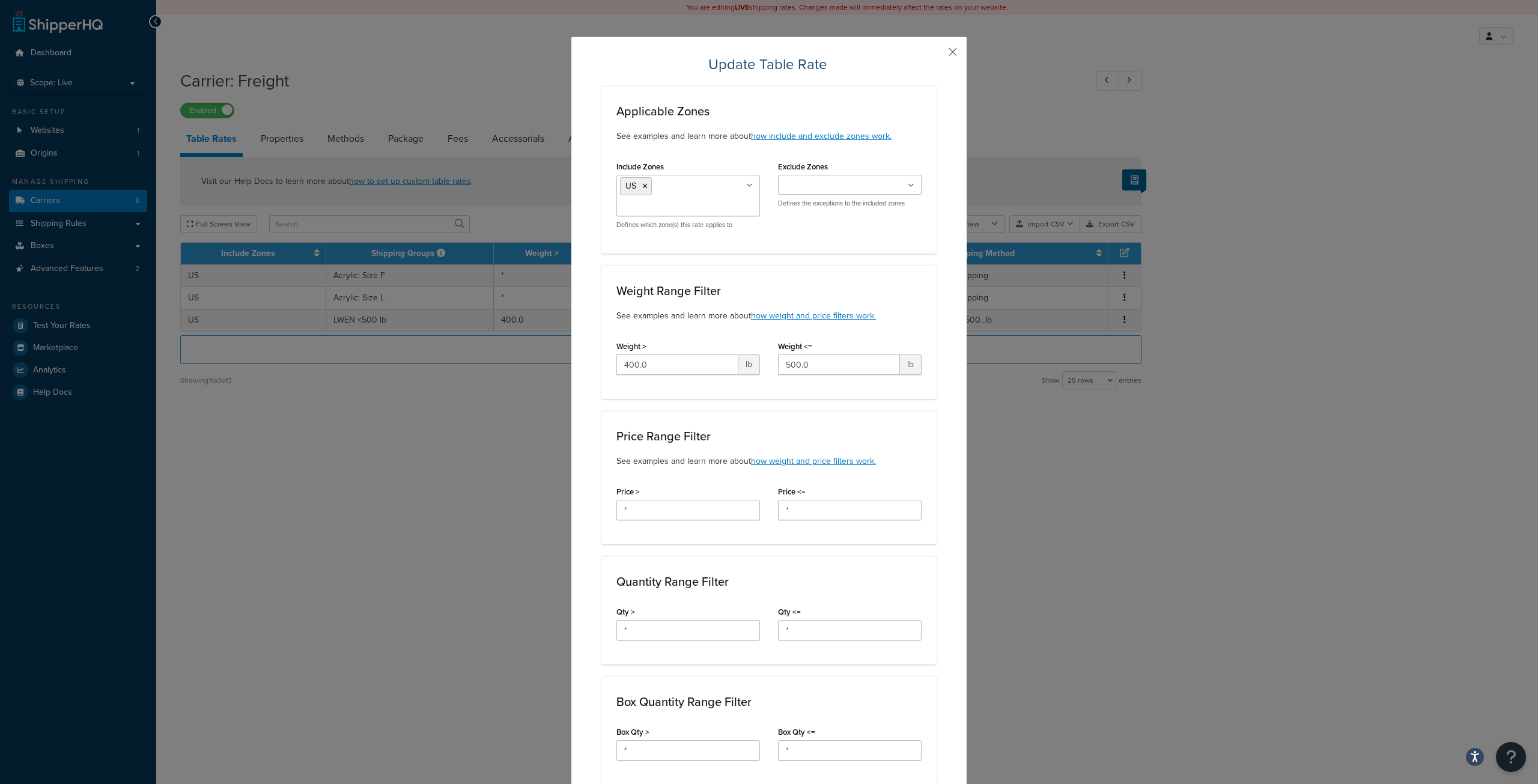
click at [937, 55] on button "button" at bounding box center [935, 56] width 3 height 3
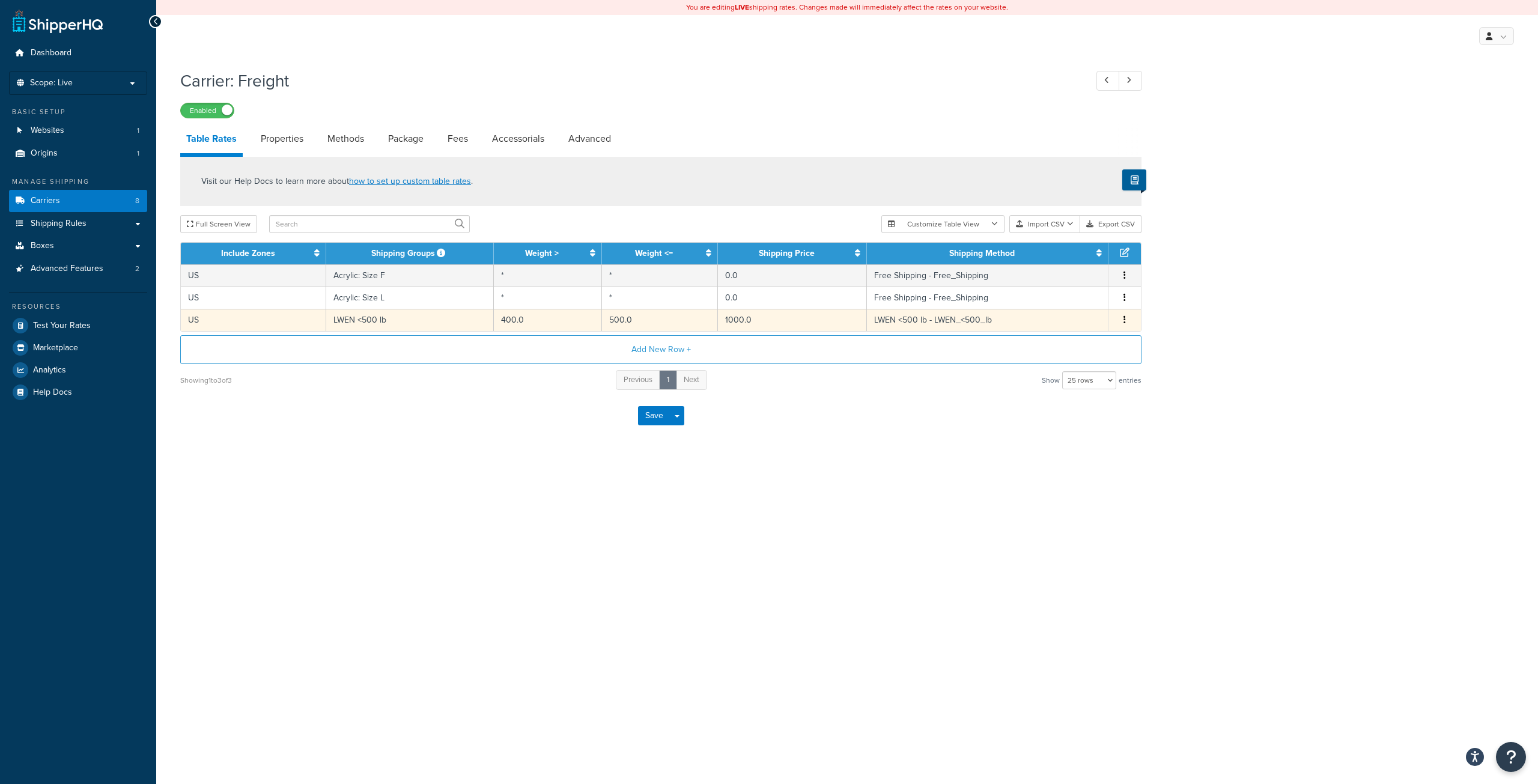
click at [1125, 318] on icon "button" at bounding box center [1125, 319] width 3 height 8
click at [1064, 298] on div "Edit" at bounding box center [1064, 296] width 85 height 25
select select "181675"
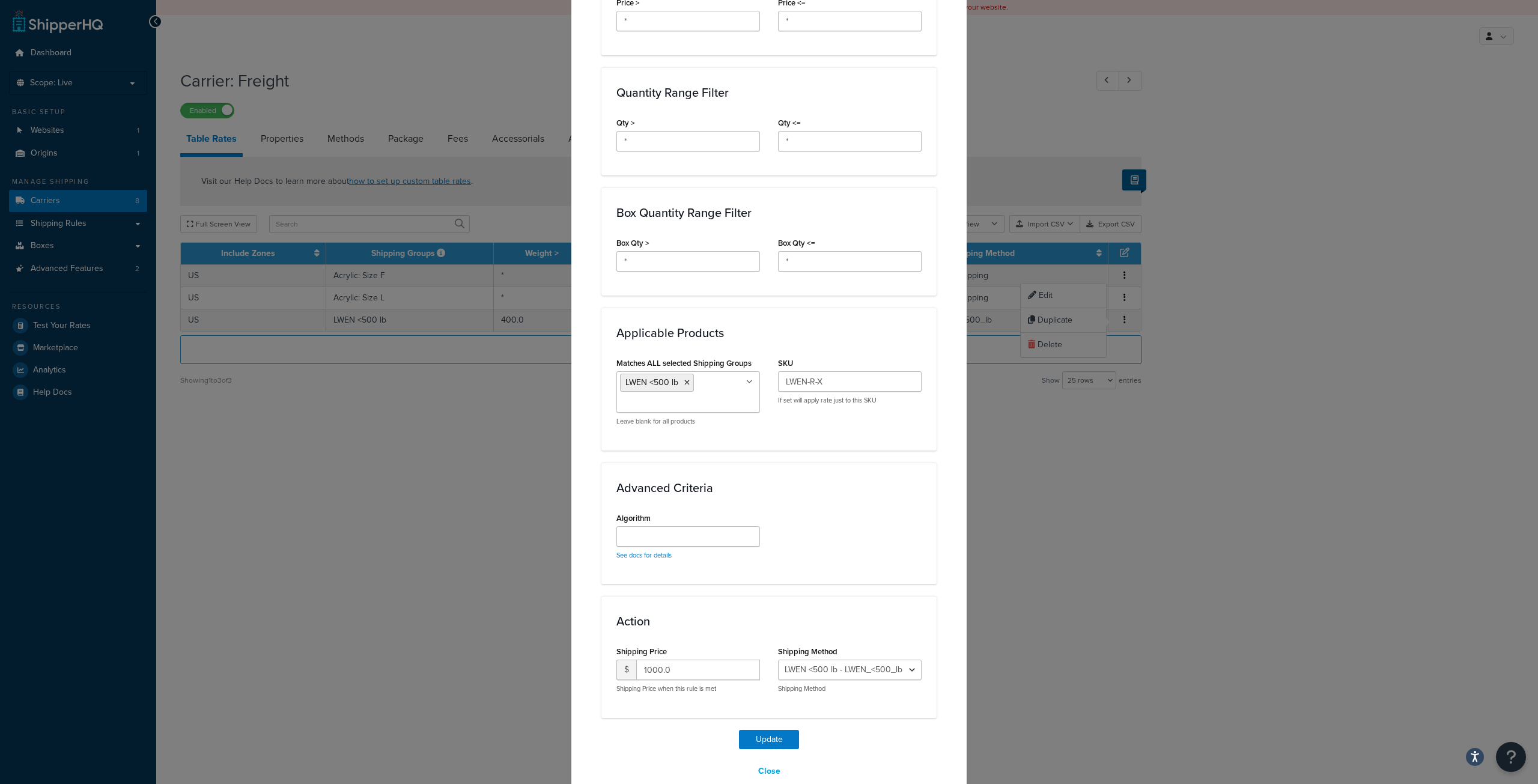
scroll to position [511, 0]
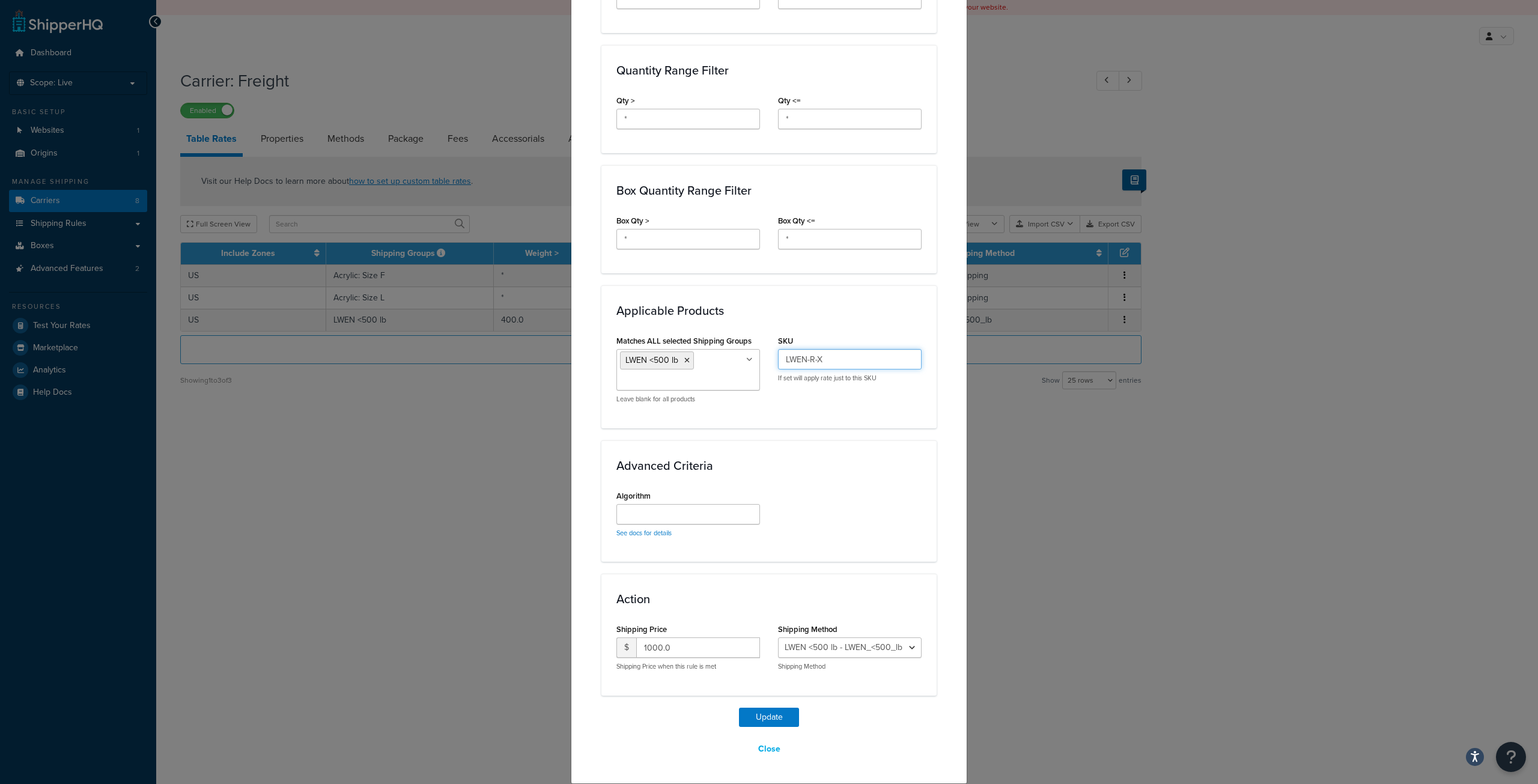
drag, startPoint x: 831, startPoint y: 358, endPoint x: 752, endPoint y: 359, distance: 79.0
click at [752, 359] on div "Matches ALL selected Shipping Groups LWEN <500 lb Large Medium Small Gentec-EO …" at bounding box center [769, 372] width 323 height 80
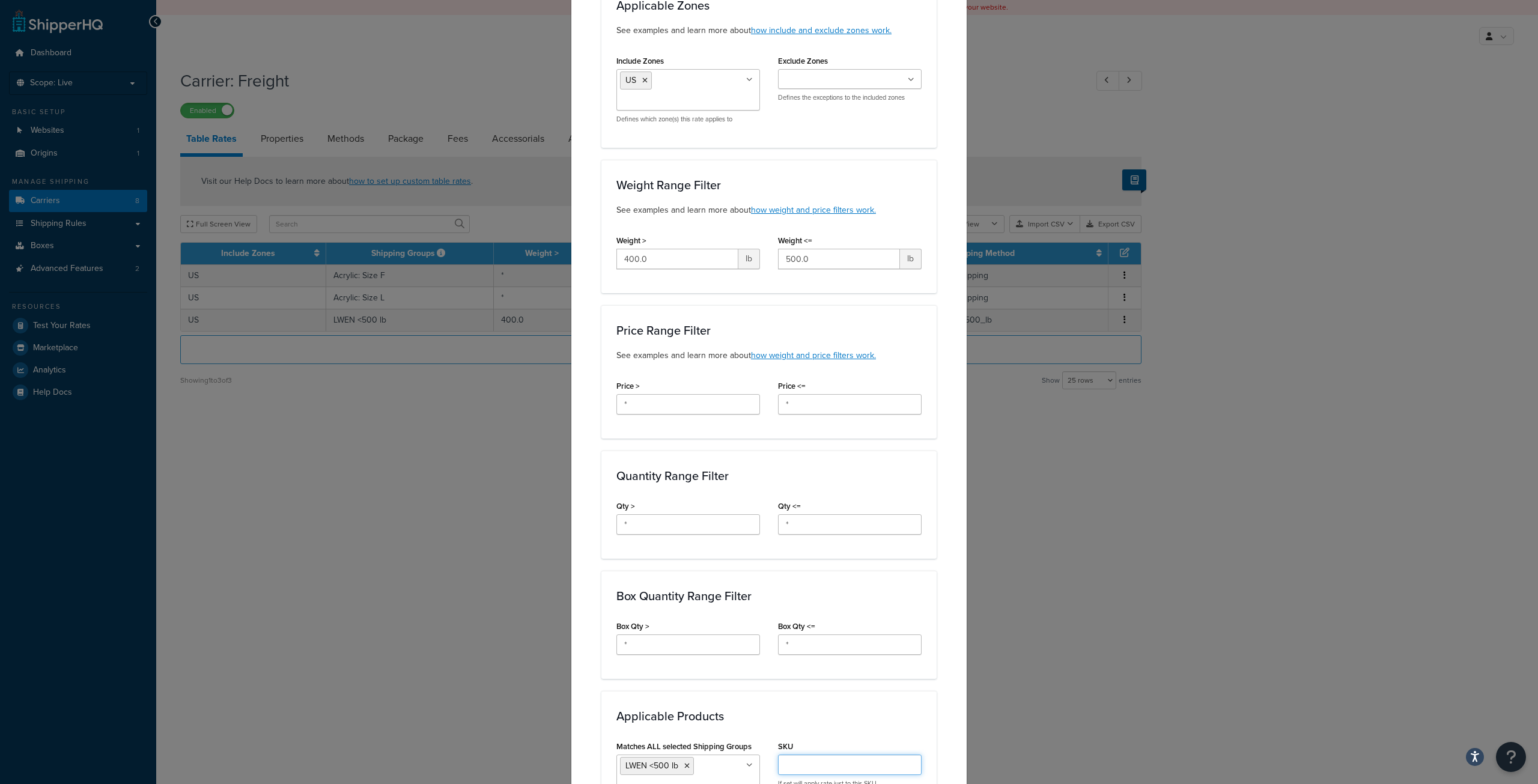
scroll to position [0, 0]
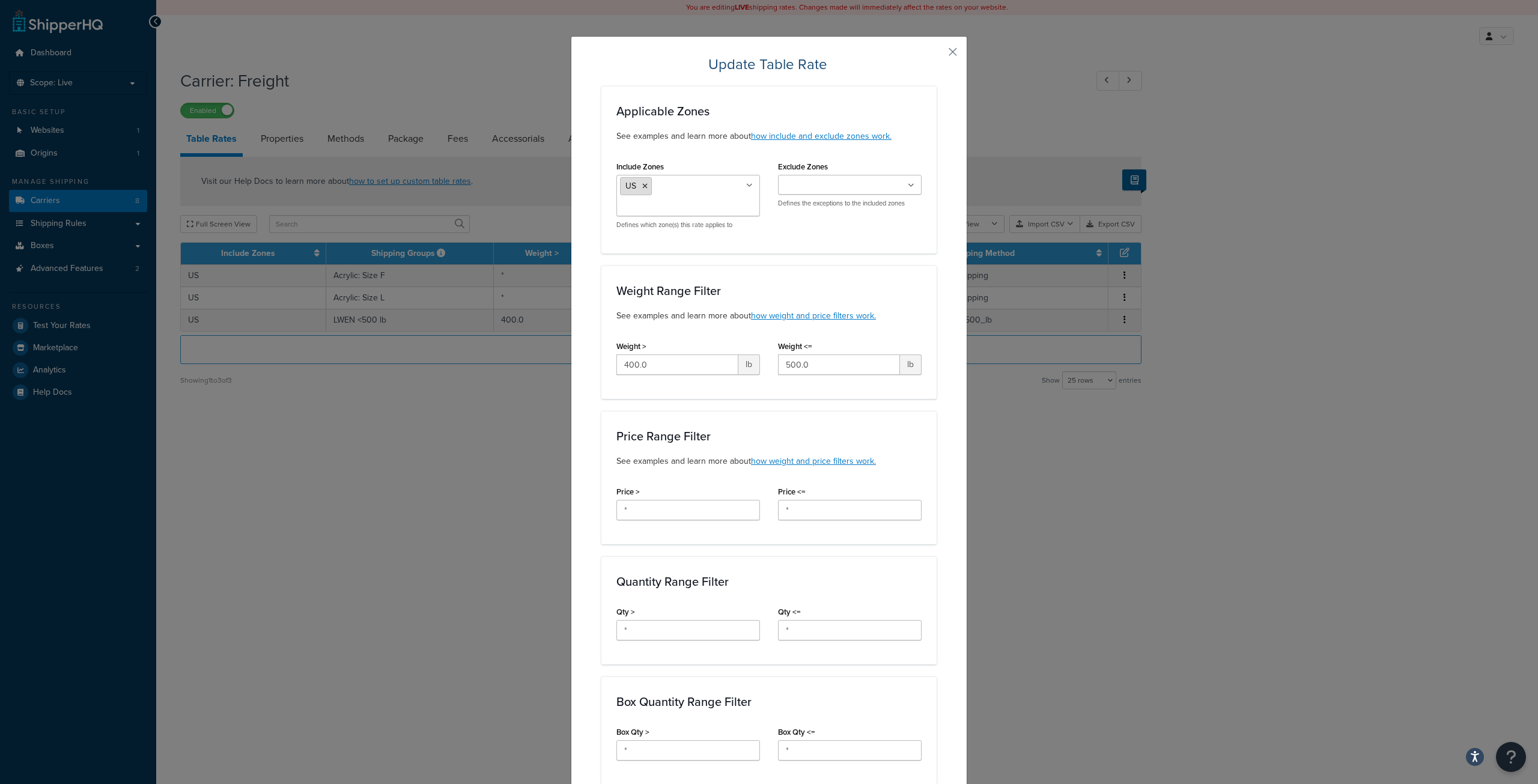
click at [642, 186] on icon at bounding box center [645, 185] width 5 height 7
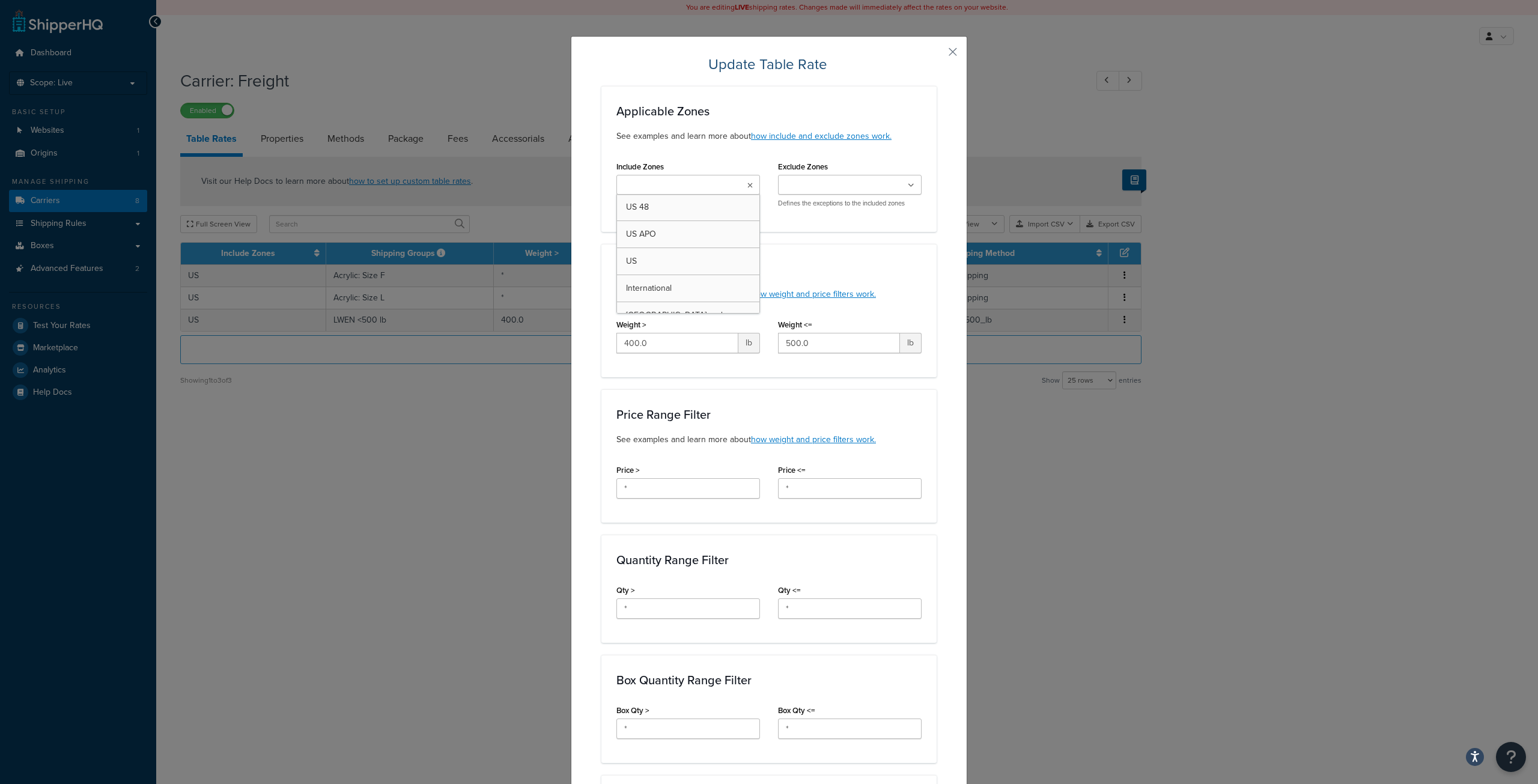
click at [828, 188] on input "Exclude Zones" at bounding box center [835, 185] width 106 height 13
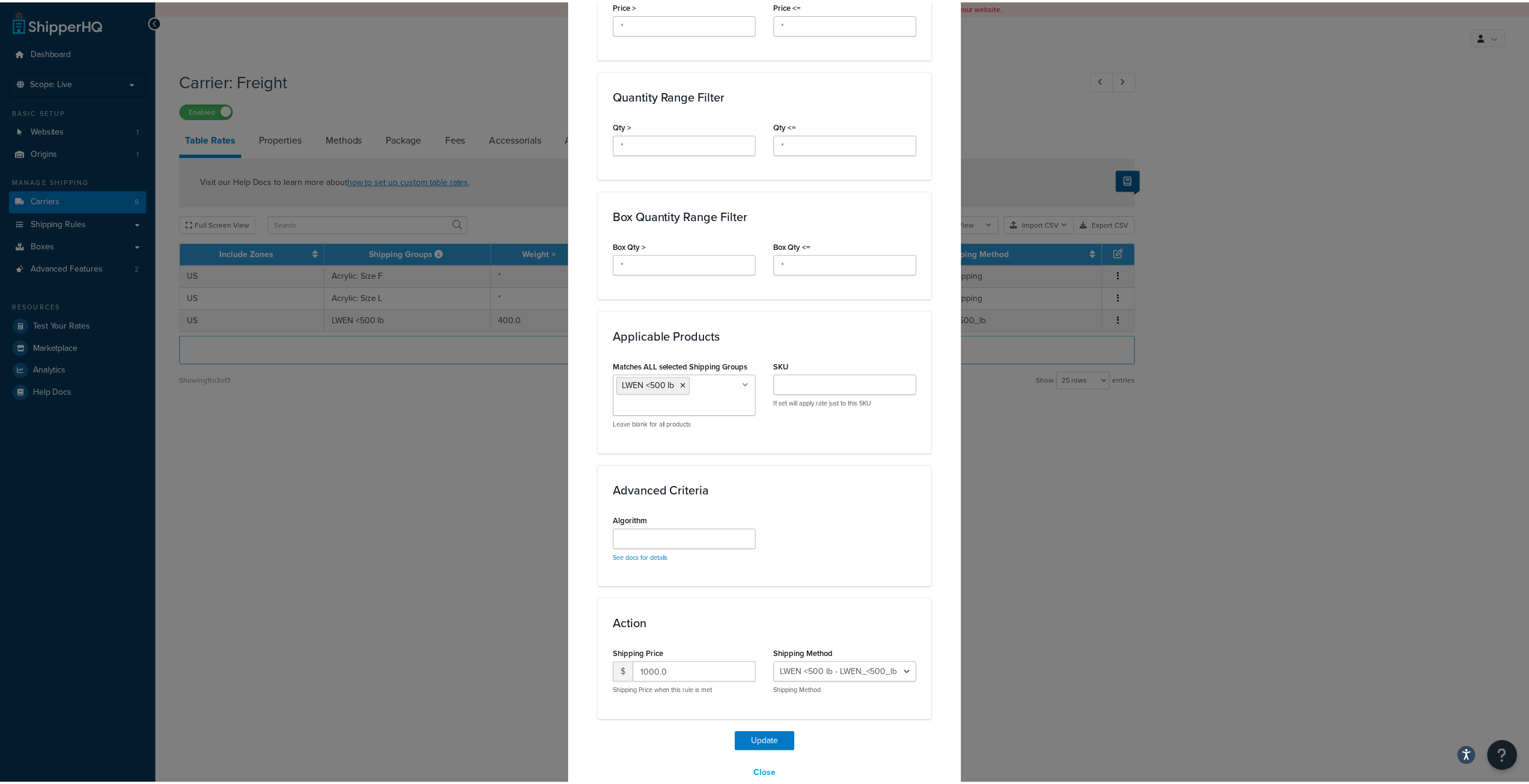
scroll to position [613, 0]
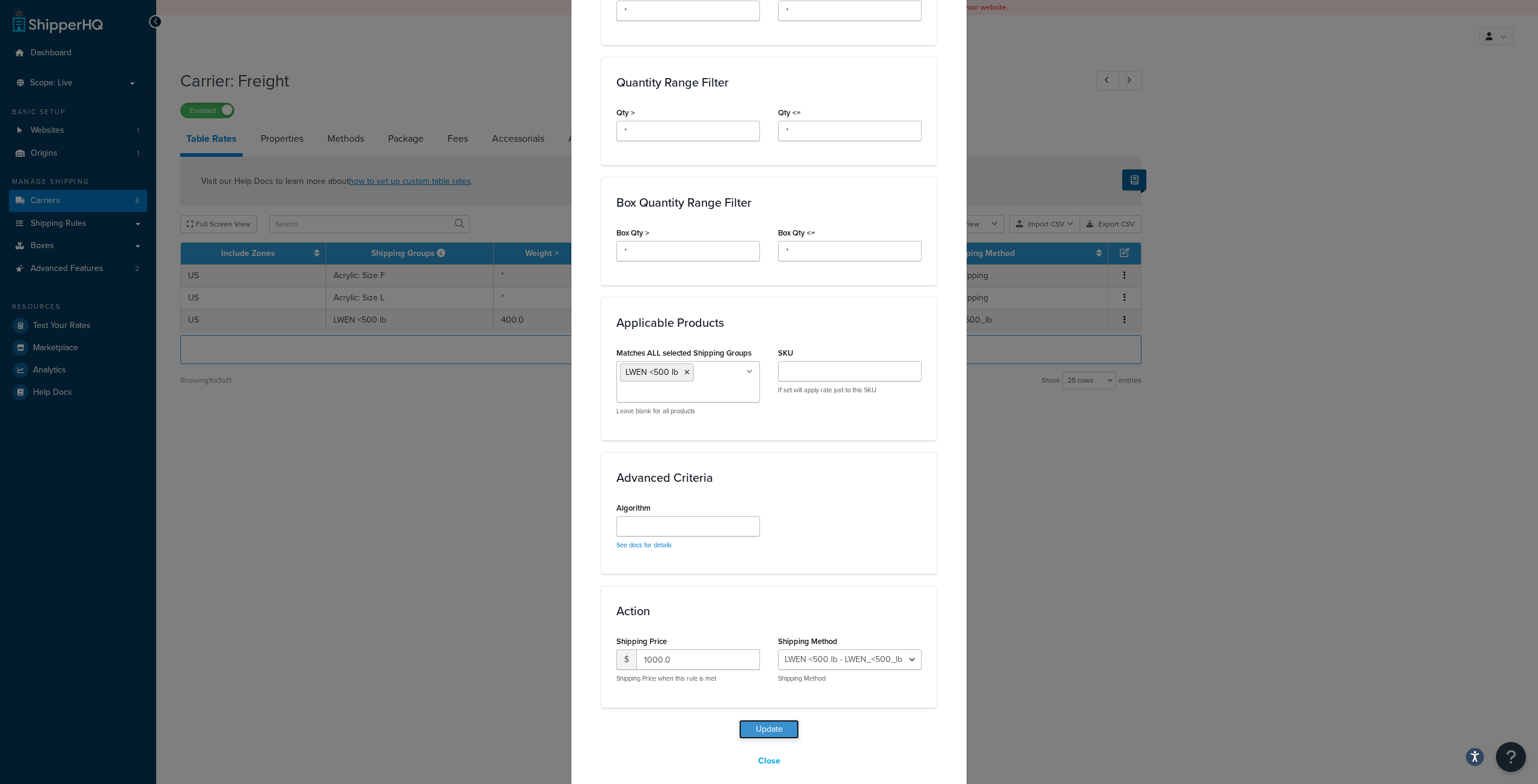
click at [764, 723] on button "Update" at bounding box center [769, 729] width 60 height 19
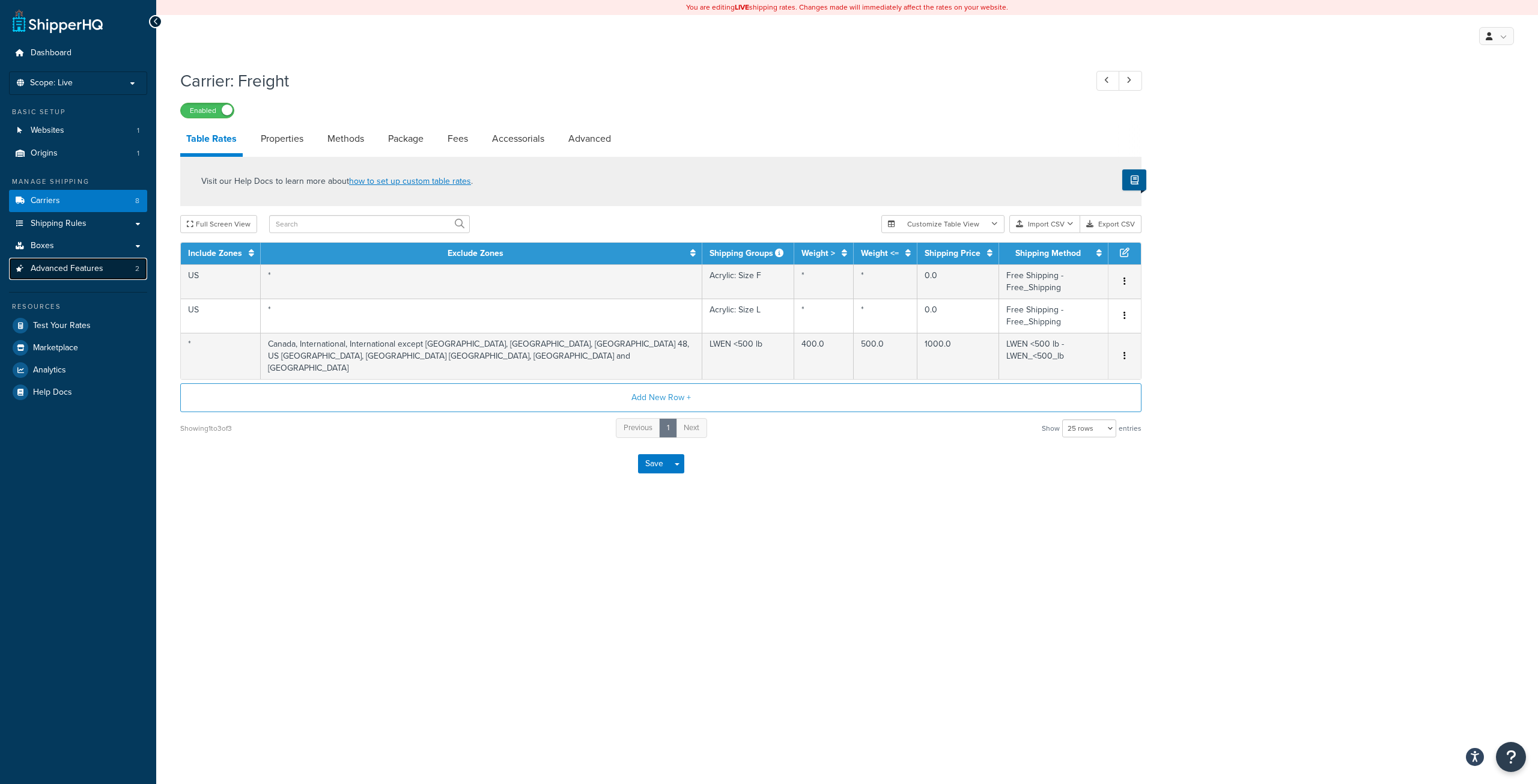
click at [23, 270] on icon at bounding box center [20, 268] width 12 height 7
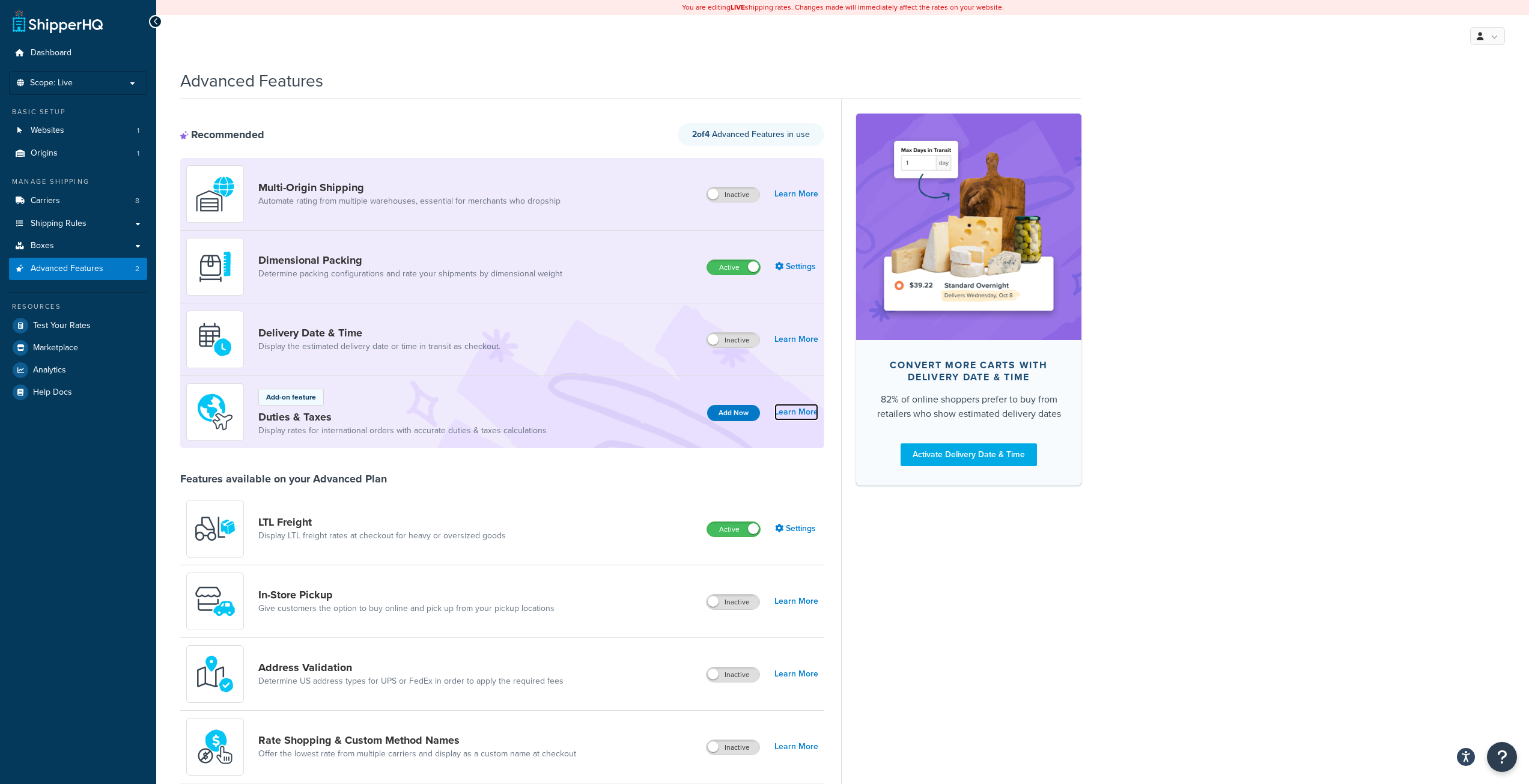
click at [791, 410] on link "Learn More" at bounding box center [796, 412] width 44 height 17
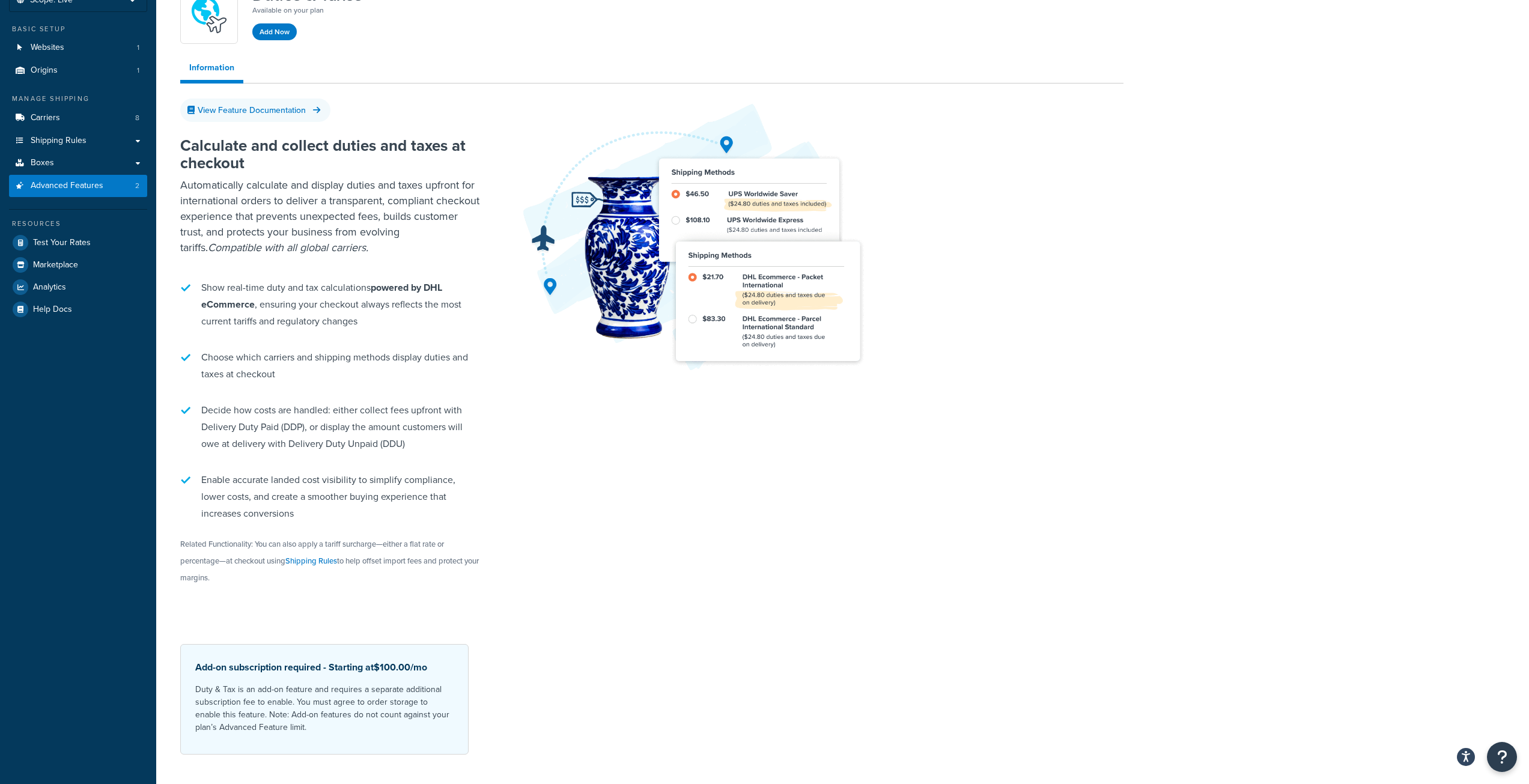
scroll to position [113, 0]
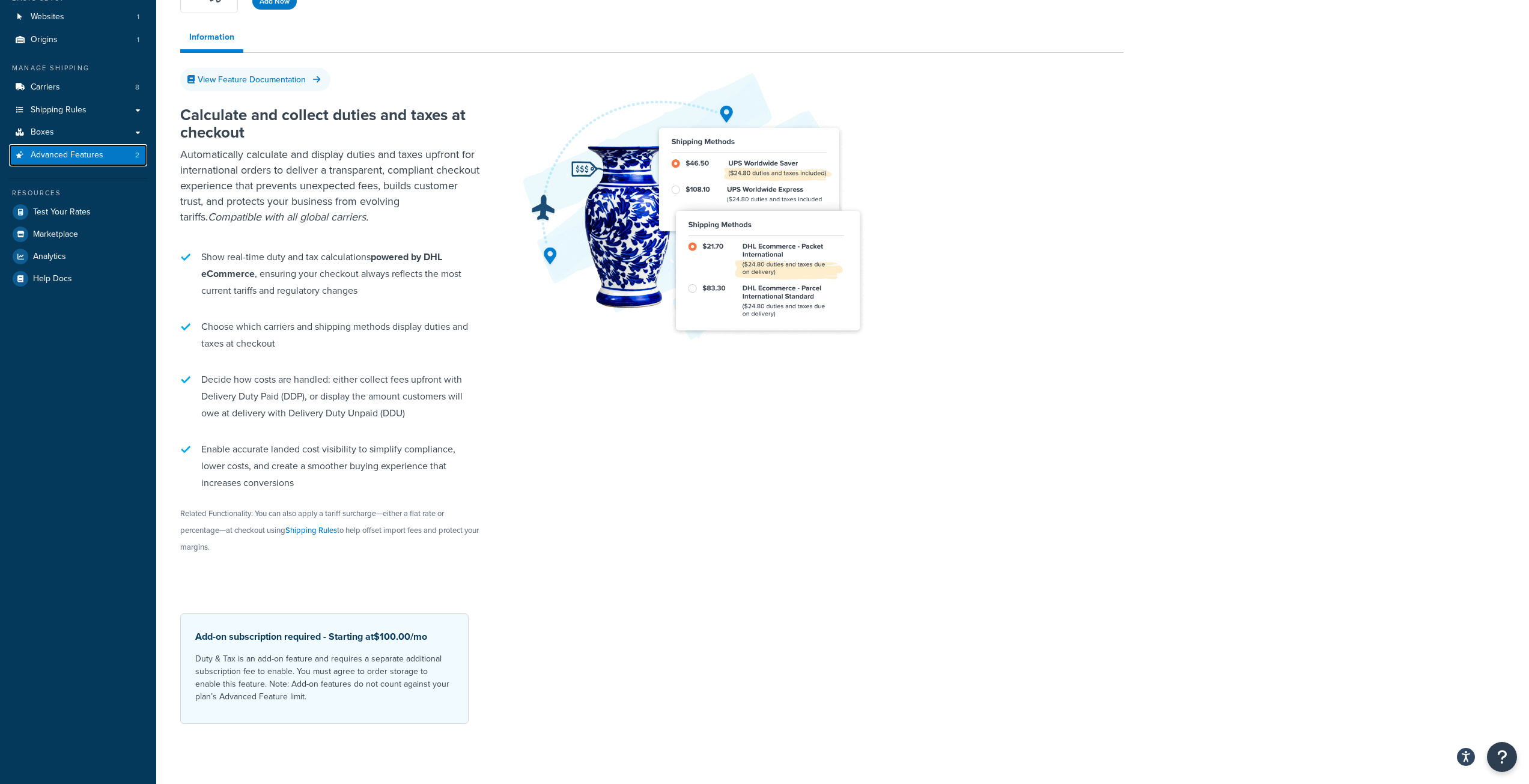
click at [52, 151] on span "Advanced Features" at bounding box center [67, 156] width 73 height 10
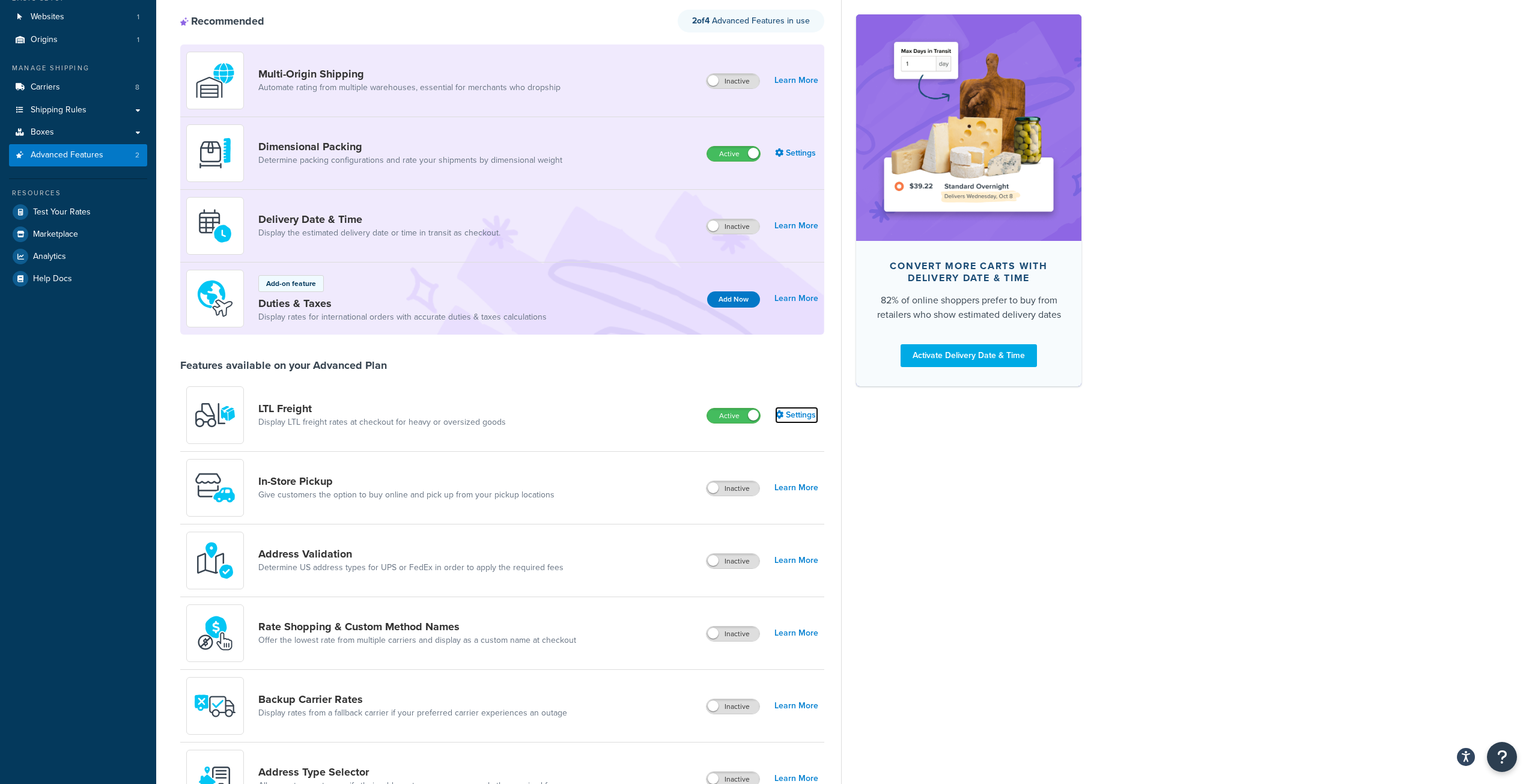
click at [800, 417] on link "Settings" at bounding box center [797, 415] width 43 height 17
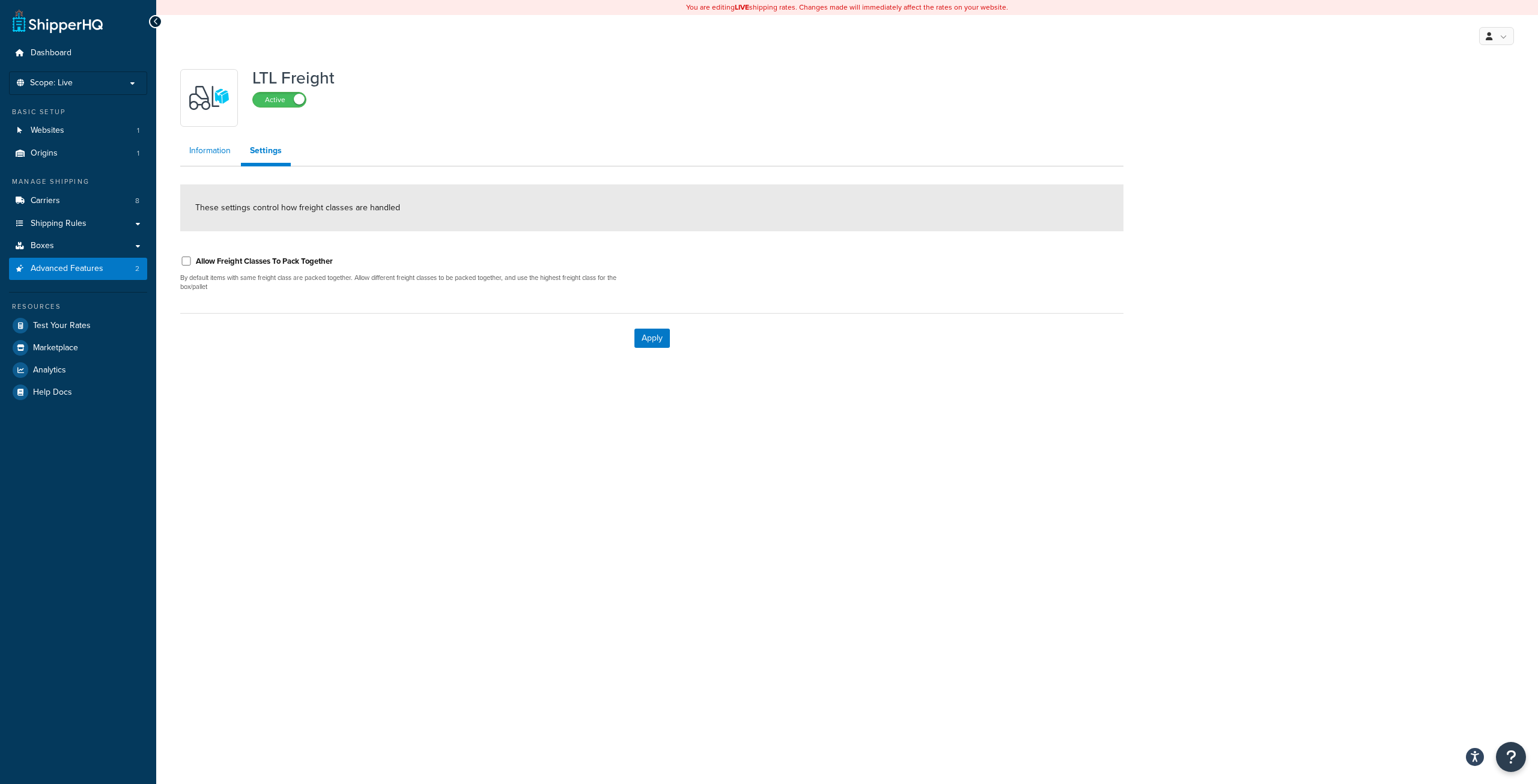
click at [210, 159] on link "Information" at bounding box center [210, 151] width 59 height 24
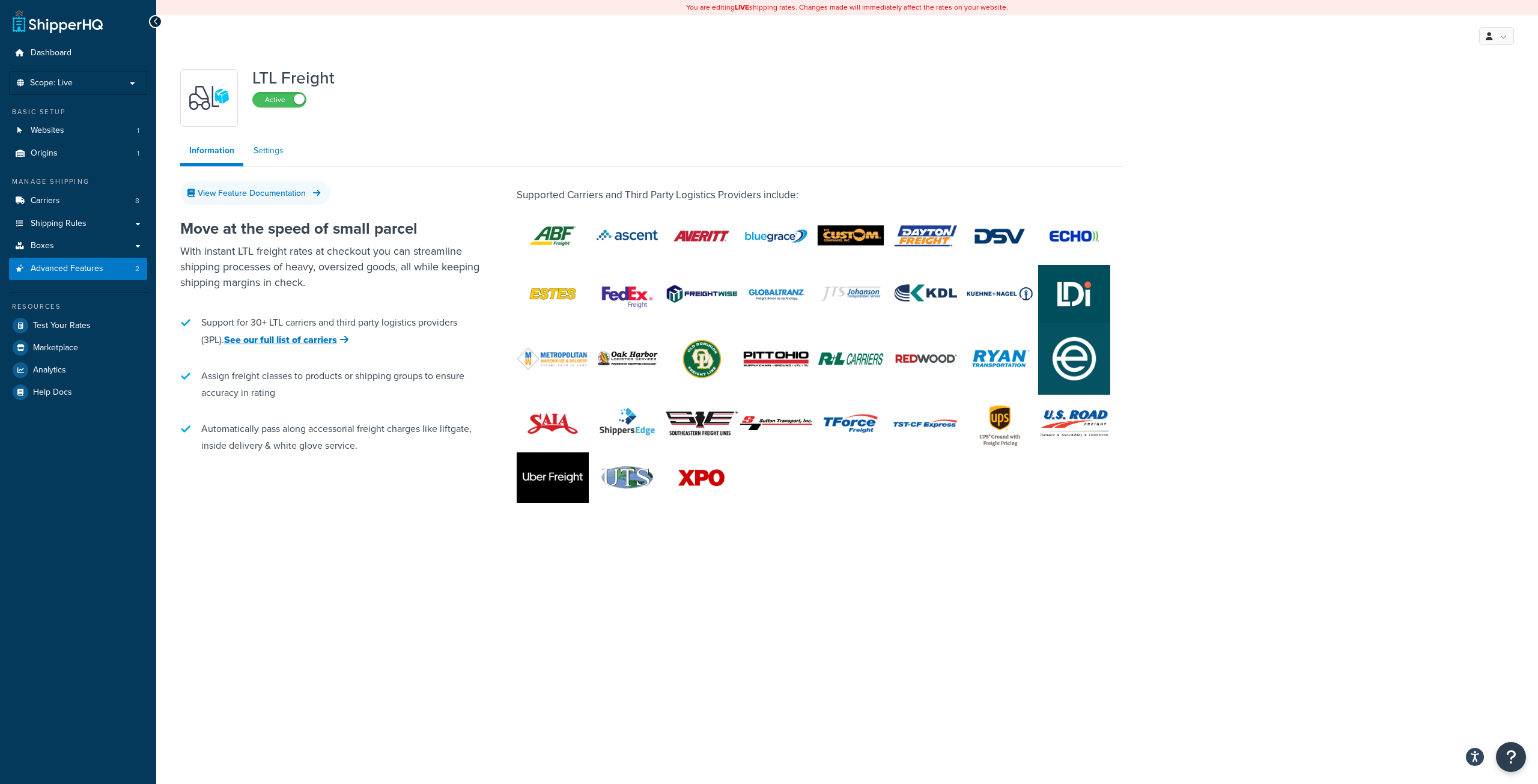
click at [276, 157] on link "Settings" at bounding box center [268, 151] width 48 height 24
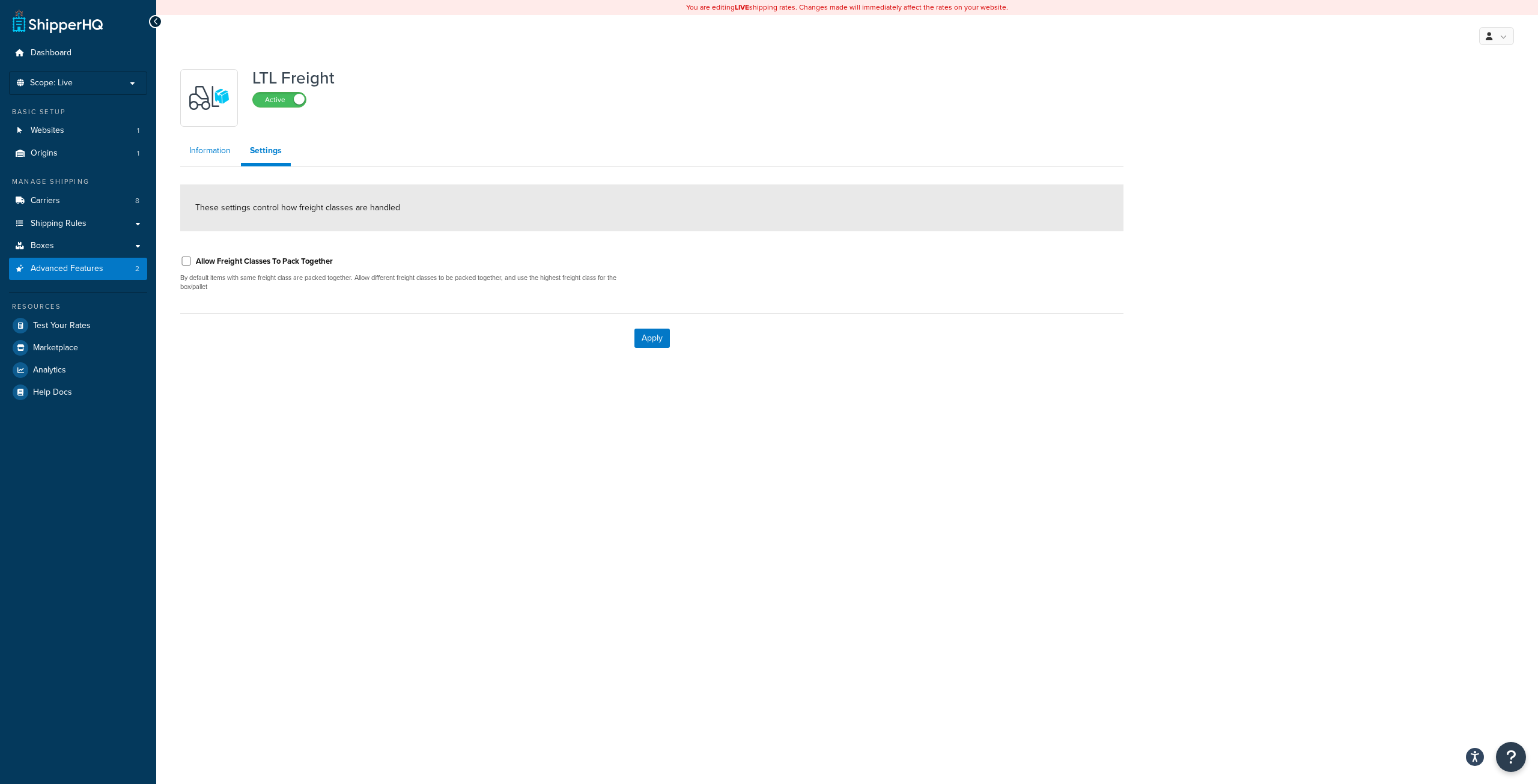
click at [213, 153] on link "Information" at bounding box center [210, 151] width 59 height 24
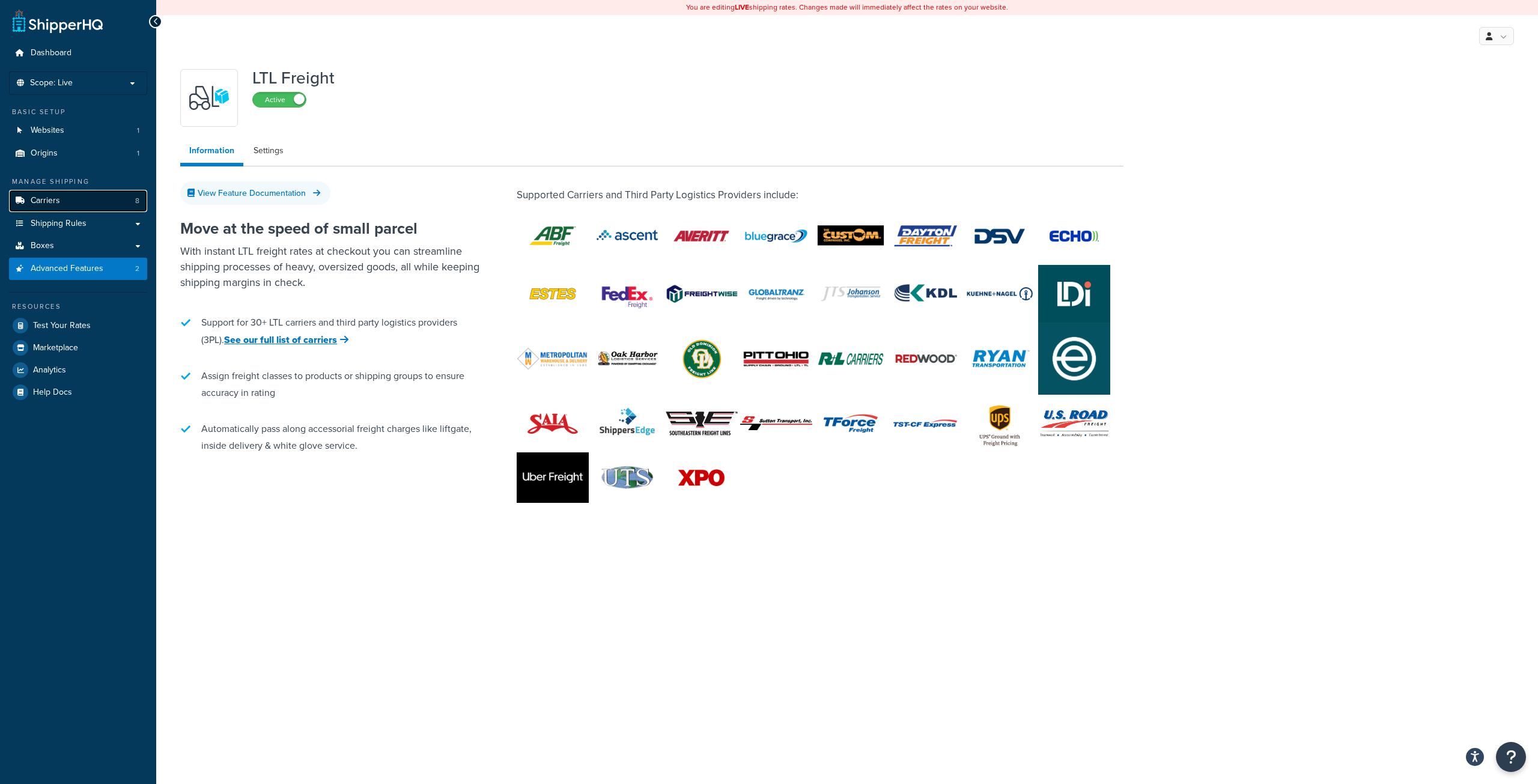
click at [59, 205] on span "Carriers" at bounding box center [45, 201] width 29 height 10
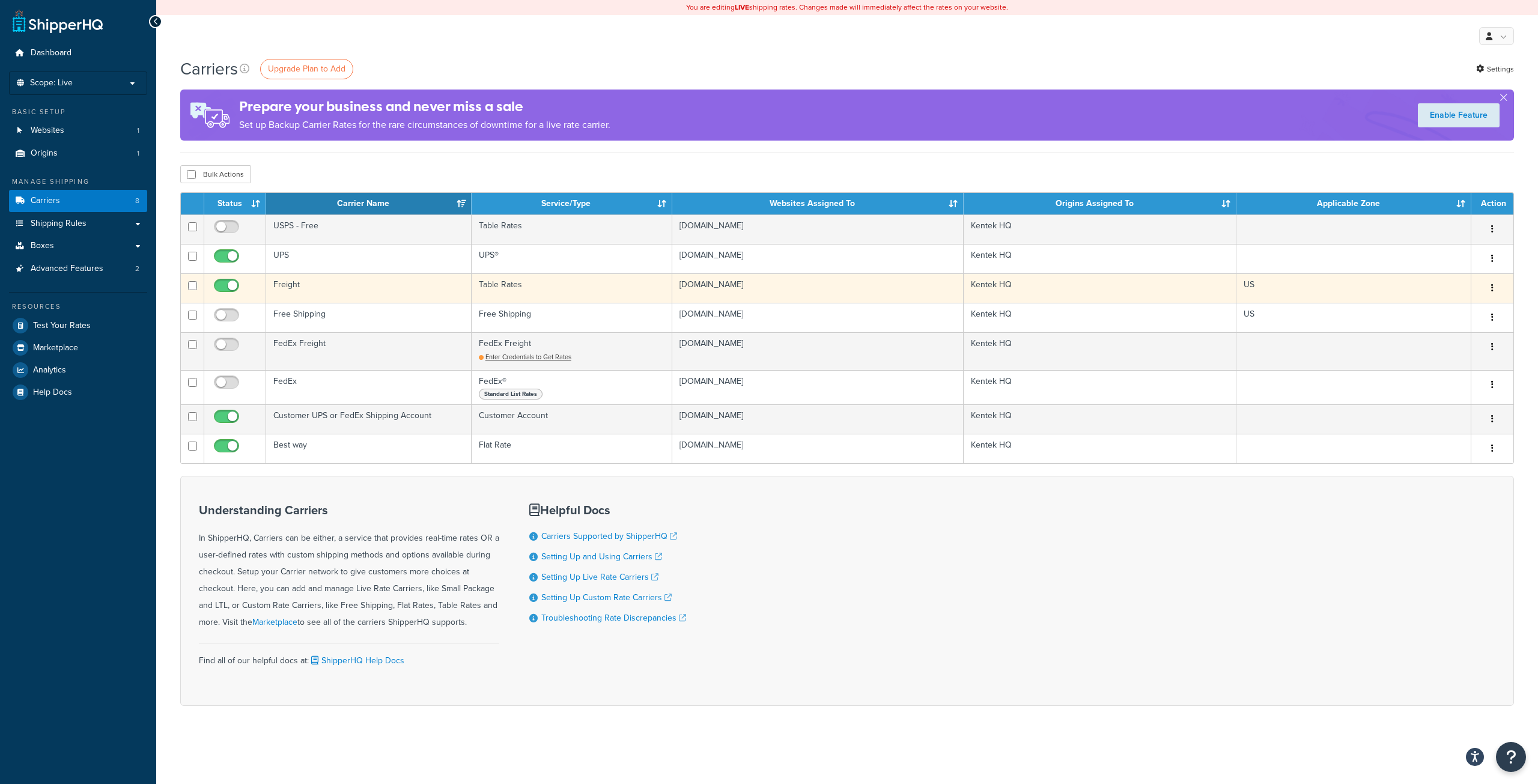
click at [1180, 291] on td "Kentek HQ" at bounding box center [1101, 288] width 273 height 29
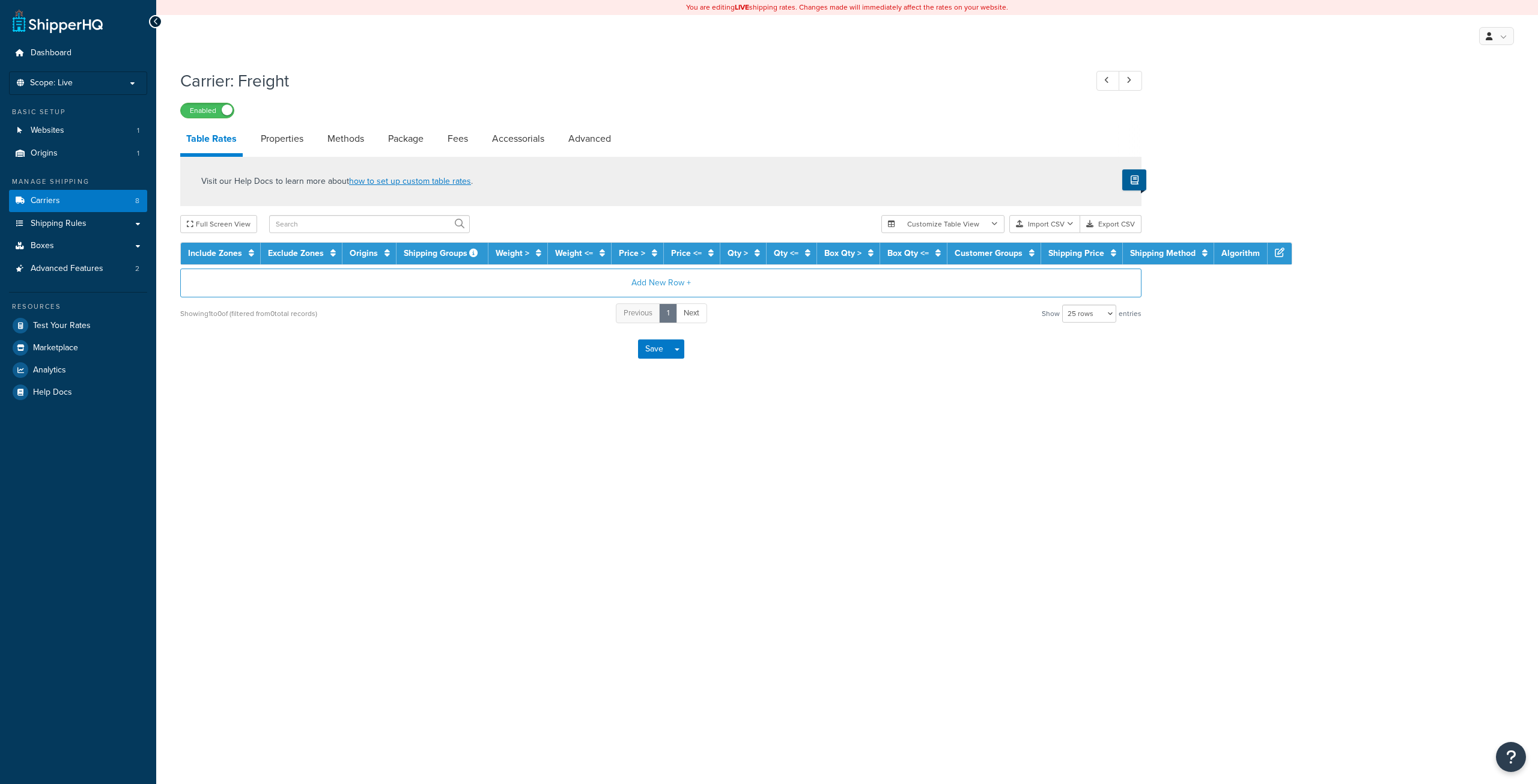
select select "25"
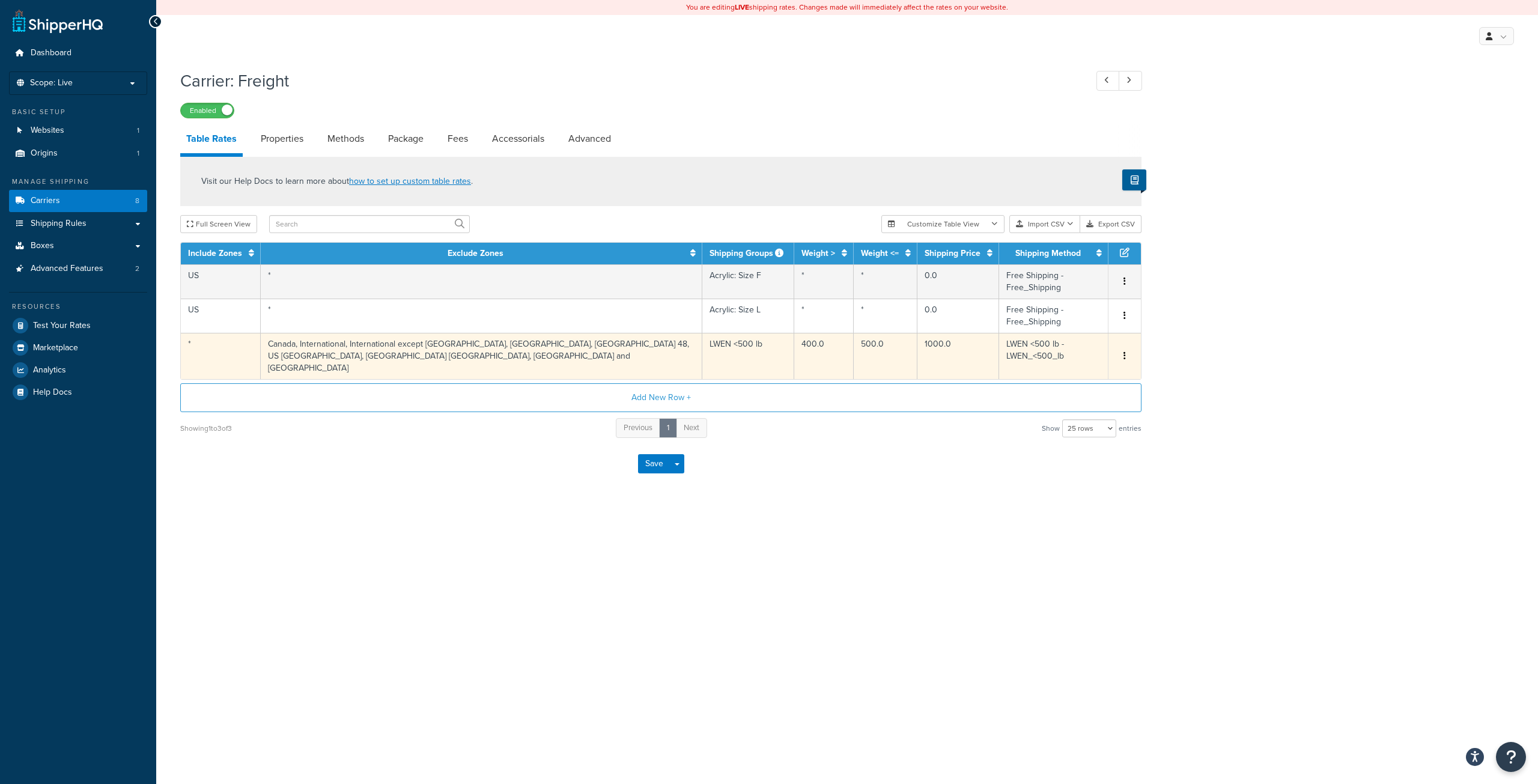
click at [1125, 351] on icon "button" at bounding box center [1125, 355] width 3 height 8
click at [1065, 344] on div "Delete" at bounding box center [1064, 345] width 85 height 25
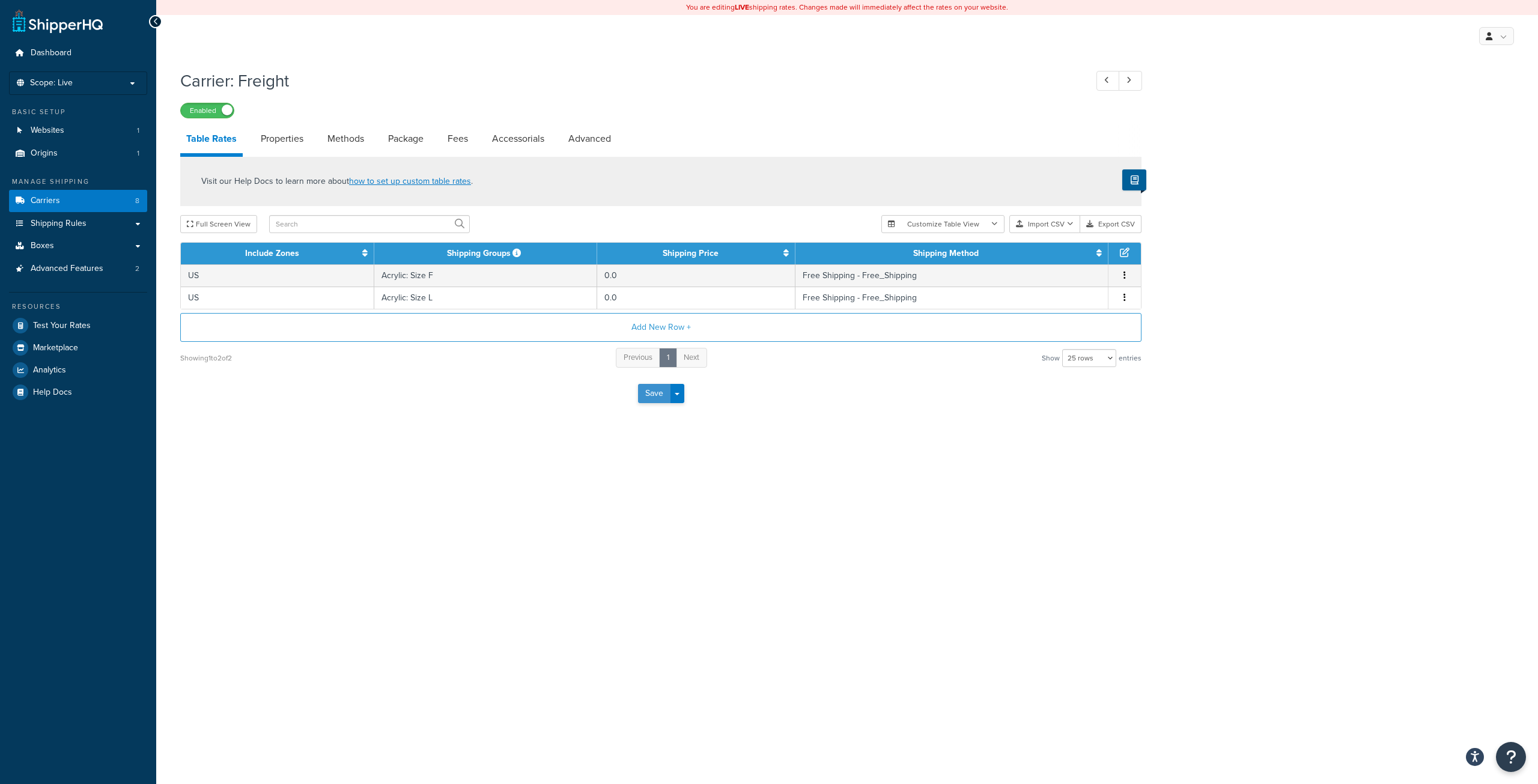
click at [662, 396] on button "Save" at bounding box center [654, 393] width 33 height 19
